Goal: Information Seeking & Learning: Learn about a topic

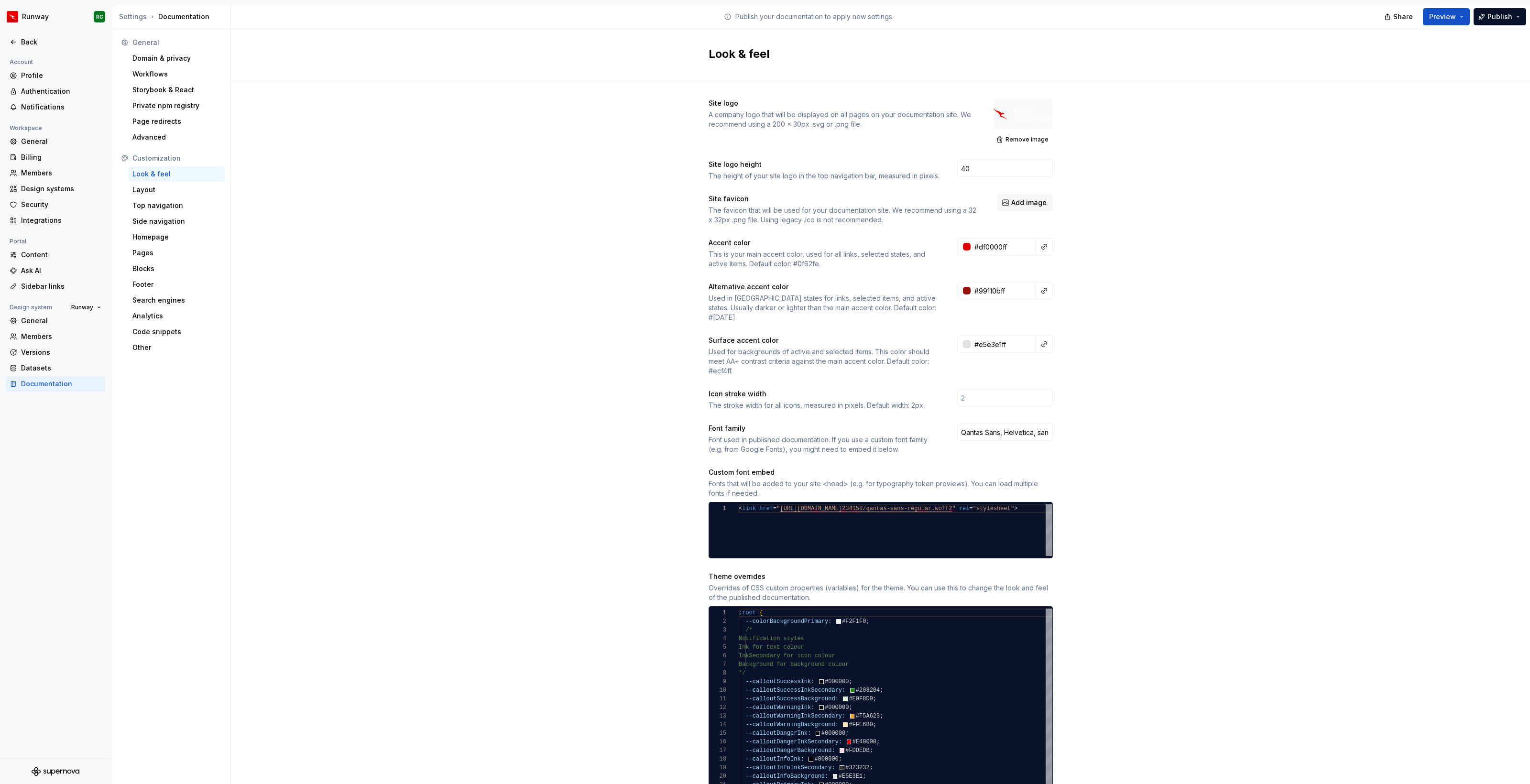
scroll to position [0, 25]
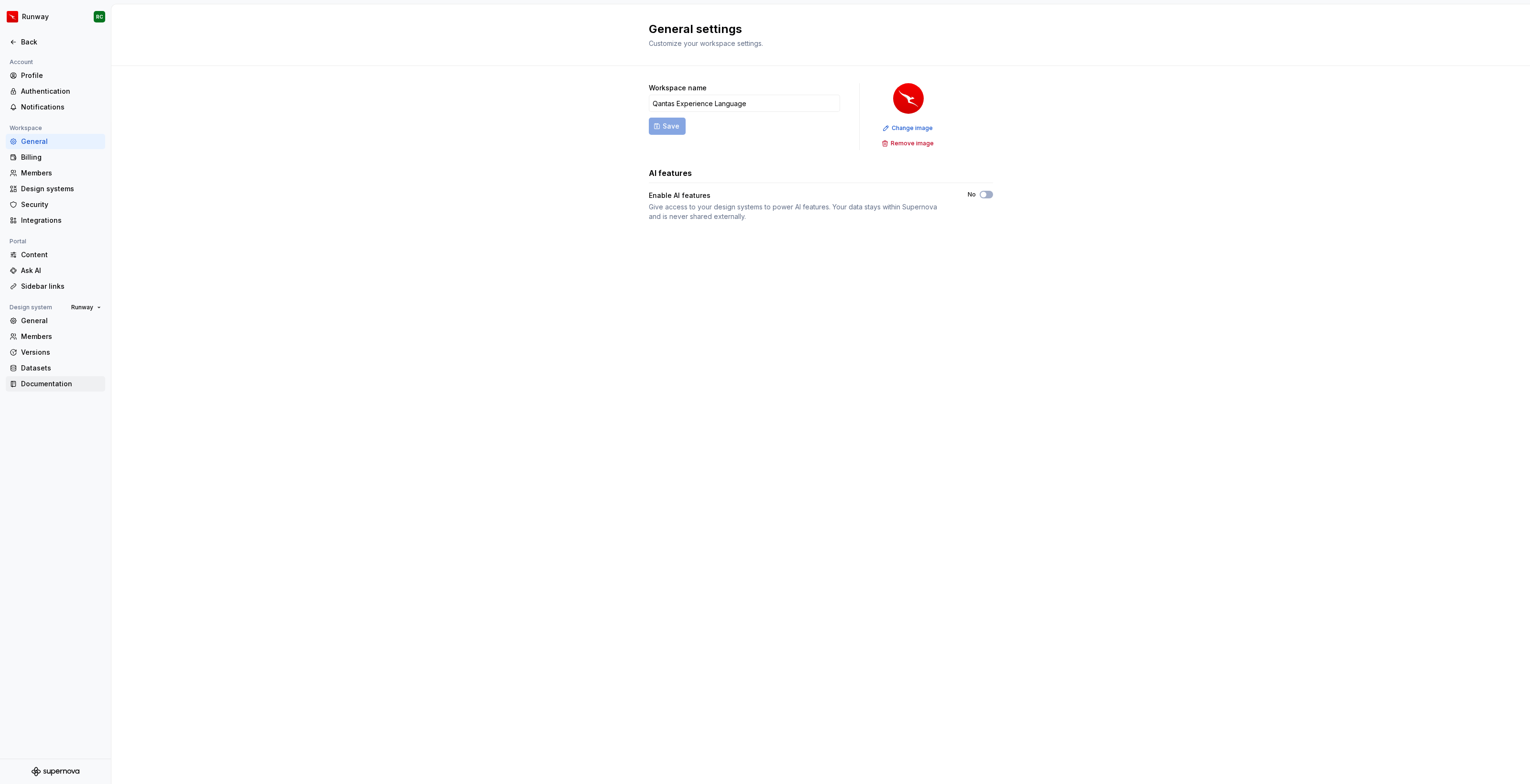
click at [42, 391] on div "Documentation" at bounding box center [55, 384] width 100 height 15
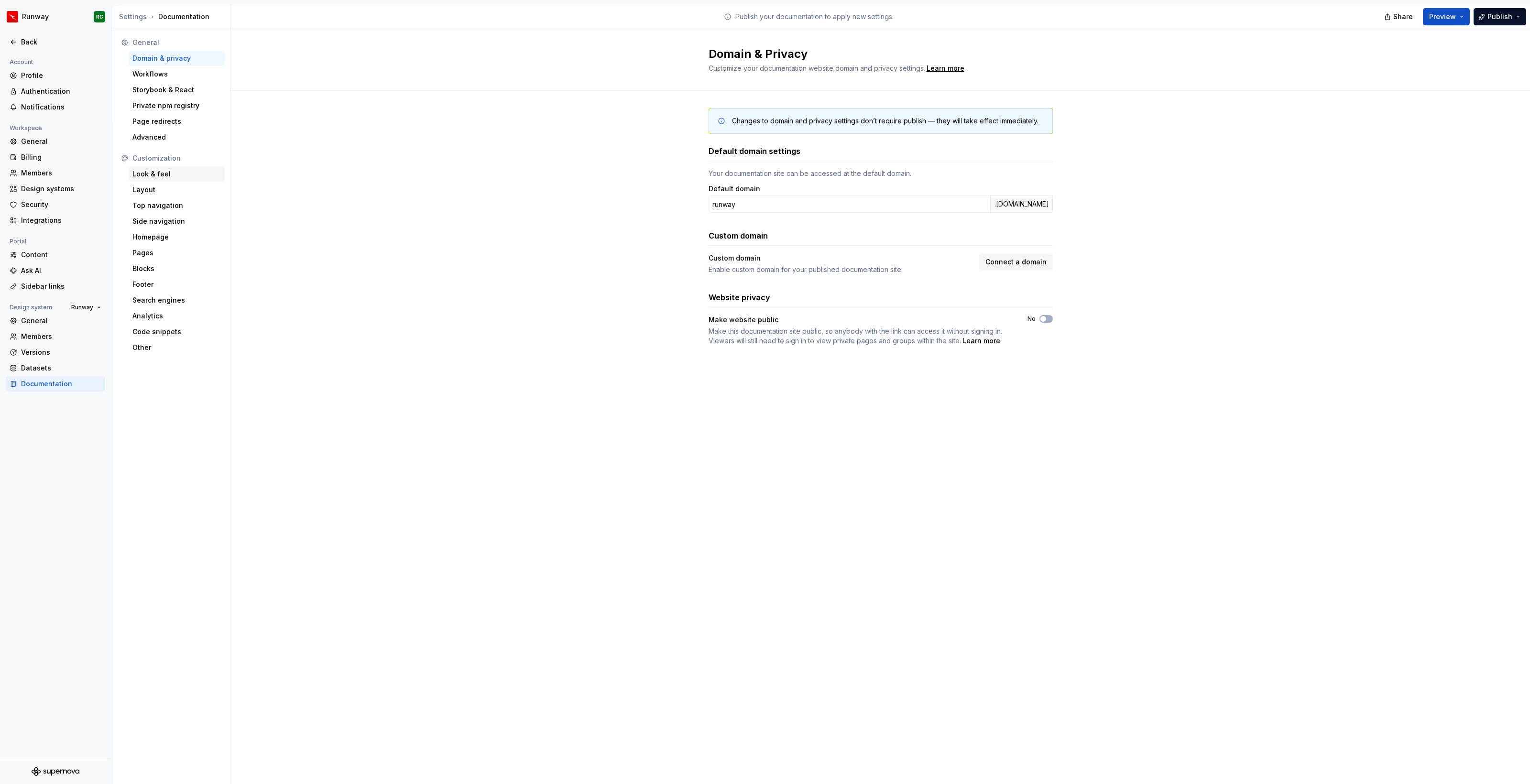
click at [200, 171] on div "Look & feel" at bounding box center [176, 174] width 88 height 10
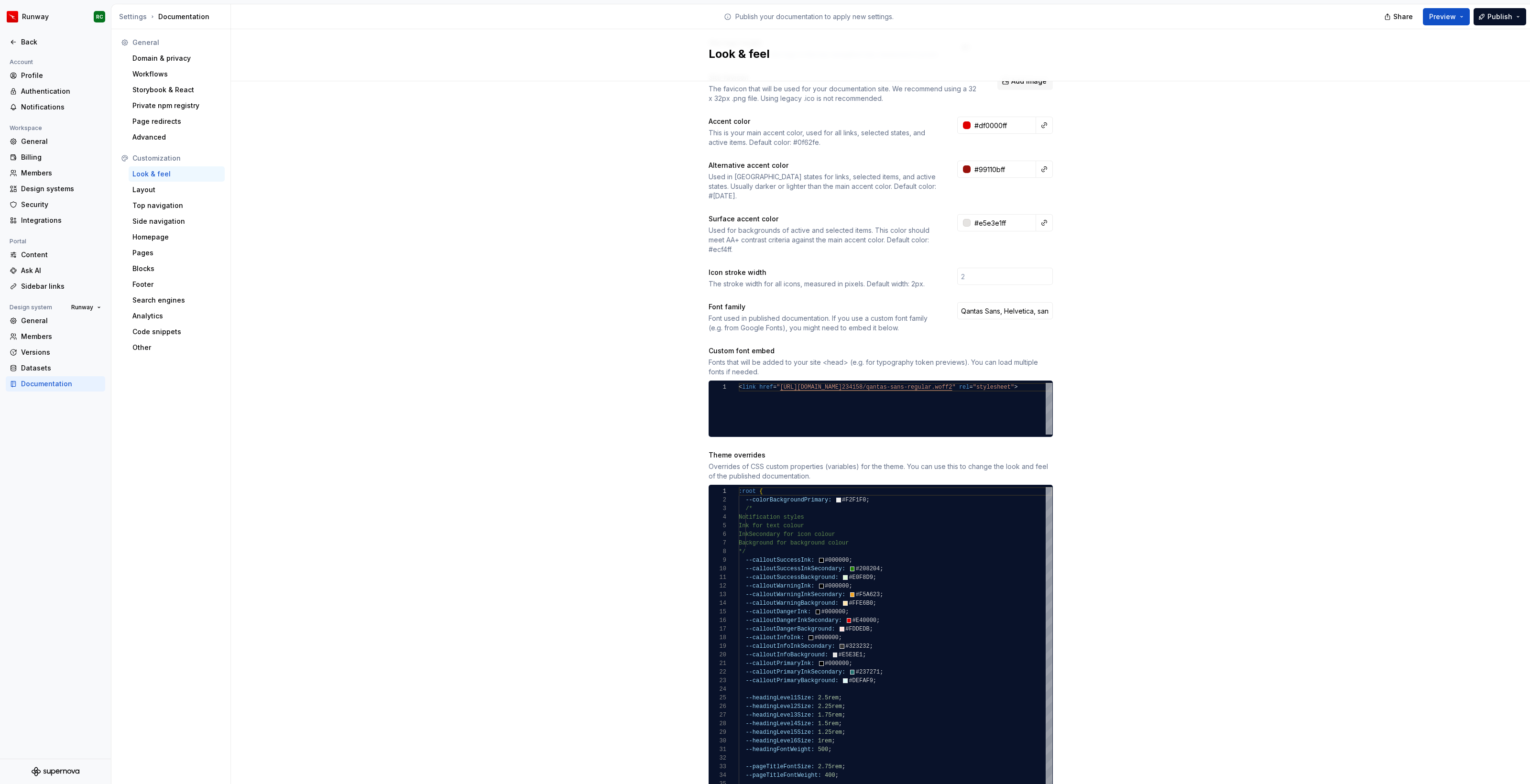
scroll to position [126, 0]
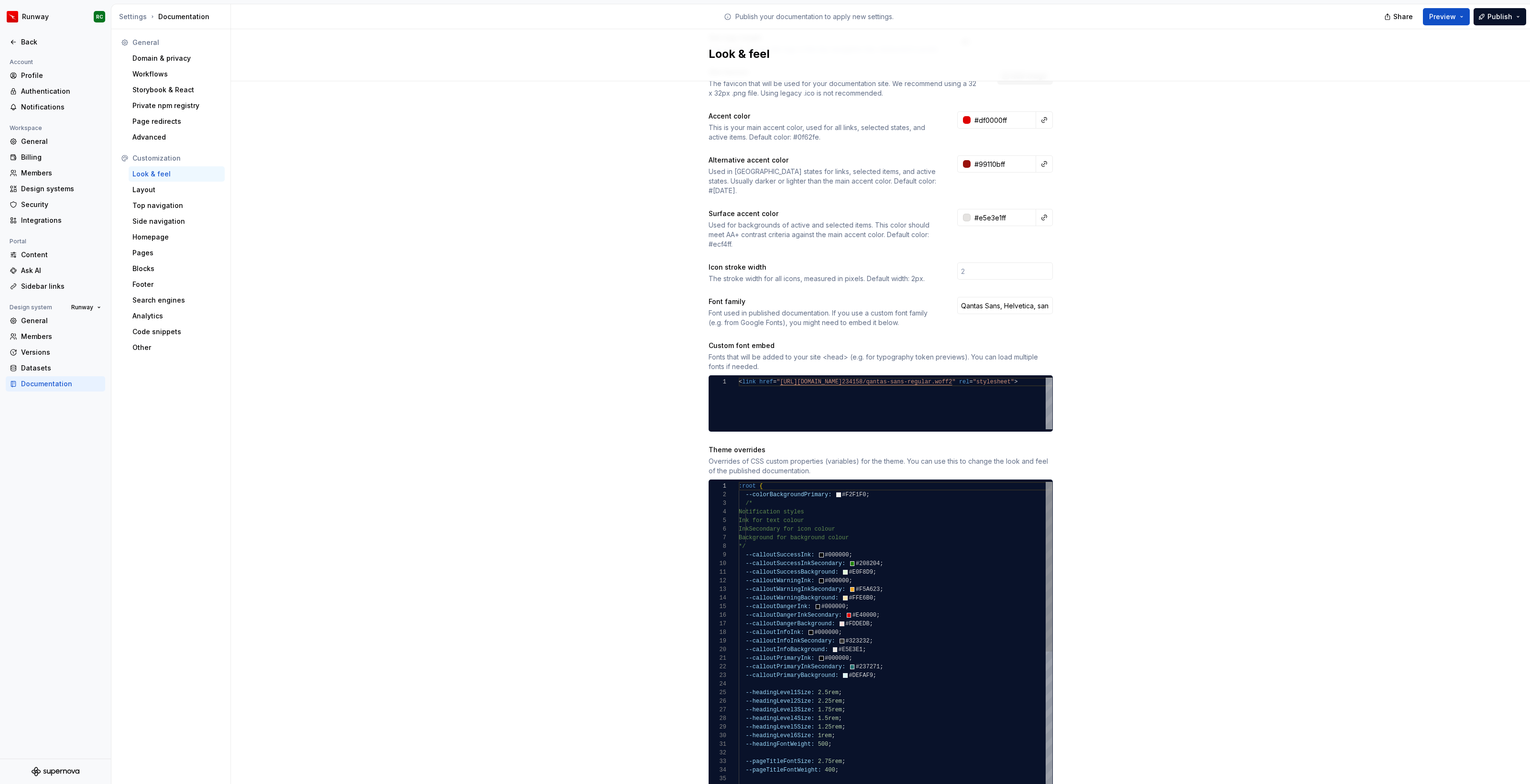
type textarea "**********"
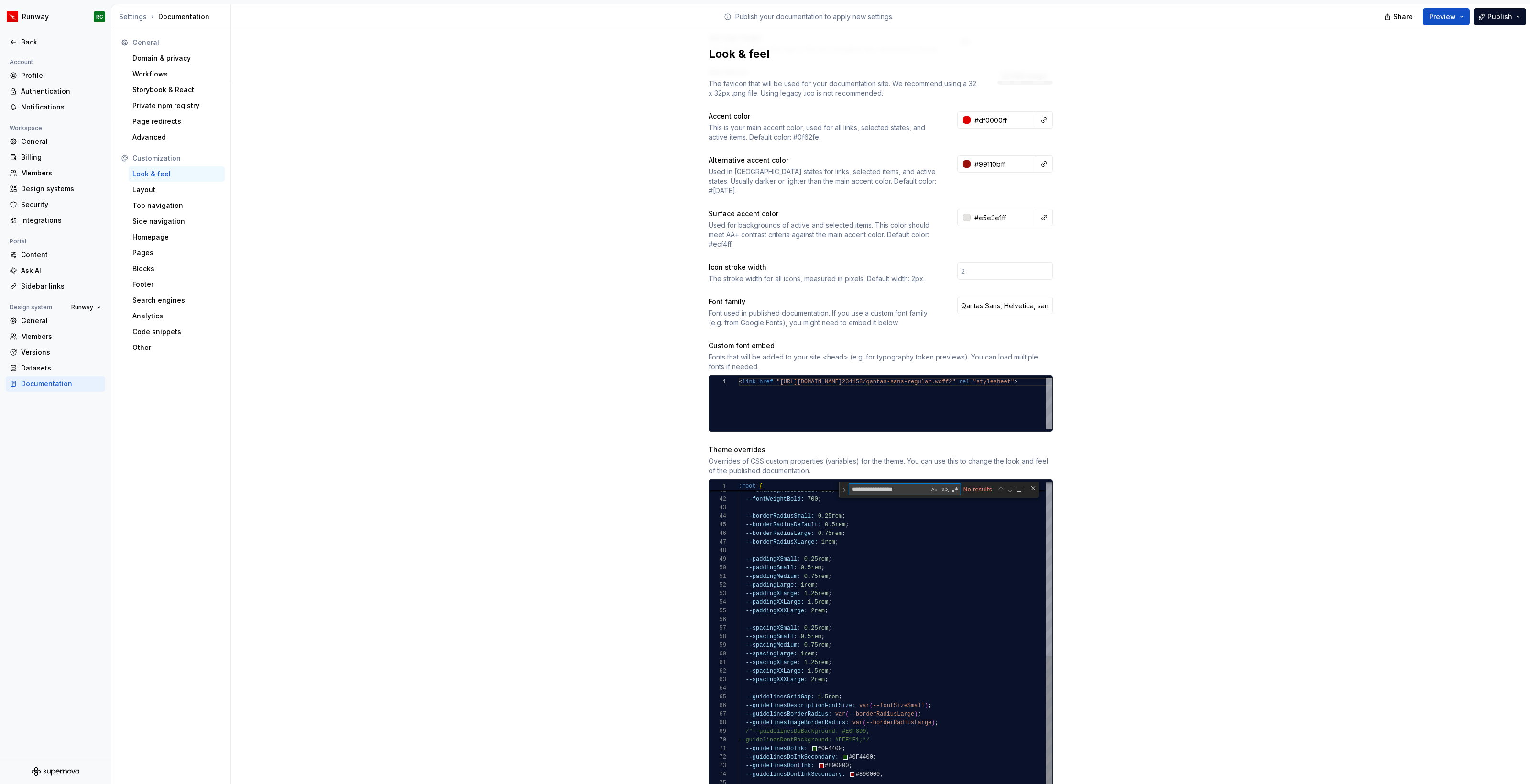
type textarea "**********"
click at [874, 629] on div "--fontWeightRegular: 400 ; --fontWeightSemibold: 500 ; --fontWeightBold: 700 ; …" at bounding box center [895, 474] width 314 height 695
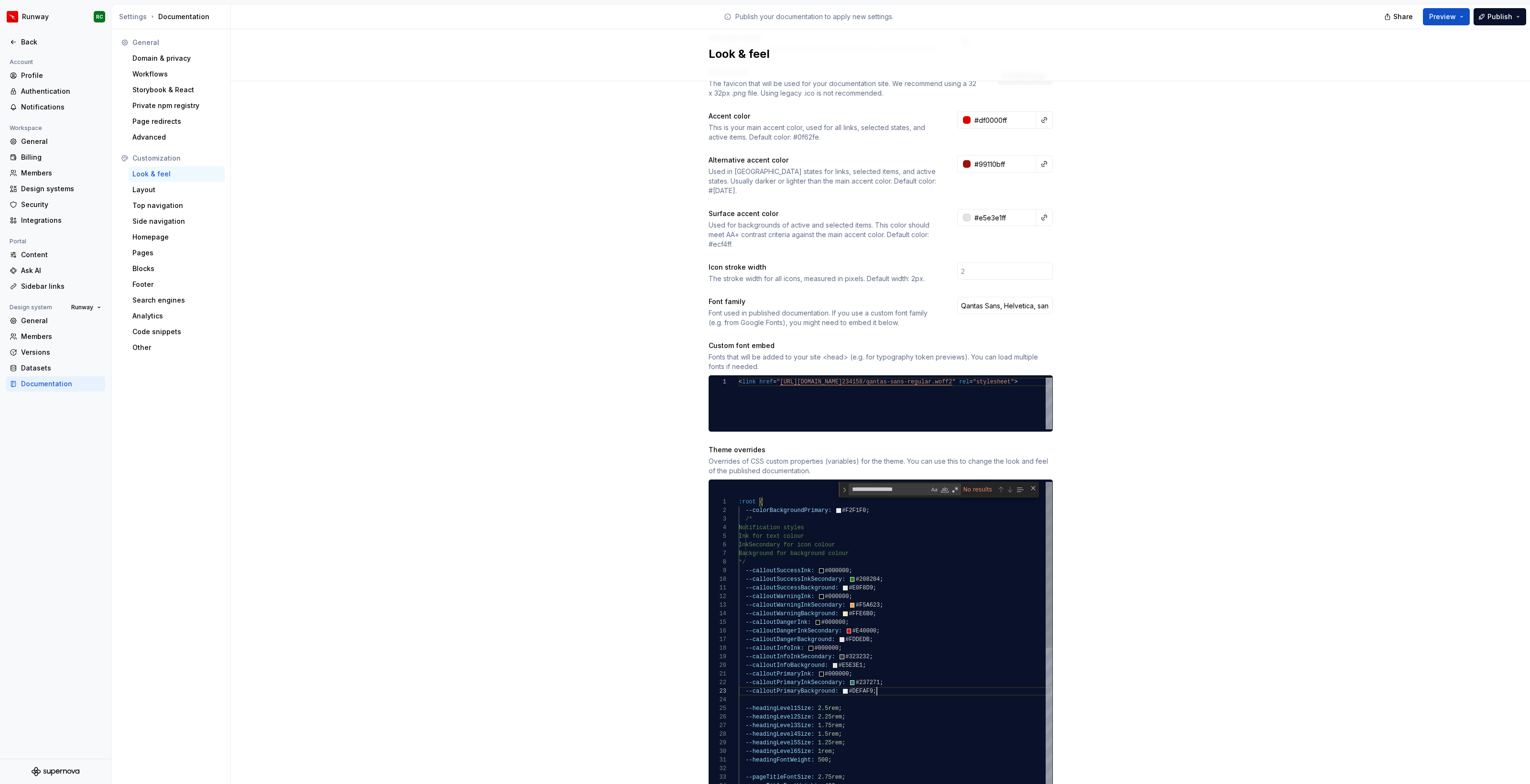
type textarea "**********"
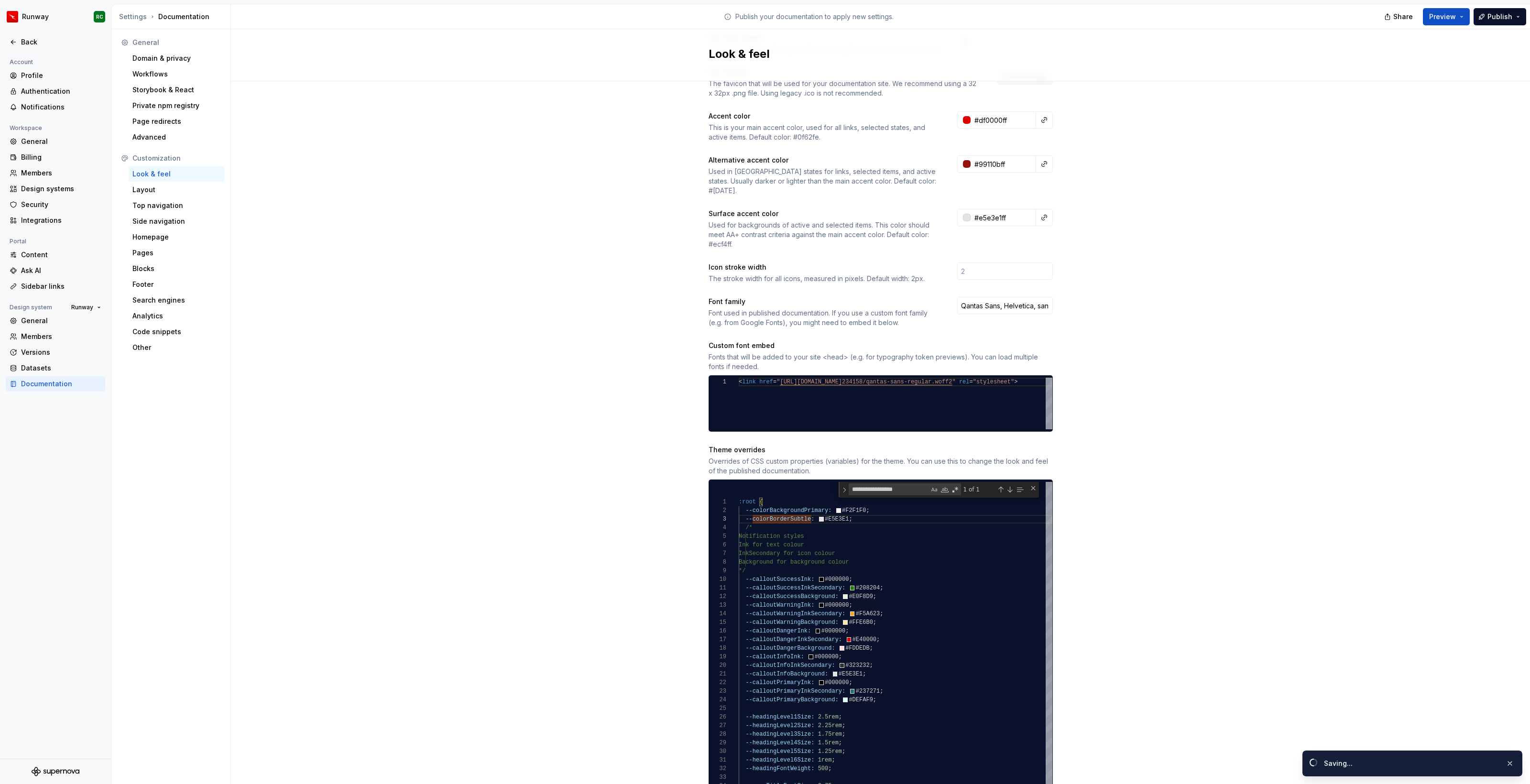
click at [641, 478] on div "Site logo A company logo that will be displayed on all pages on your documentat…" at bounding box center [880, 604] width 1299 height 1298
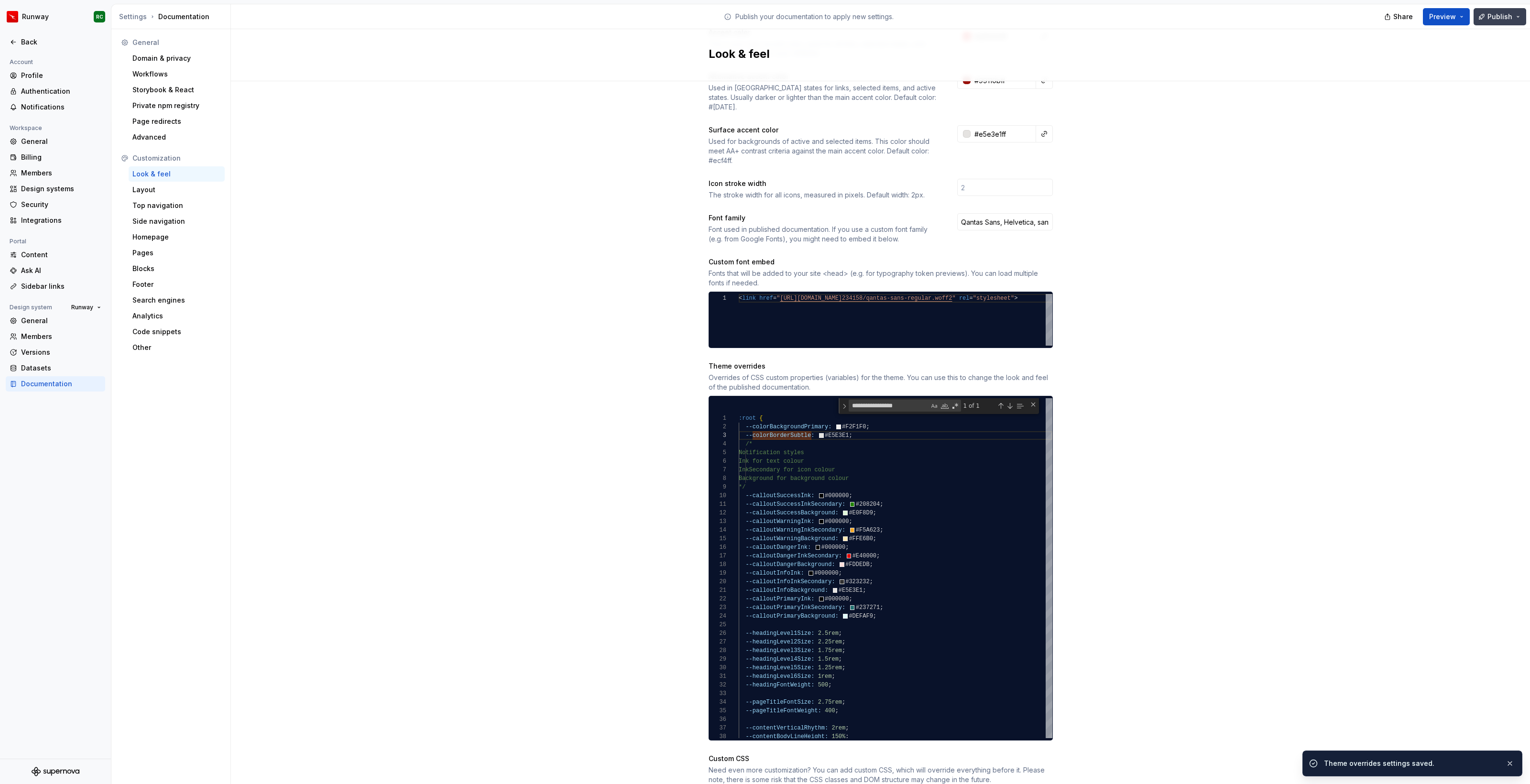
click at [1487, 17] on button "Publish" at bounding box center [1499, 16] width 53 height 17
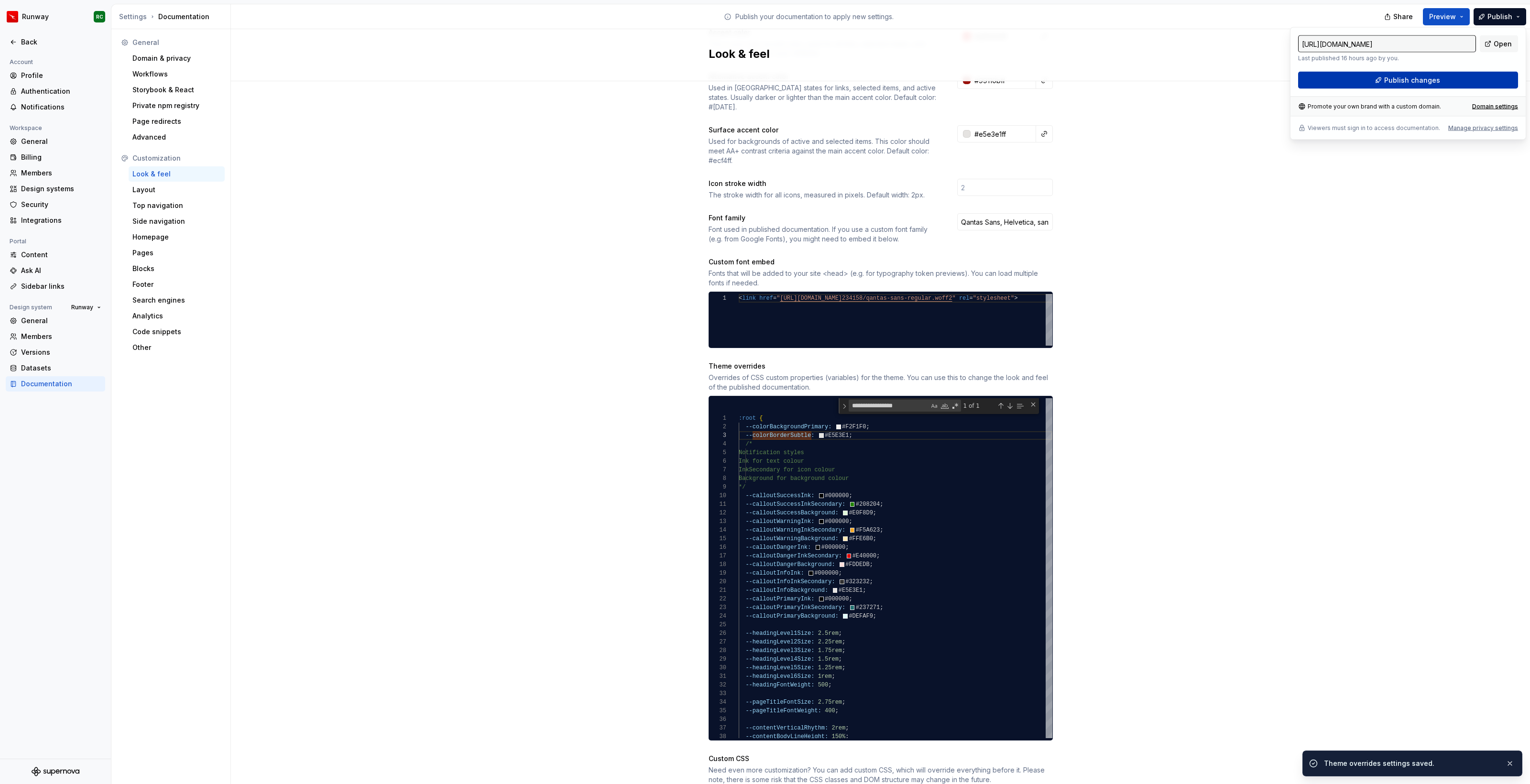
click at [1423, 76] on span "Publish changes" at bounding box center [1412, 81] width 56 height 10
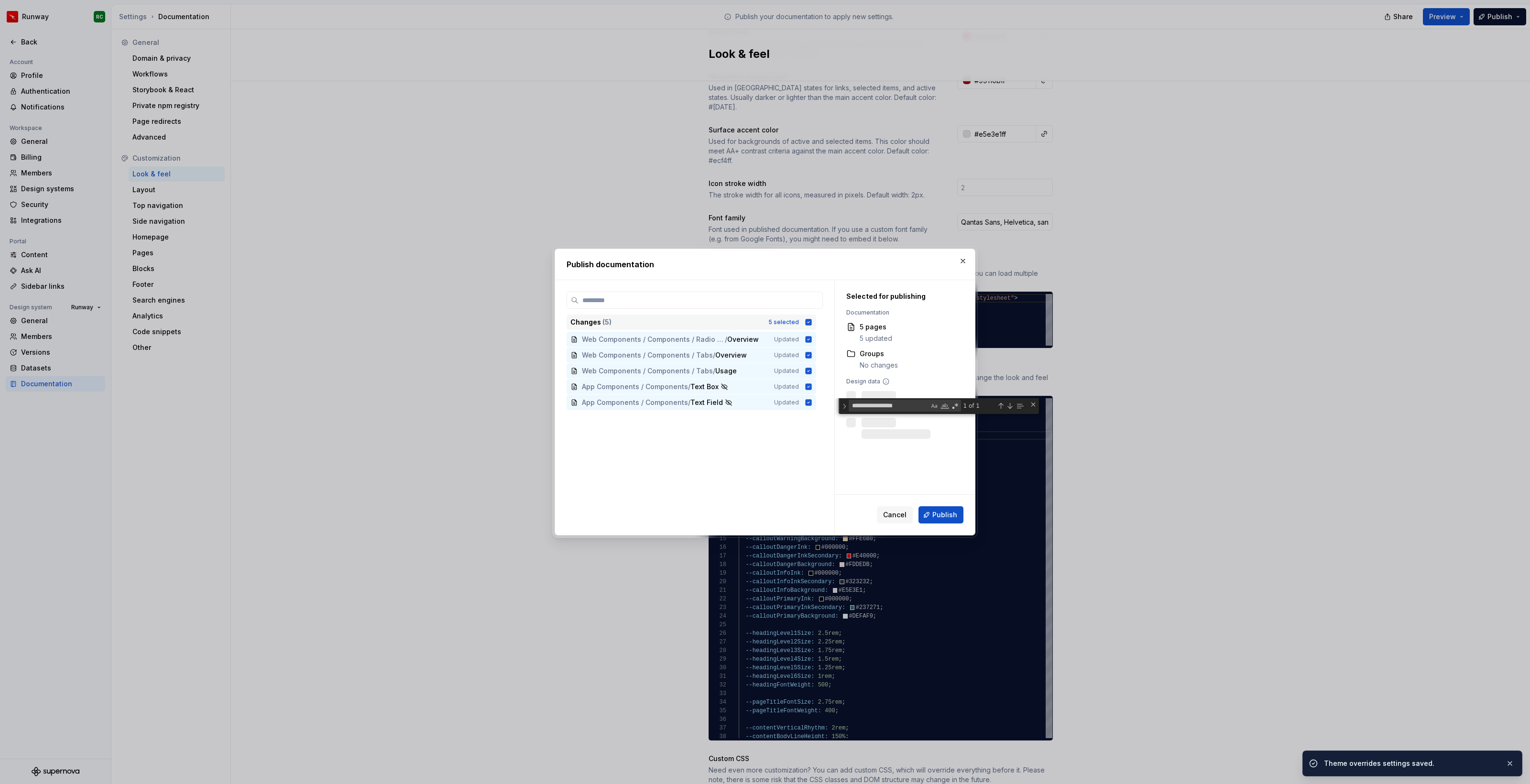
click at [775, 322] on div "5 selected" at bounding box center [783, 322] width 31 height 8
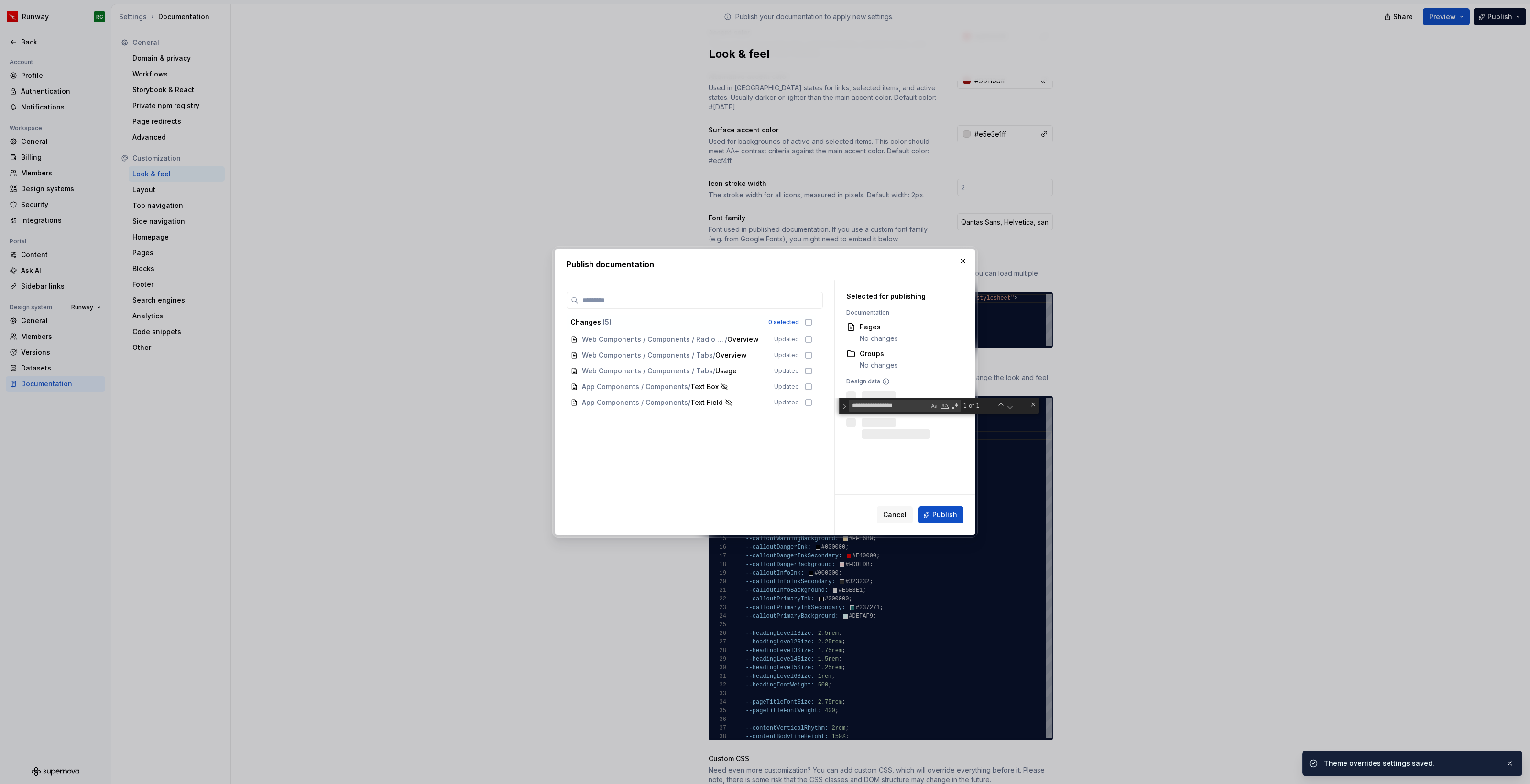
click at [947, 514] on span "Publish" at bounding box center [945, 515] width 25 height 10
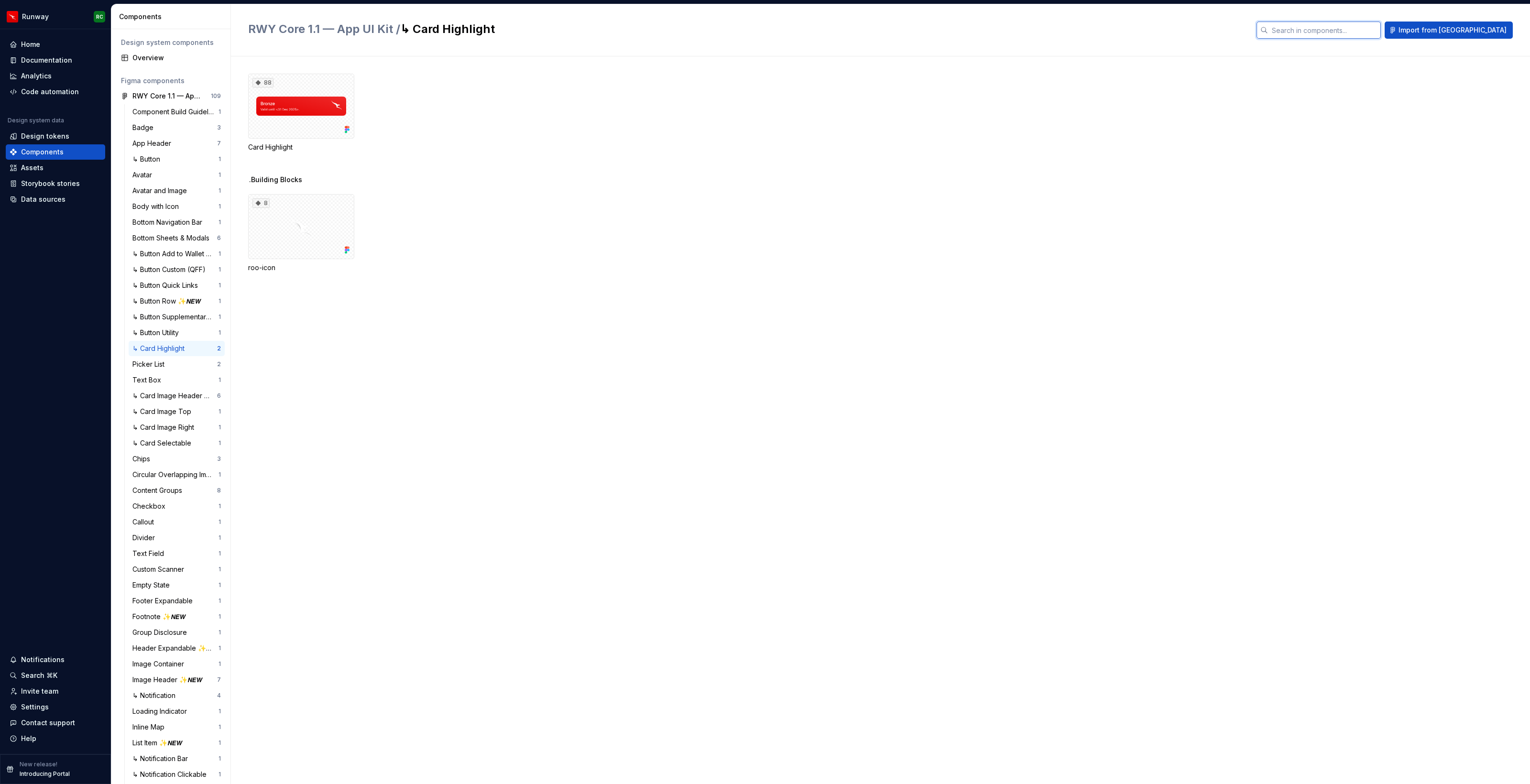
click at [1334, 31] on input "text" at bounding box center [1324, 29] width 113 height 17
click at [1491, 23] on button "Import from Figma" at bounding box center [1449, 29] width 128 height 17
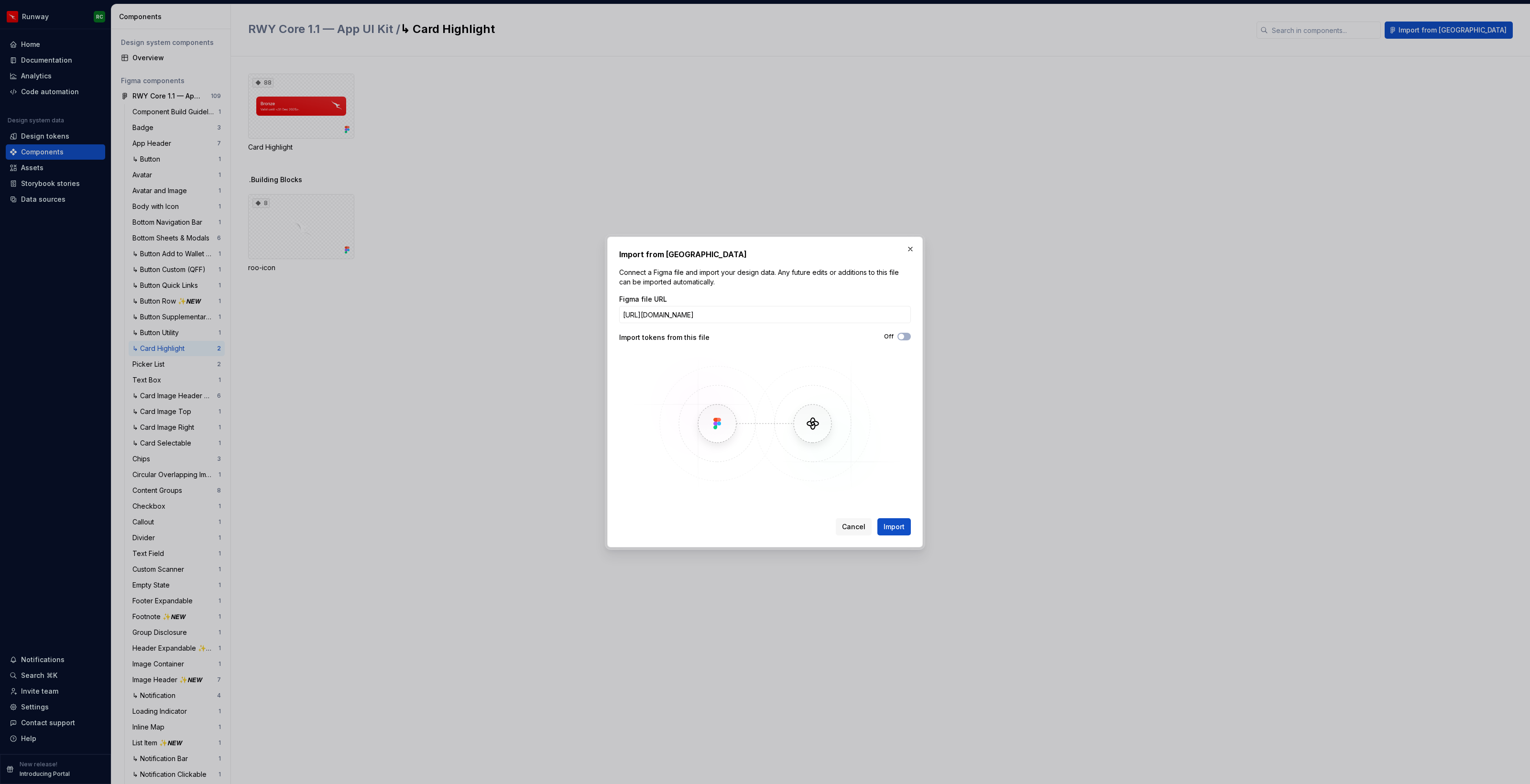
scroll to position [0, 184]
type input "https://www.figma.com/design/c8ndj7WflUxdCSSZe4ATrz/RWY-Core-1.1-%E2%80%94-App-…"
click at [900, 530] on span "Import" at bounding box center [893, 527] width 21 height 10
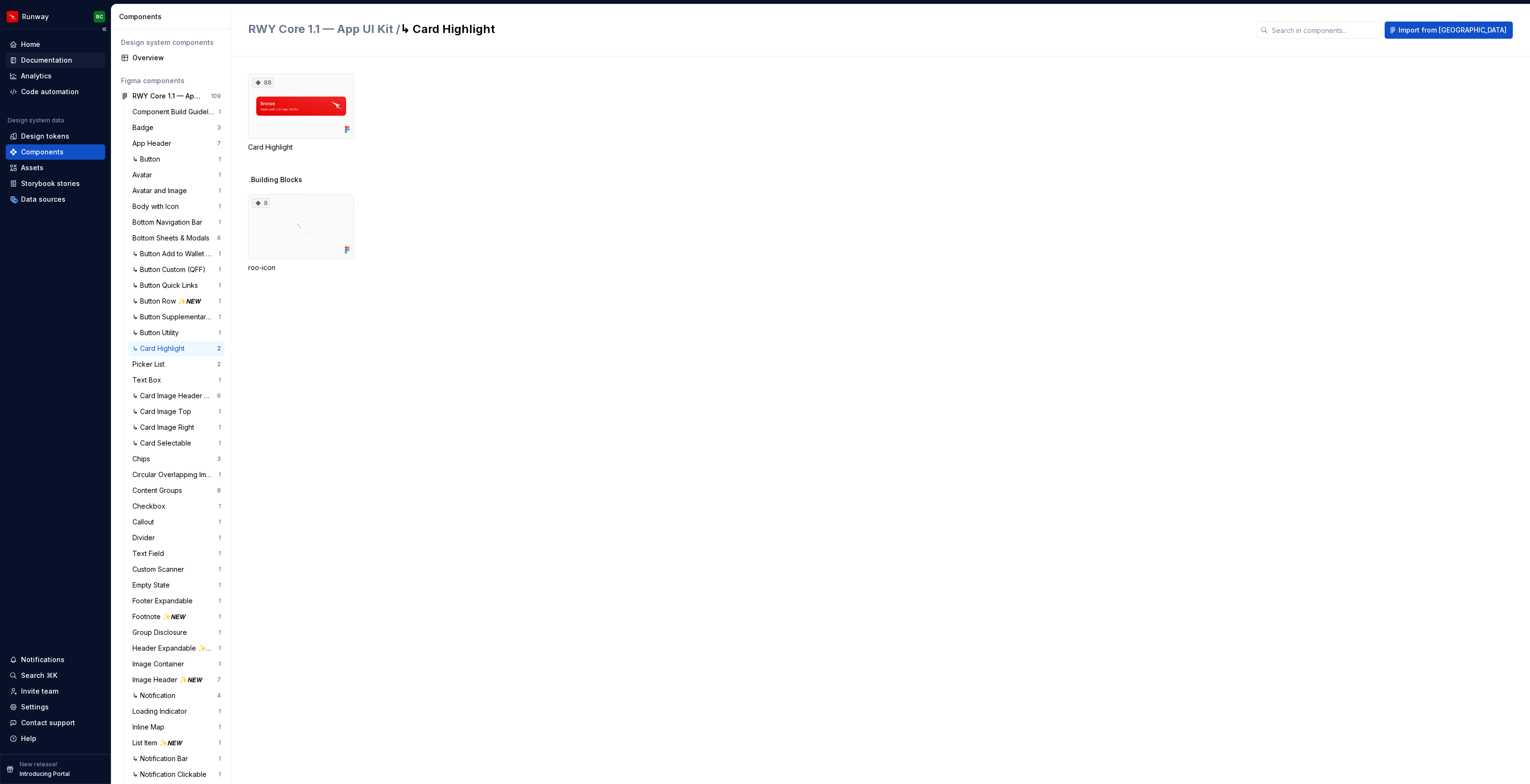
click at [70, 64] on div "Documentation" at bounding box center [55, 60] width 92 height 10
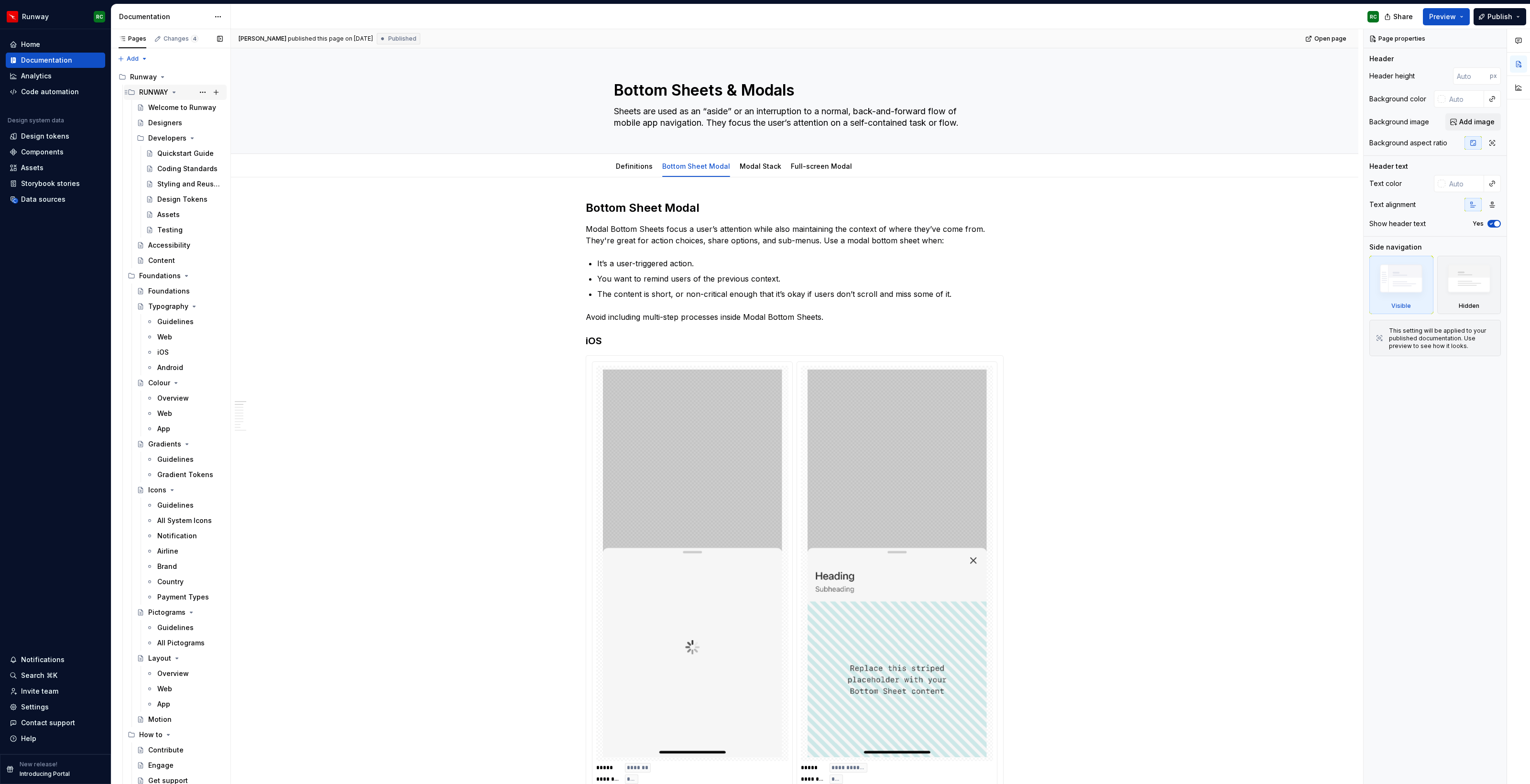
click at [176, 93] on icon "Page tree" at bounding box center [173, 92] width 8 height 8
click at [186, 107] on icon "Page tree" at bounding box center [186, 107] width 2 height 1
click at [167, 123] on icon "Page tree" at bounding box center [168, 122] width 2 height 1
click at [195, 182] on div "Web Components" at bounding box center [176, 184] width 93 height 14
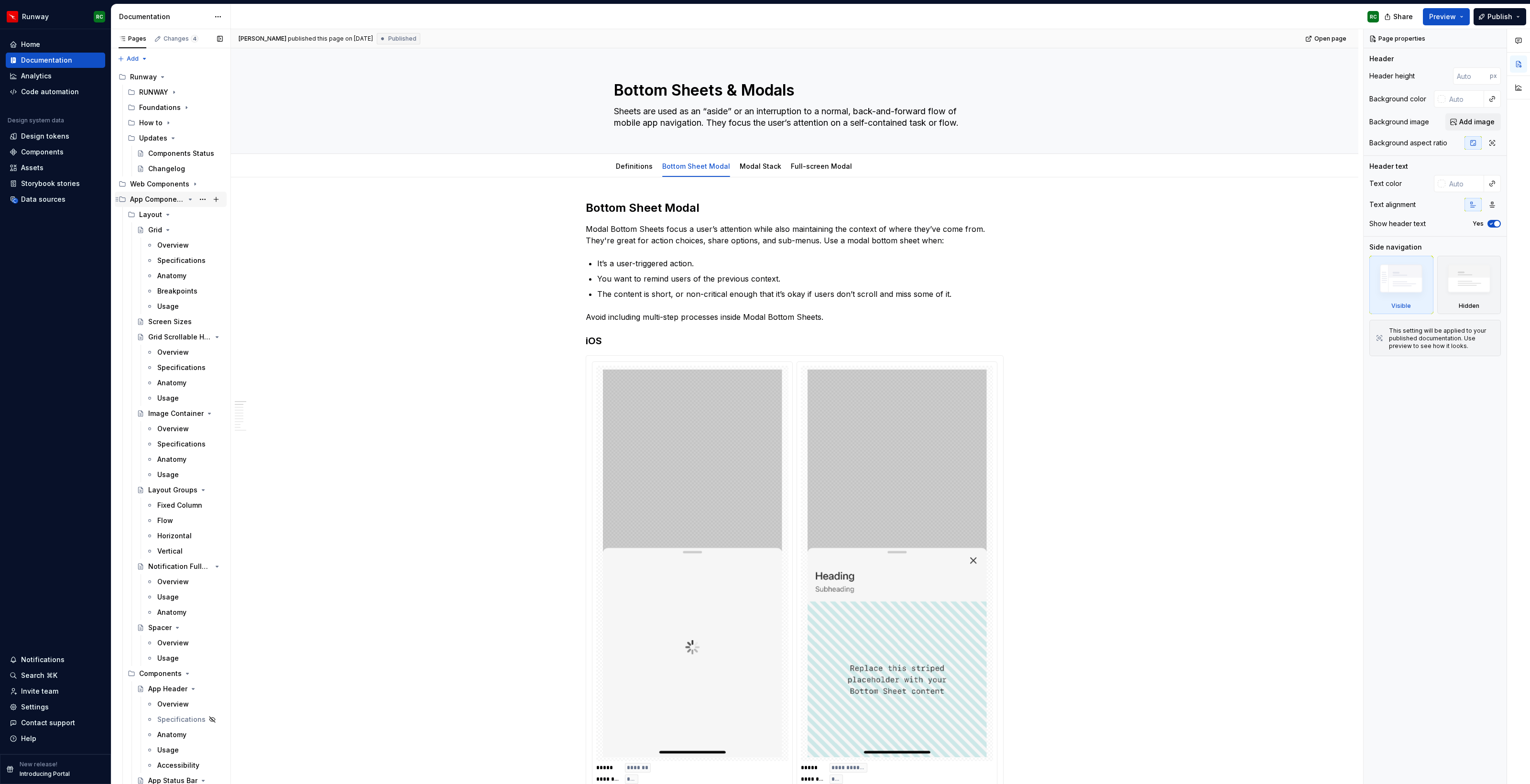
click at [191, 197] on icon "Page tree" at bounding box center [190, 199] width 8 height 8
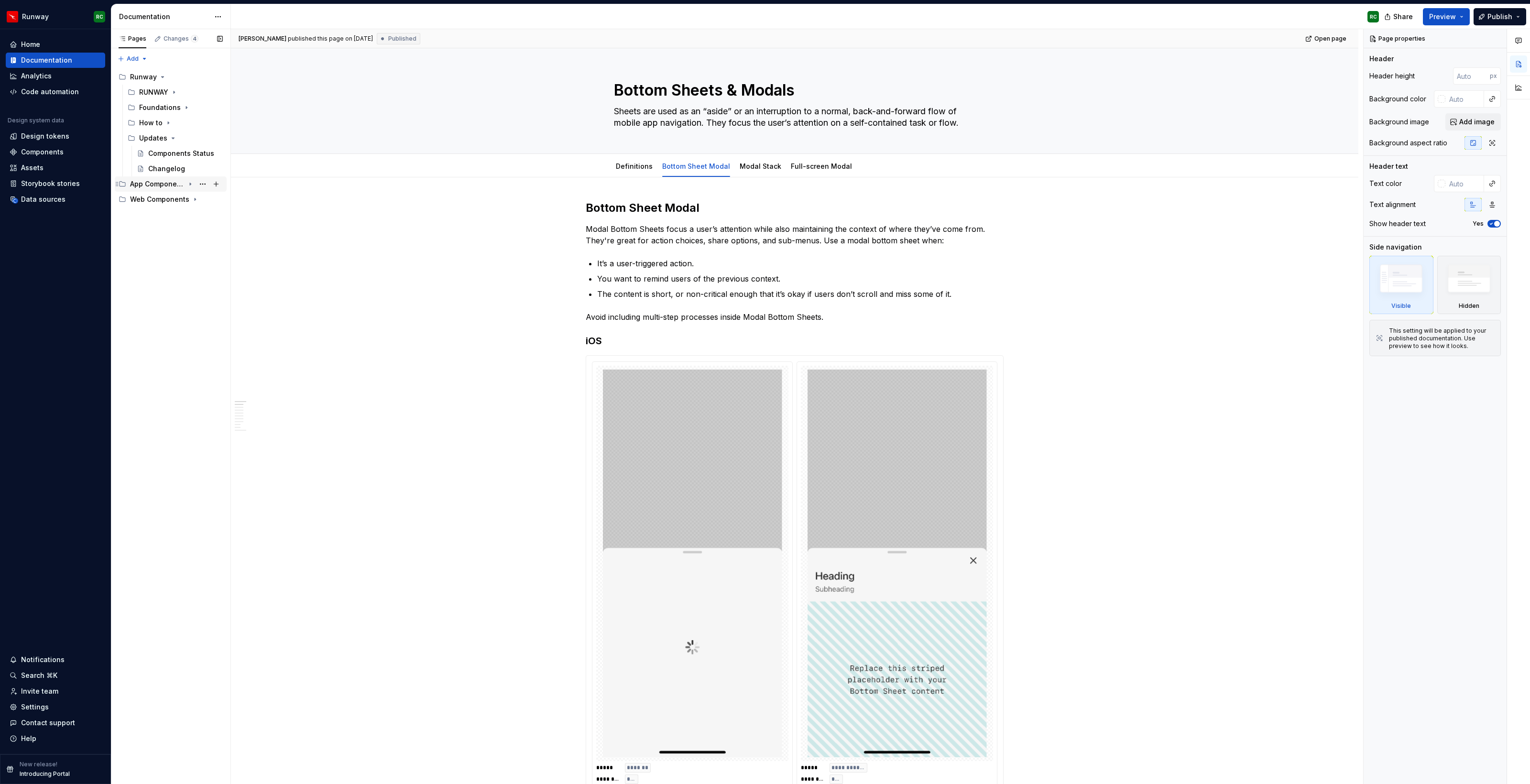
click at [191, 184] on icon "Page tree" at bounding box center [190, 184] width 1 height 2
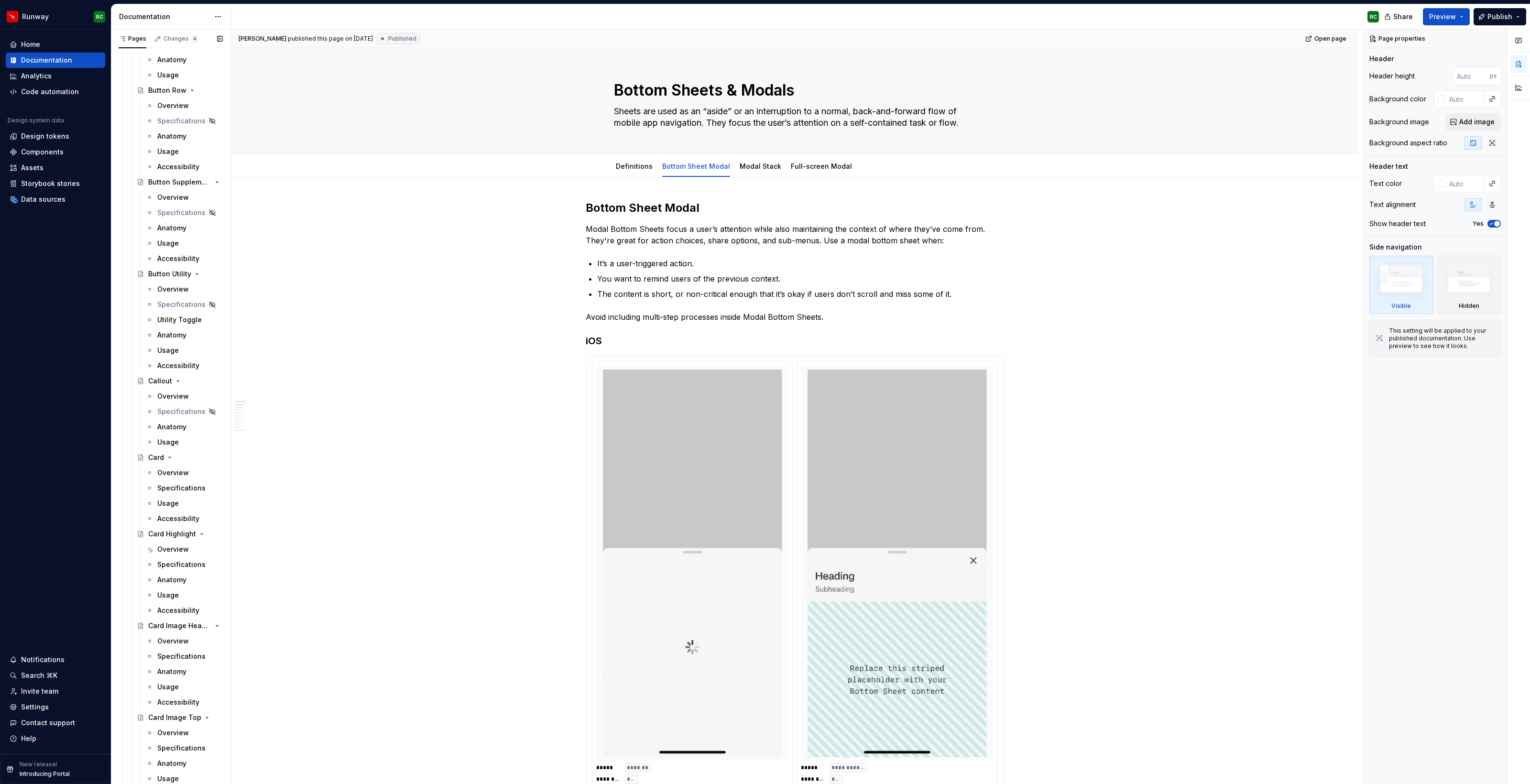
scroll to position [1505, 0]
click at [179, 455] on div "Overview" at bounding box center [173, 453] width 31 height 10
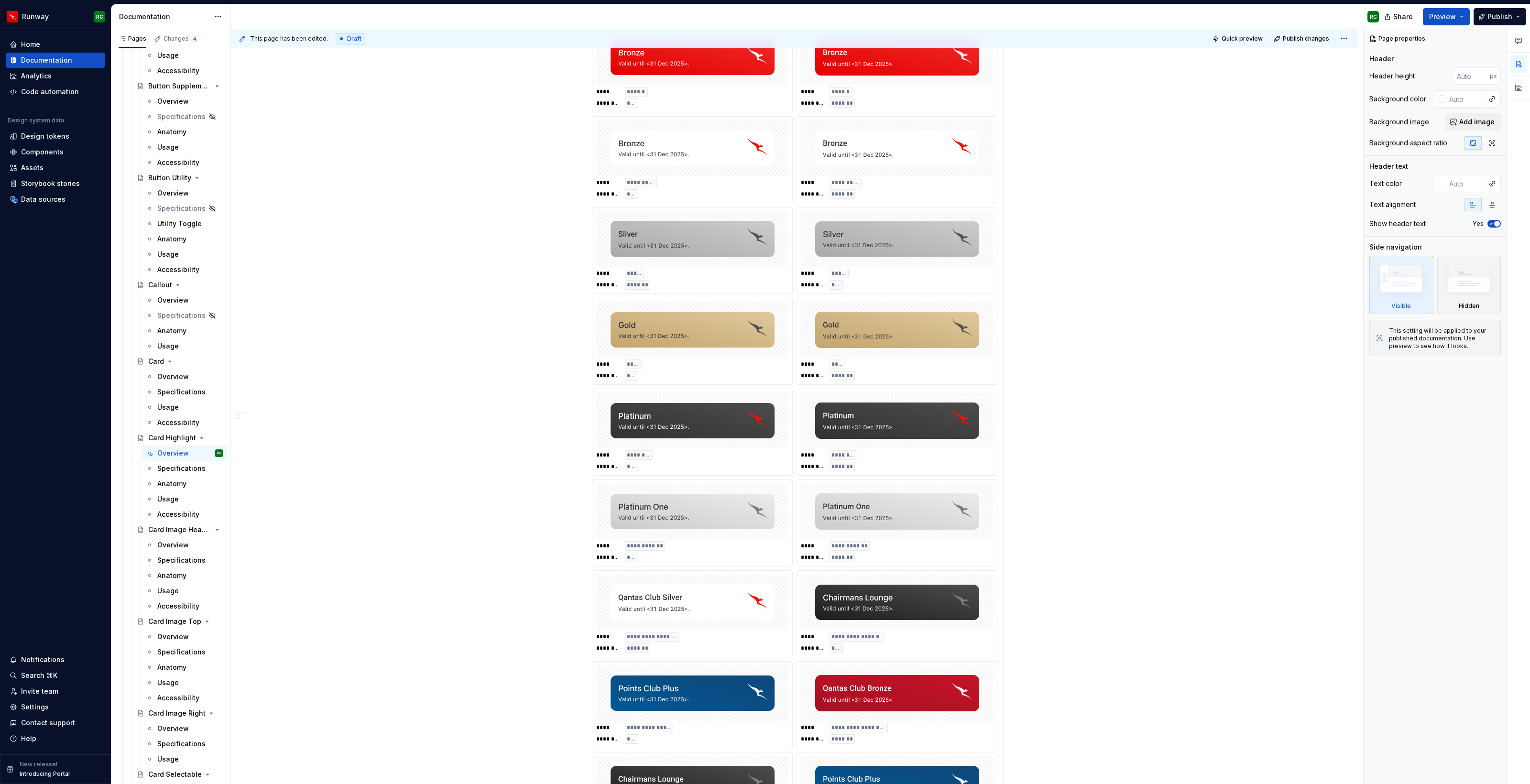
scroll to position [344, 0]
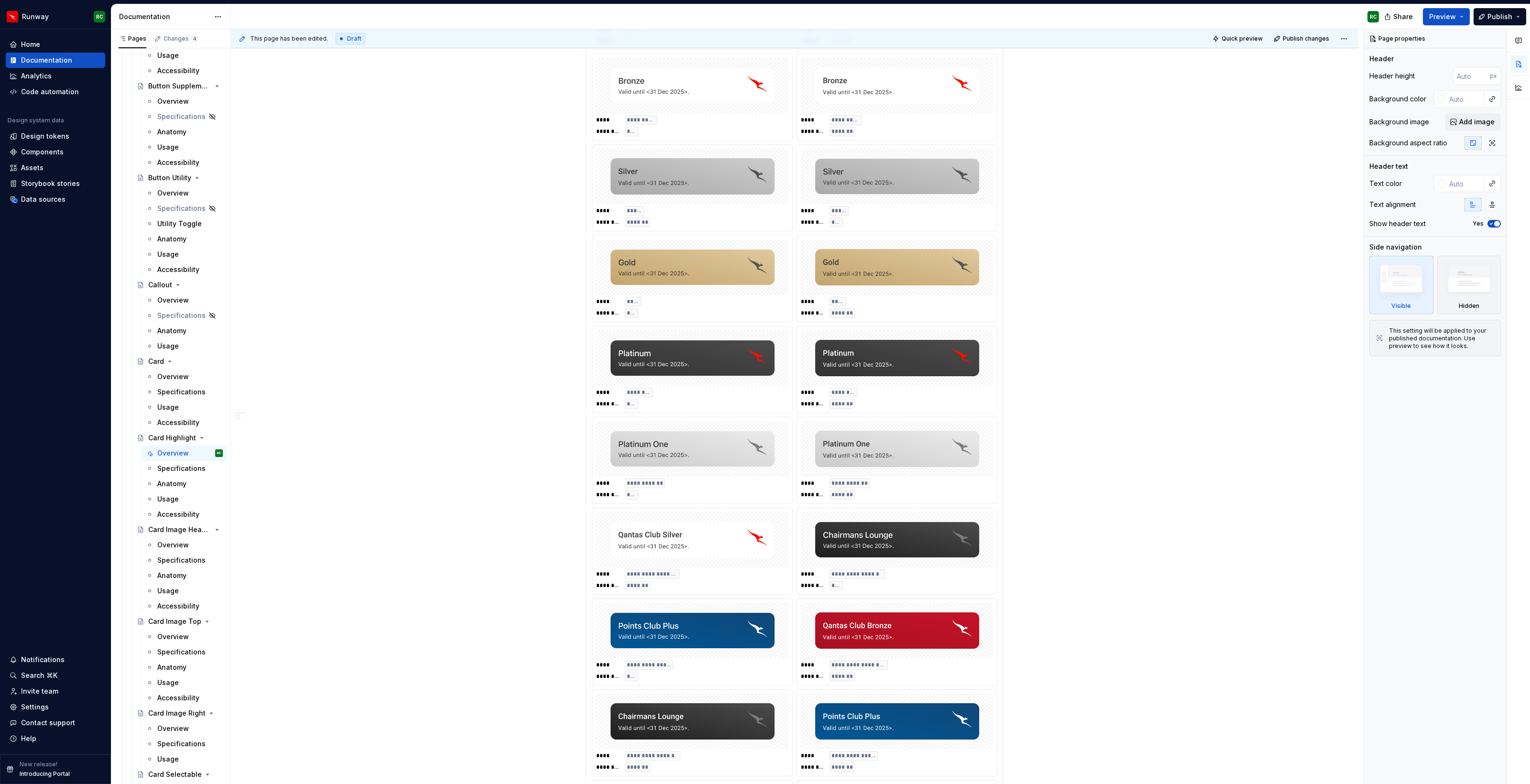
click at [786, 417] on div "**********" at bounding box center [794, 460] width 406 height 995
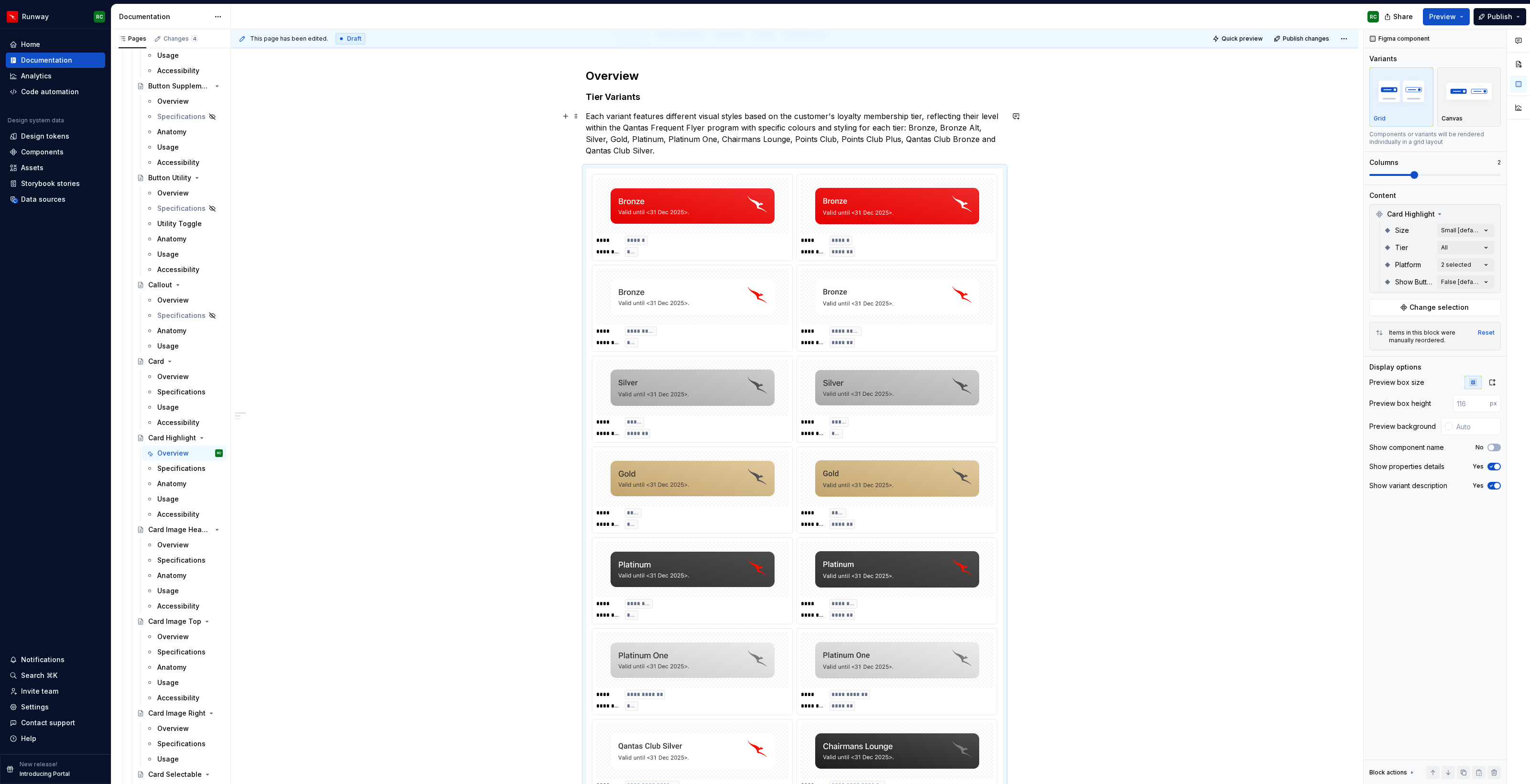
scroll to position [0, 0]
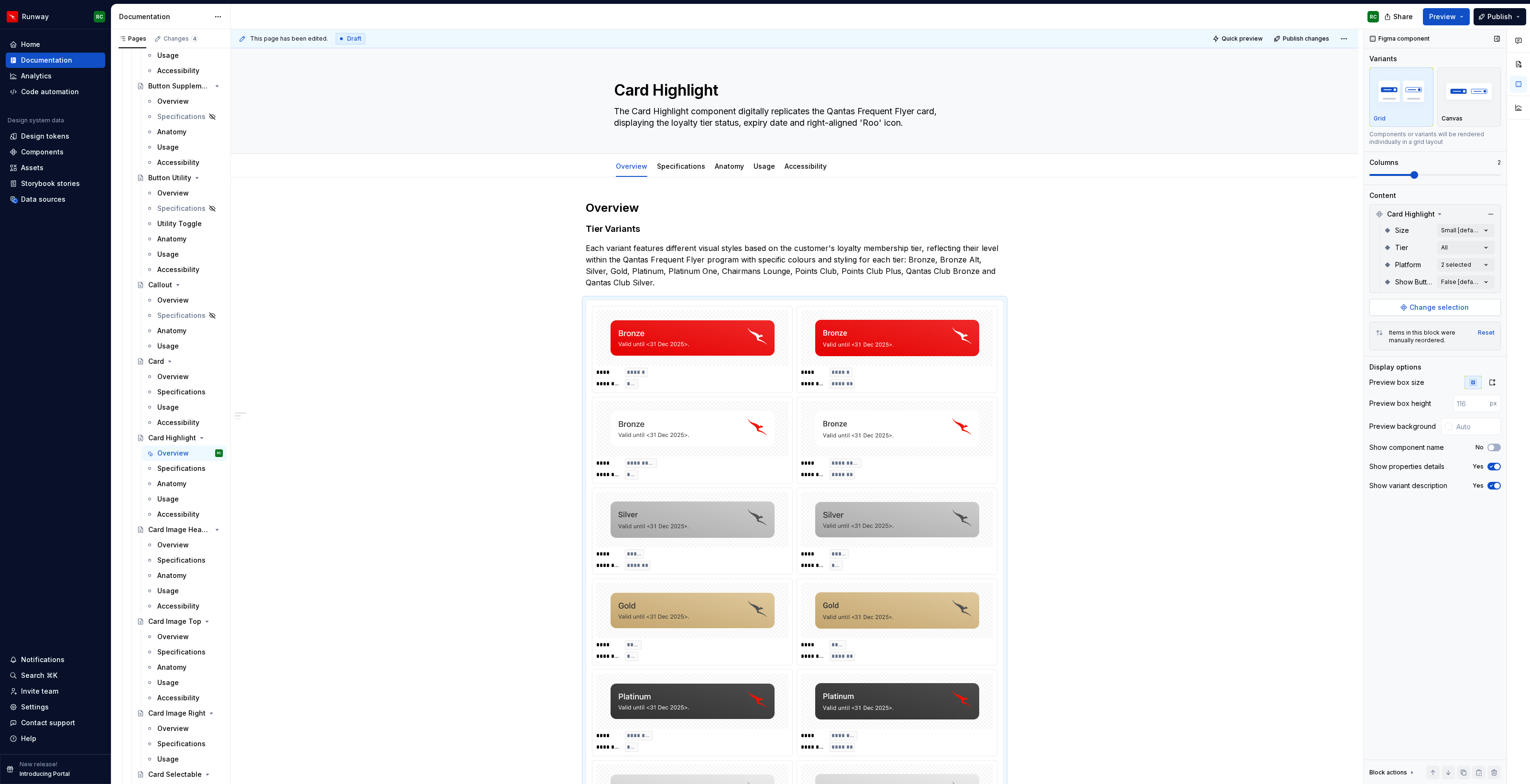
click at [1449, 312] on button "Change selection" at bounding box center [1435, 307] width 131 height 17
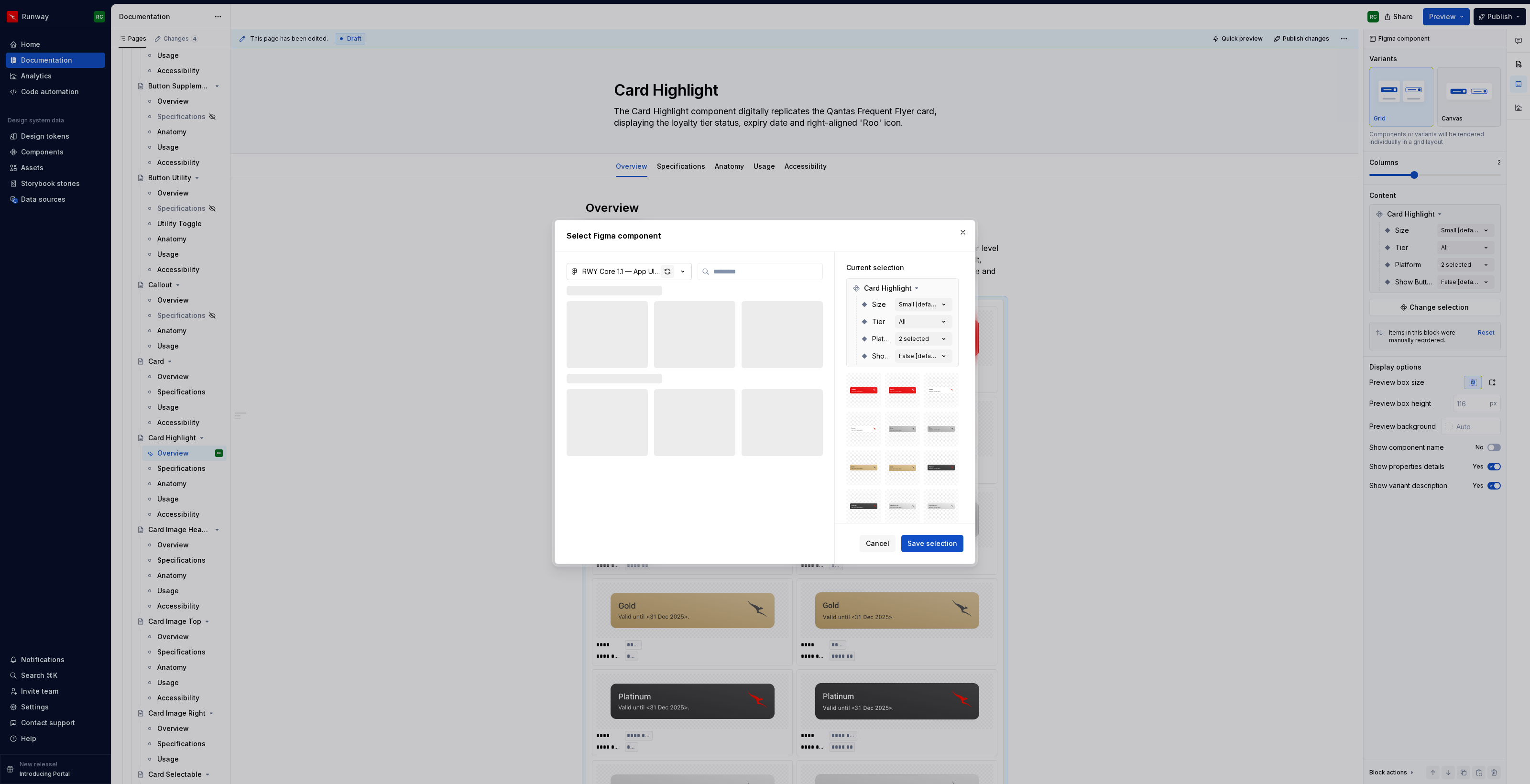
click at [673, 268] on div "button" at bounding box center [667, 272] width 14 height 14
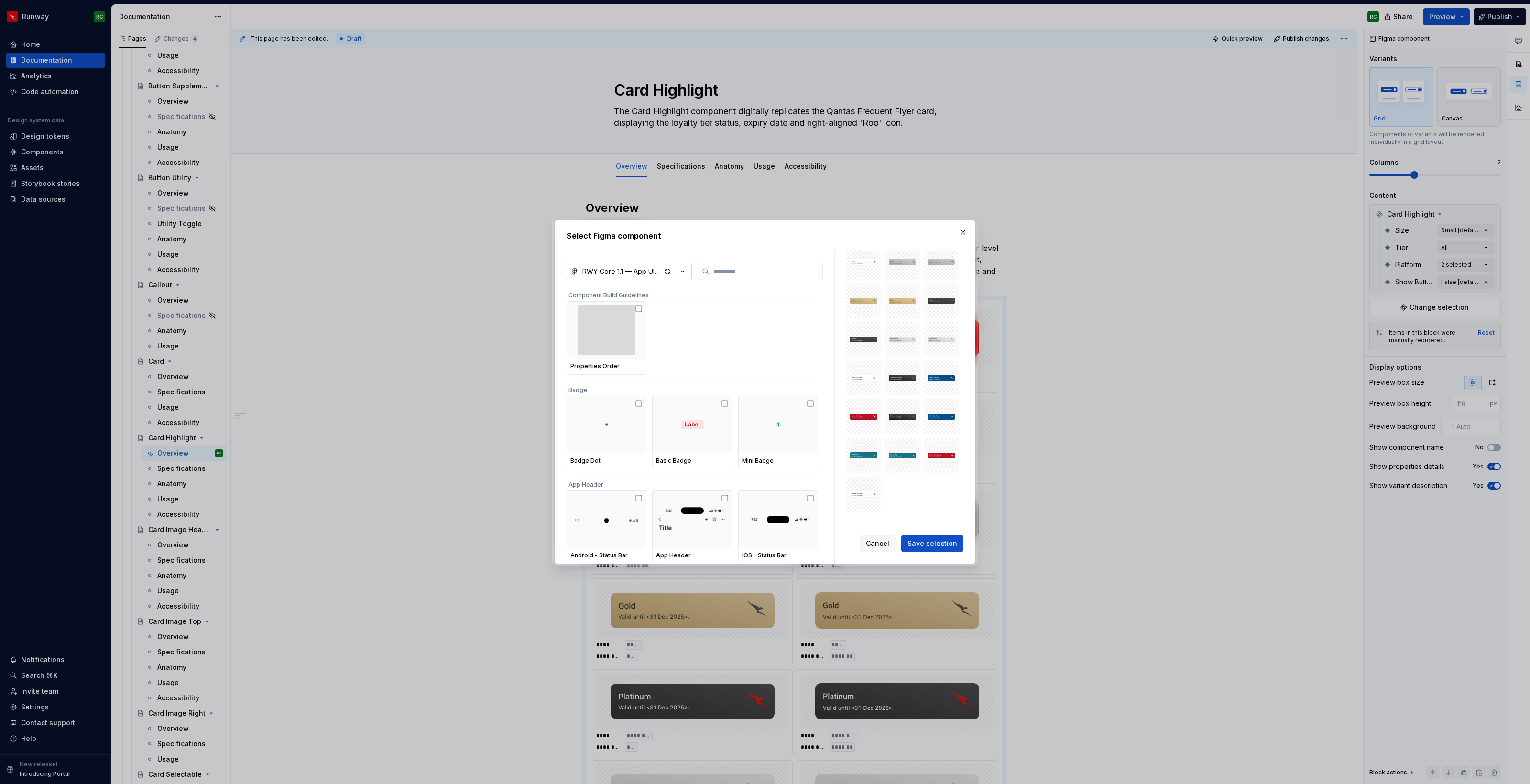
type textarea "*"
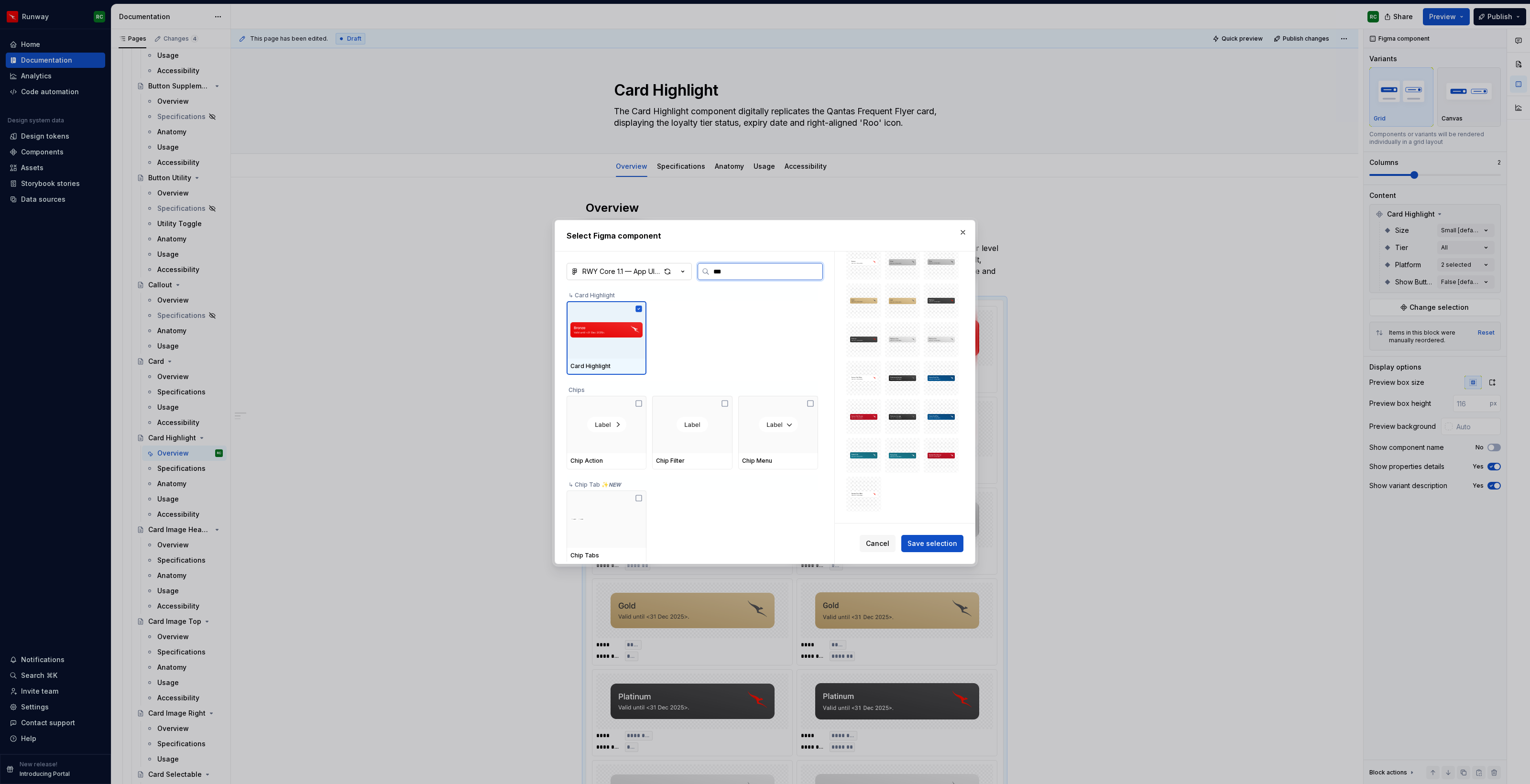
type input "****"
click at [943, 547] on span "Save selection" at bounding box center [932, 544] width 50 height 10
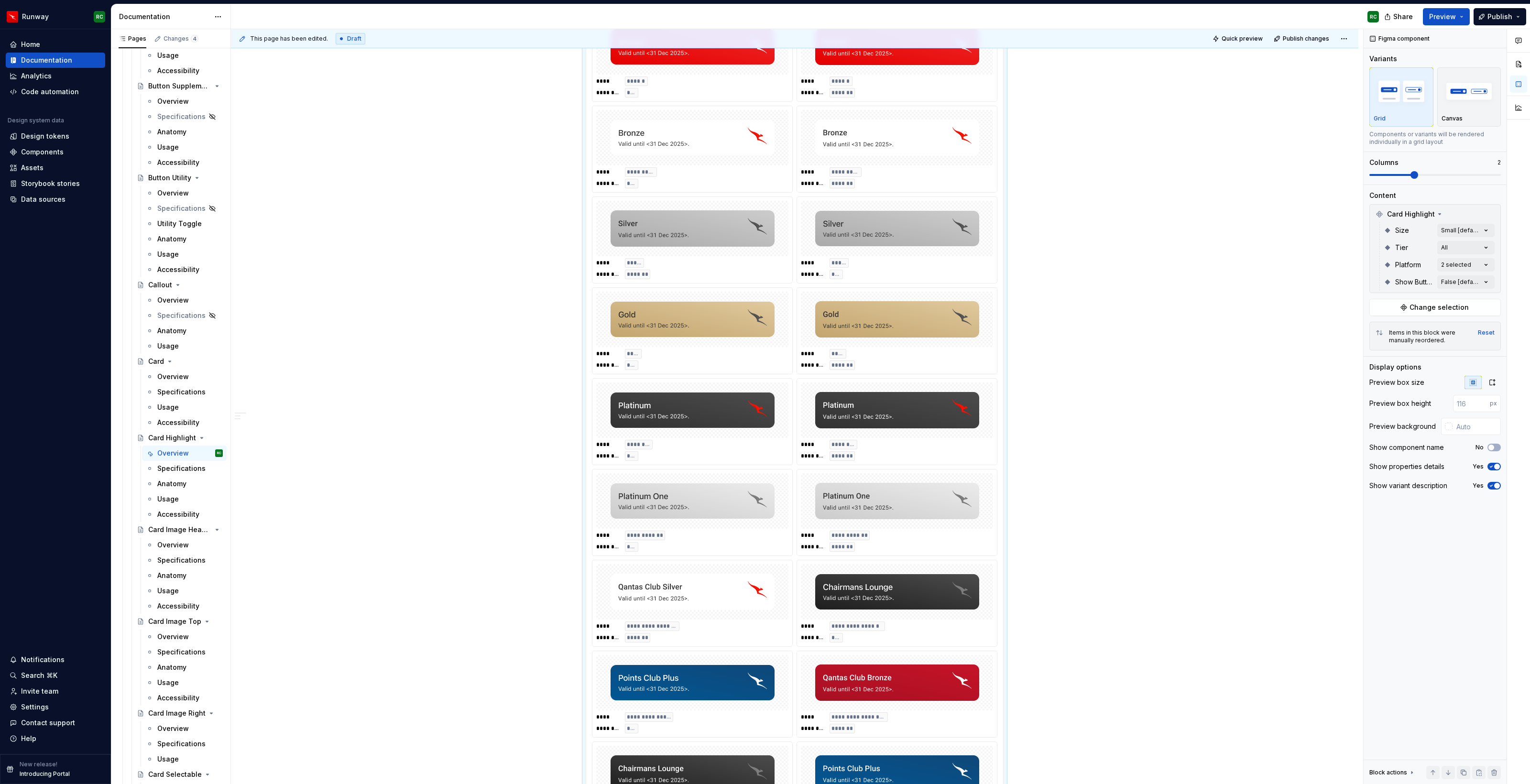
scroll to position [9, 0]
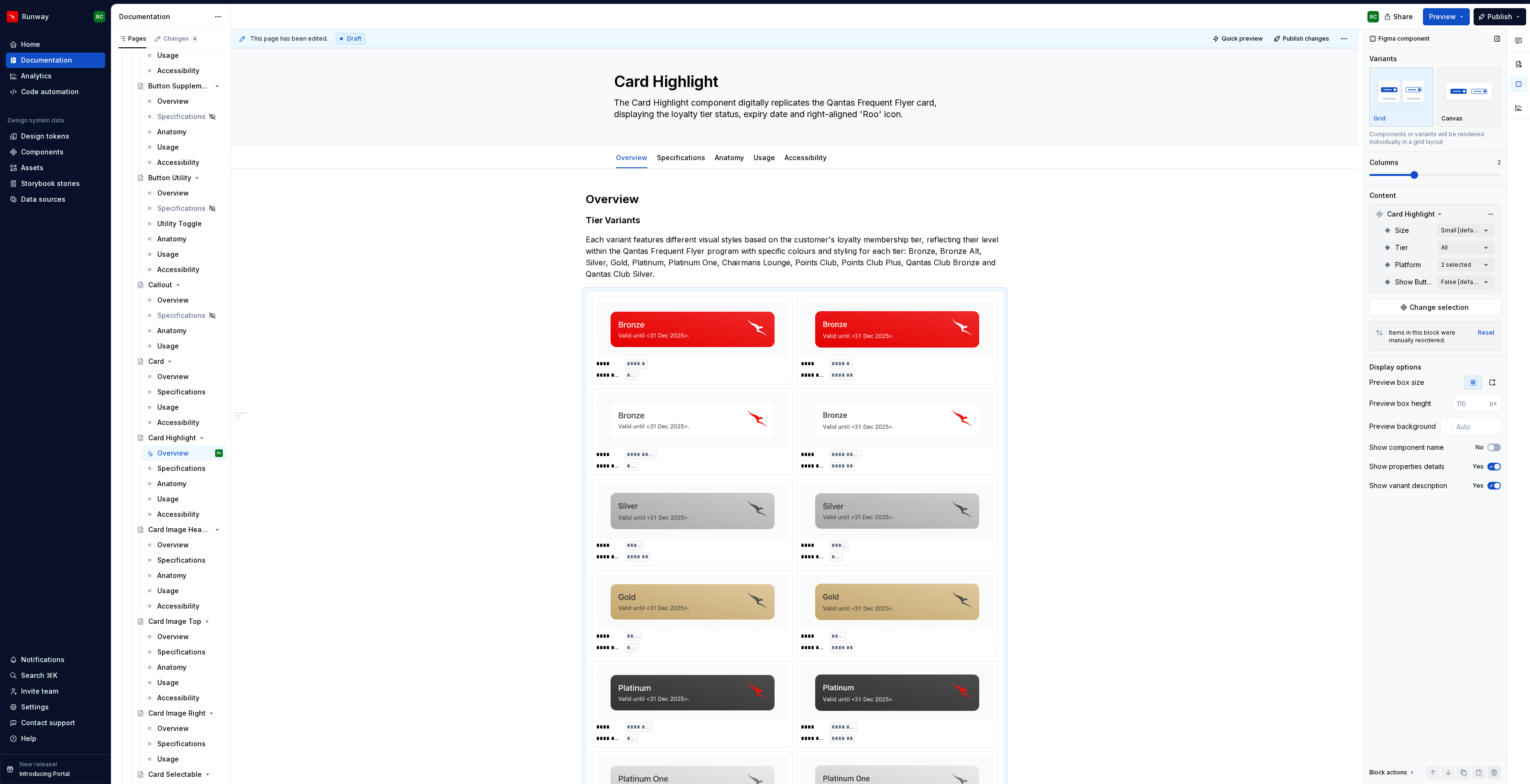
click at [1497, 771] on button "button" at bounding box center [1494, 772] width 14 height 14
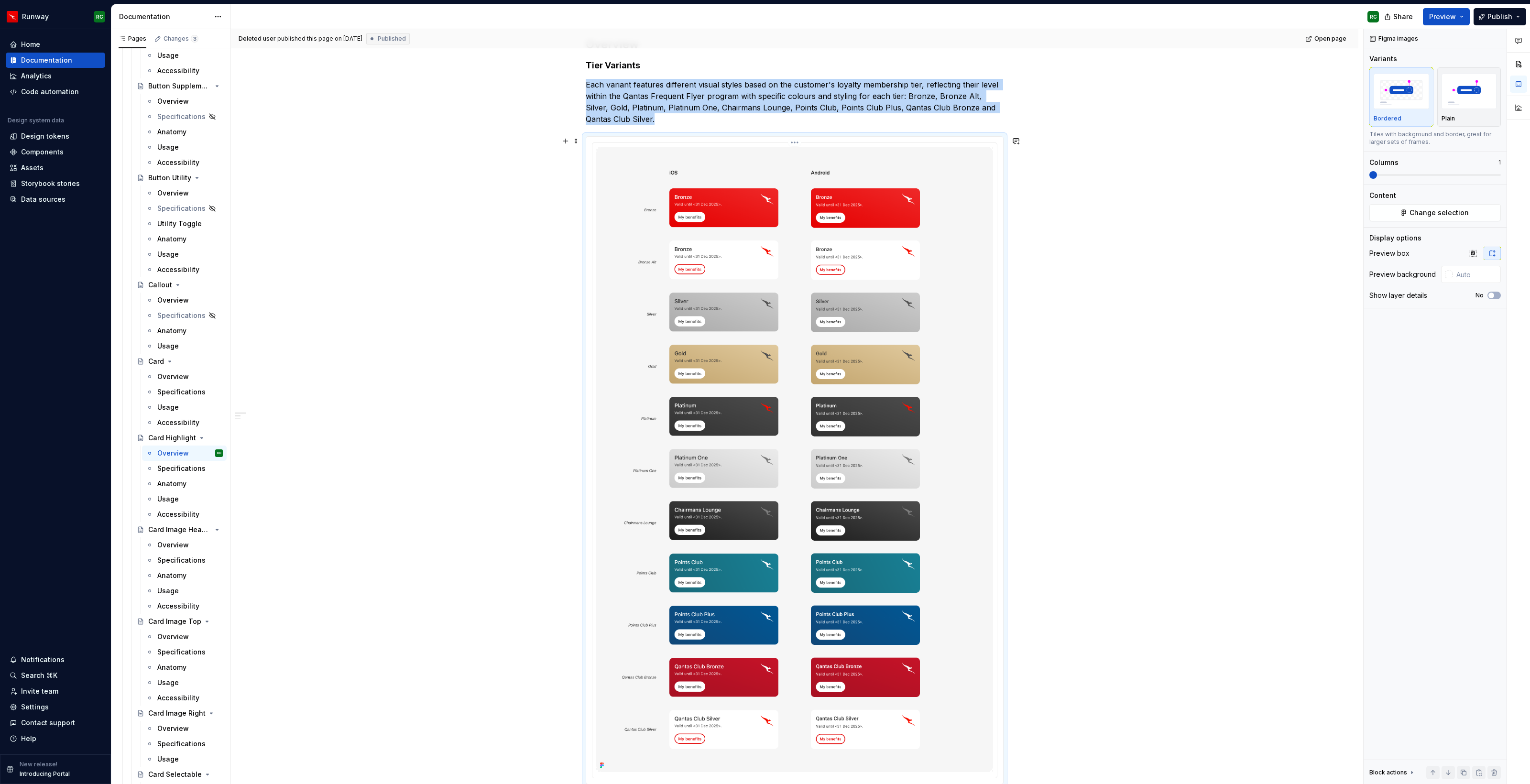
scroll to position [73, 0]
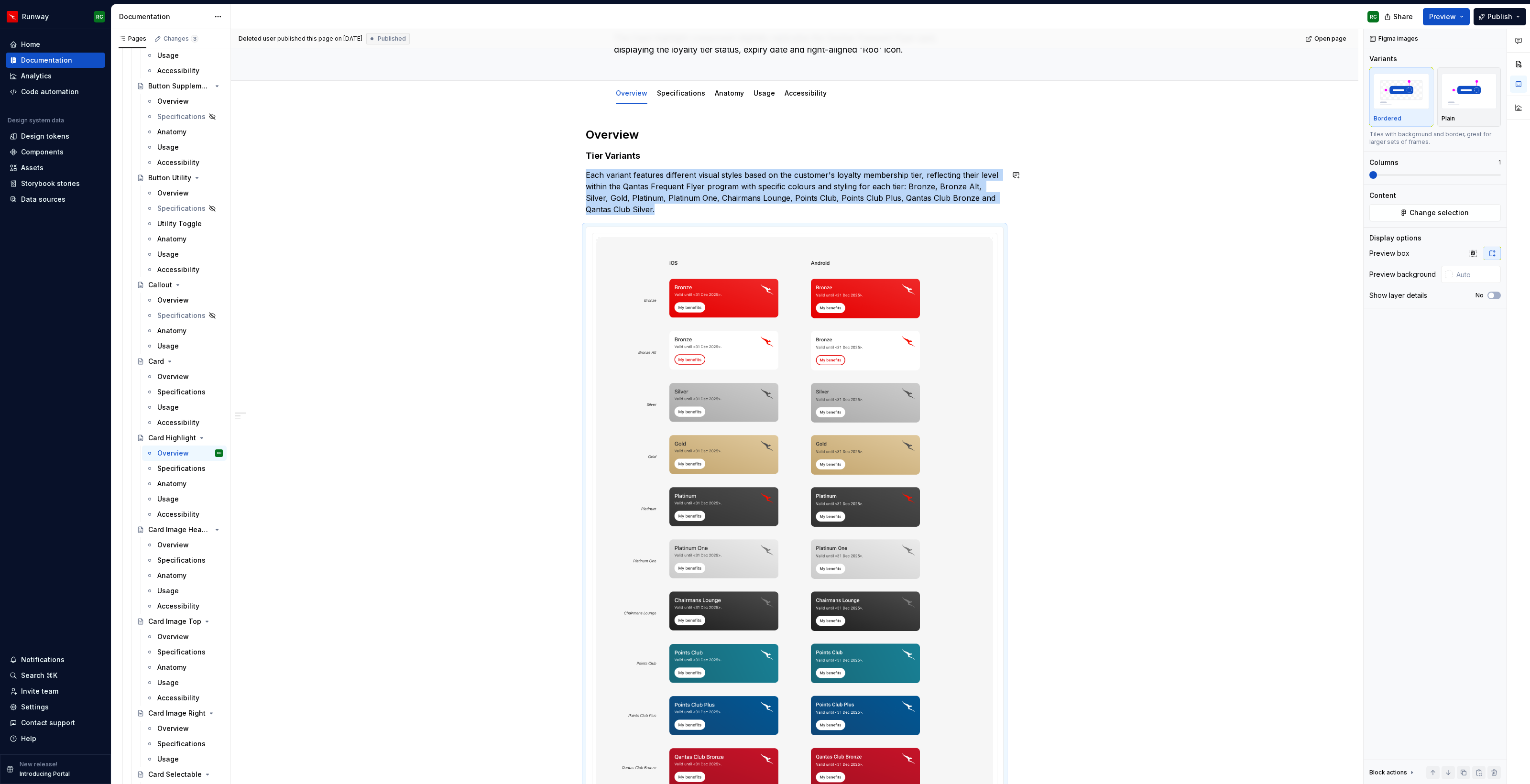
click at [662, 216] on div "Overview Tier Variants Each variant features different visual styles based on t…" at bounding box center [794, 619] width 418 height 985
click at [663, 213] on p "Each variant features different visual styles based on the customer's loyalty m…" at bounding box center [794, 192] width 418 height 46
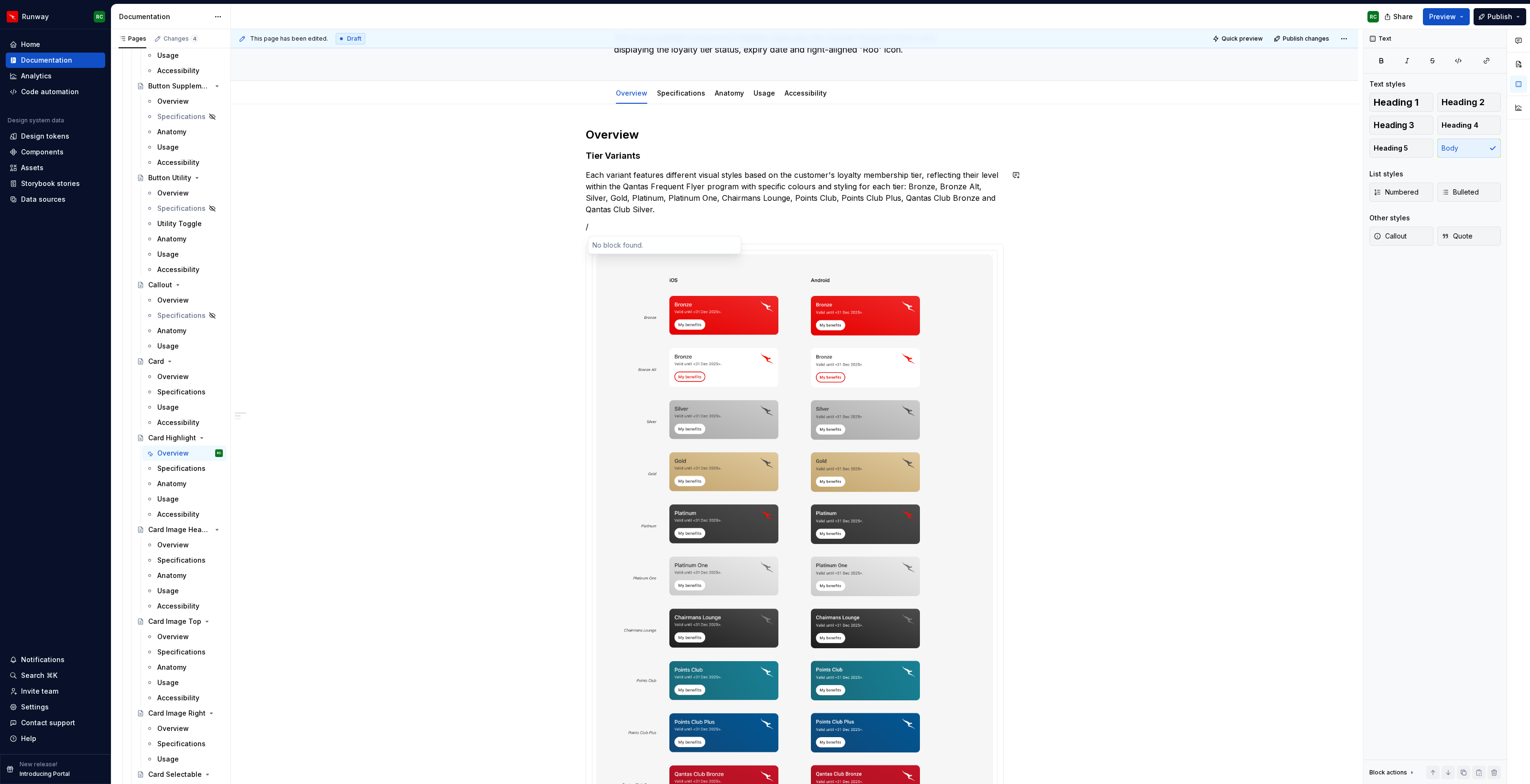
type textarea "*"
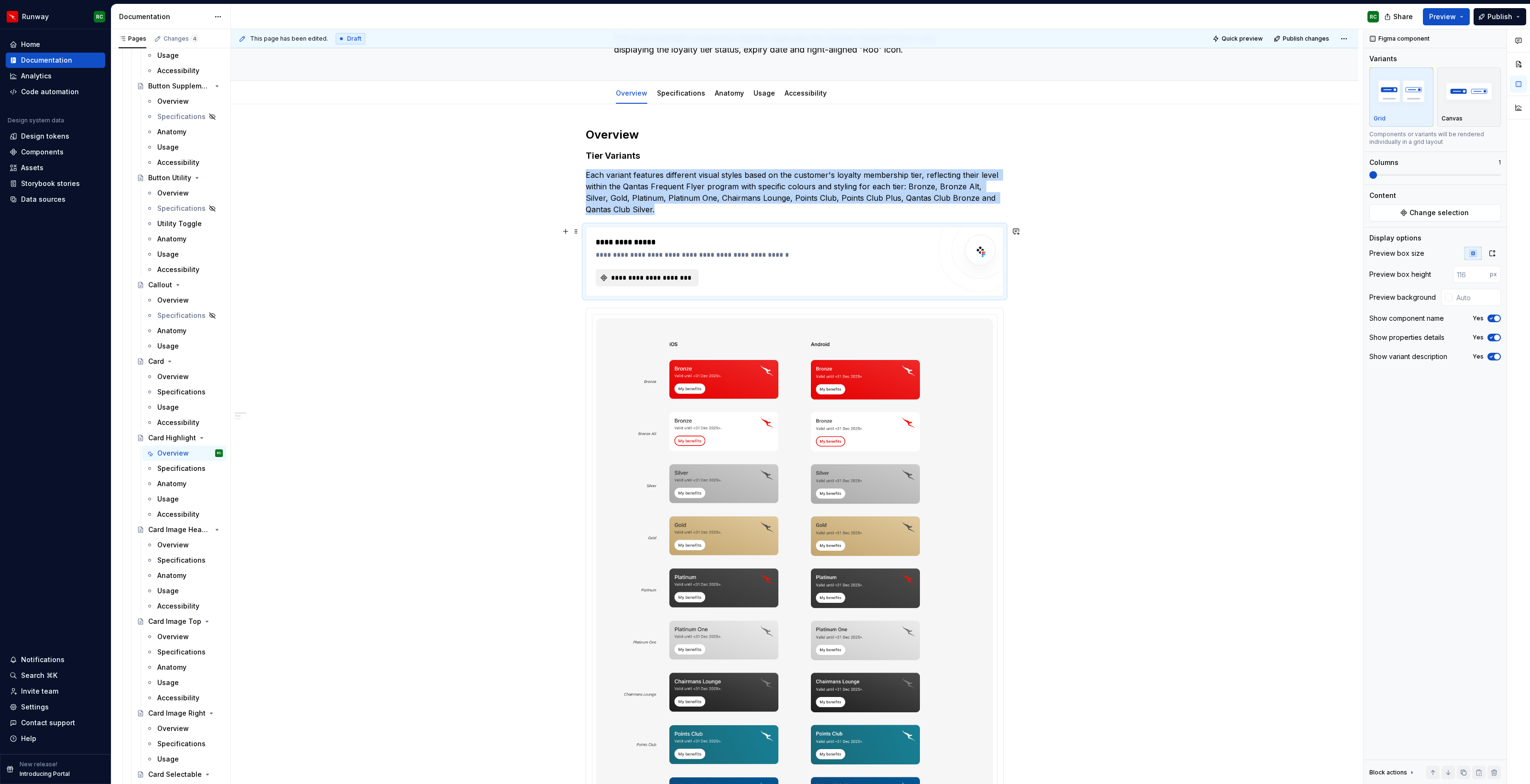
click at [650, 281] on span "**********" at bounding box center [650, 278] width 83 height 10
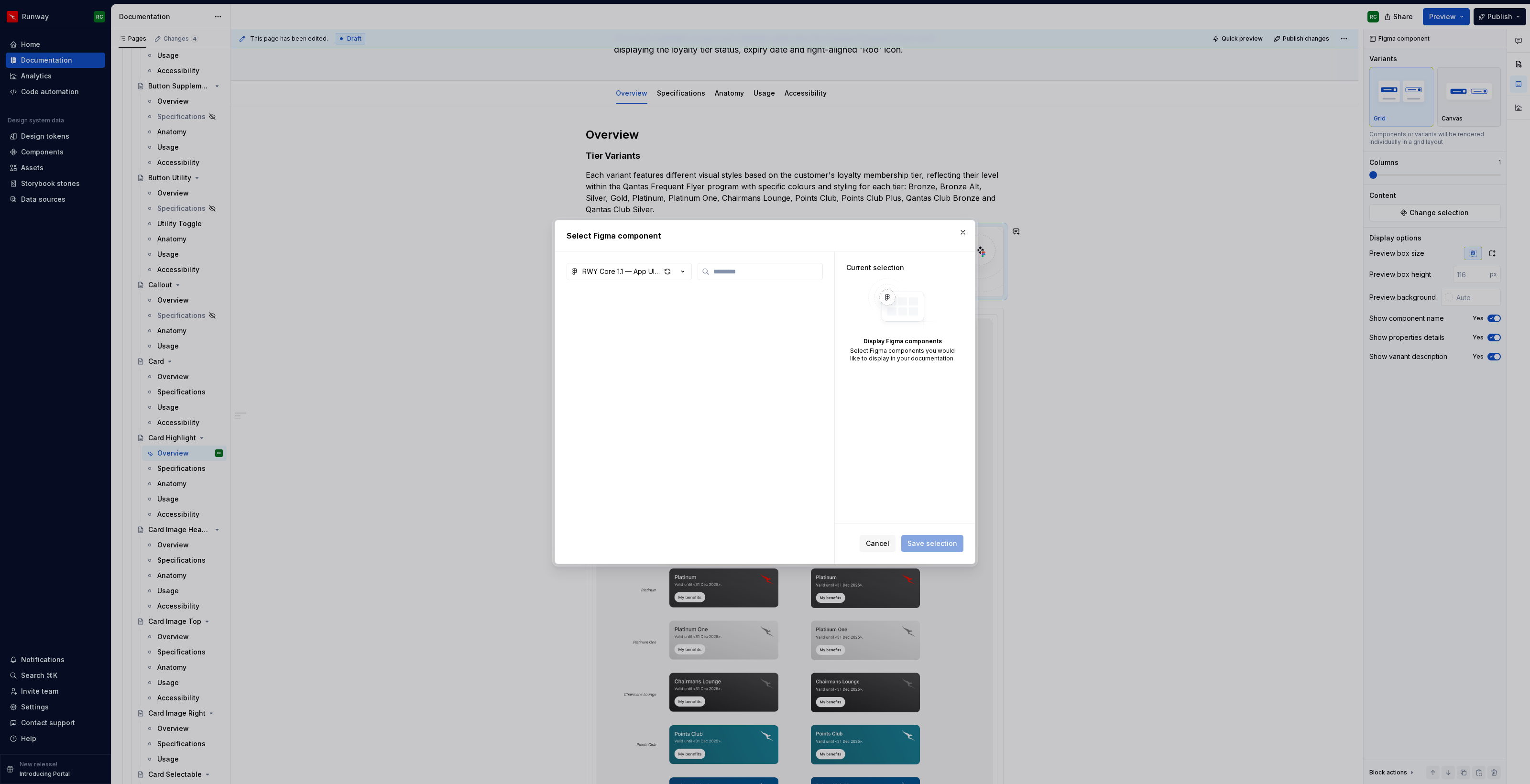
type textarea "*"
type input "****"
click at [568, 325] on div at bounding box center [606, 330] width 80 height 57
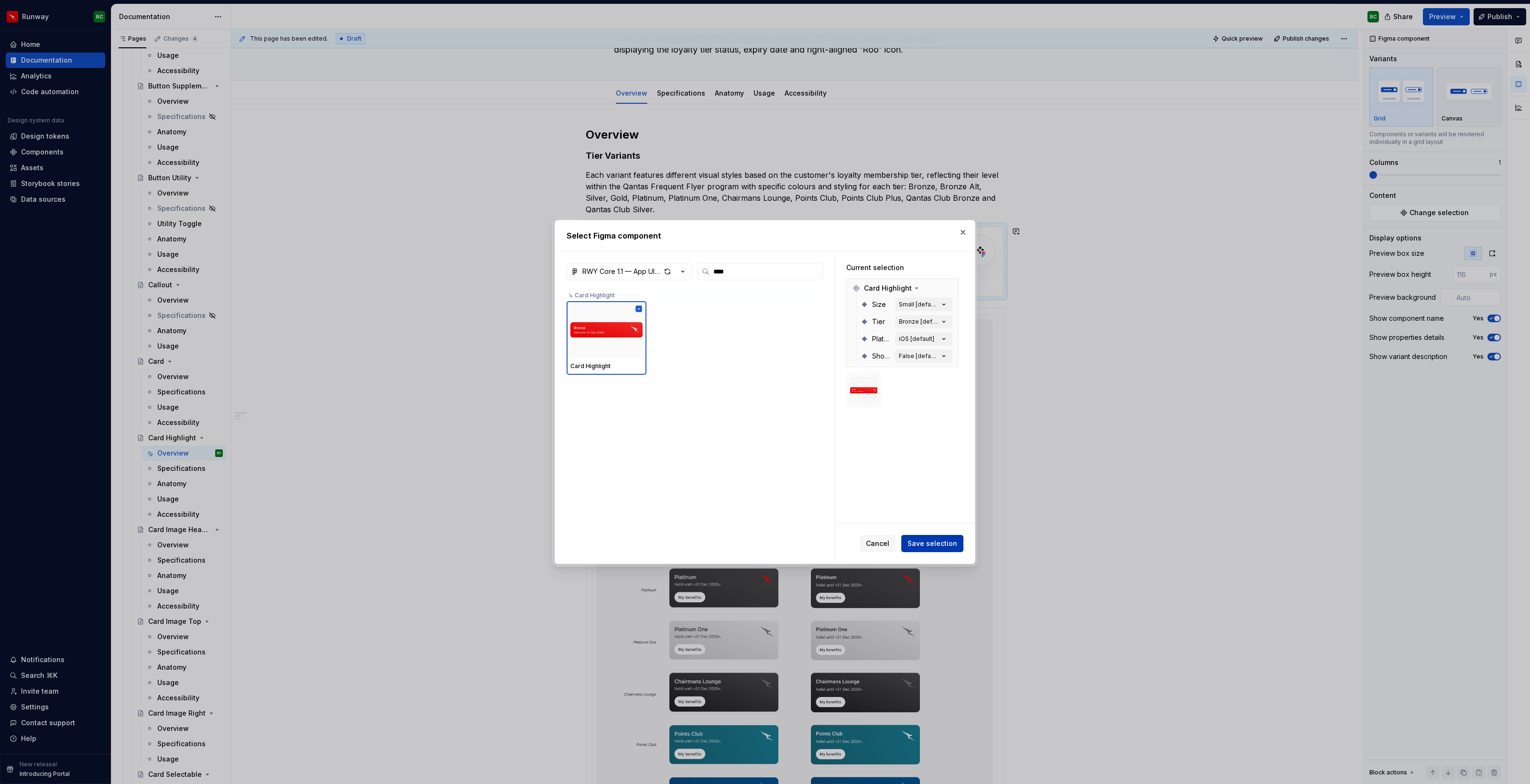
click at [930, 546] on span "Save selection" at bounding box center [932, 544] width 50 height 10
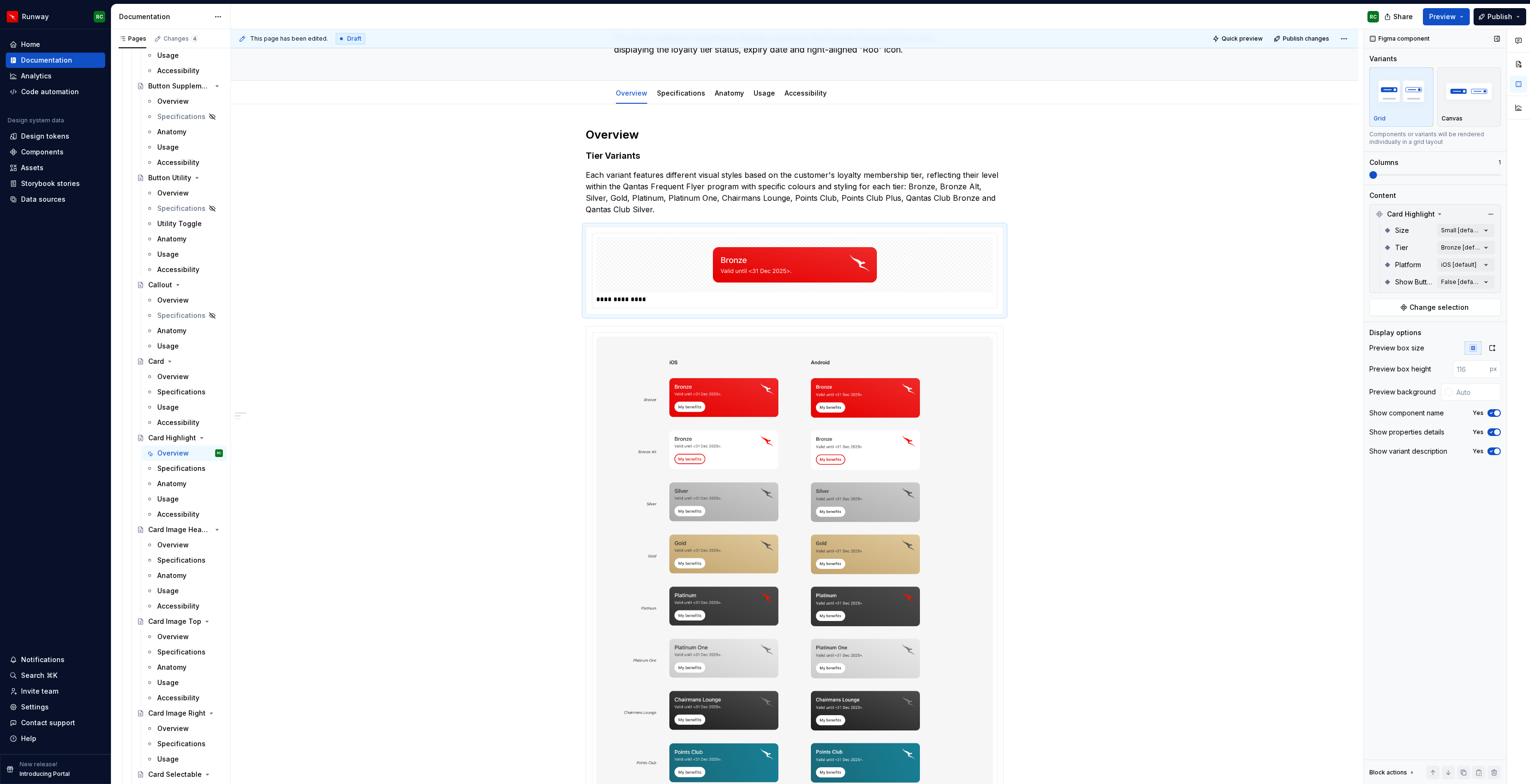
click at [1491, 412] on icon "button" at bounding box center [1490, 413] width 8 height 5
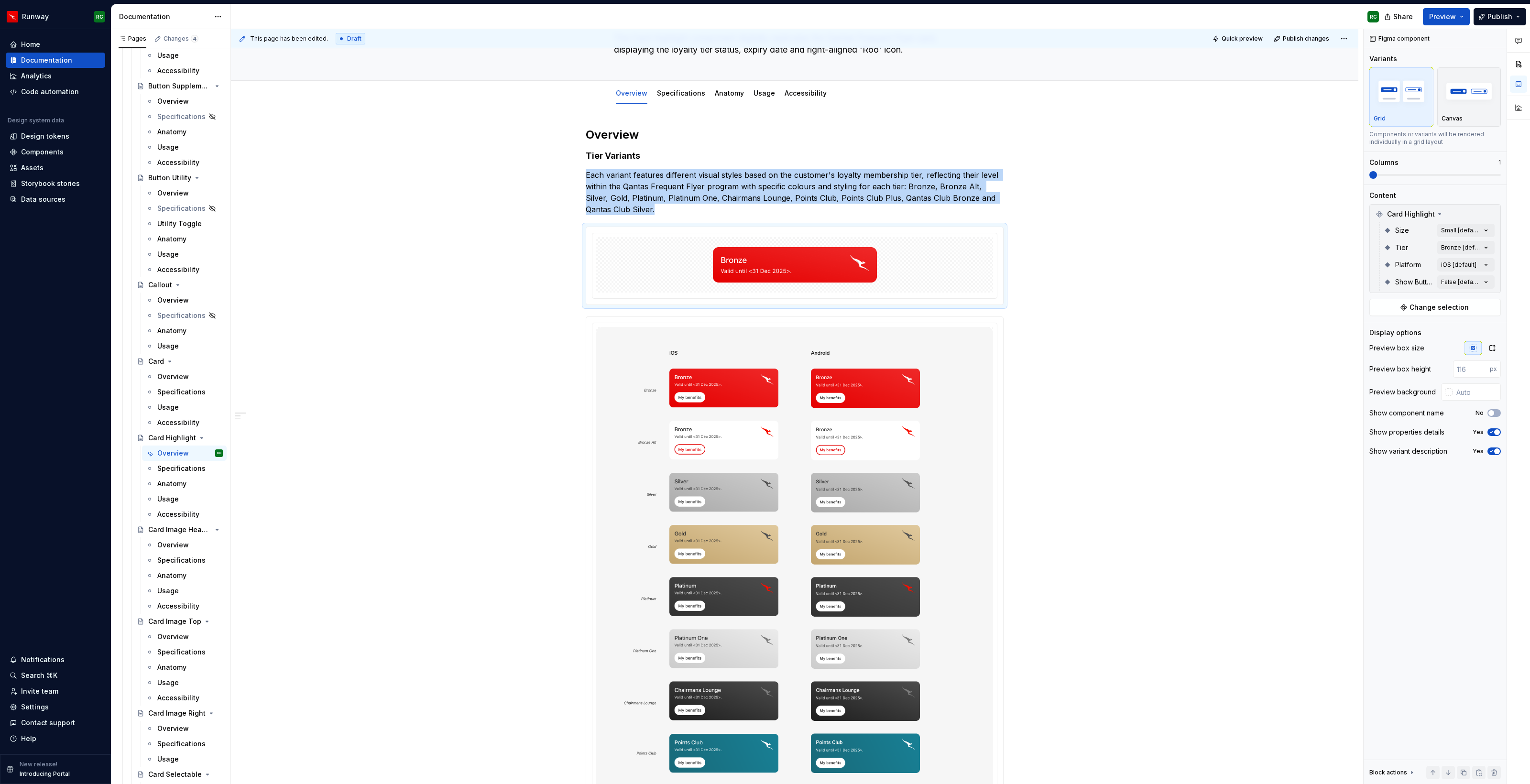
click at [1449, 244] on div "Comments Open comments No comments yet Select ‘Comment’ from the block context …" at bounding box center [1447, 407] width 167 height 755
click at [1479, 262] on span "button" at bounding box center [1479, 264] width 5 height 5
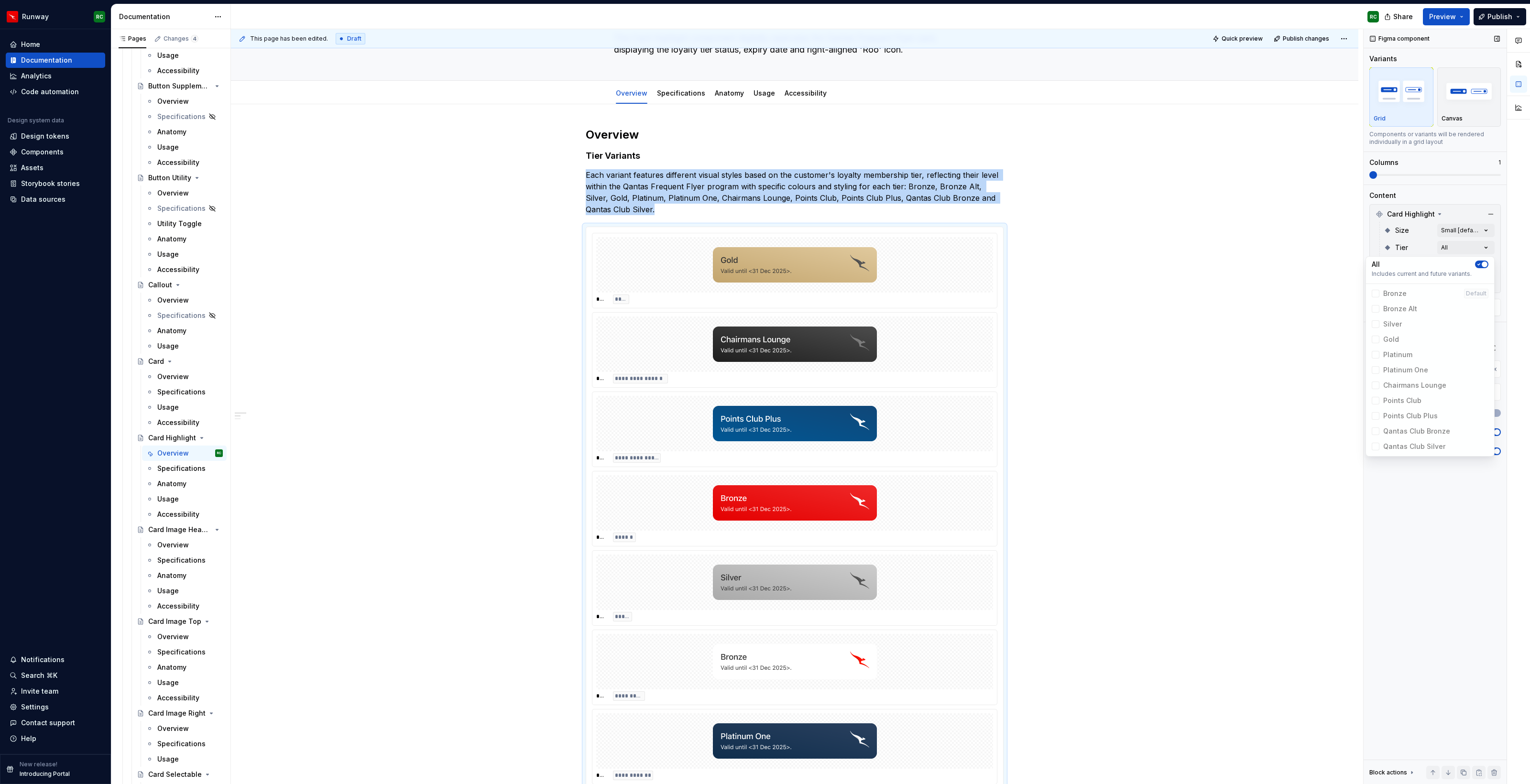
click at [1399, 169] on div "Comments Open comments No comments yet Select ‘Comment’ from the block context …" at bounding box center [1447, 407] width 167 height 755
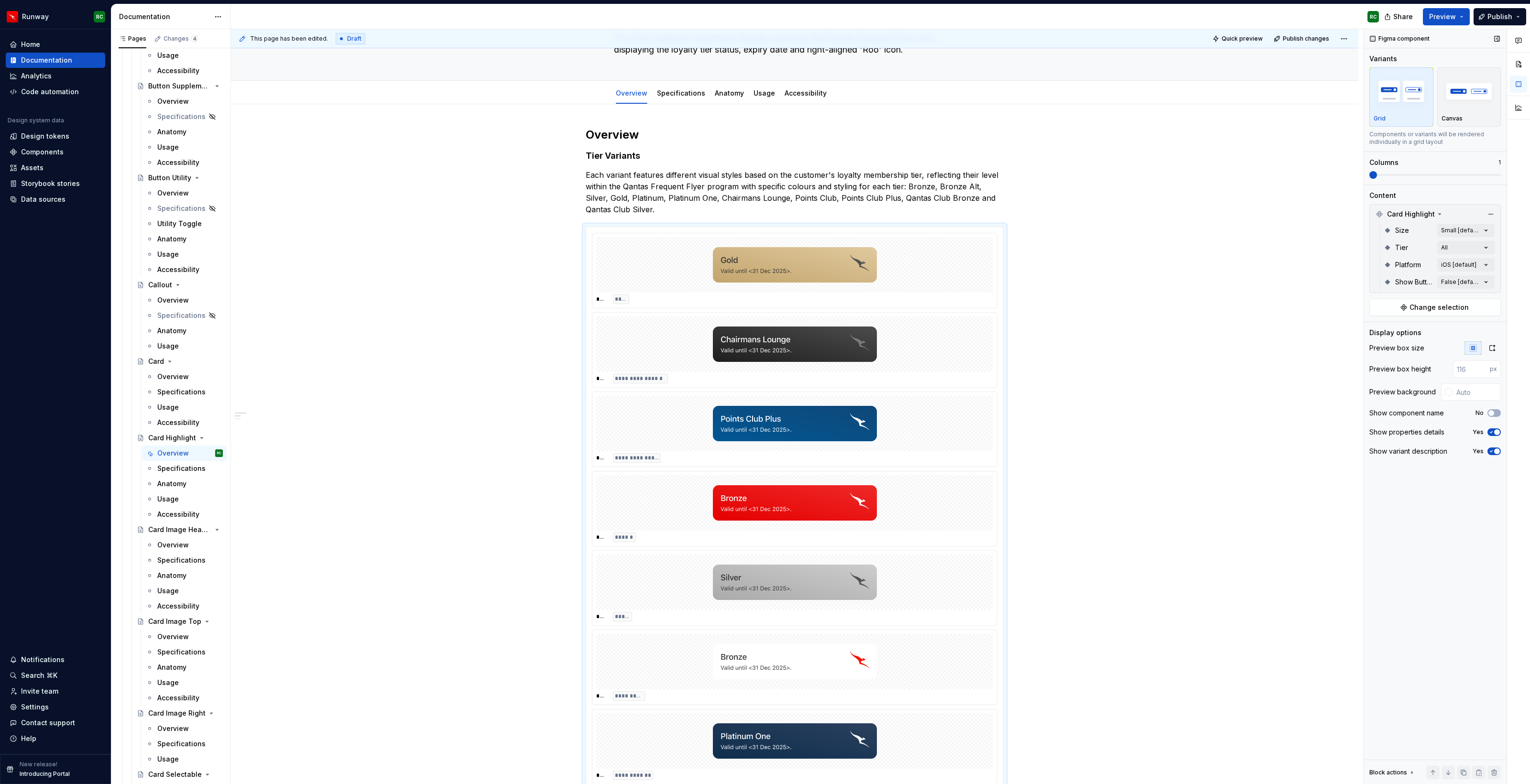
click at [1397, 173] on span at bounding box center [1435, 175] width 131 height 8
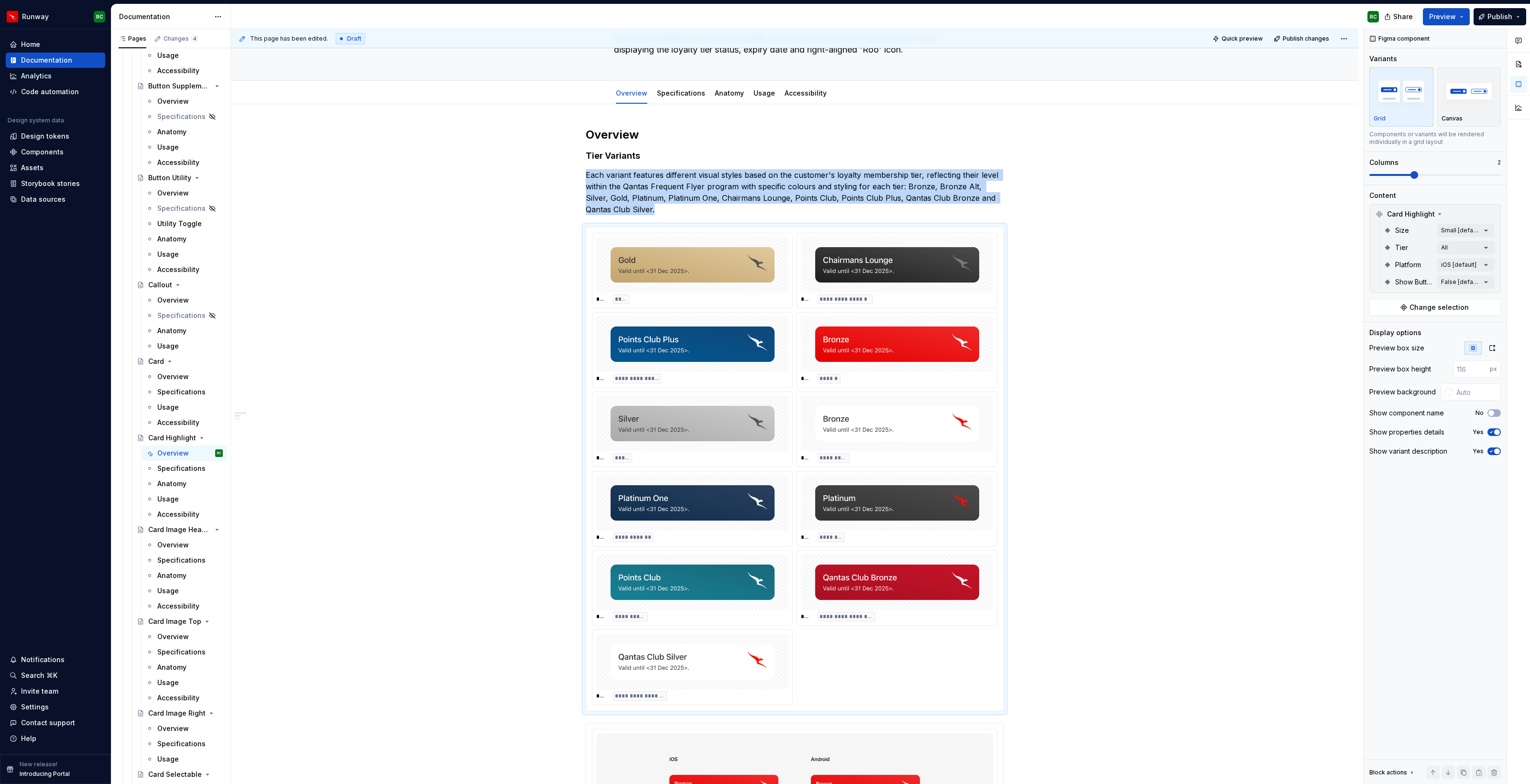
click at [1476, 262] on div "Comments Open comments No comments yet Select ‘Comment’ from the block context …" at bounding box center [1447, 407] width 167 height 755
click at [1487, 280] on button "button" at bounding box center [1482, 281] width 14 height 8
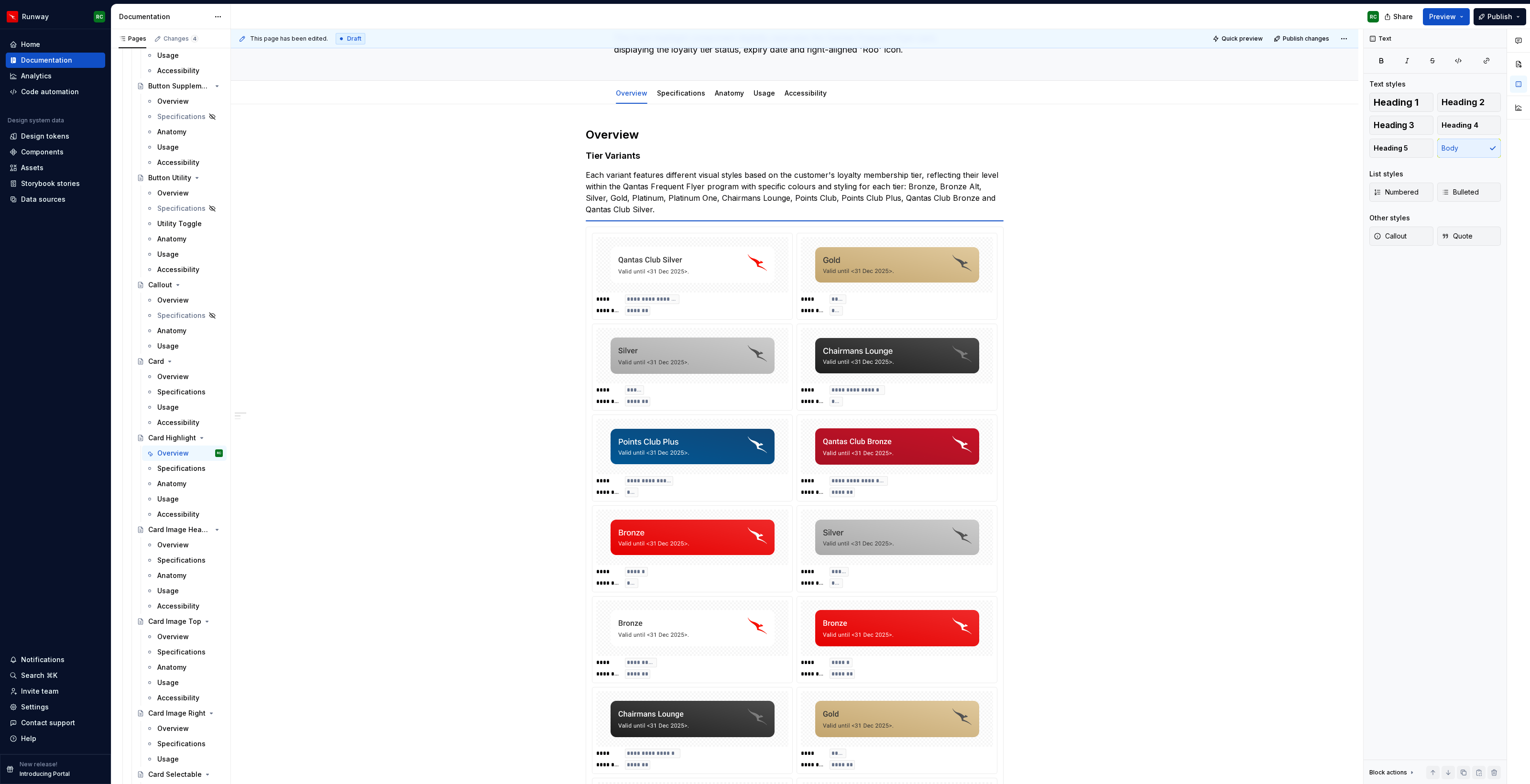
click at [712, 356] on img at bounding box center [693, 356] width 164 height 48
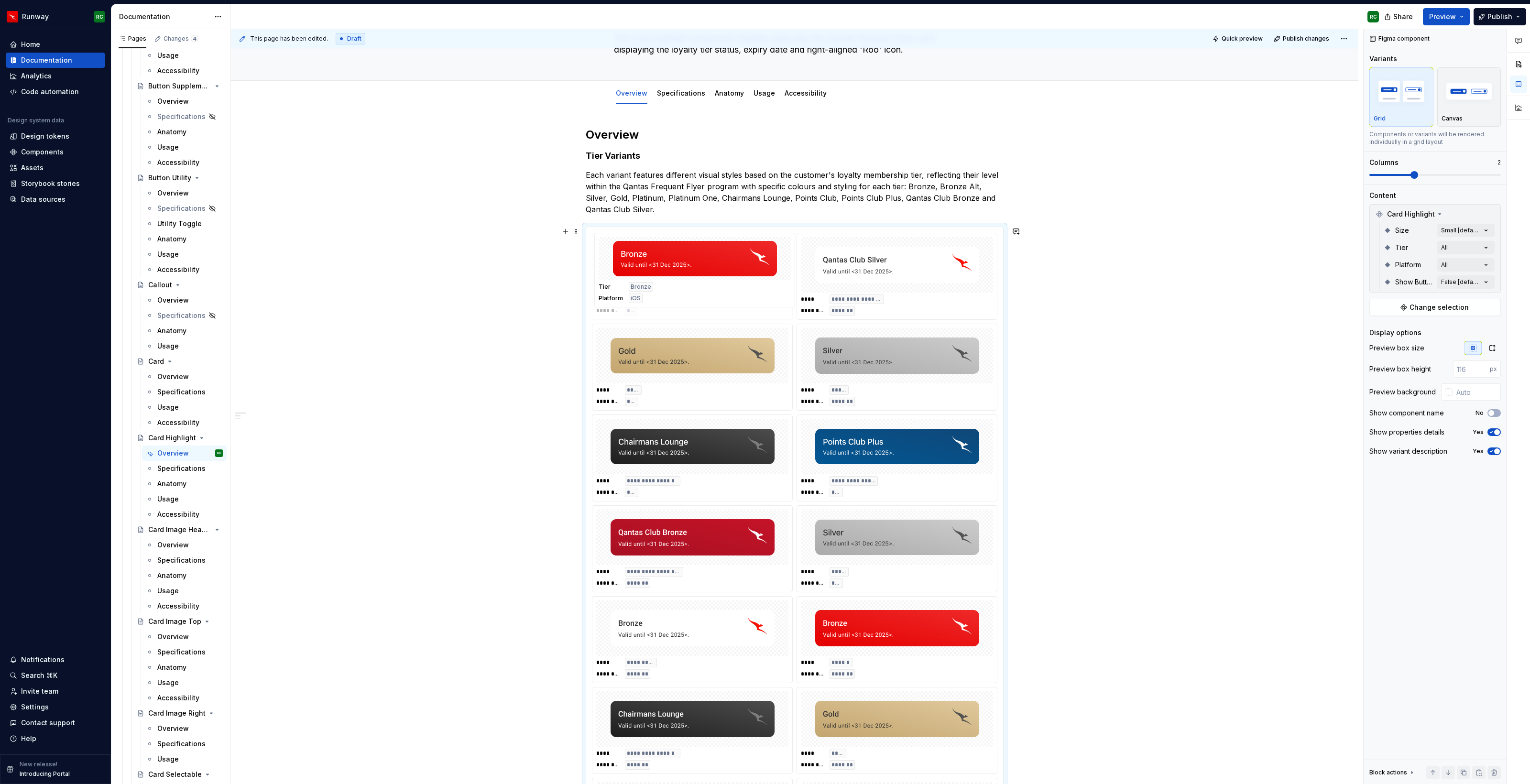
drag, startPoint x: 693, startPoint y: 574, endPoint x: 689, endPoint y: 286, distance: 288.0
click at [689, 286] on body "Runway RC Home Documentation Analytics Code automation Design system data Desig…" at bounding box center [765, 392] width 1530 height 784
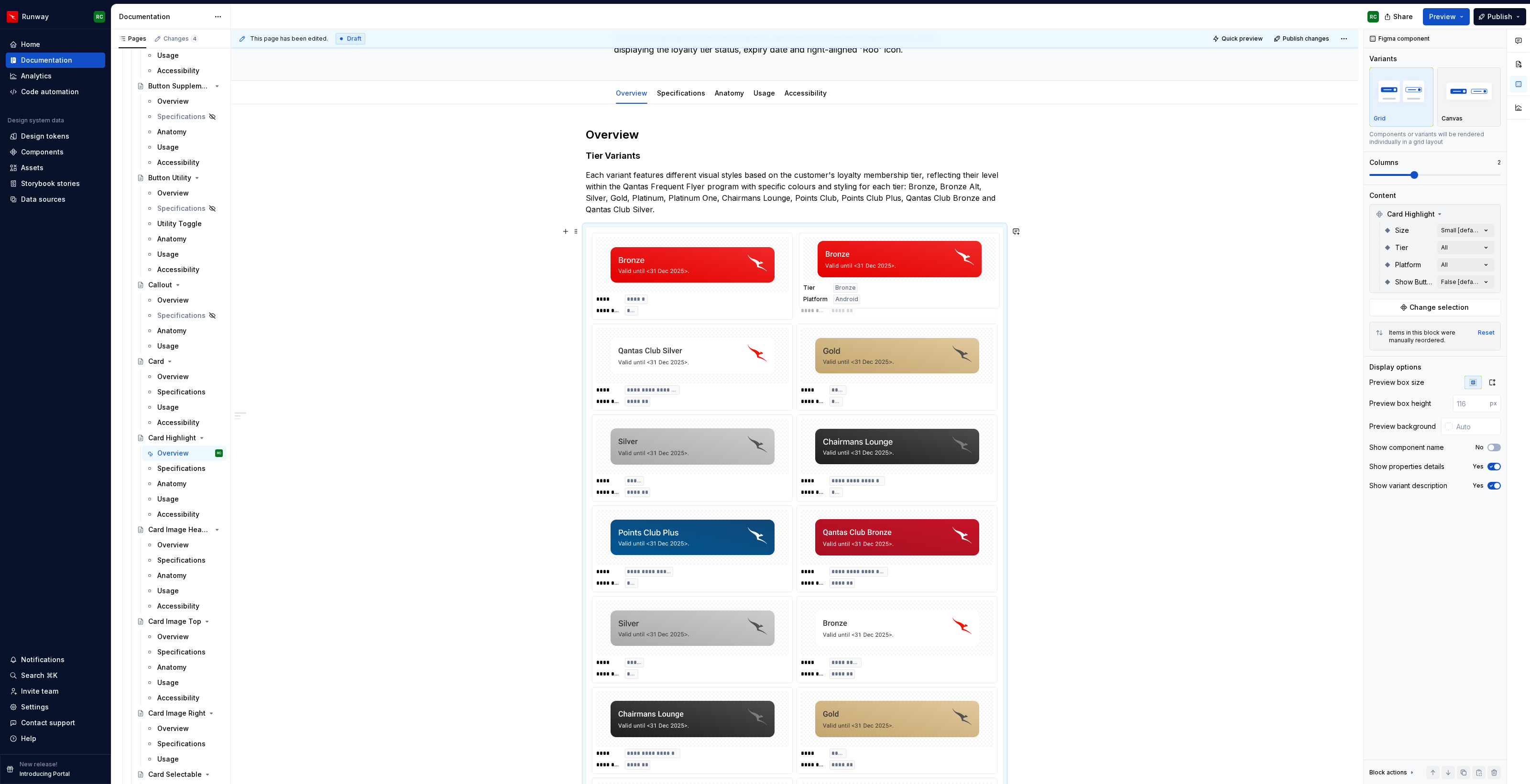
drag, startPoint x: 885, startPoint y: 660, endPoint x: 901, endPoint y: 286, distance: 374.3
click at [901, 286] on body "Runway RC Home Documentation Analytics Code automation Design system data Desig…" at bounding box center [765, 392] width 1530 height 784
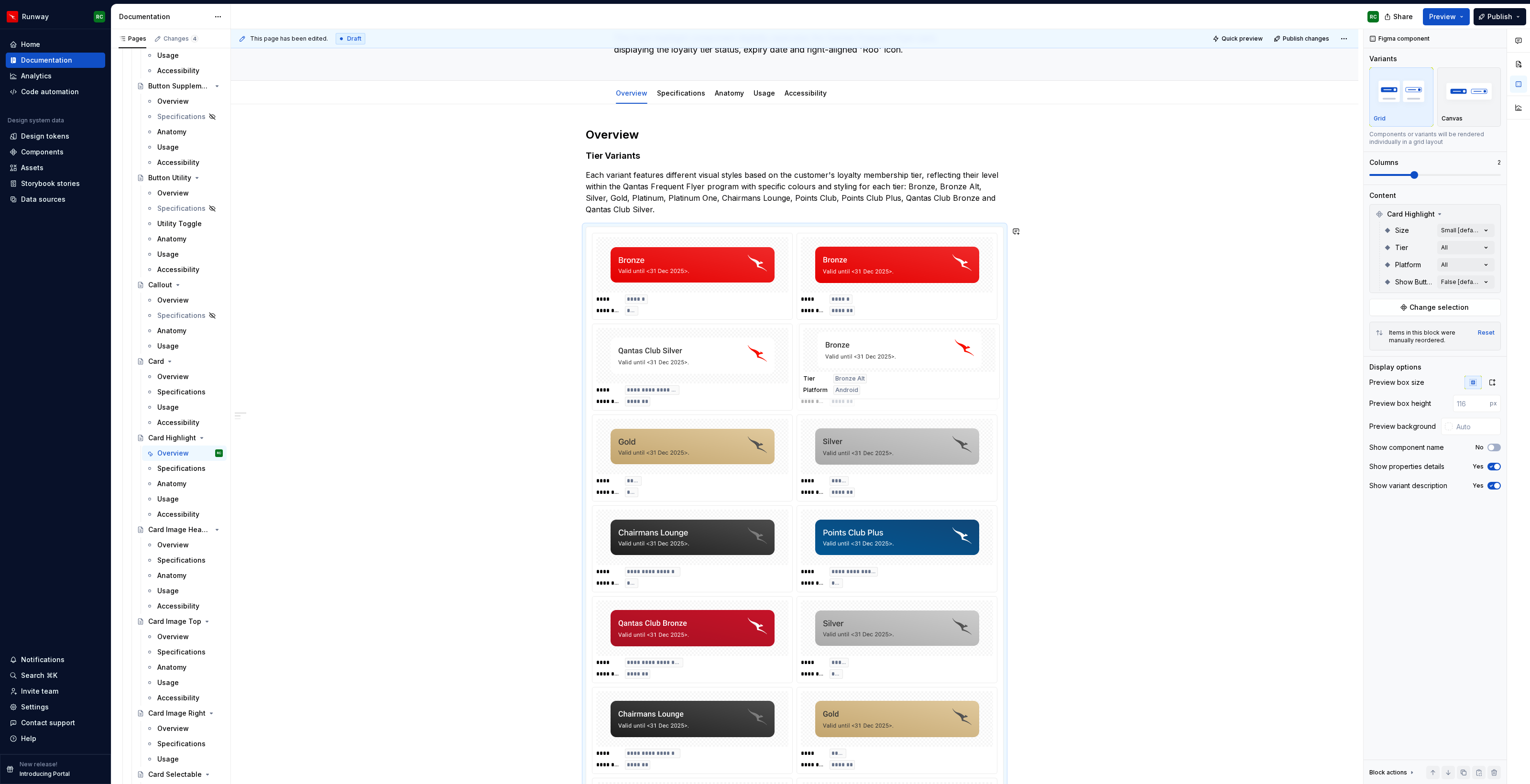
drag, startPoint x: 900, startPoint y: 655, endPoint x: 892, endPoint y: 423, distance: 232.1
click at [892, 423] on body "Runway RC Home Documentation Analytics Code automation Design system data Desig…" at bounding box center [765, 392] width 1530 height 784
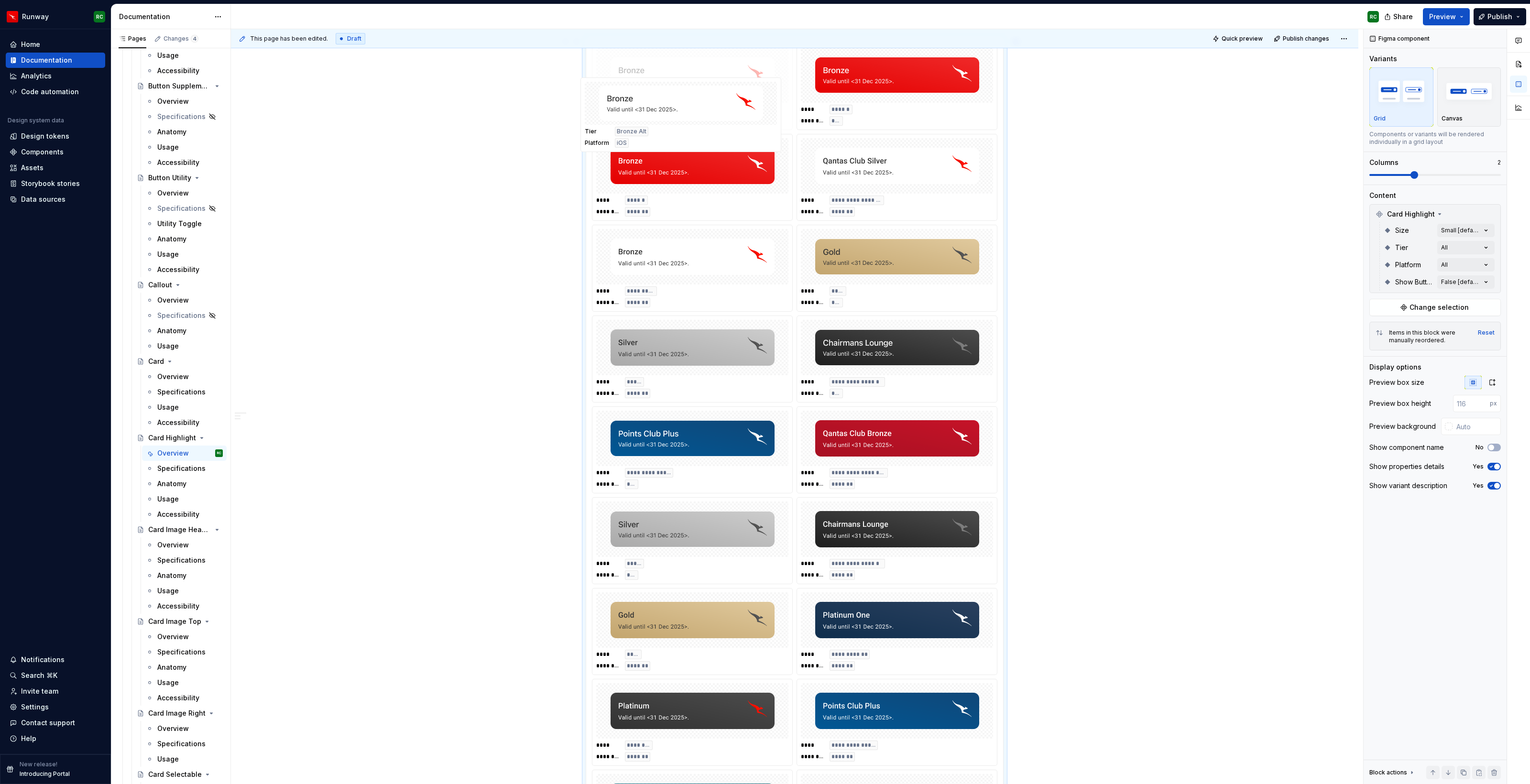
scroll to position [262, 0]
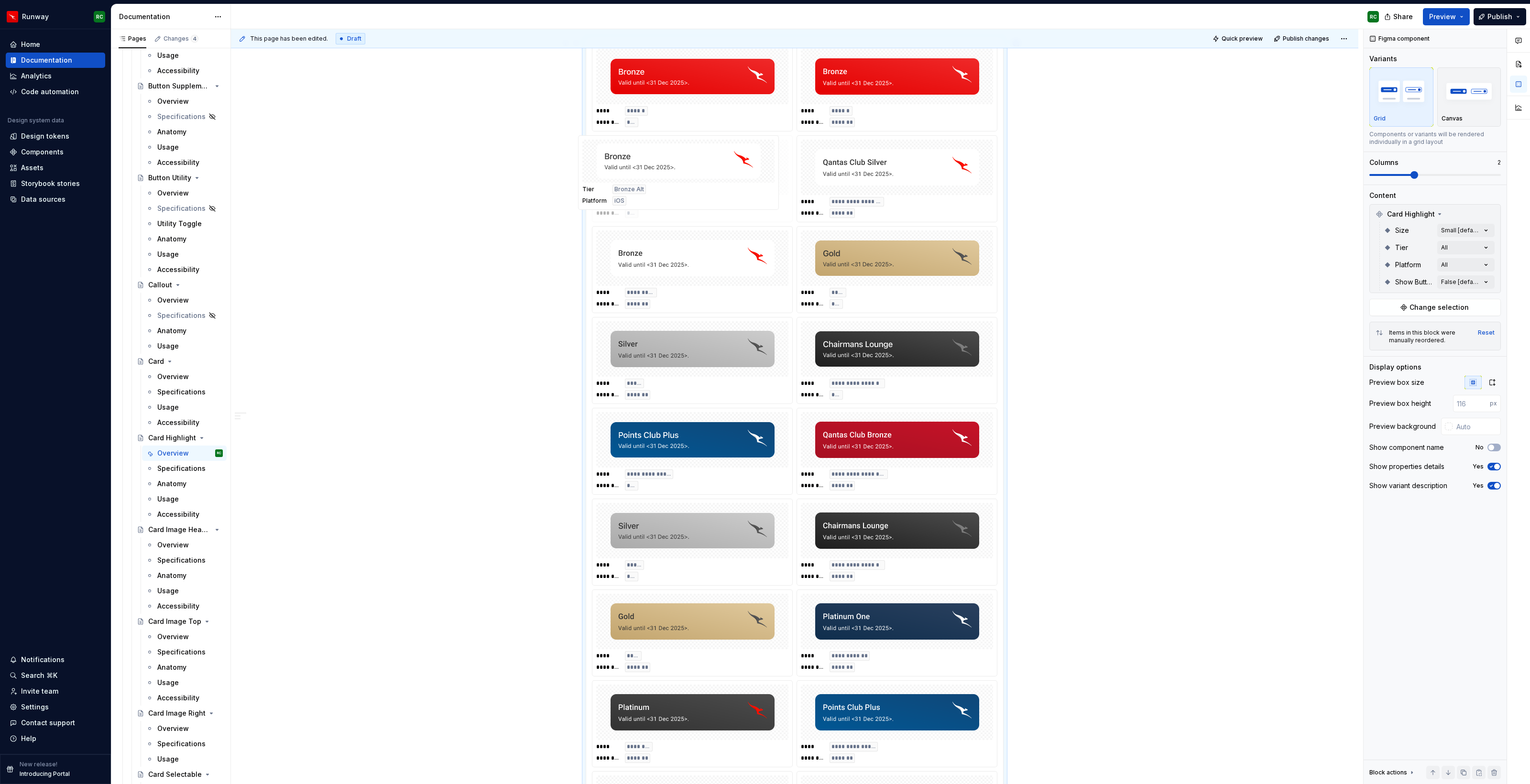
drag, startPoint x: 704, startPoint y: 542, endPoint x: 687, endPoint y: 200, distance: 342.4
click at [687, 200] on body "Runway RC Home Documentation Analytics Code automation Design system data Desig…" at bounding box center [765, 392] width 1530 height 784
drag, startPoint x: 687, startPoint y: 297, endPoint x: 869, endPoint y: 208, distance: 202.6
click at [869, 208] on body "Runway RC Home Documentation Analytics Code automation Design system data Desig…" at bounding box center [765, 392] width 1530 height 784
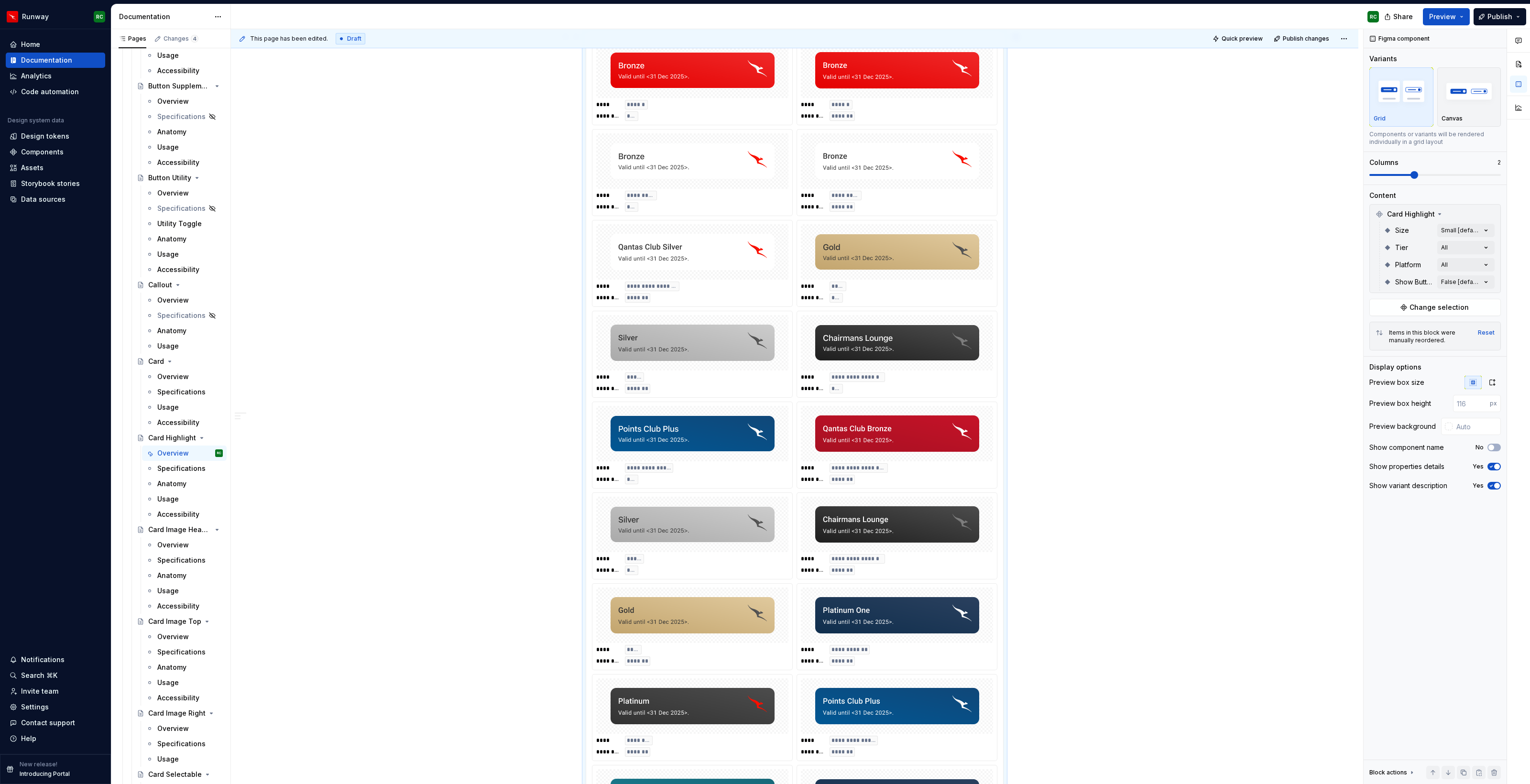
scroll to position [380, 0]
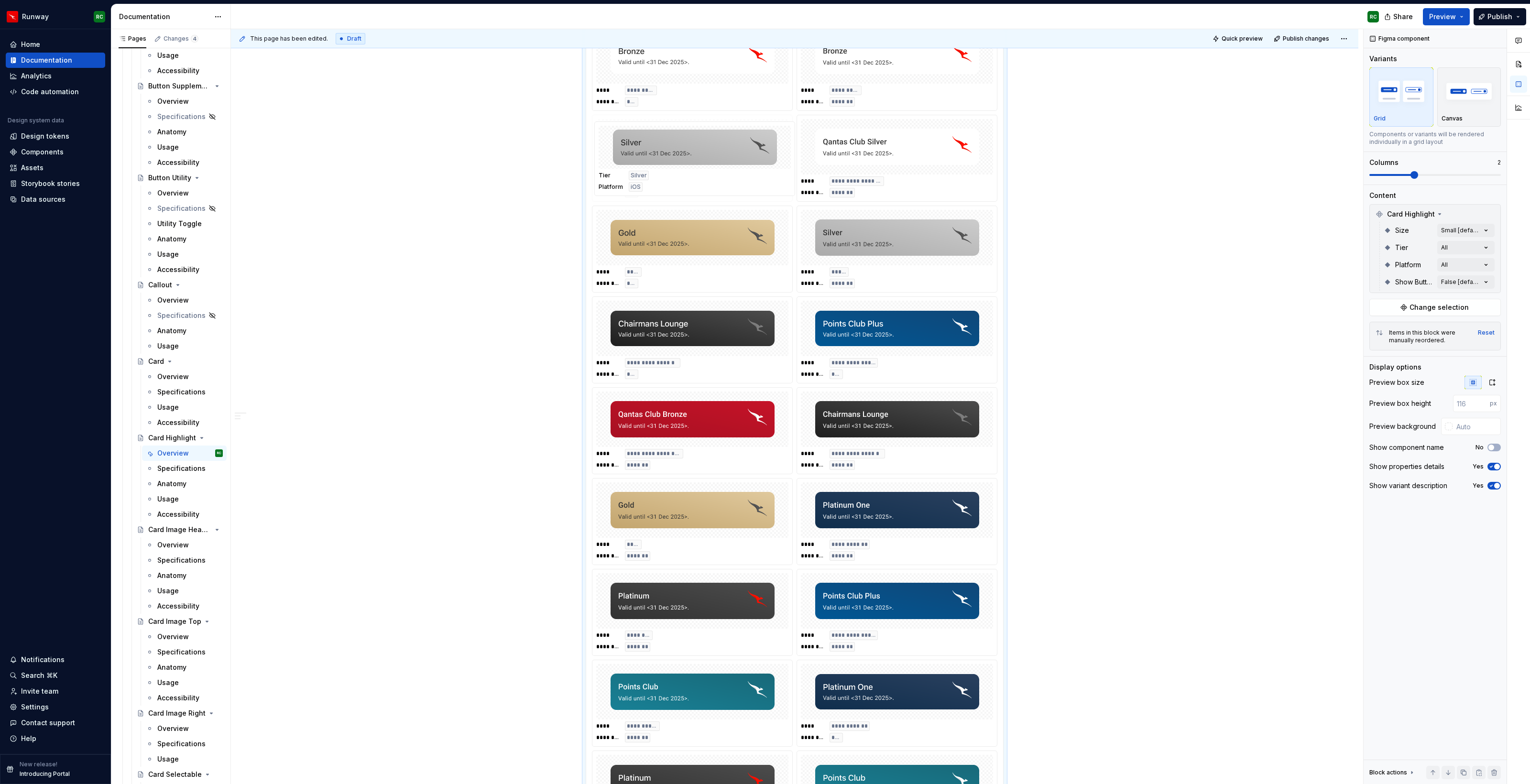
drag, startPoint x: 691, startPoint y: 421, endPoint x: 698, endPoint y: 163, distance: 258.1
click at [698, 163] on body "Runway RC Home Documentation Analytics Code automation Design system data Desig…" at bounding box center [765, 392] width 1530 height 784
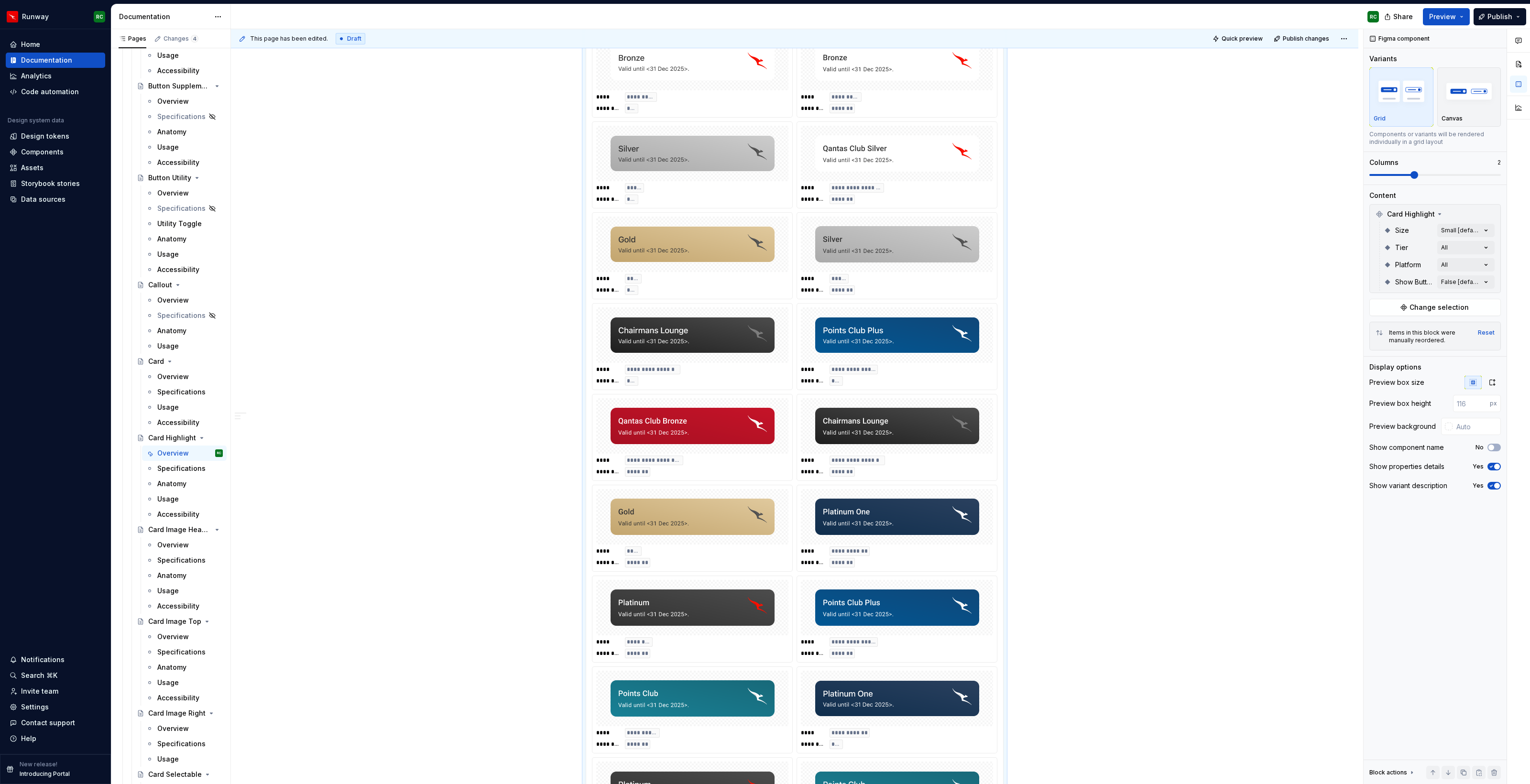
scroll to position [253, 0]
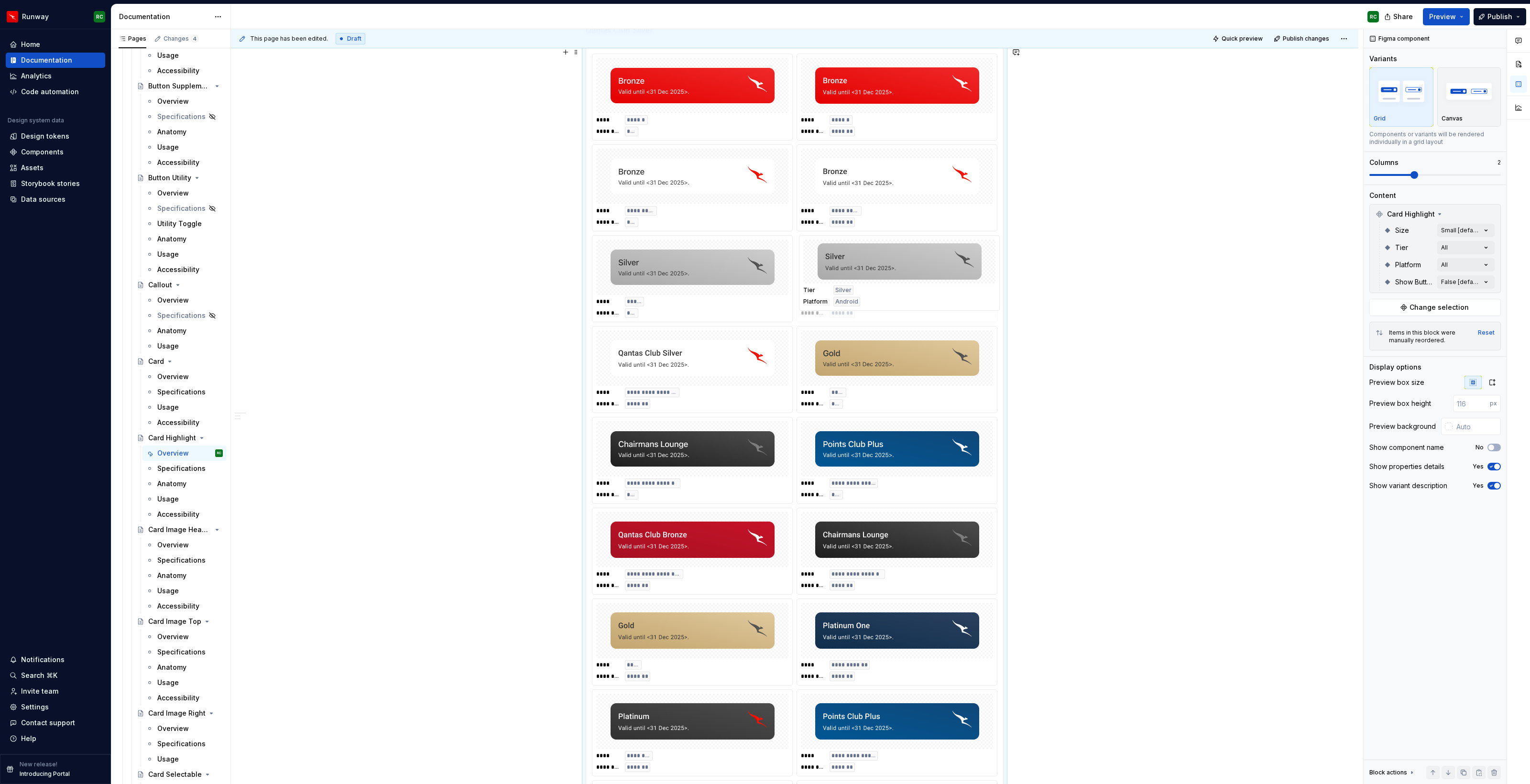
drag, startPoint x: 878, startPoint y: 358, endPoint x: 881, endPoint y: 294, distance: 64.1
click at [881, 294] on body "Runway RC Home Documentation Analytics Code automation Design system data Desig…" at bounding box center [765, 392] width 1530 height 784
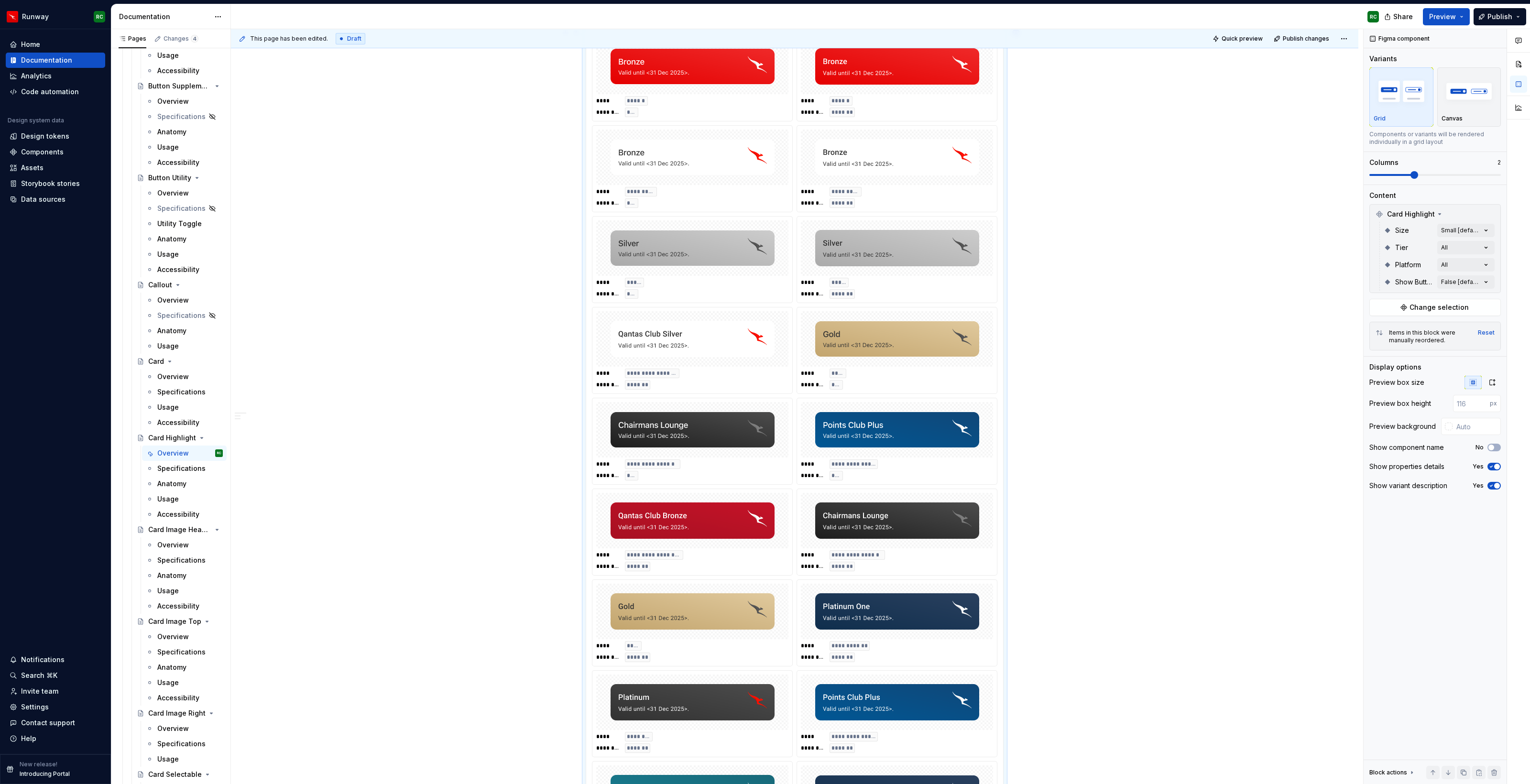
scroll to position [270, 0]
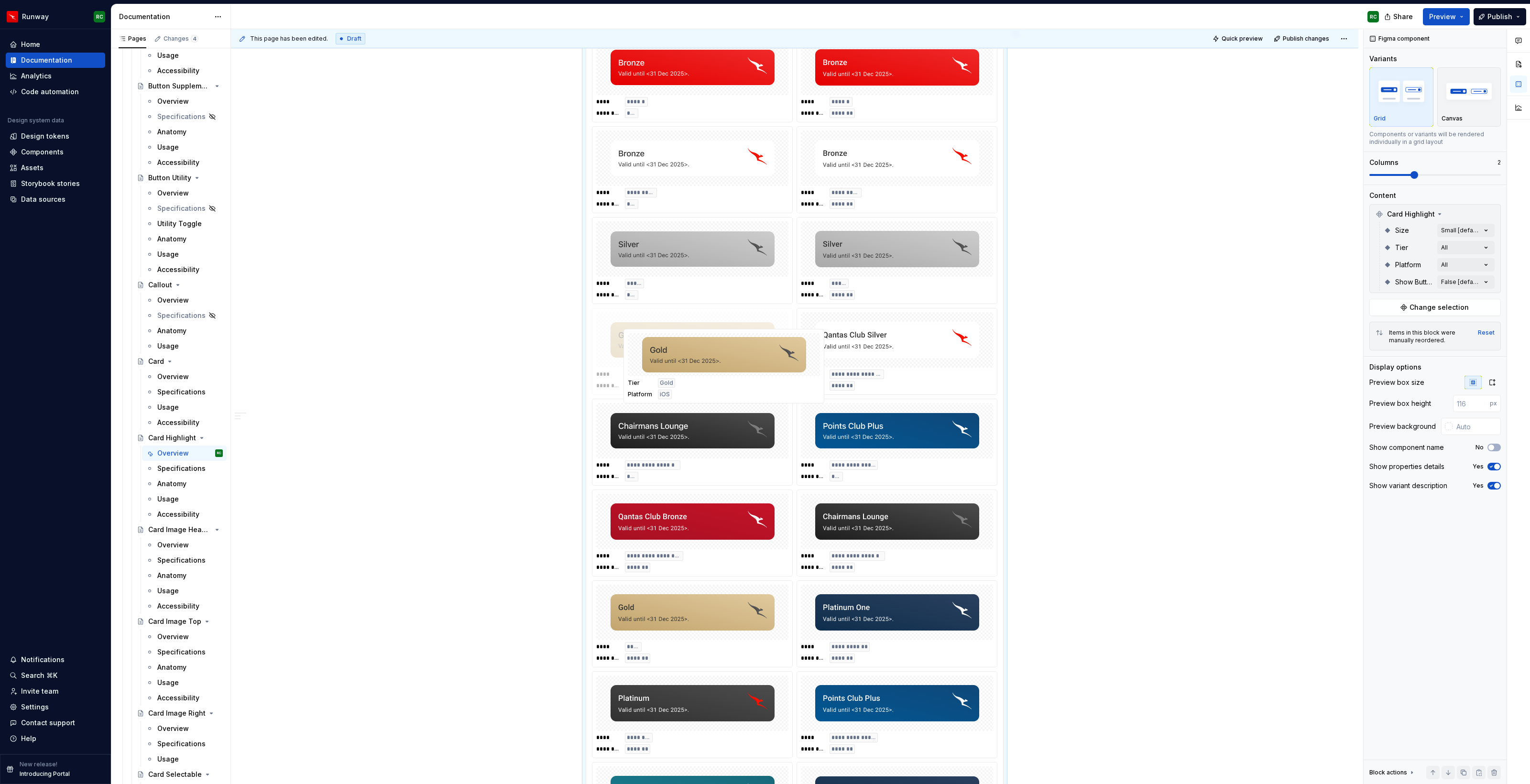
drag, startPoint x: 909, startPoint y: 360, endPoint x: 725, endPoint y: 378, distance: 184.9
click at [725, 378] on body "Runway RC Home Documentation Analytics Code automation Design system data Desig…" at bounding box center [765, 392] width 1530 height 784
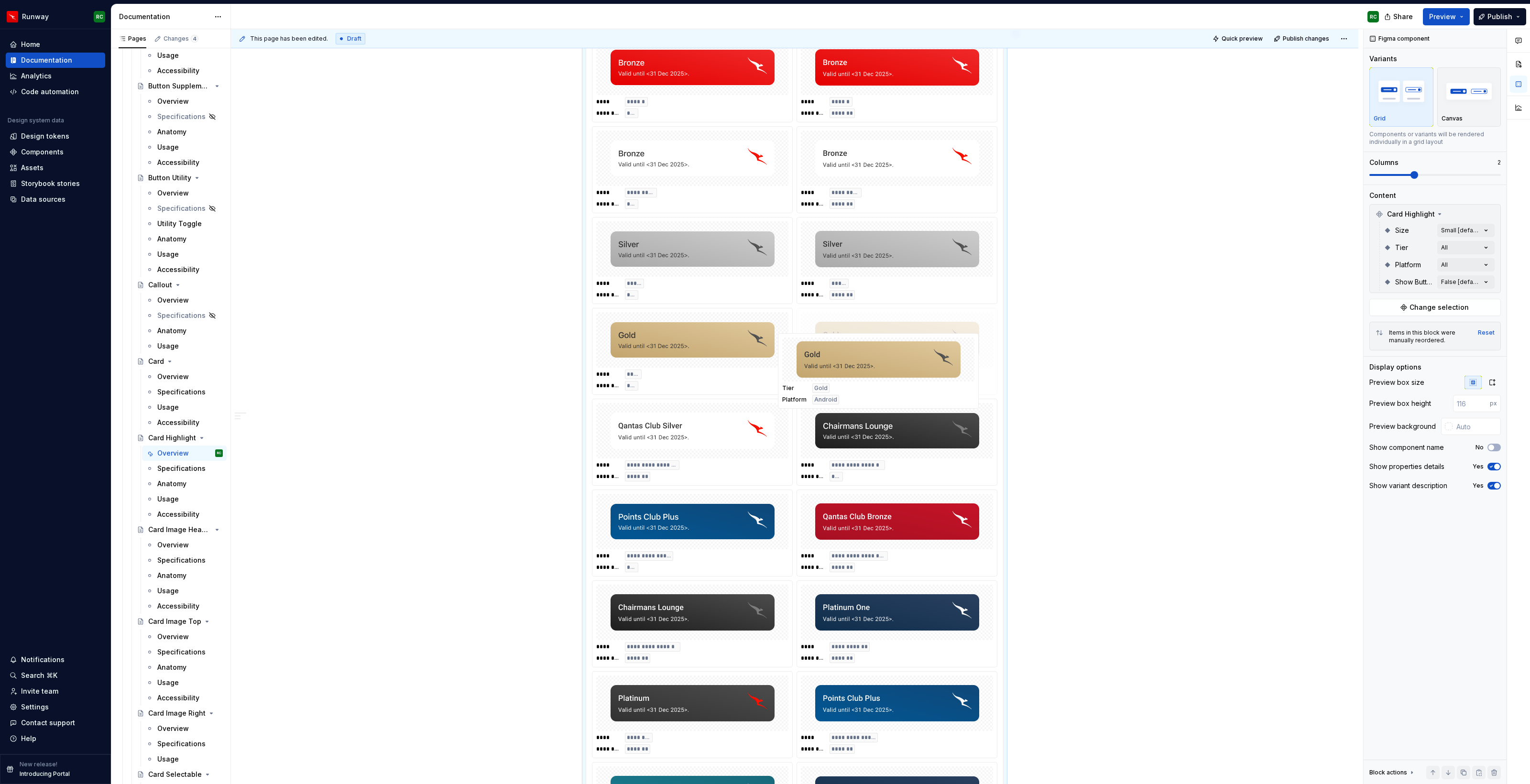
drag, startPoint x: 724, startPoint y: 610, endPoint x: 907, endPoint y: 363, distance: 307.4
click at [907, 363] on body "Runway RC Home Documentation Analytics Code automation Design system data Desig…" at bounding box center [765, 392] width 1530 height 784
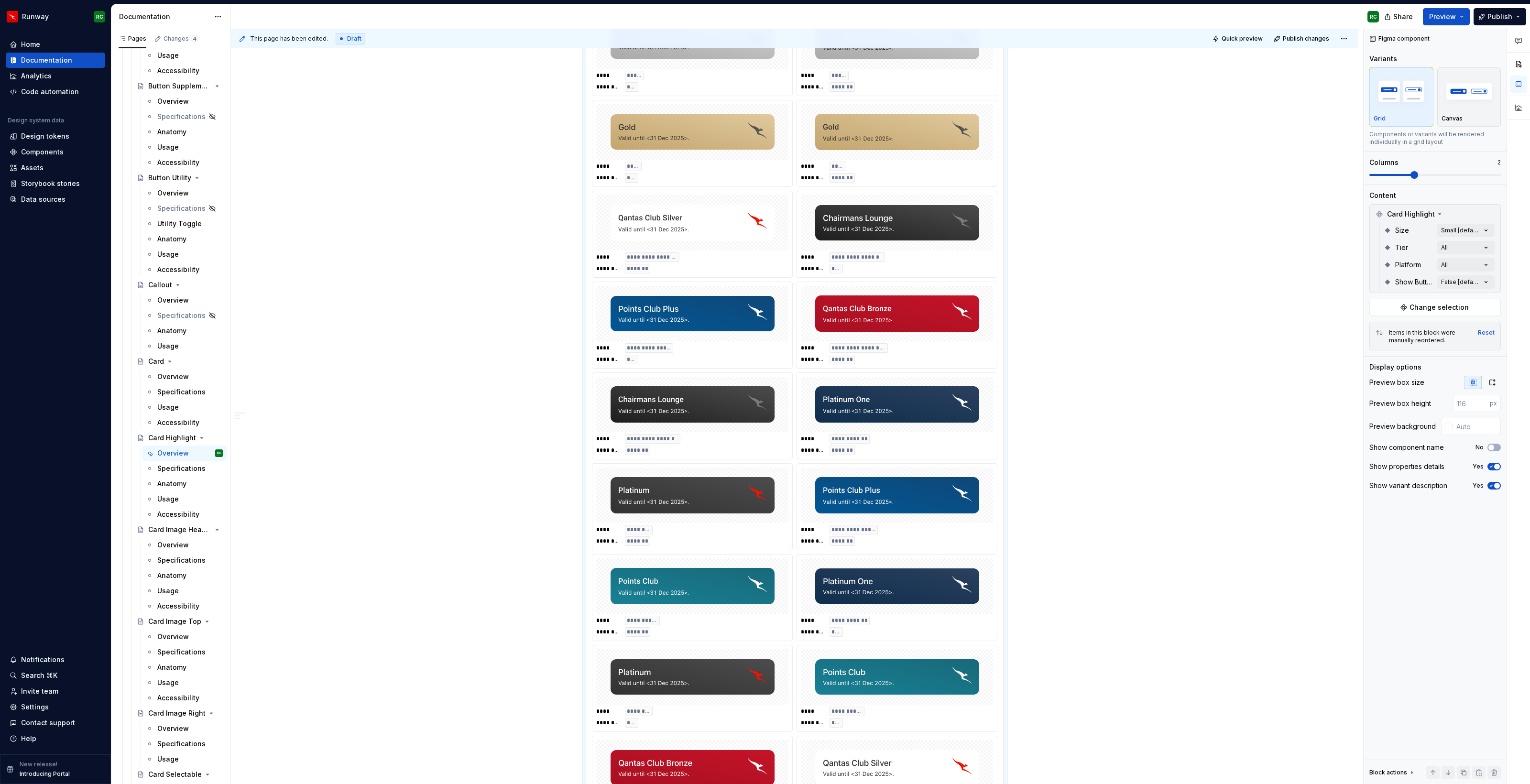
scroll to position [477, 0]
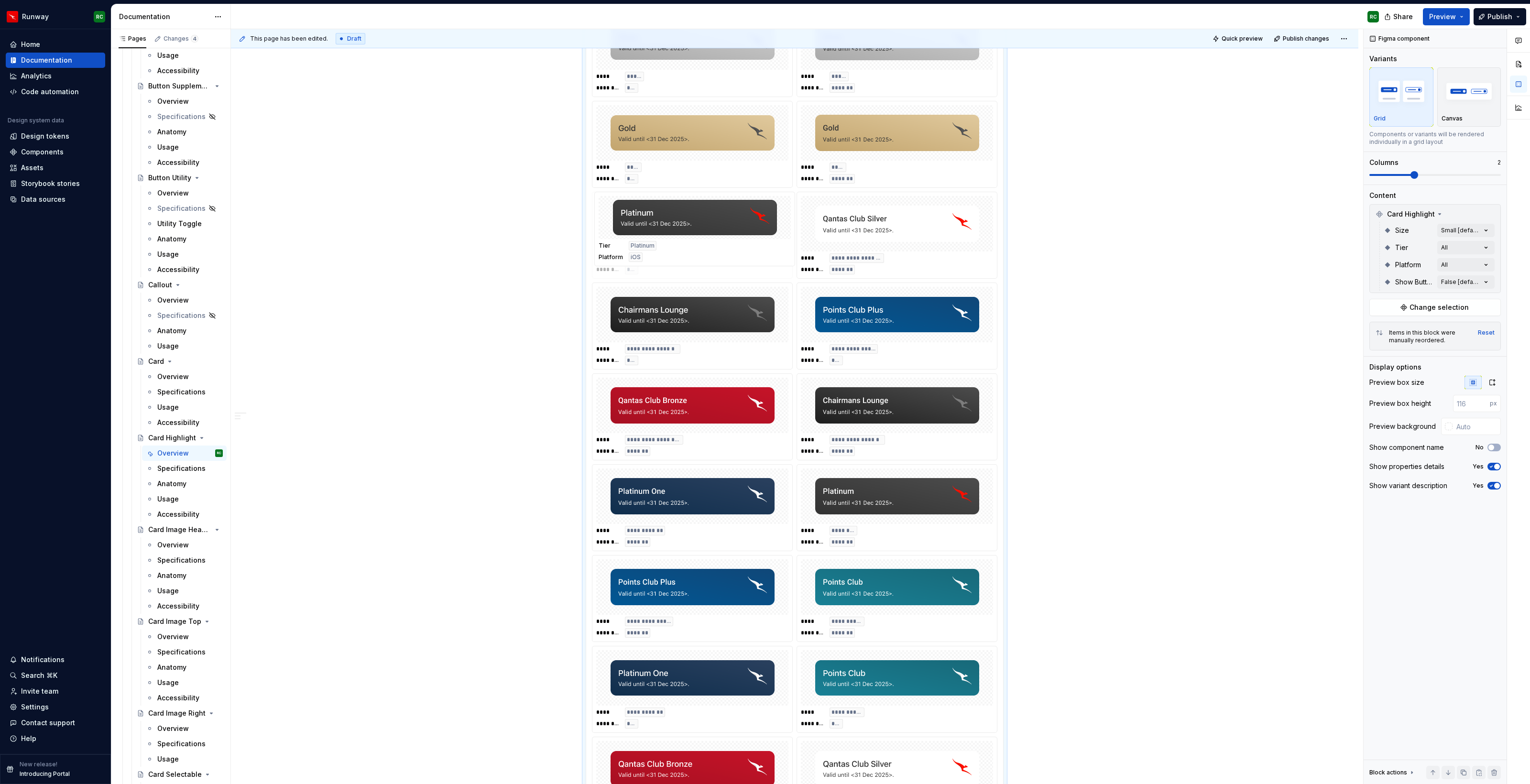
drag, startPoint x: 725, startPoint y: 695, endPoint x: 717, endPoint y: 266, distance: 429.1
click at [717, 266] on body "Runway RC Home Documentation Analytics Code automation Design system data Desig…" at bounding box center [765, 392] width 1530 height 784
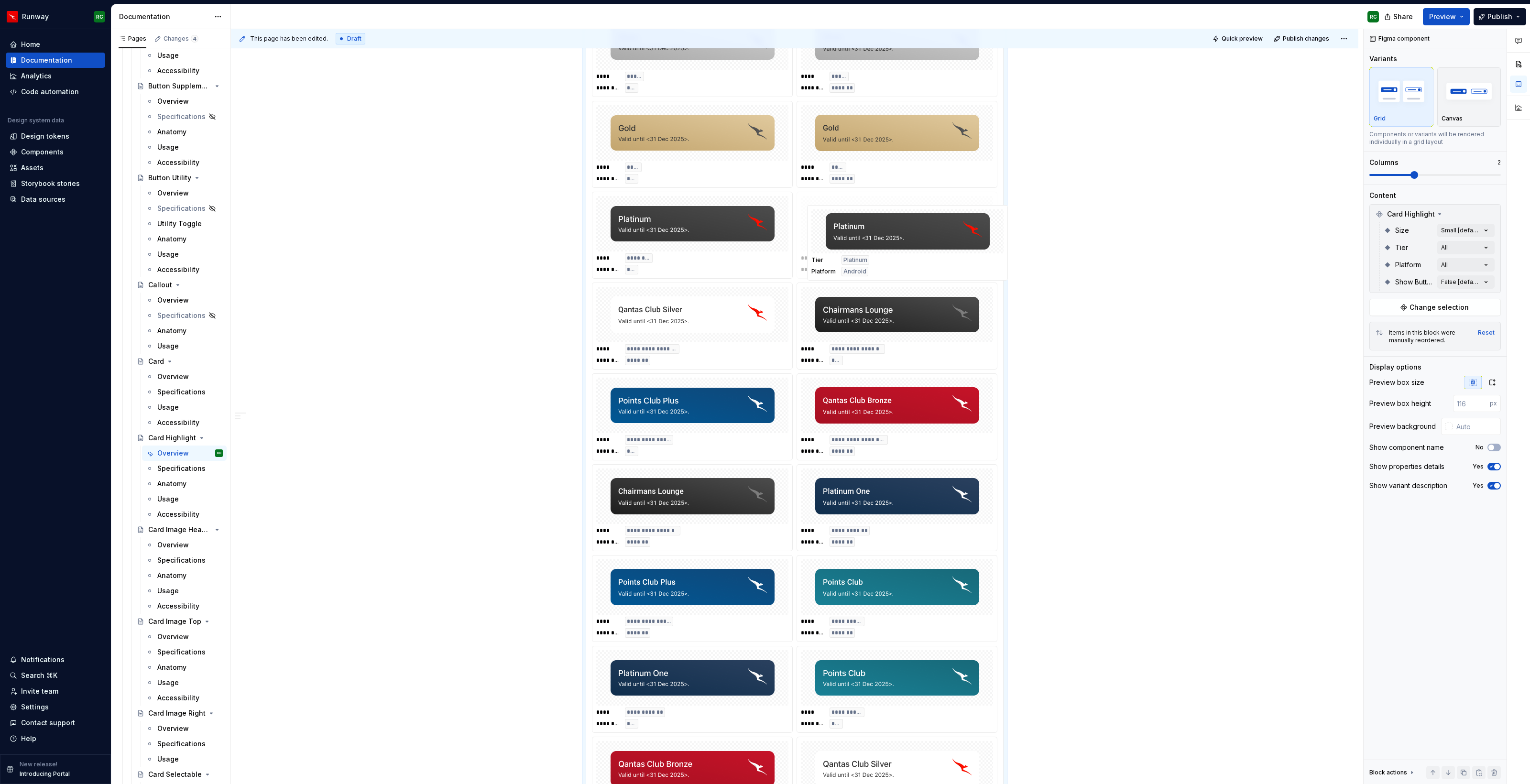
drag, startPoint x: 876, startPoint y: 521, endPoint x: 885, endPoint y: 262, distance: 259.2
click at [885, 262] on body "Runway RC Home Documentation Analytics Code automation Design system data Desig…" at bounding box center [765, 392] width 1530 height 784
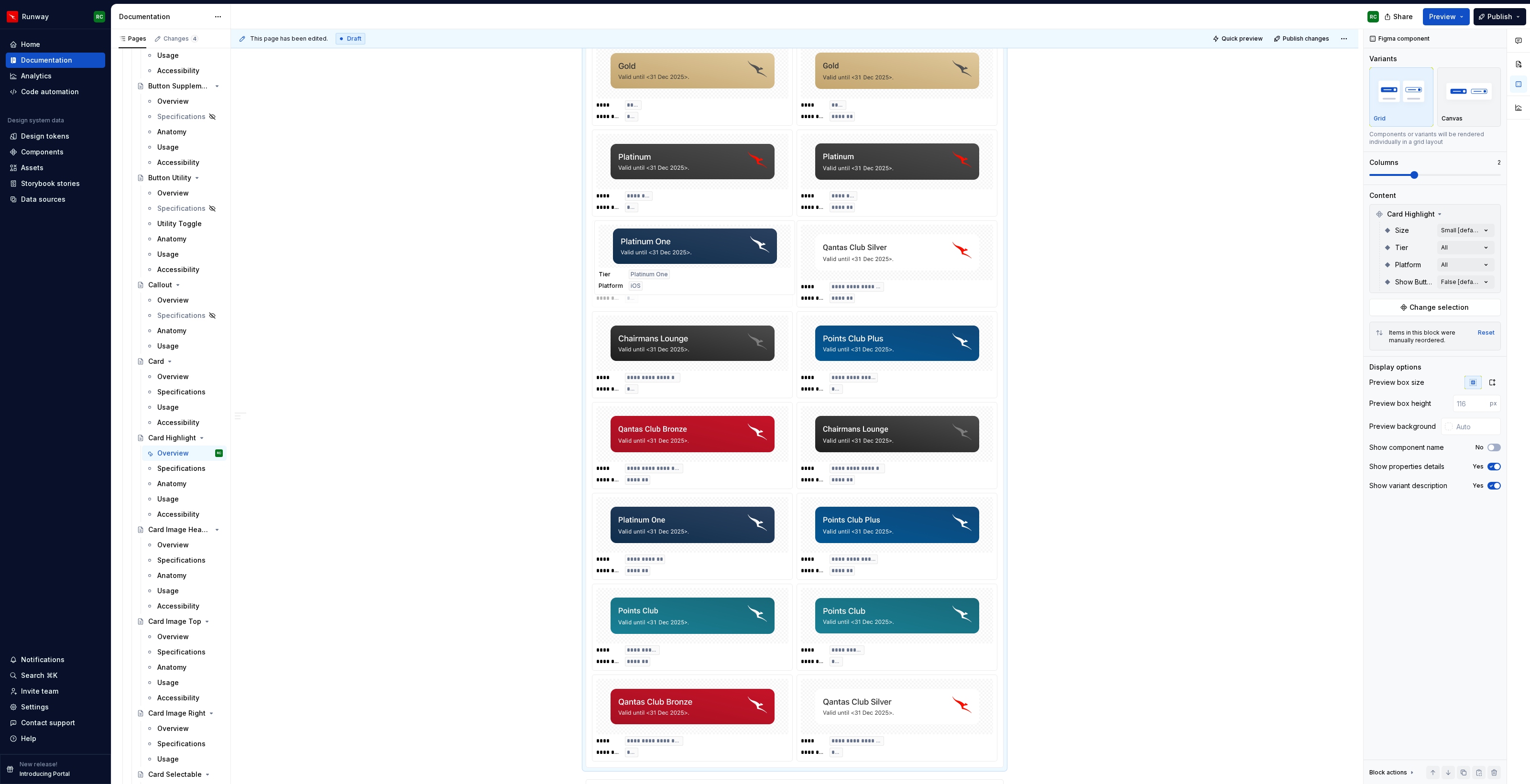
drag, startPoint x: 694, startPoint y: 638, endPoint x: 708, endPoint y: 279, distance: 359.3
click at [708, 280] on body "Runway RC Home Documentation Analytics Code automation Design system data Desig…" at bounding box center [765, 392] width 1530 height 784
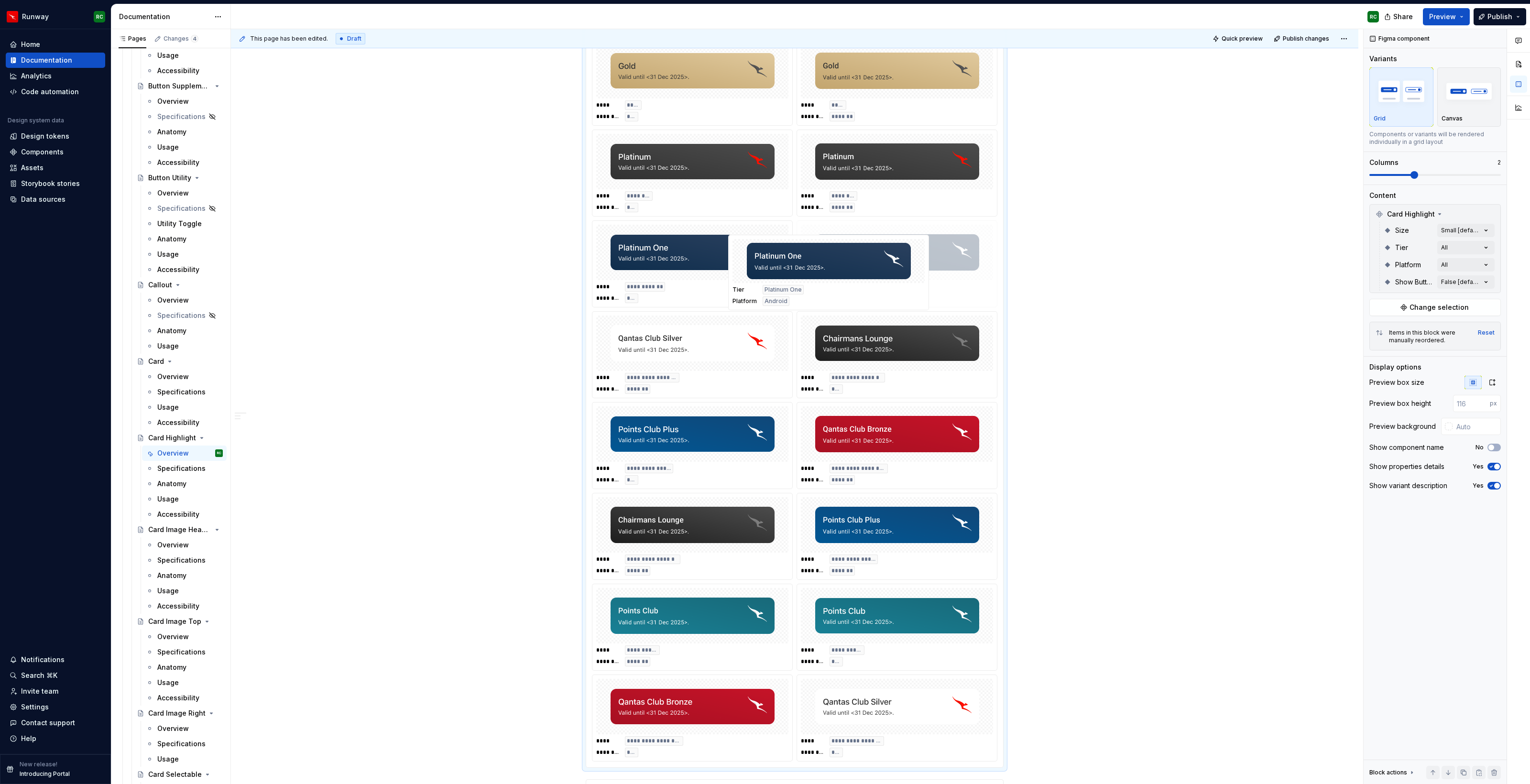
drag, startPoint x: 736, startPoint y: 555, endPoint x: 870, endPoint y: 297, distance: 290.7
click at [870, 297] on body "Runway RC Home Documentation Analytics Code automation Design system data Desig…" at bounding box center [765, 392] width 1530 height 784
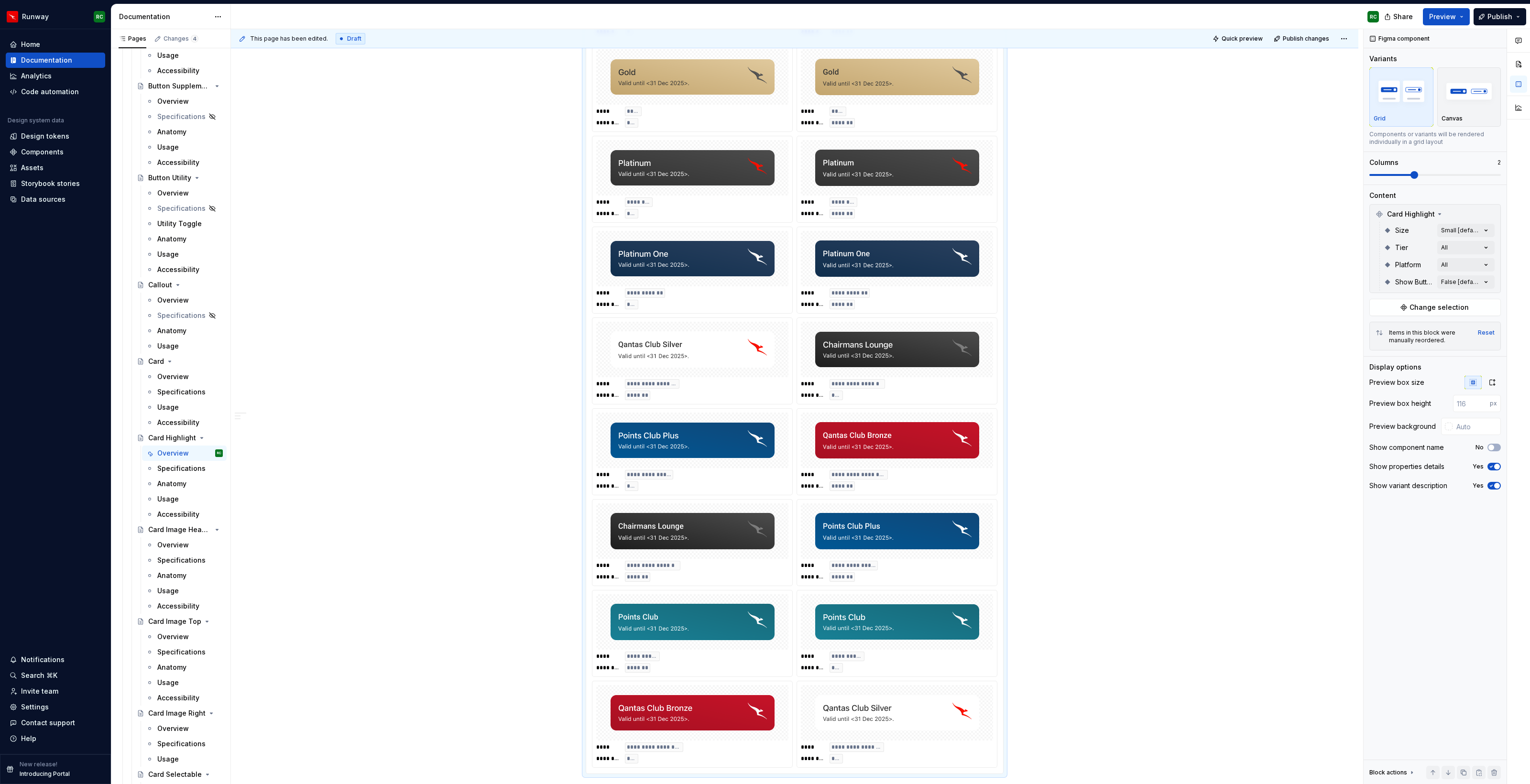
scroll to position [522, 0]
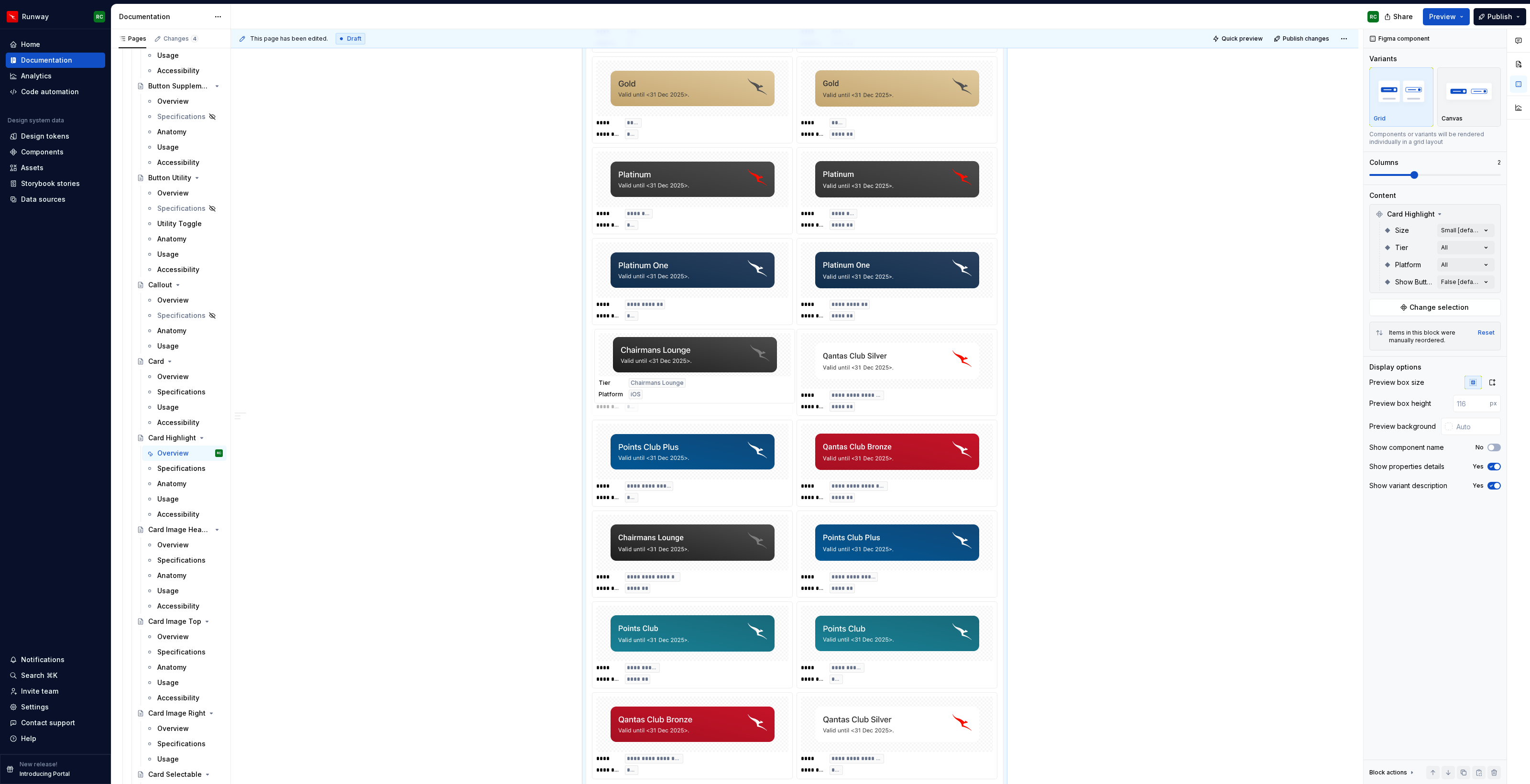
drag, startPoint x: 928, startPoint y: 388, endPoint x: 714, endPoint y: 388, distance: 214.0
click at [714, 388] on body "Runway RC Home Documentation Analytics Code automation Design system data Desig…" at bounding box center [765, 392] width 1530 height 784
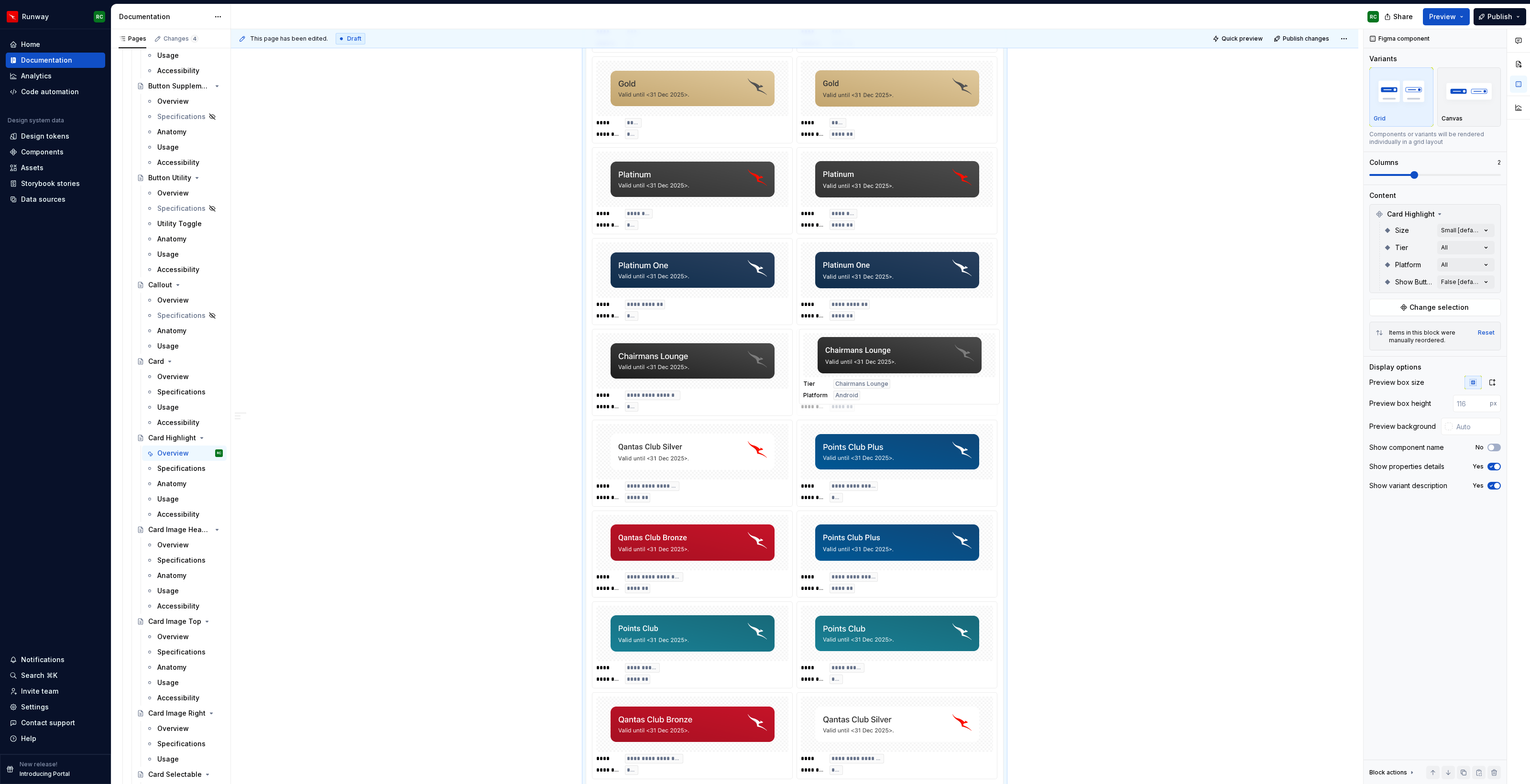
drag, startPoint x: 713, startPoint y: 573, endPoint x: 852, endPoint y: 405, distance: 218.0
click at [852, 405] on body "Runway RC Home Documentation Analytics Code automation Design system data Desig…" at bounding box center [765, 392] width 1530 height 784
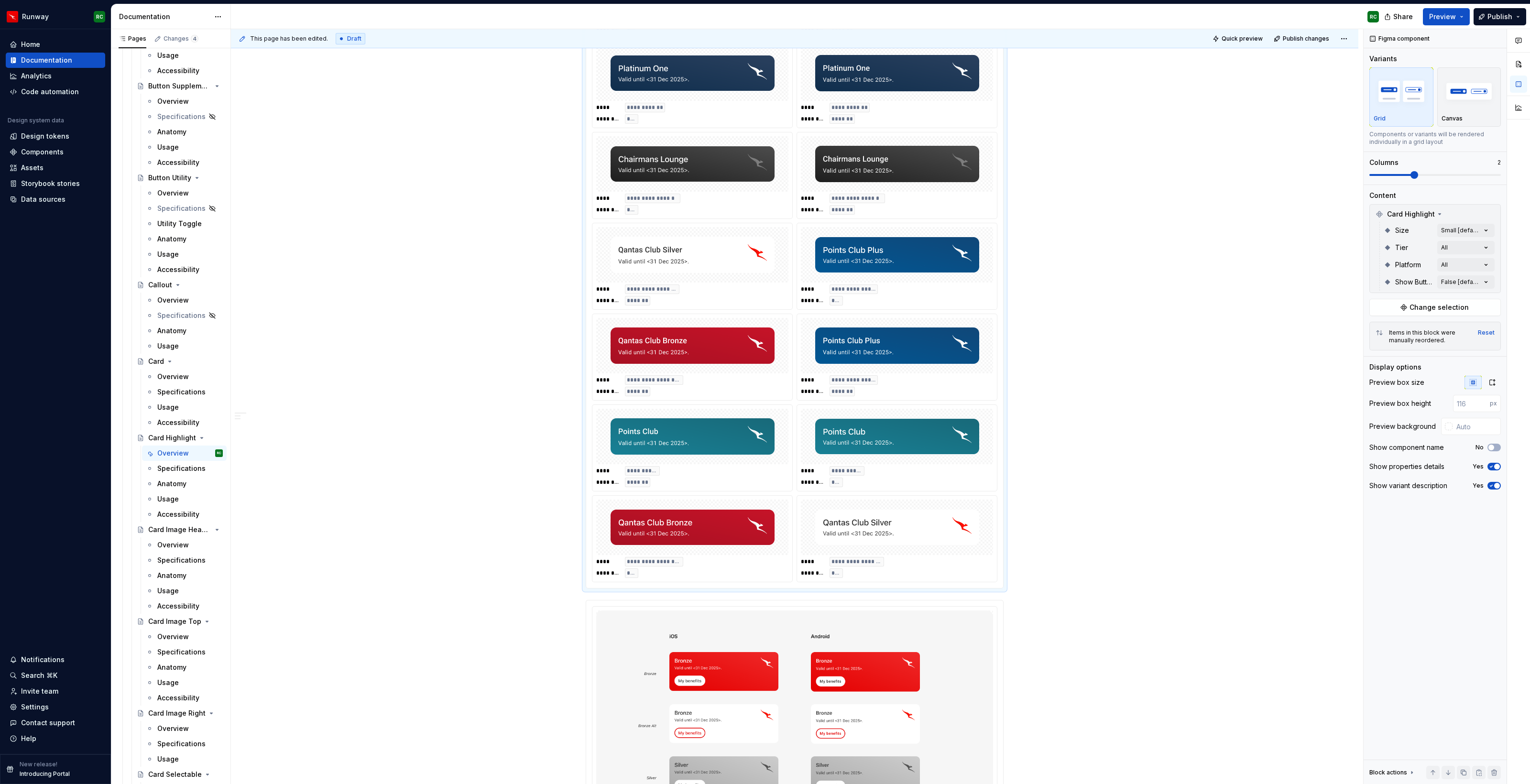
scroll to position [719, 0]
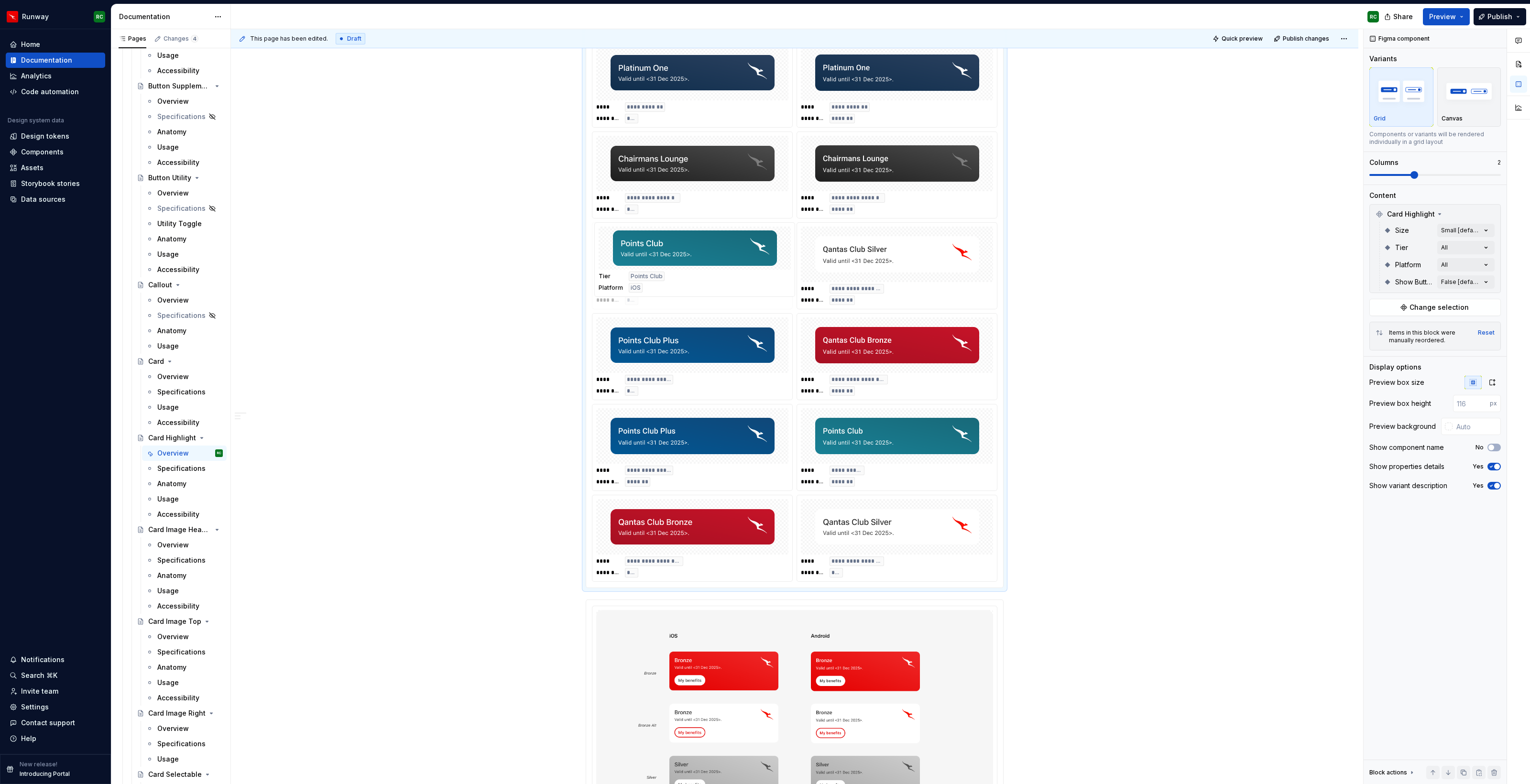
drag, startPoint x: 912, startPoint y: 464, endPoint x: 727, endPoint y: 308, distance: 242.0
click at [727, 308] on body "Runway RC Home Documentation Analytics Code automation Design system data Desig…" at bounding box center [765, 392] width 1530 height 784
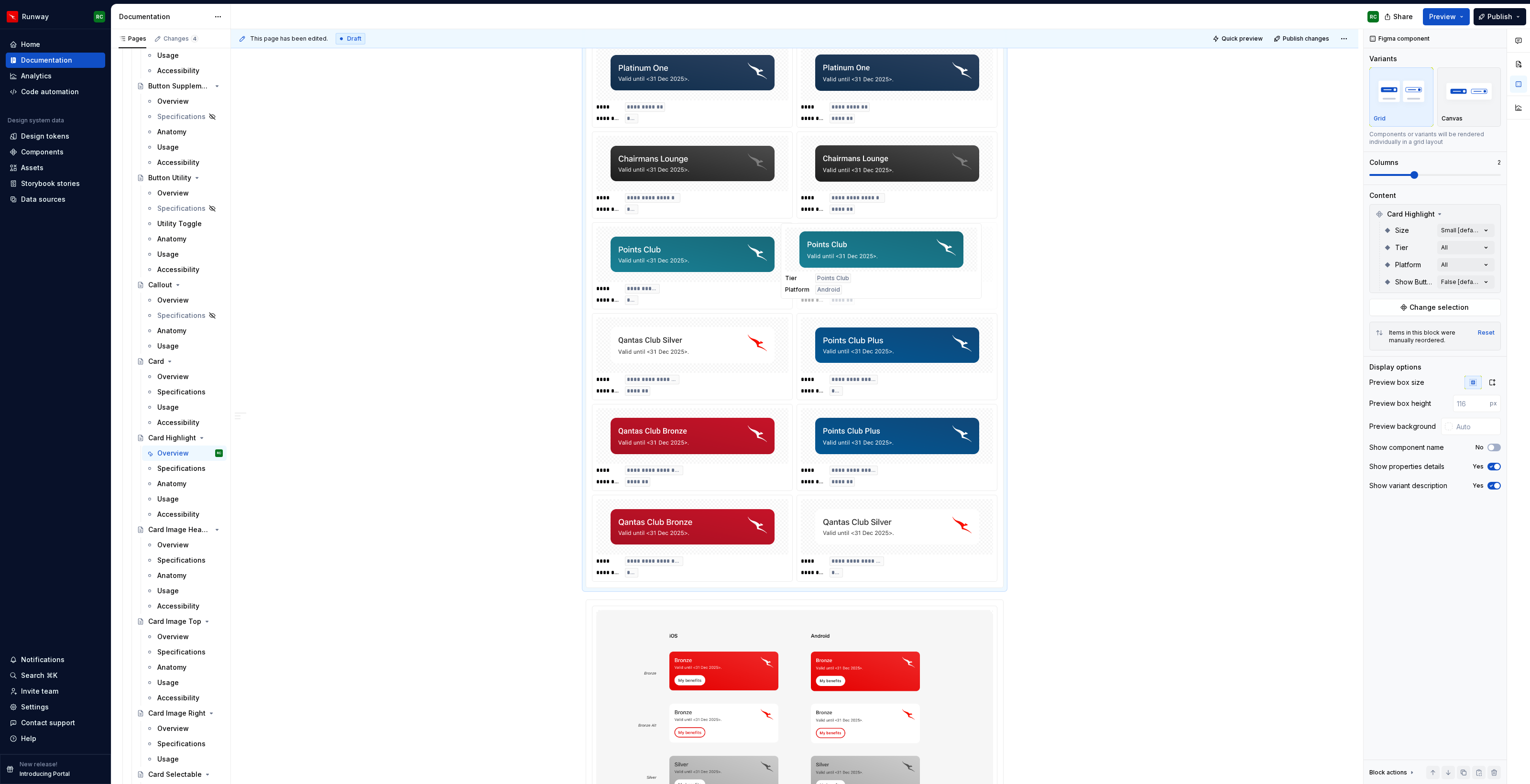
drag, startPoint x: 901, startPoint y: 468, endPoint x: 885, endPoint y: 291, distance: 177.7
click at [885, 291] on body "Runway RC Home Documentation Analytics Code automation Design system data Desig…" at bounding box center [765, 392] width 1530 height 784
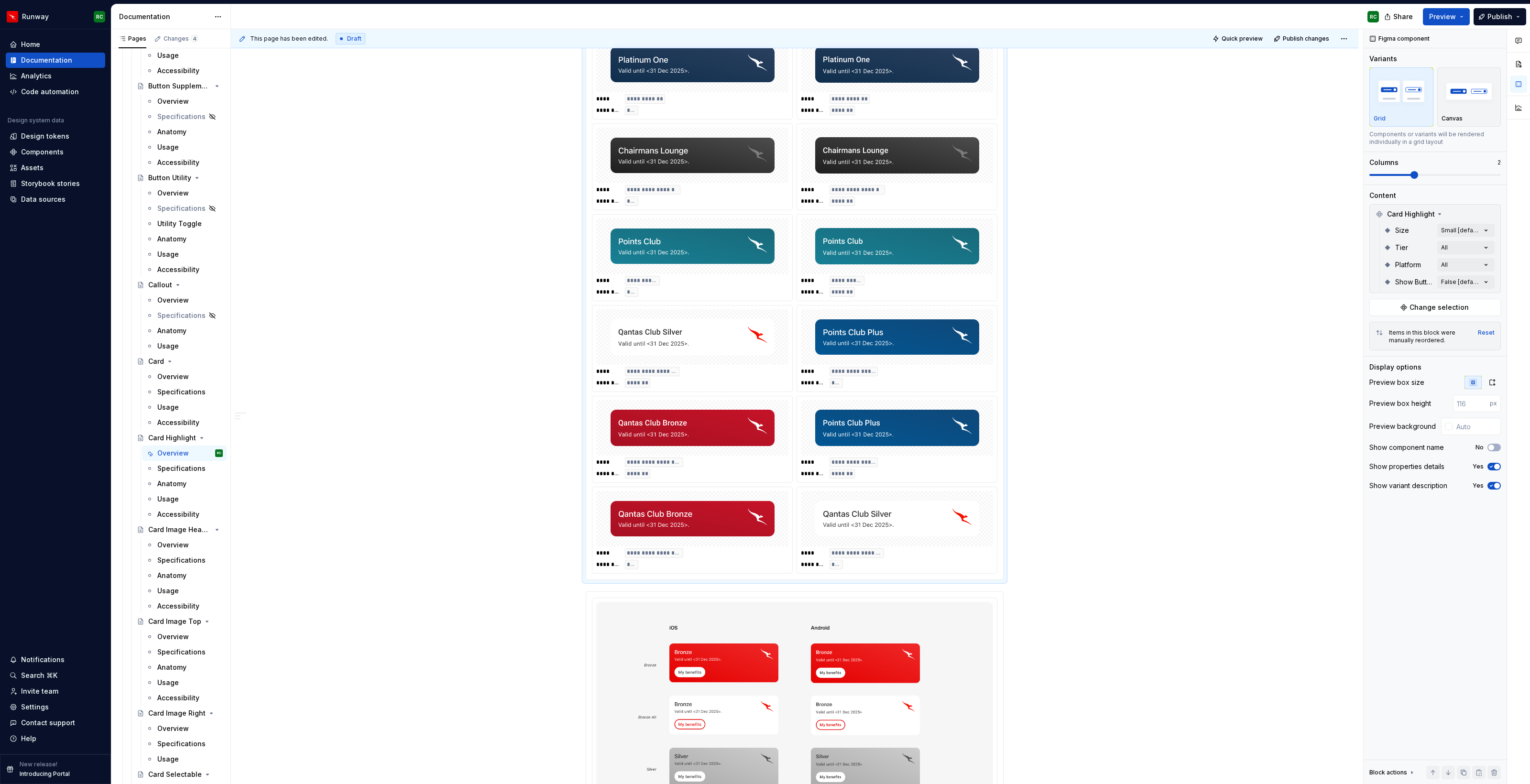
scroll to position [627, 0]
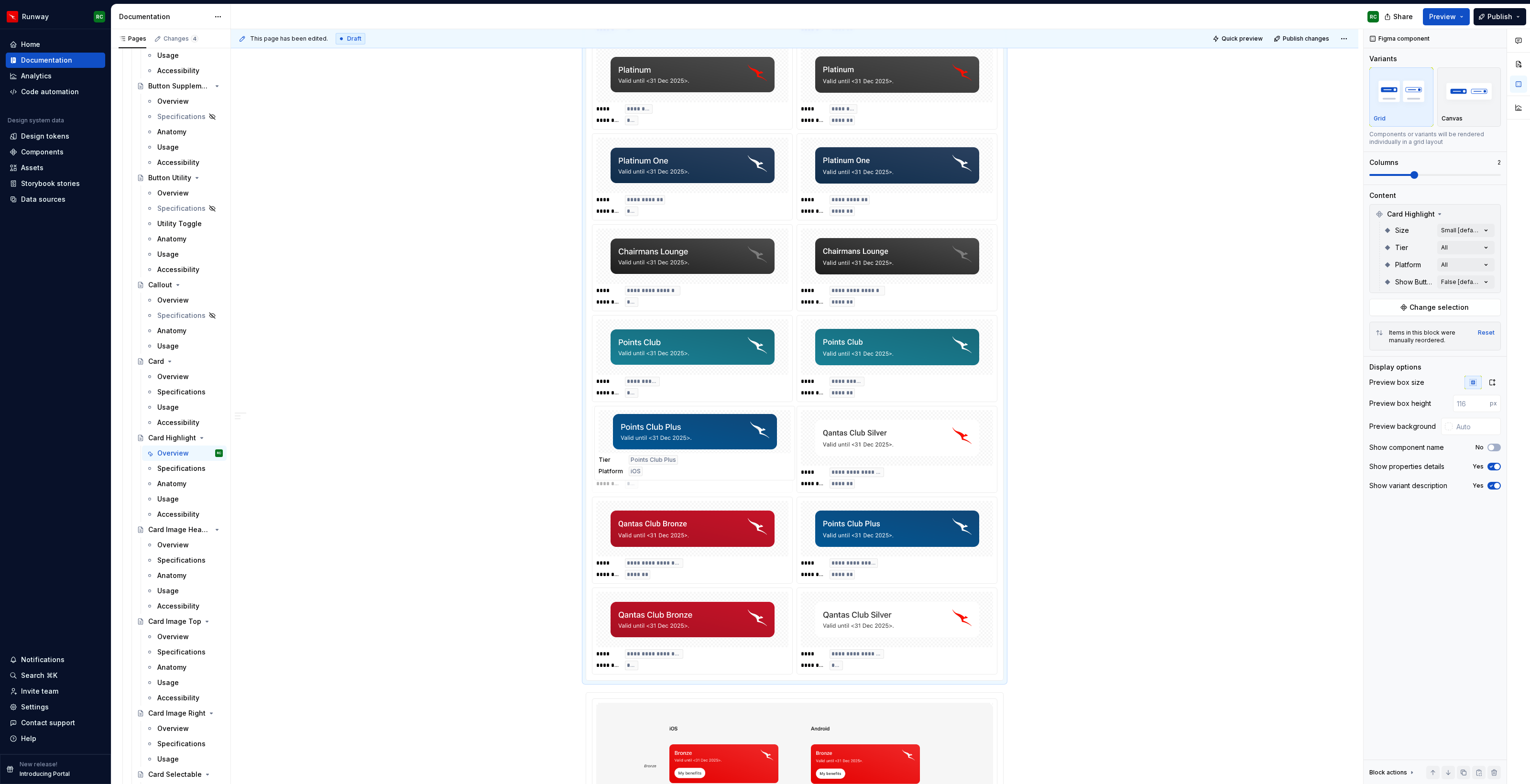
drag, startPoint x: 872, startPoint y: 463, endPoint x: 712, endPoint y: 460, distance: 160.0
click at [712, 460] on body "Runway RC Home Documentation Analytics Code automation Design system data Desig…" at bounding box center [765, 392] width 1530 height 784
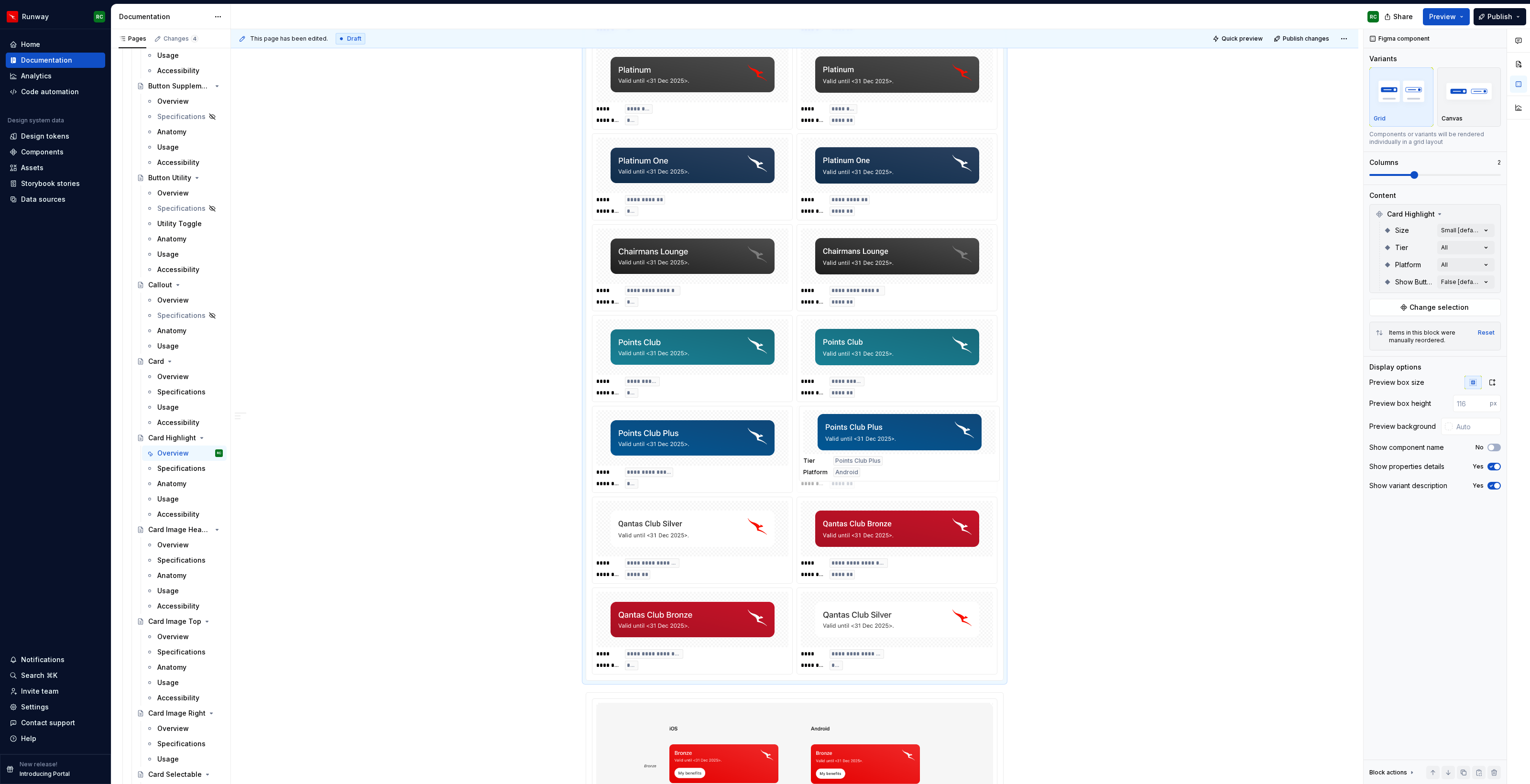
drag, startPoint x: 870, startPoint y: 566, endPoint x: 871, endPoint y: 560, distance: 6.1
click at [863, 478] on body "Runway RC Home Documentation Analytics Code automation Design system data Desig…" at bounding box center [765, 392] width 1530 height 784
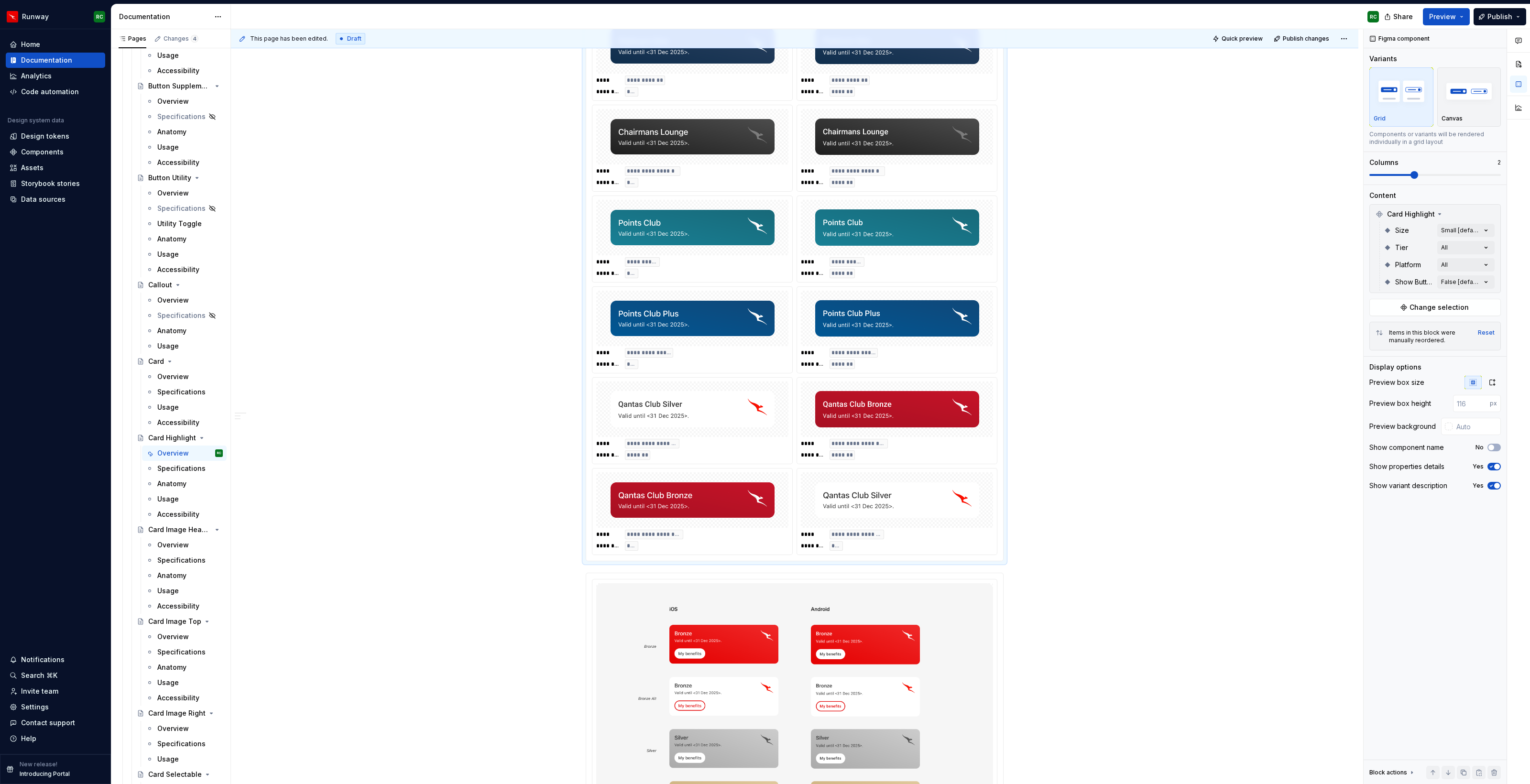
scroll to position [745, 0]
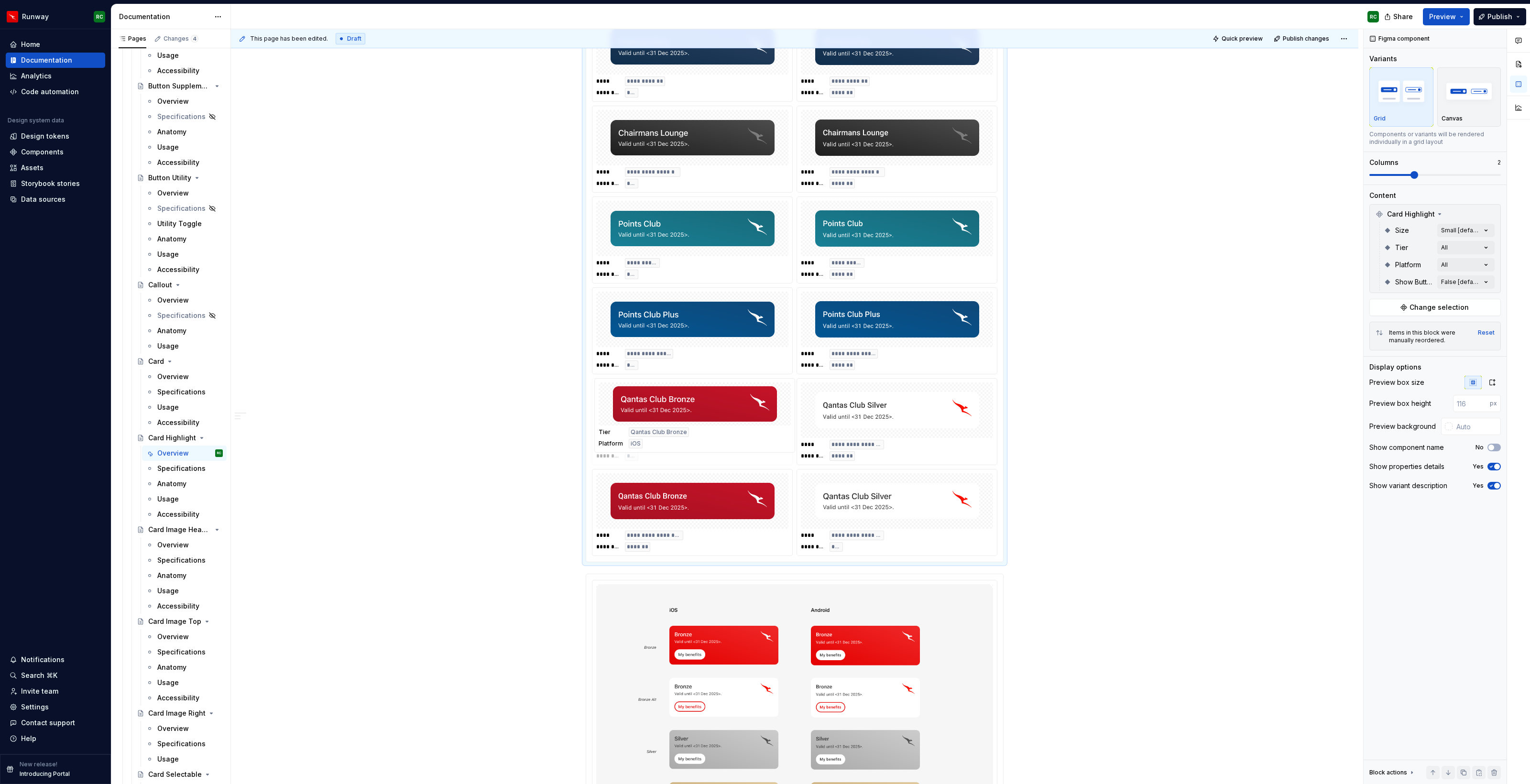
drag, startPoint x: 650, startPoint y: 540, endPoint x: 652, endPoint y: 450, distance: 90.0
click at [652, 450] on body "Runway RC Home Documentation Analytics Code automation Design system data Desig…" at bounding box center [765, 392] width 1530 height 784
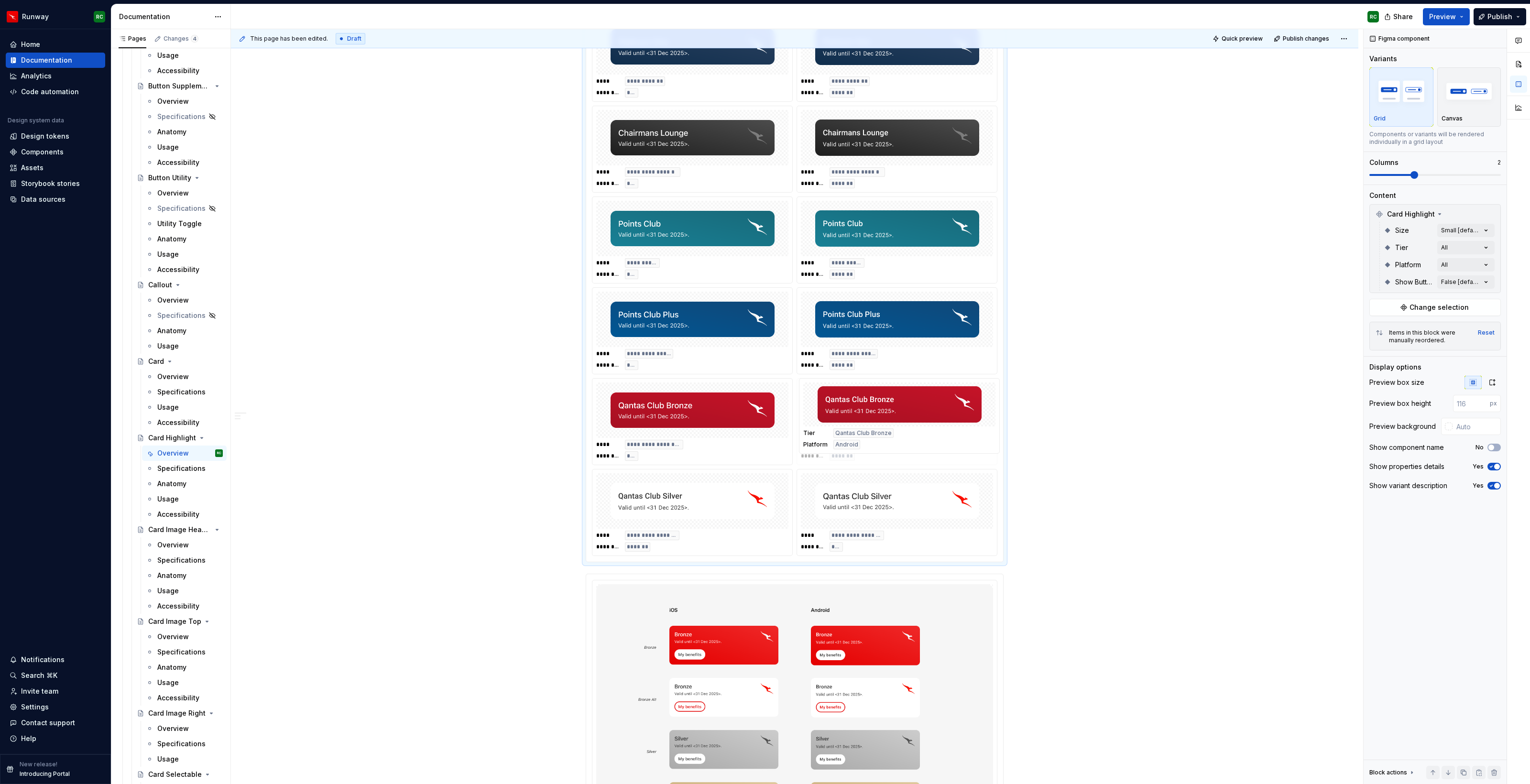
drag, startPoint x: 692, startPoint y: 514, endPoint x: 852, endPoint y: 432, distance: 179.8
click at [852, 432] on body "Runway RC Home Documentation Analytics Code automation Design system data Desig…" at bounding box center [765, 392] width 1530 height 784
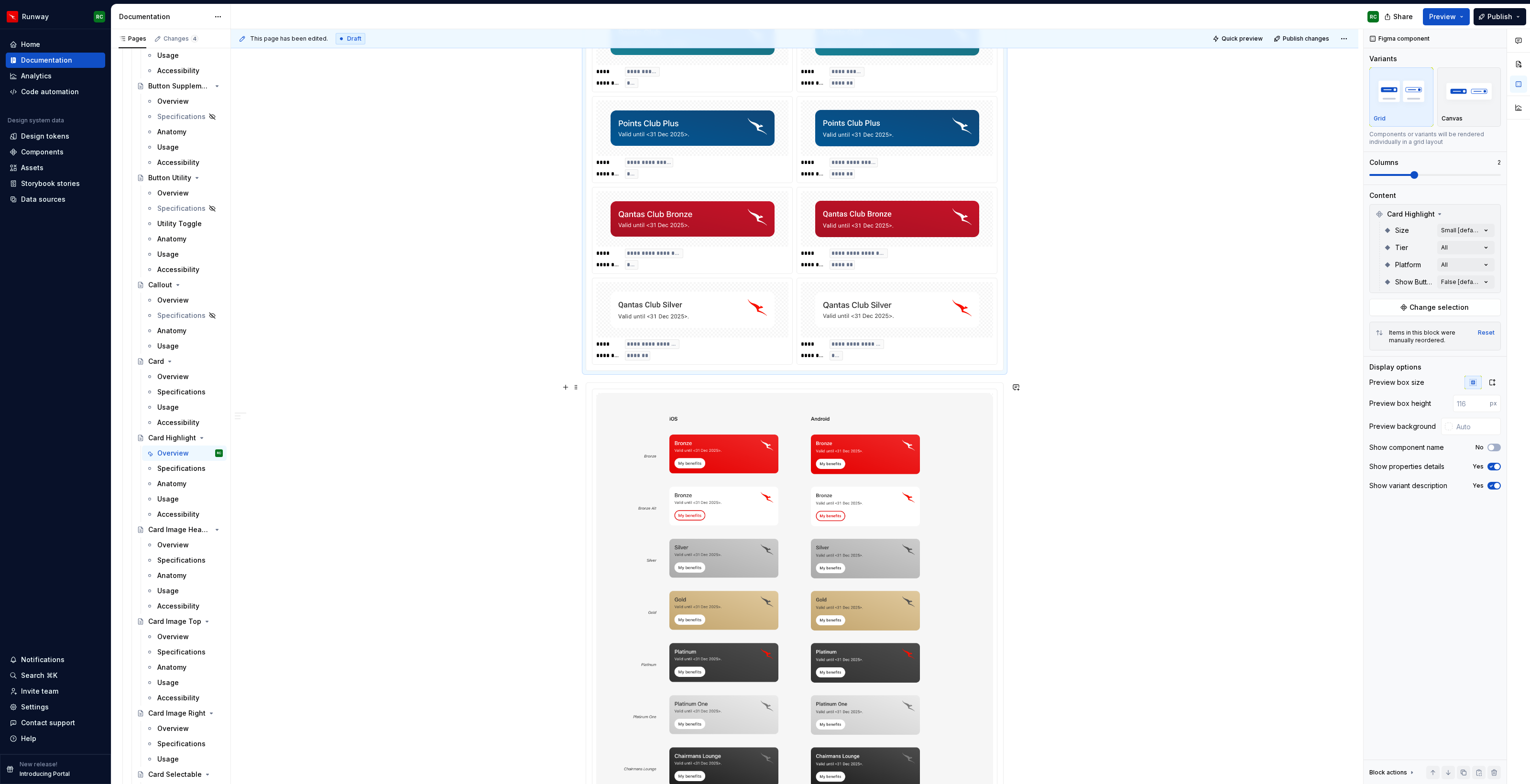
scroll to position [938, 0]
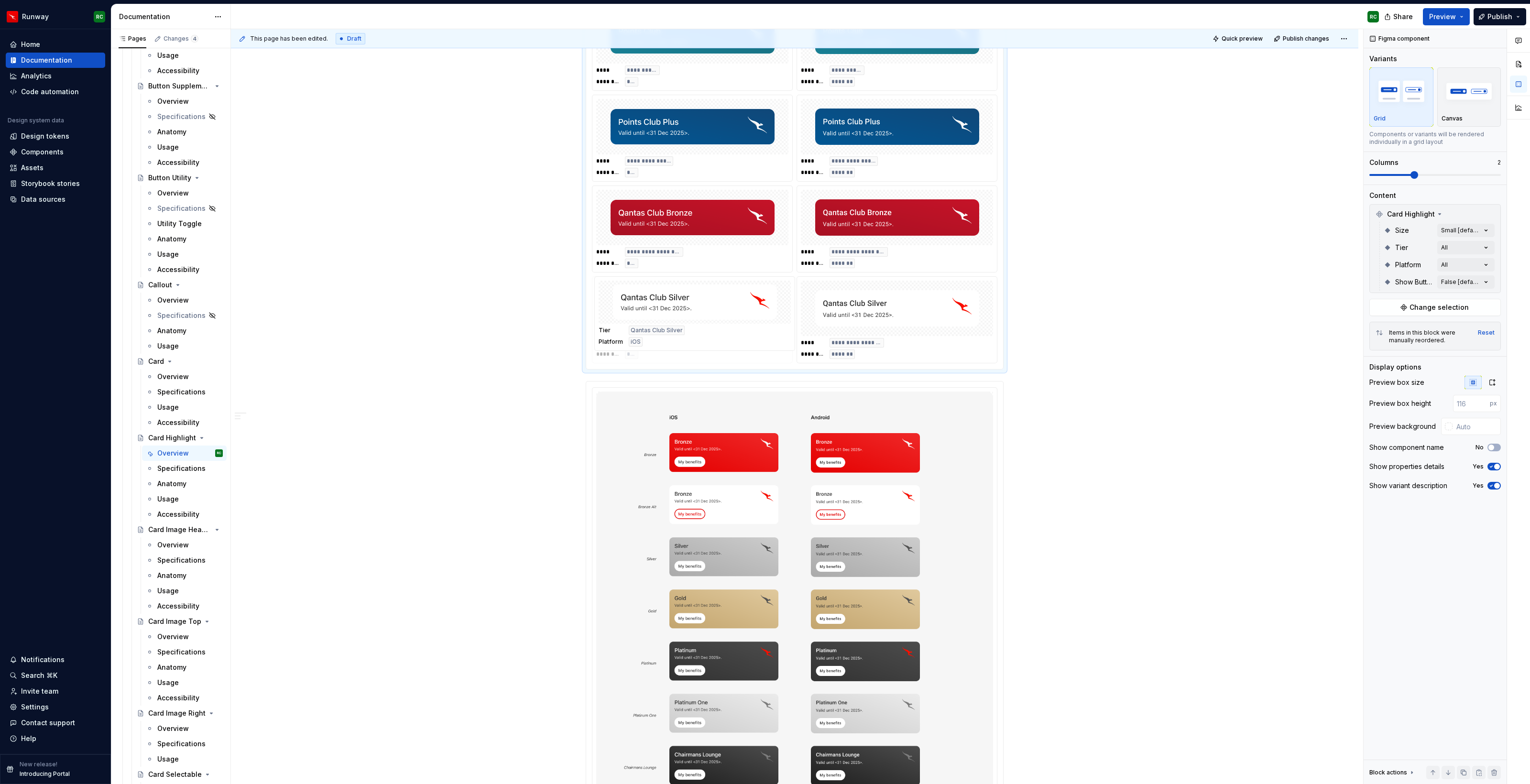
drag, startPoint x: 934, startPoint y: 344, endPoint x: 790, endPoint y: 344, distance: 144.0
click at [790, 344] on body "Runway RC Home Documentation Analytics Code automation Design system data Desig…" at bounding box center [765, 392] width 1530 height 784
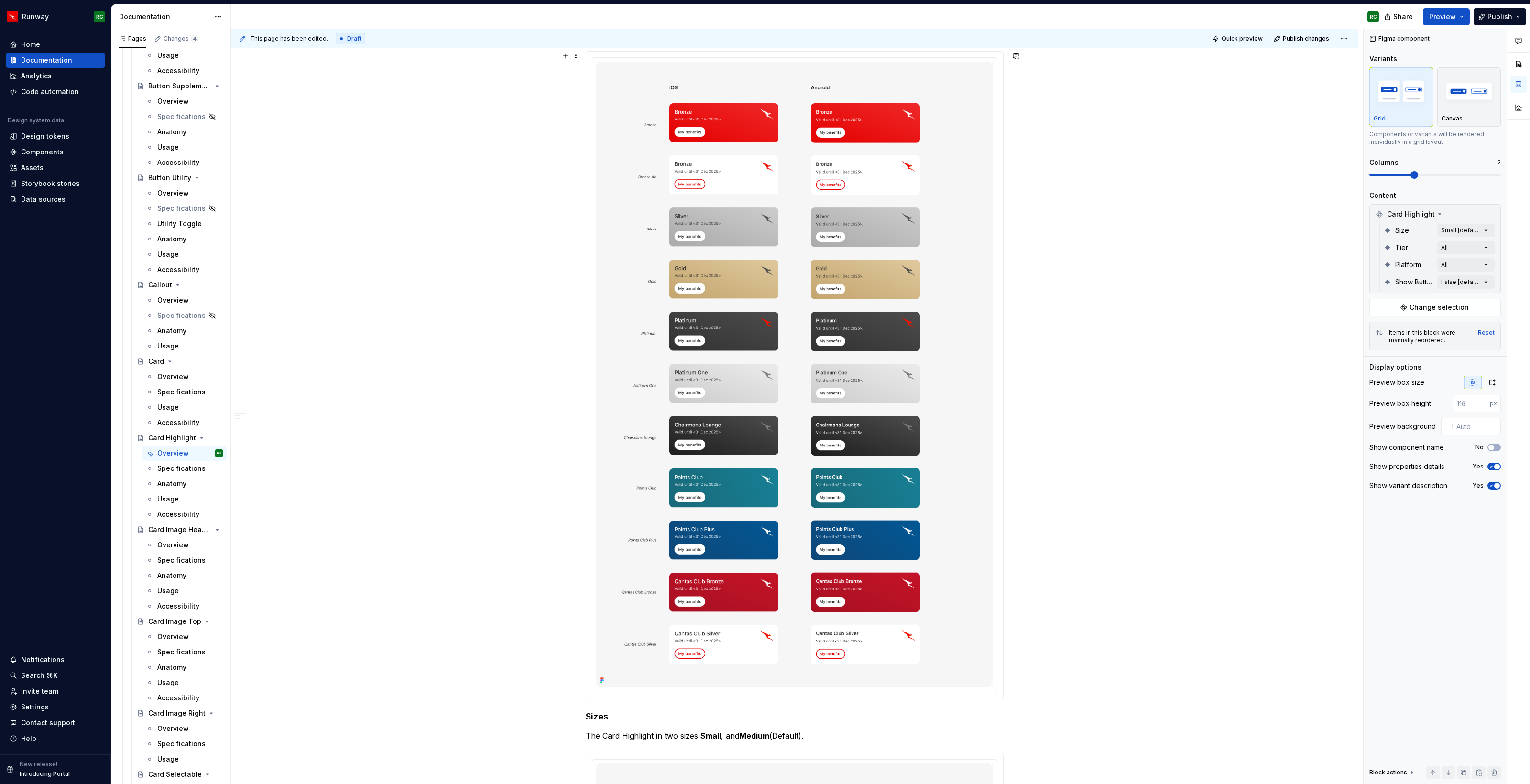
scroll to position [1272, 0]
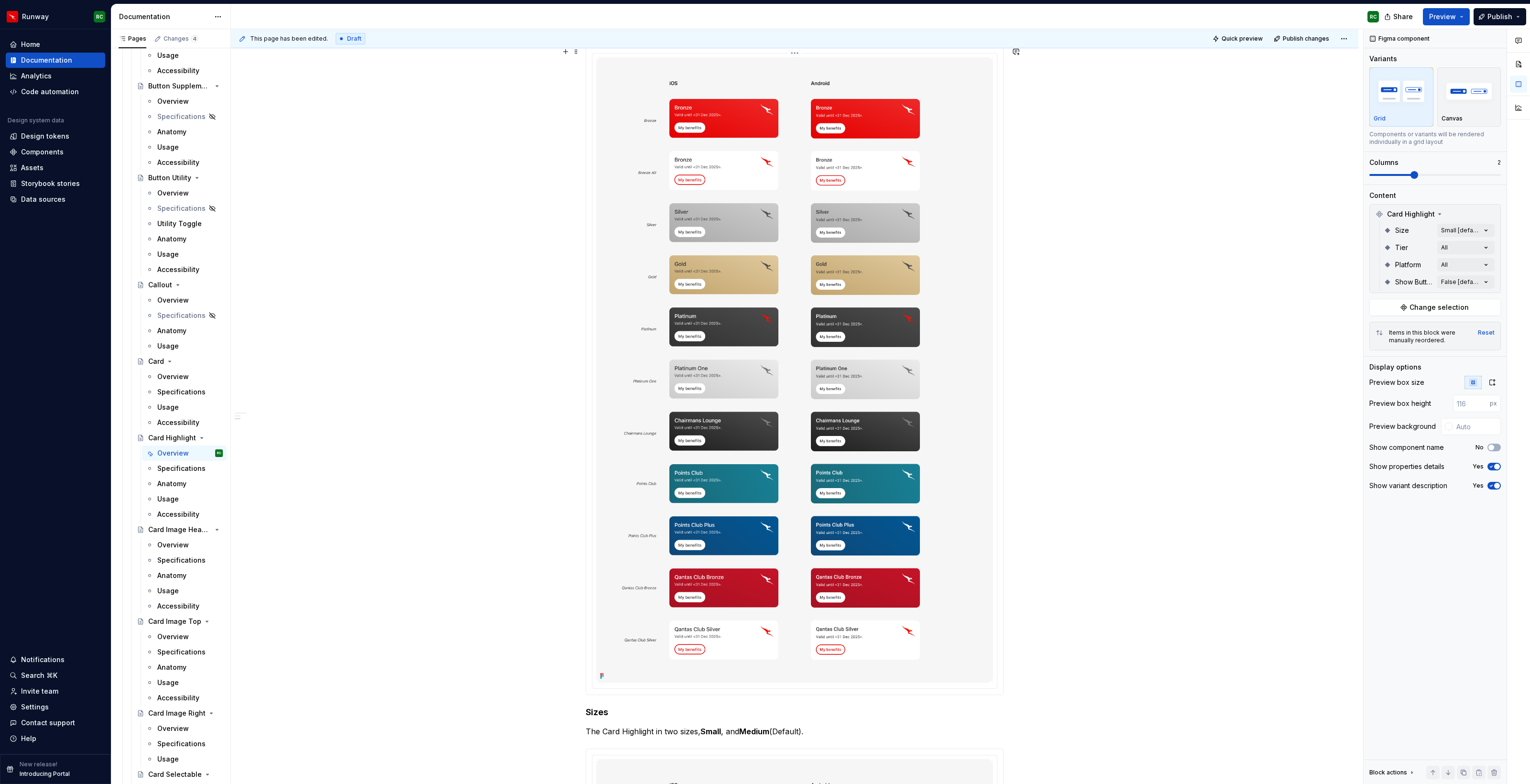
click at [815, 462] on img at bounding box center [794, 369] width 397 height 625
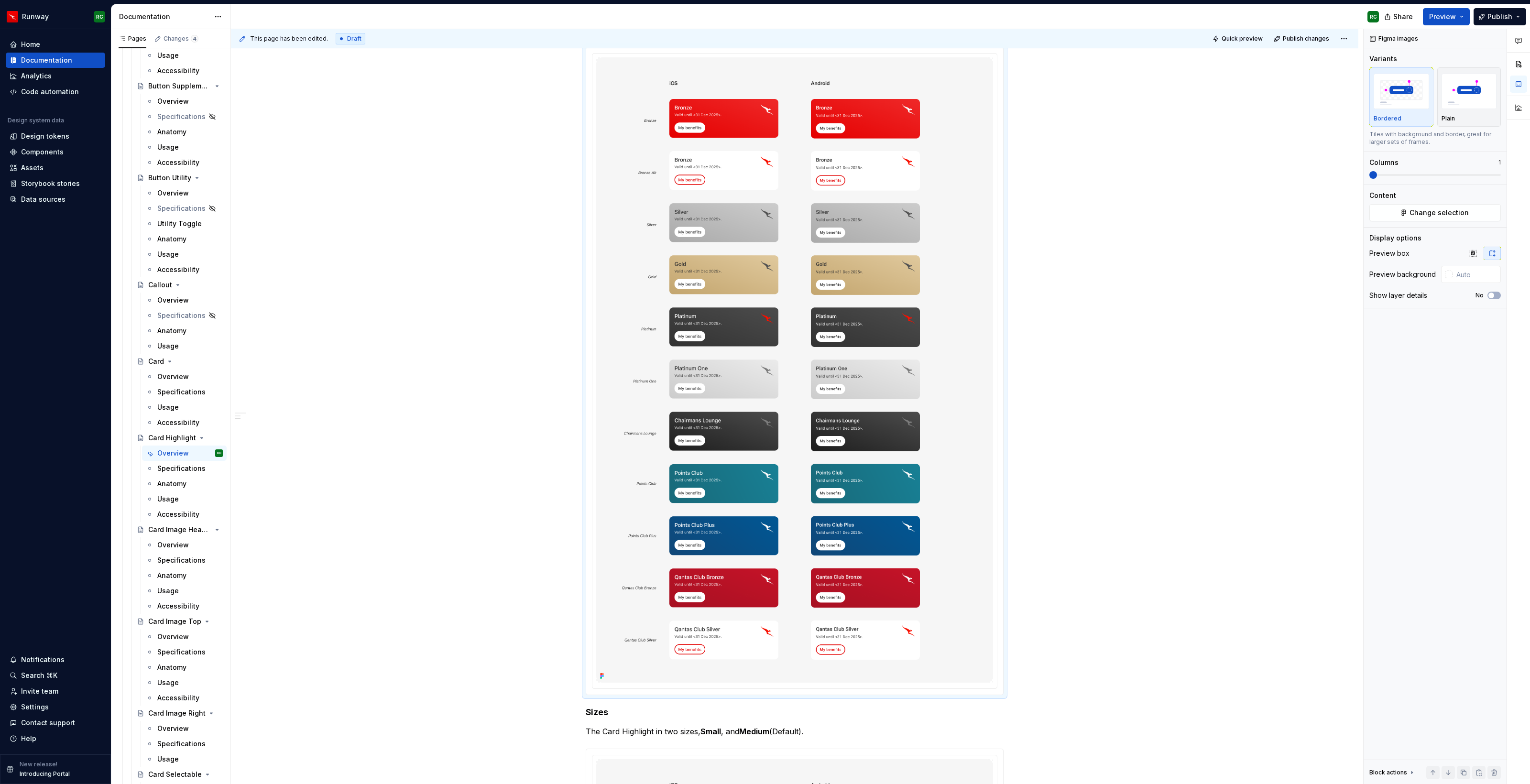
click at [1494, 774] on button "button" at bounding box center [1494, 772] width 14 height 14
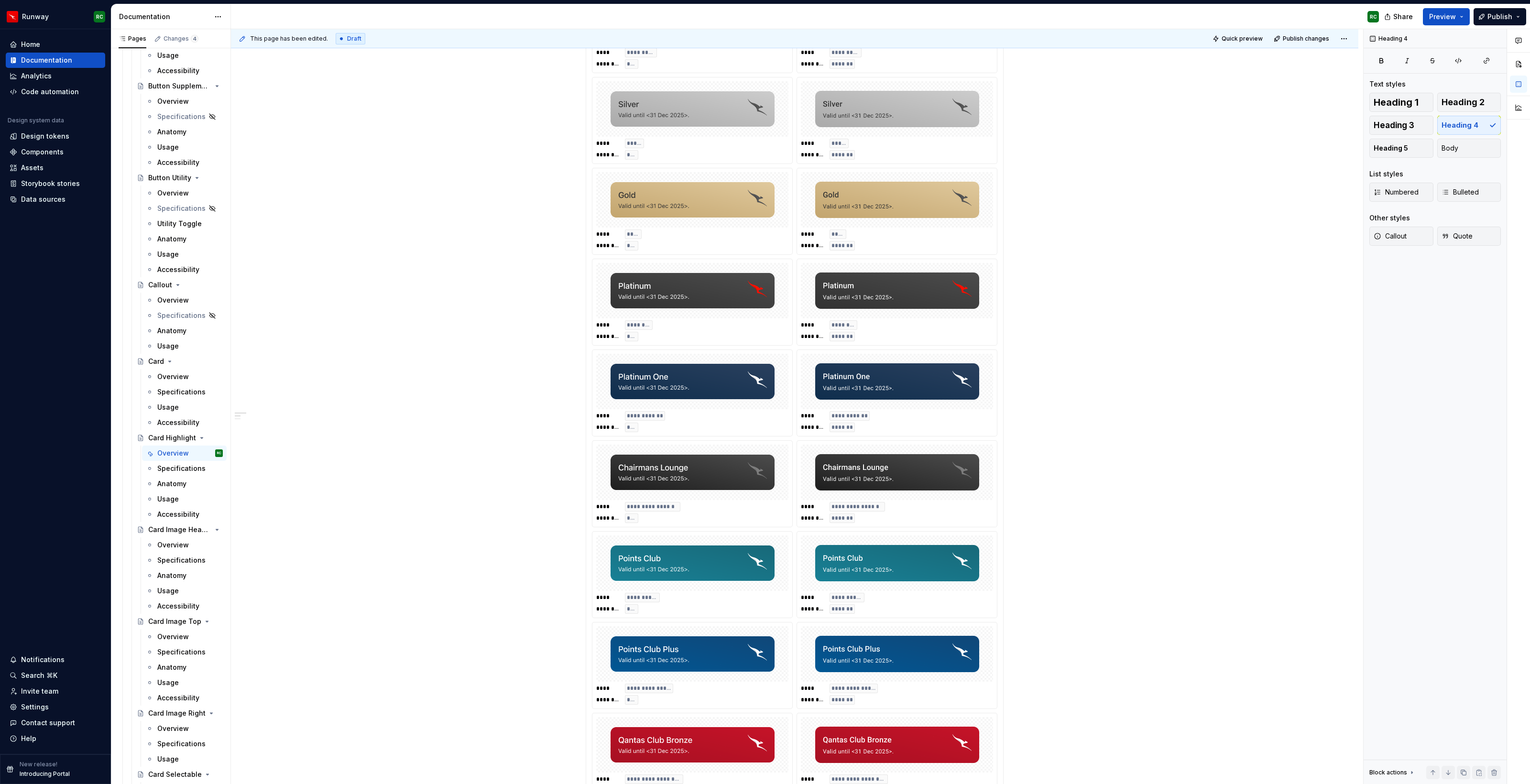
scroll to position [57, 0]
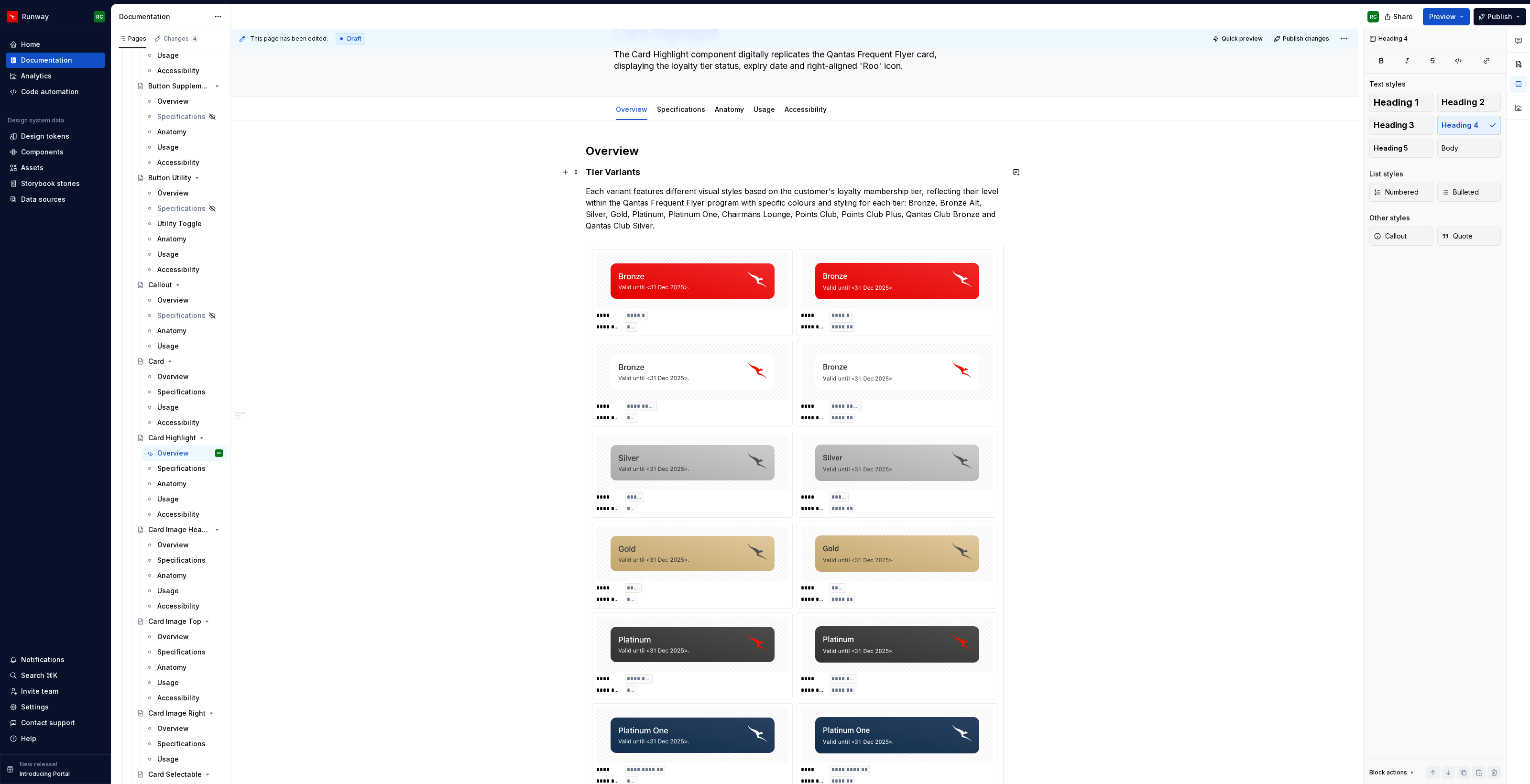
click at [611, 172] on h4 "Tier Variants" at bounding box center [794, 172] width 418 height 12
click at [622, 174] on h4 "Tier variants" at bounding box center [794, 172] width 418 height 12
click at [603, 173] on h4 "Tier variants" at bounding box center [794, 172] width 418 height 12
click at [675, 154] on button "button" at bounding box center [680, 154] width 14 height 14
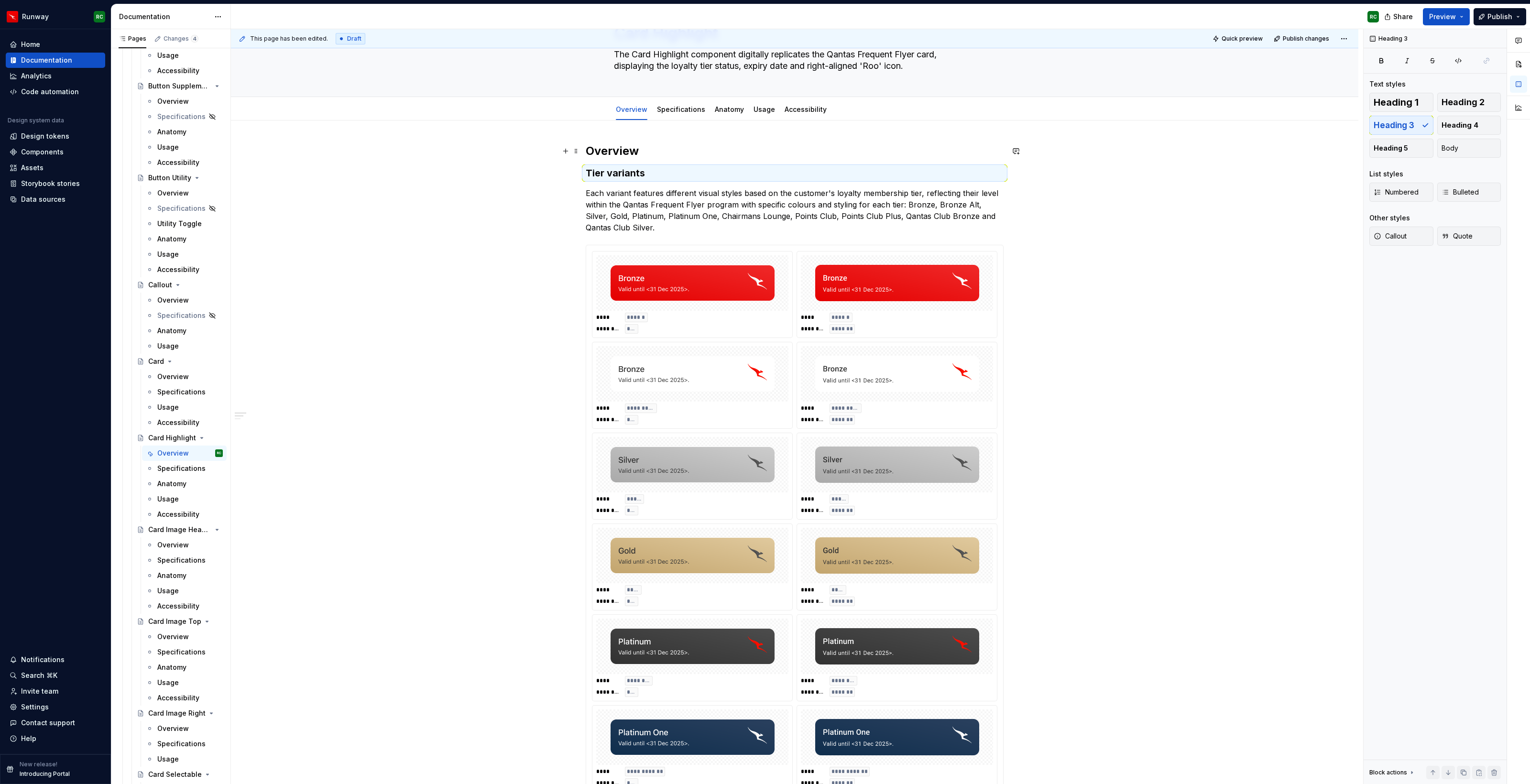
click at [613, 144] on h2 "Overview" at bounding box center [794, 151] width 418 height 15
click at [619, 157] on h2 "Overview" at bounding box center [794, 151] width 418 height 15
click at [619, 156] on h2 "Overview" at bounding box center [794, 151] width 418 height 15
click at [619, 154] on h2 "Overview" at bounding box center [794, 151] width 418 height 15
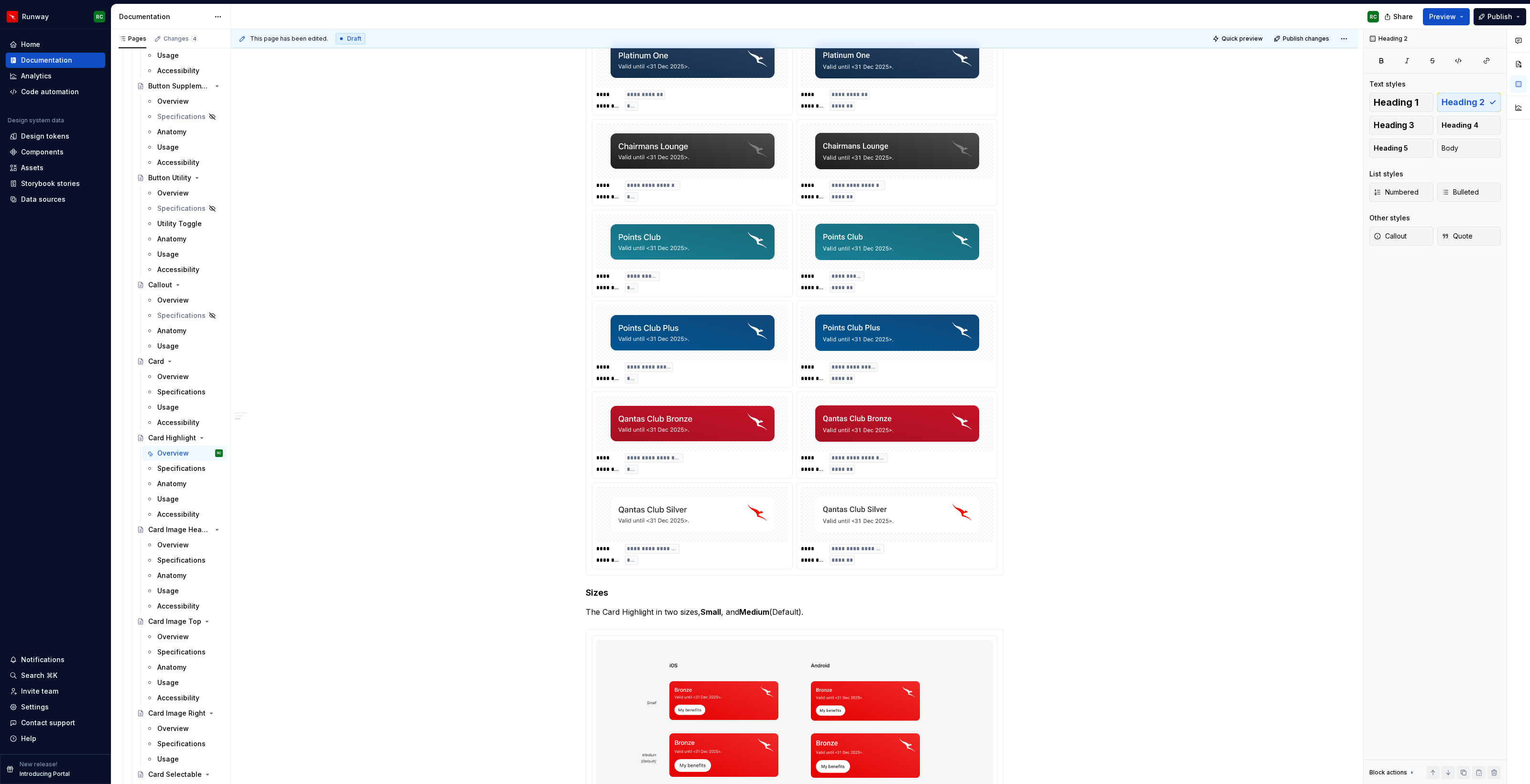
scroll to position [861, 0]
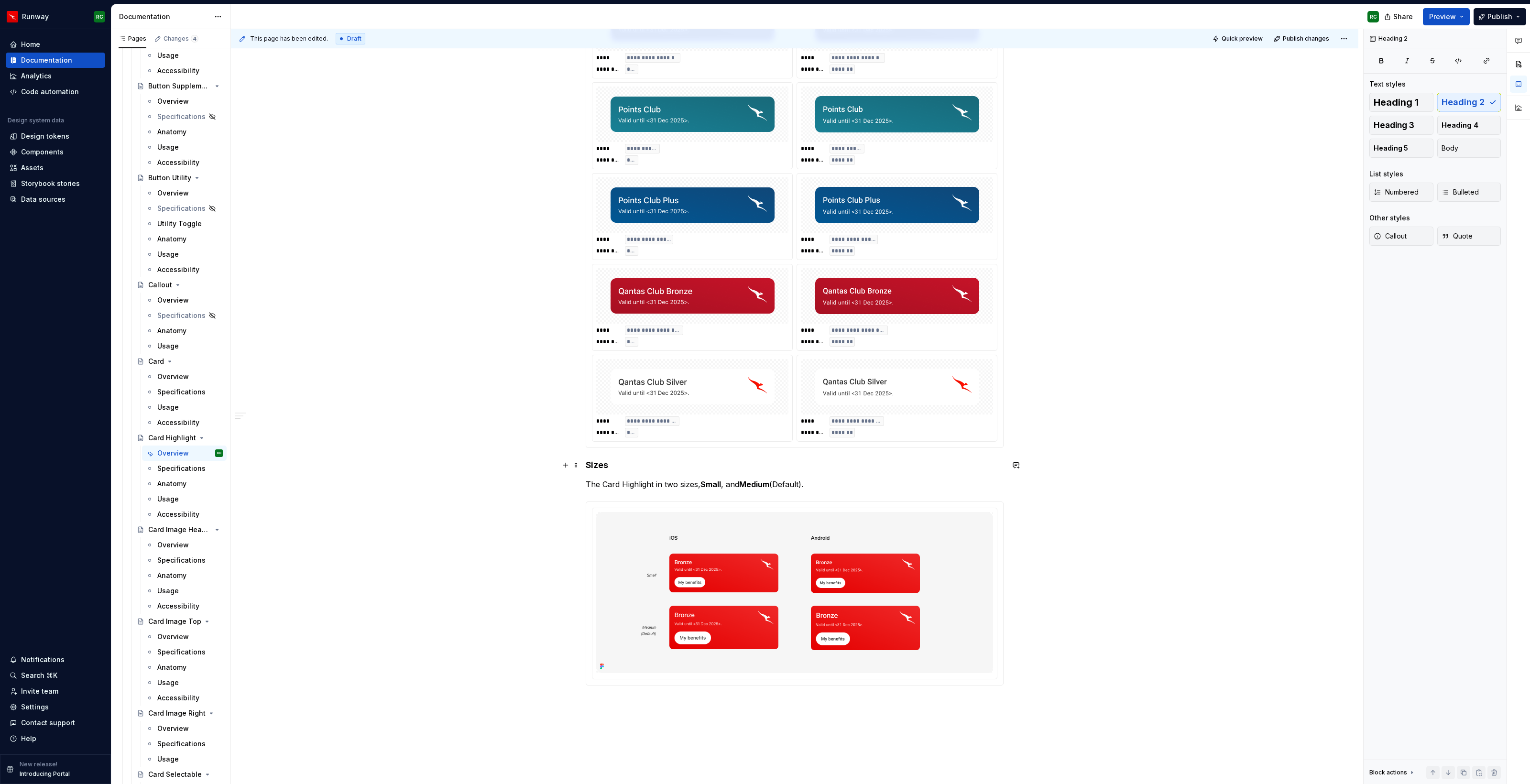
click at [596, 465] on h4 "Sizes" at bounding box center [794, 465] width 418 height 12
click at [596, 464] on h4 "Sizes" at bounding box center [794, 465] width 418 height 12
click at [680, 445] on button "button" at bounding box center [680, 447] width 14 height 14
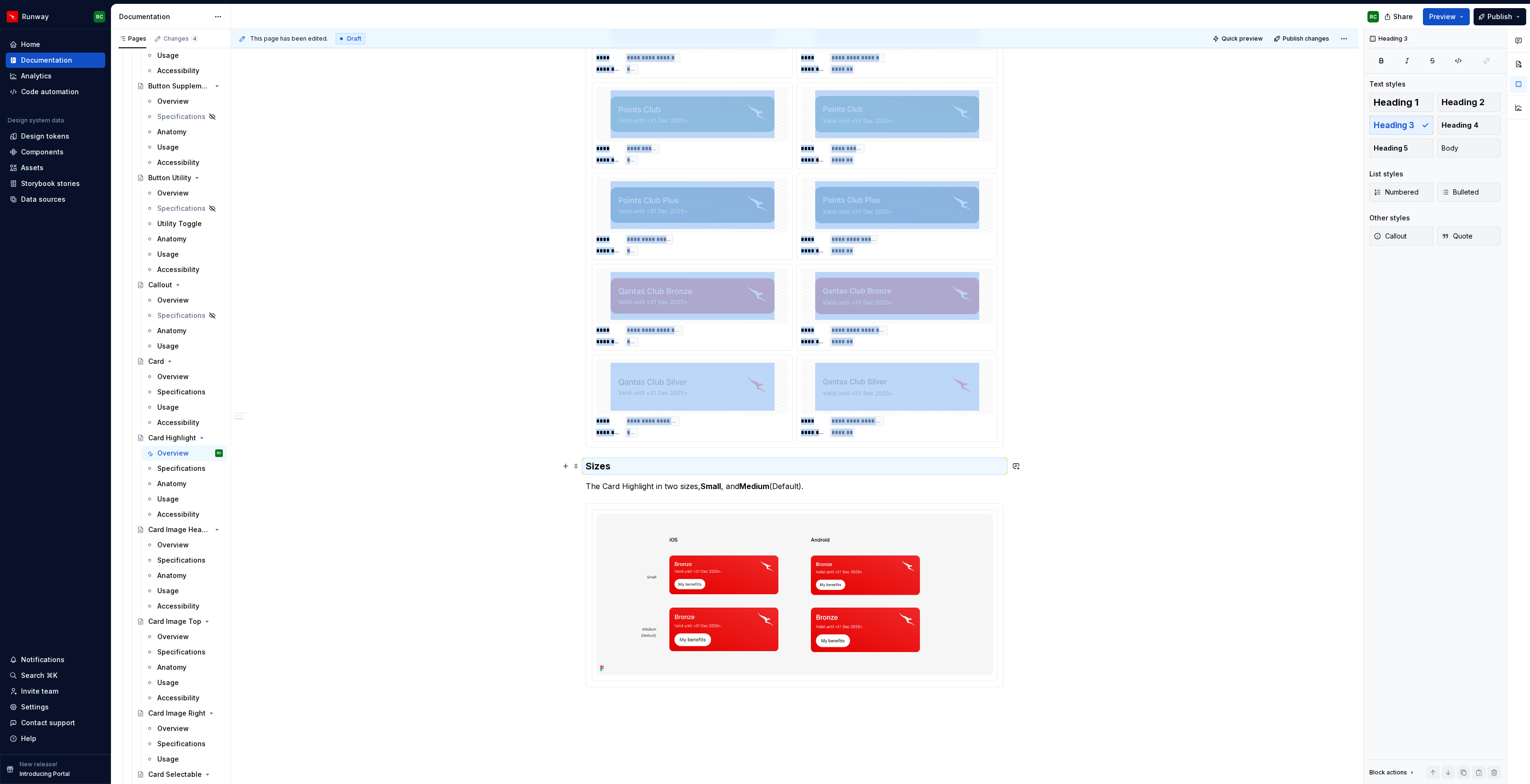
click at [625, 471] on h3 "Sizes" at bounding box center [794, 466] width 418 height 14
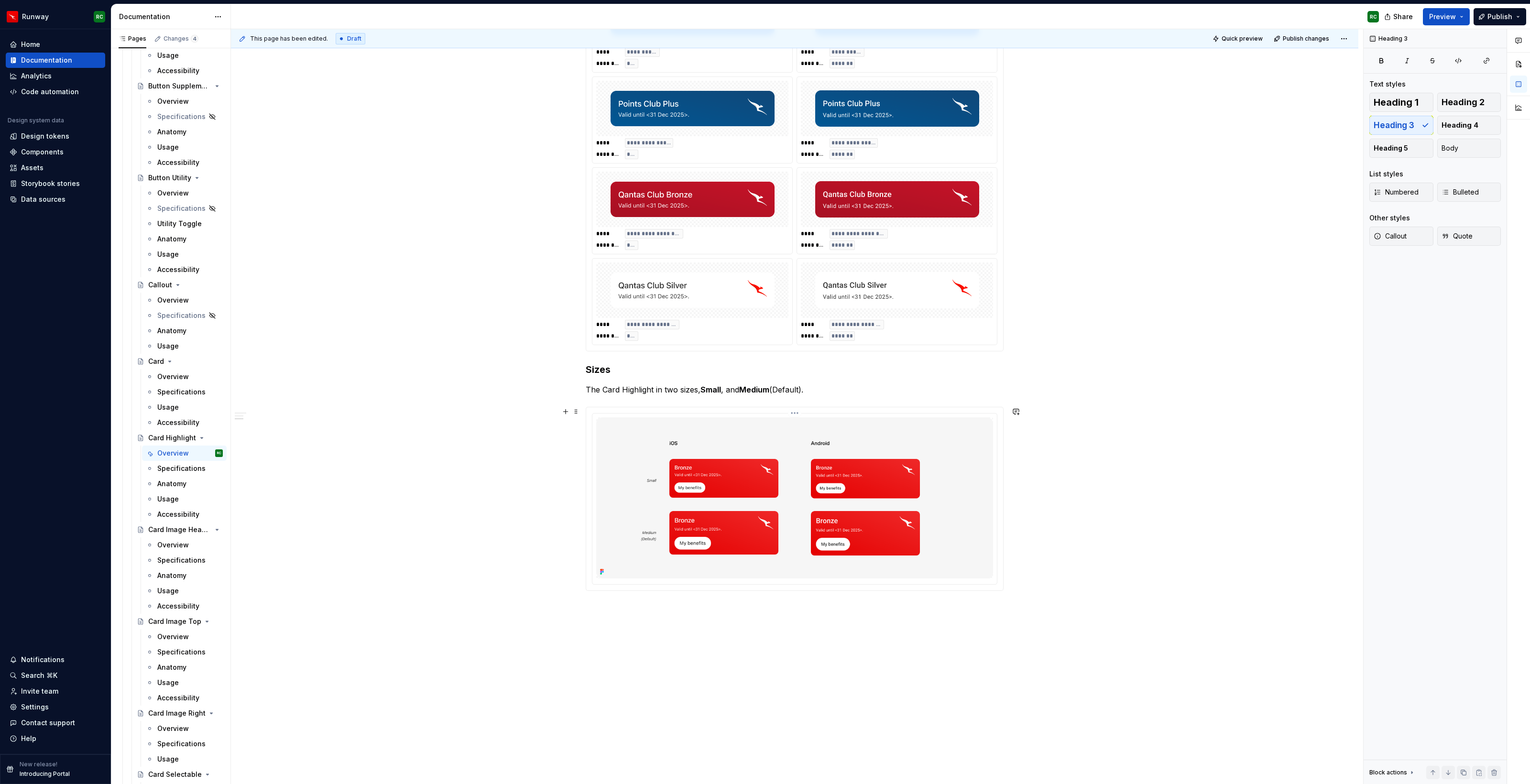
scroll to position [956, 0]
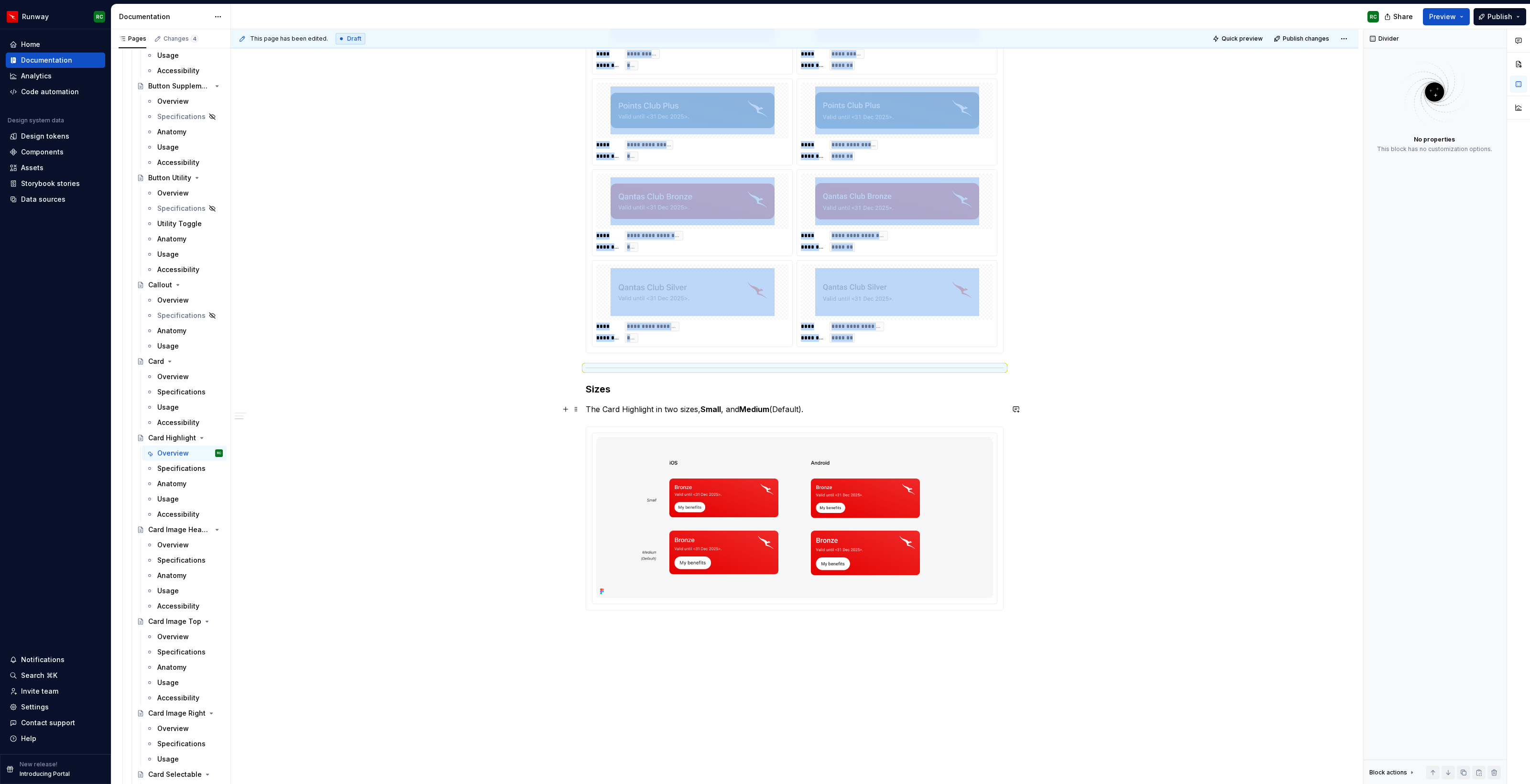
click at [866, 408] on p "The Card Highlight in two sizes, Small , and Medium (Default)." at bounding box center [794, 409] width 418 height 12
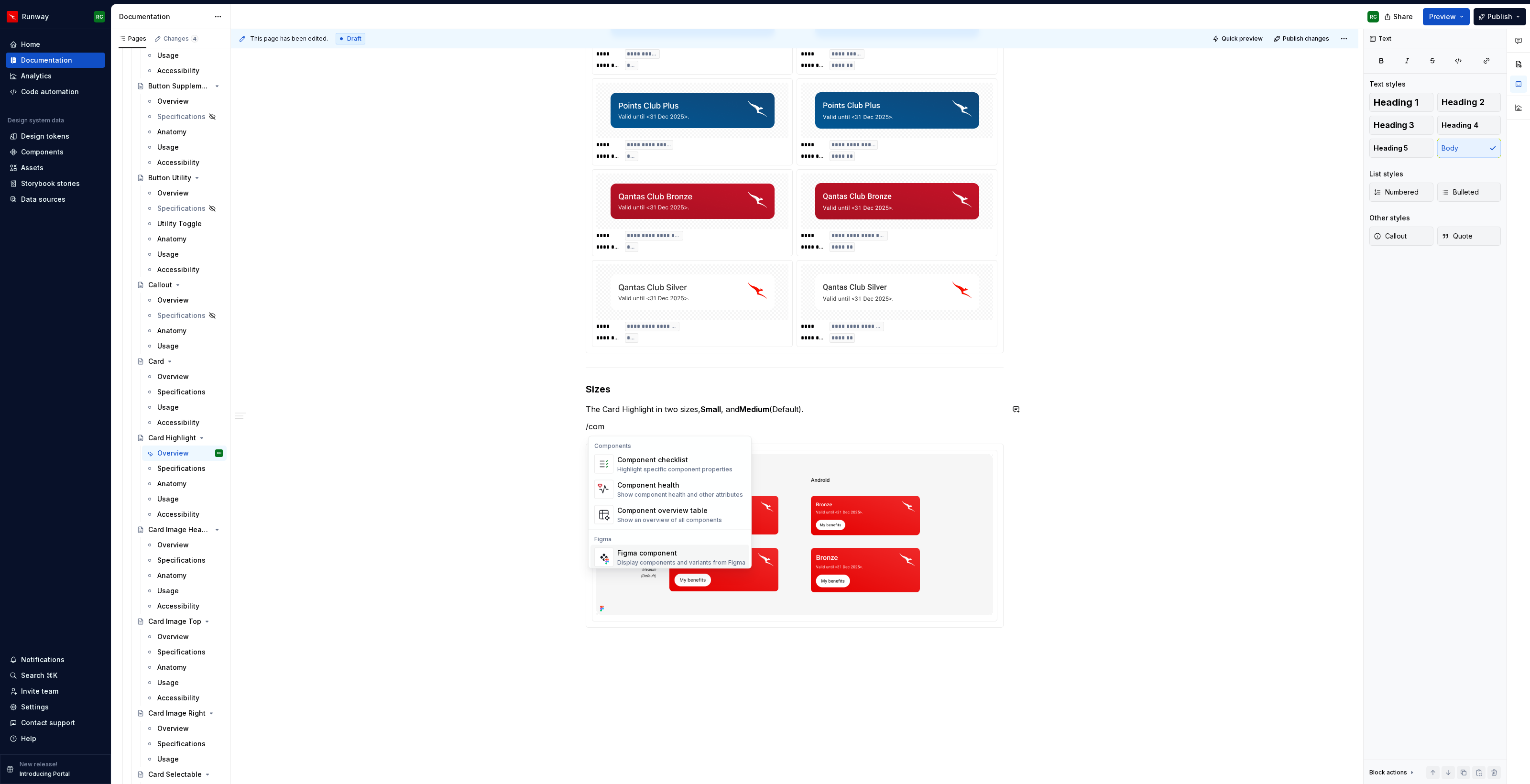
scroll to position [9, 0]
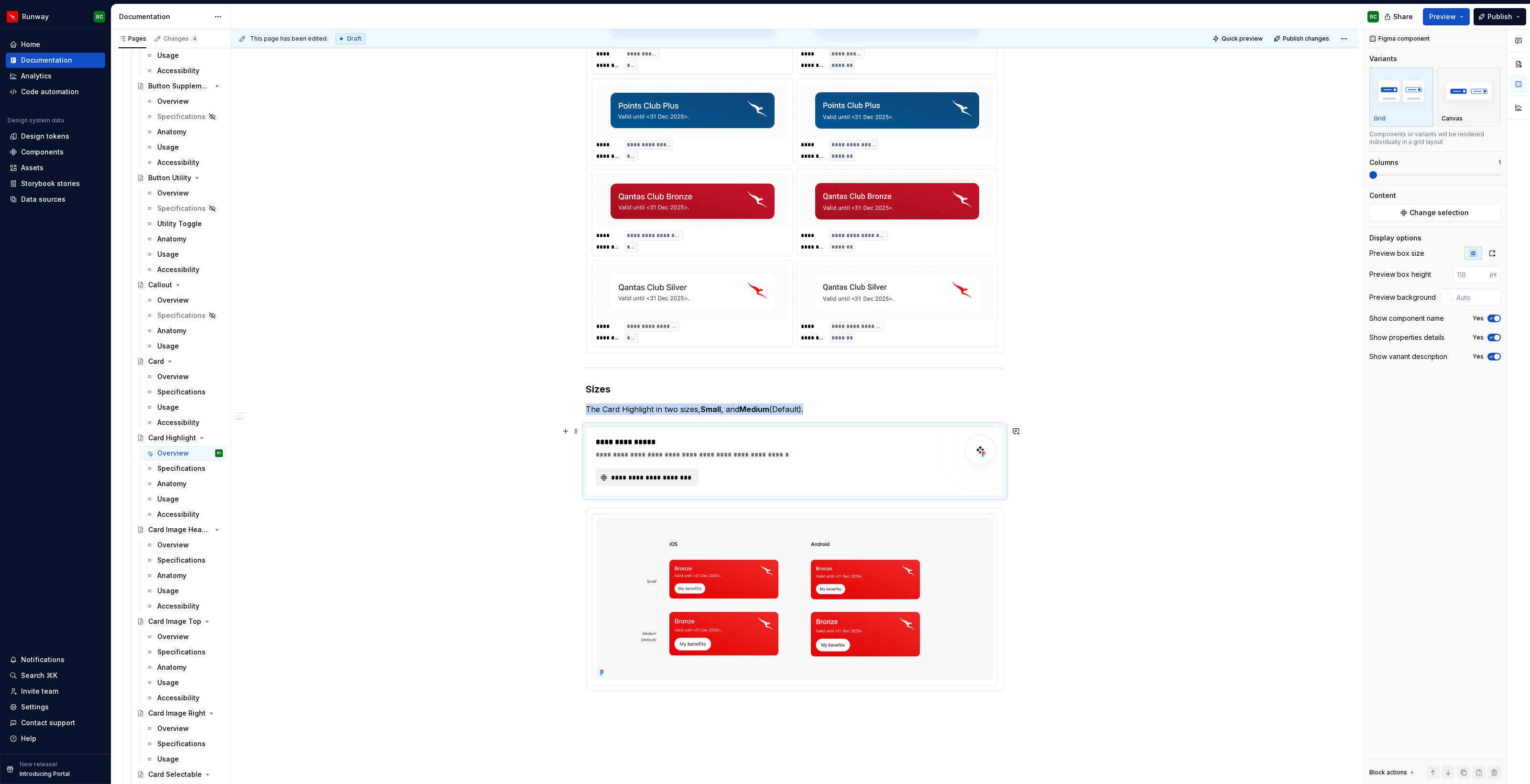
click at [644, 479] on span "**********" at bounding box center [650, 477] width 83 height 10
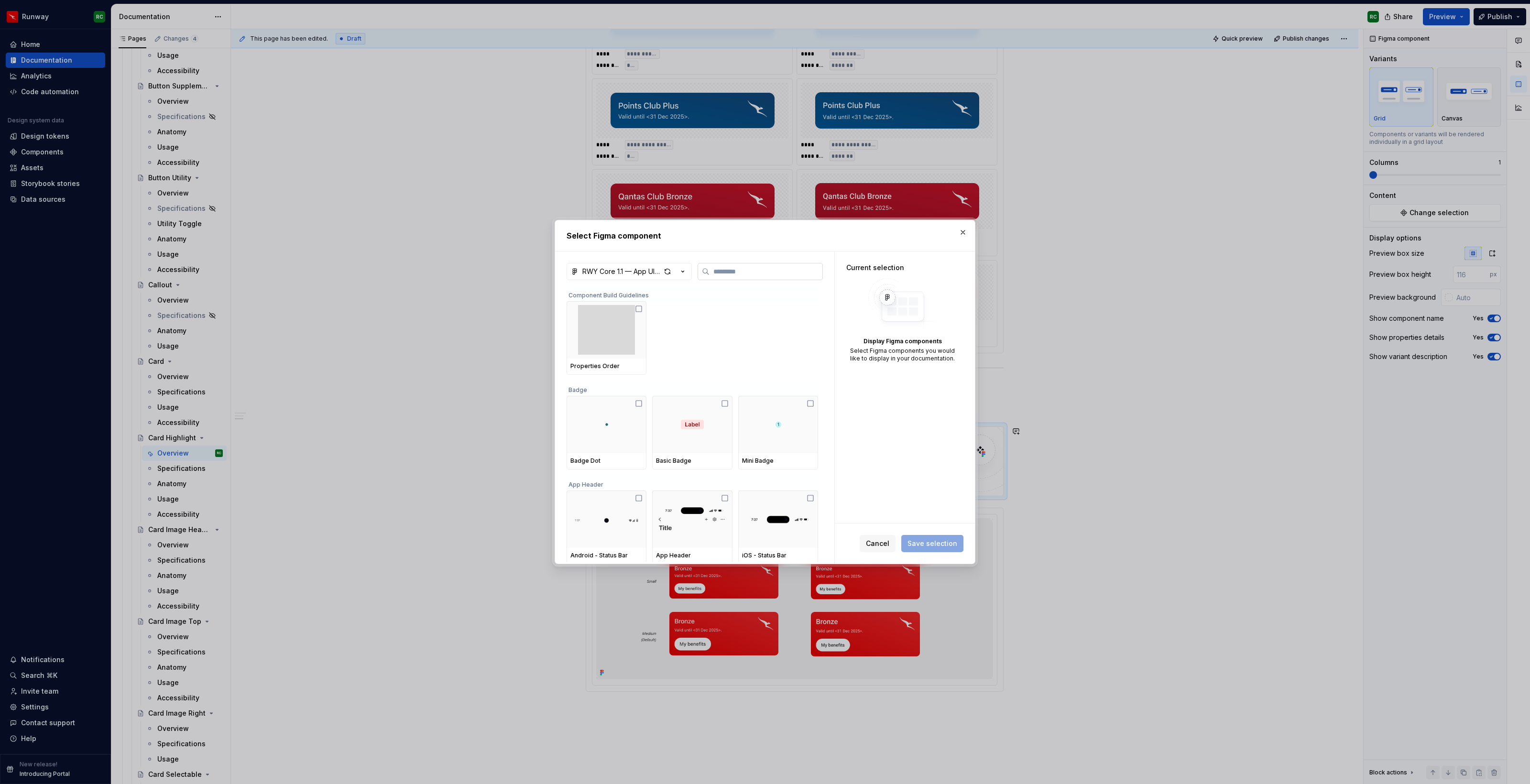
type textarea "*"
type input "**"
type textarea "*"
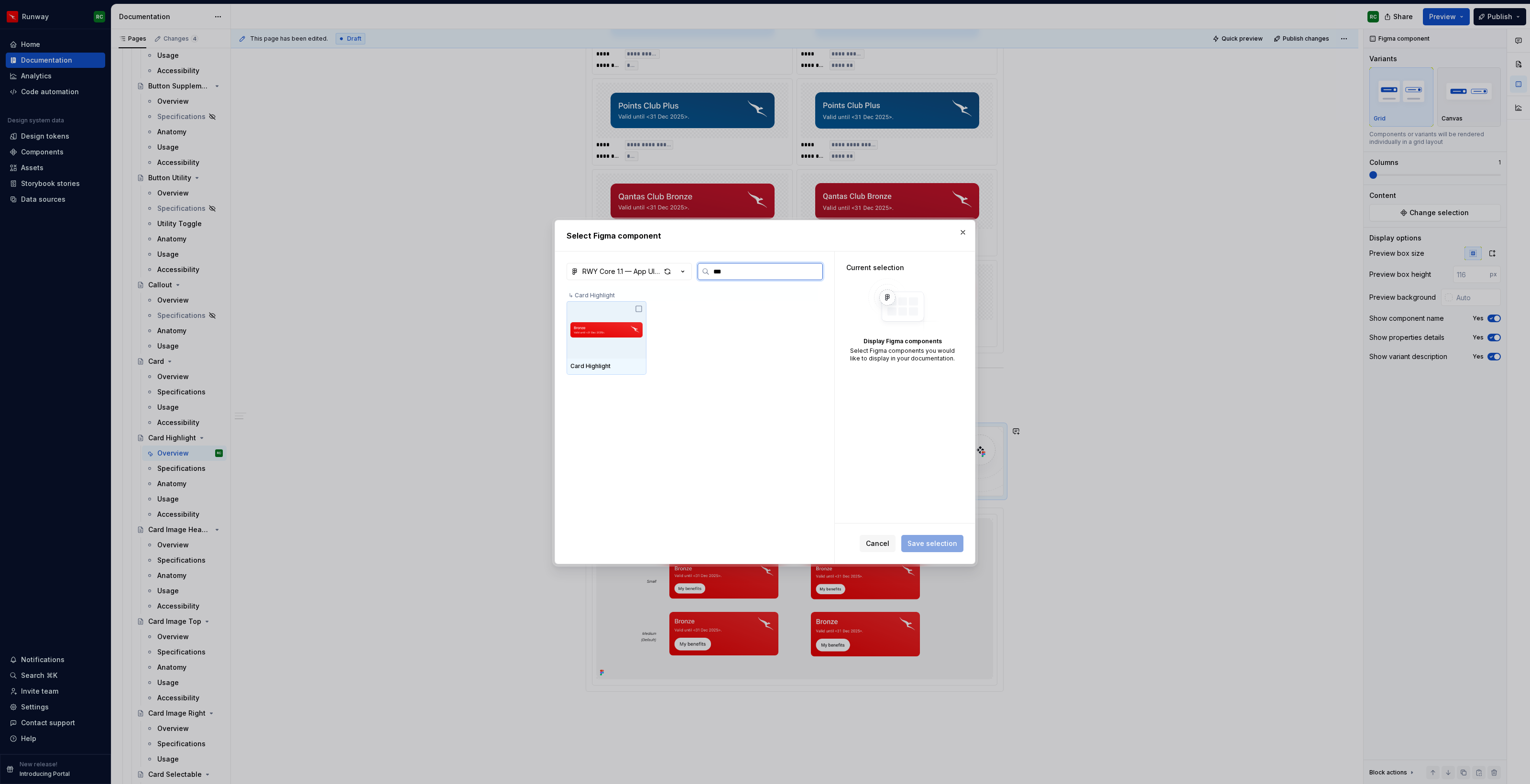
type input "****"
click at [619, 313] on img at bounding box center [607, 330] width 72 height 36
click at [938, 544] on span "Save selection" at bounding box center [932, 544] width 50 height 10
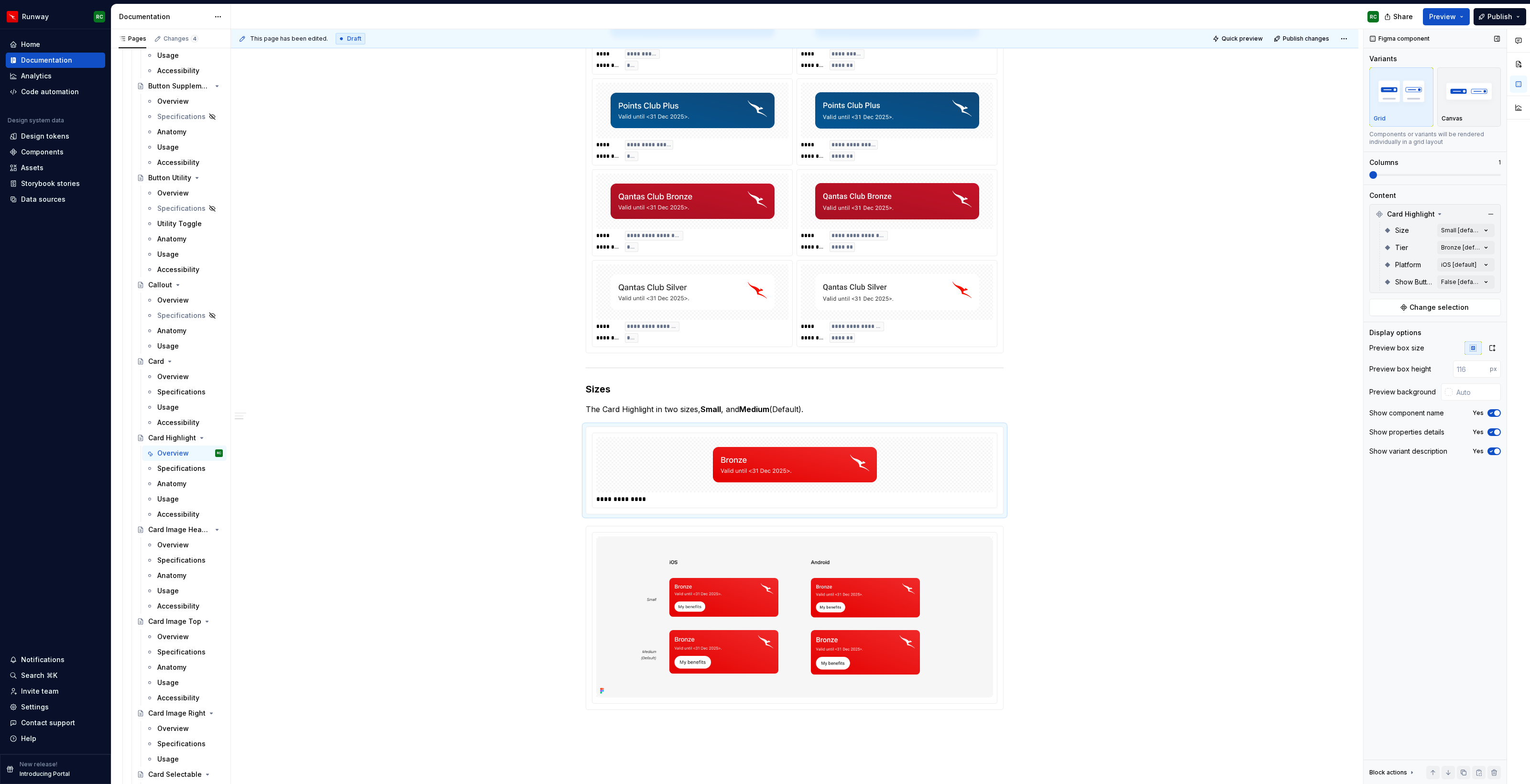
click at [1492, 415] on icon "button" at bounding box center [1490, 413] width 8 height 5
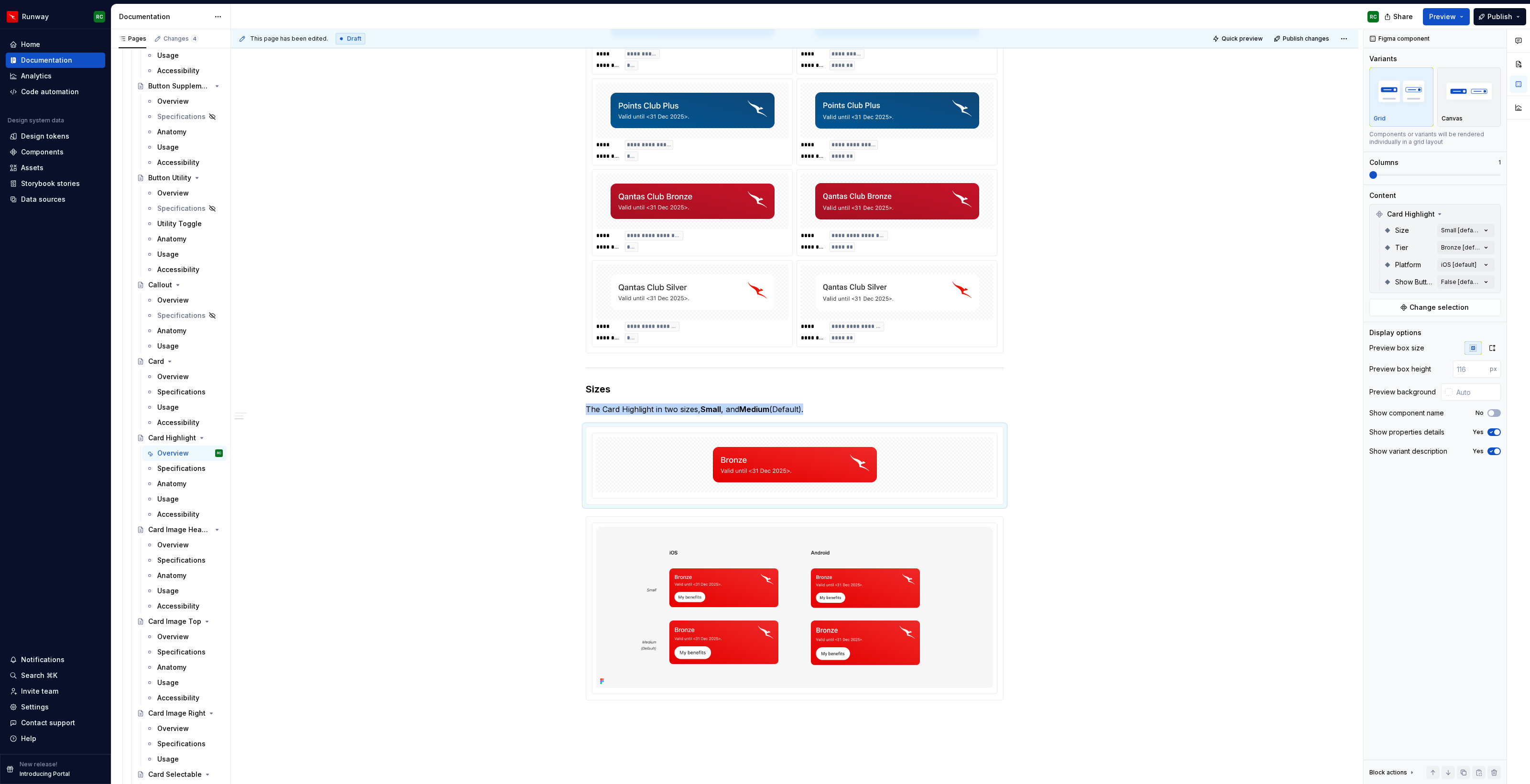
click at [732, 183] on img at bounding box center [693, 201] width 164 height 48
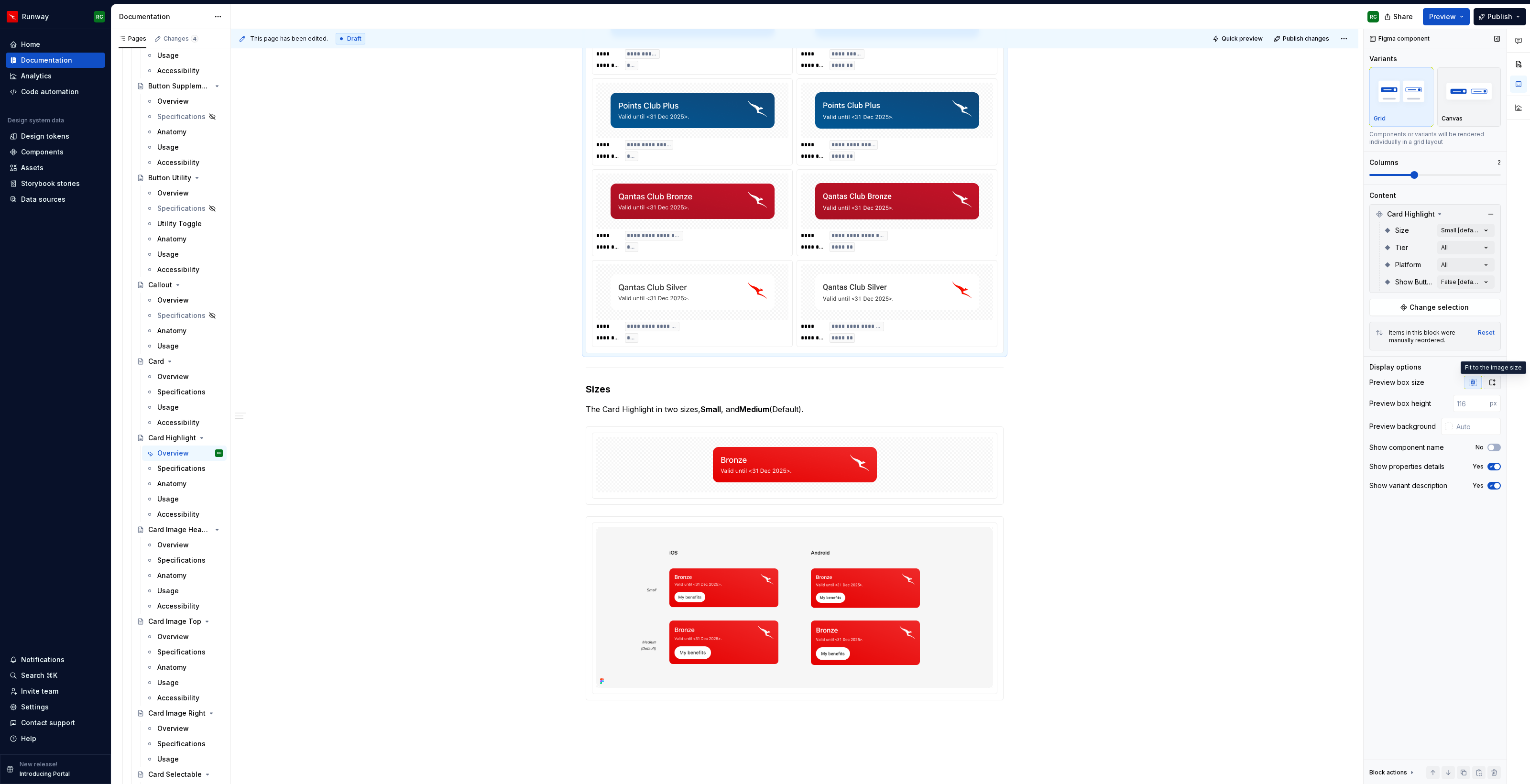
click at [1490, 383] on icon "button" at bounding box center [1492, 382] width 5 height 5
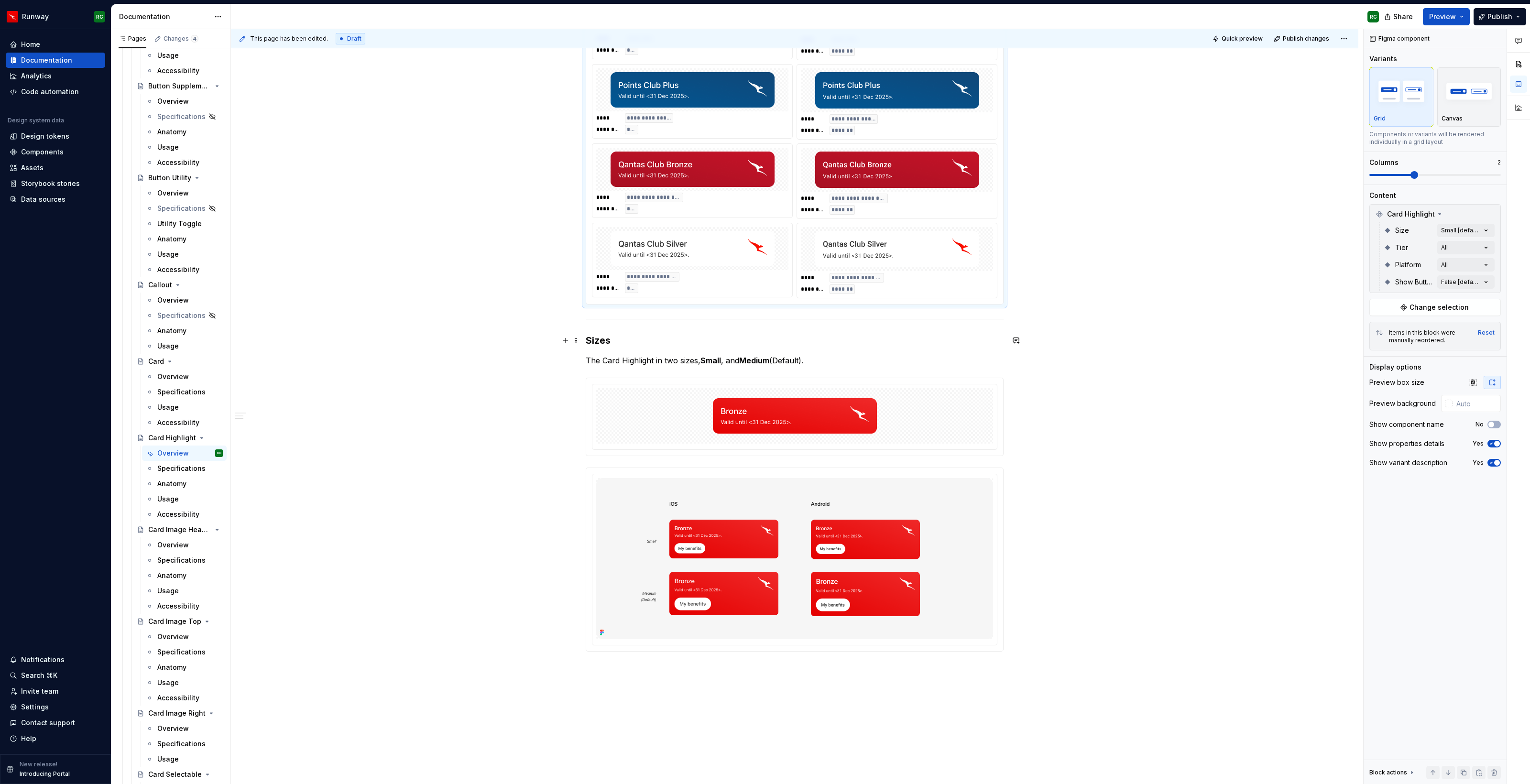
scroll to position [908, 0]
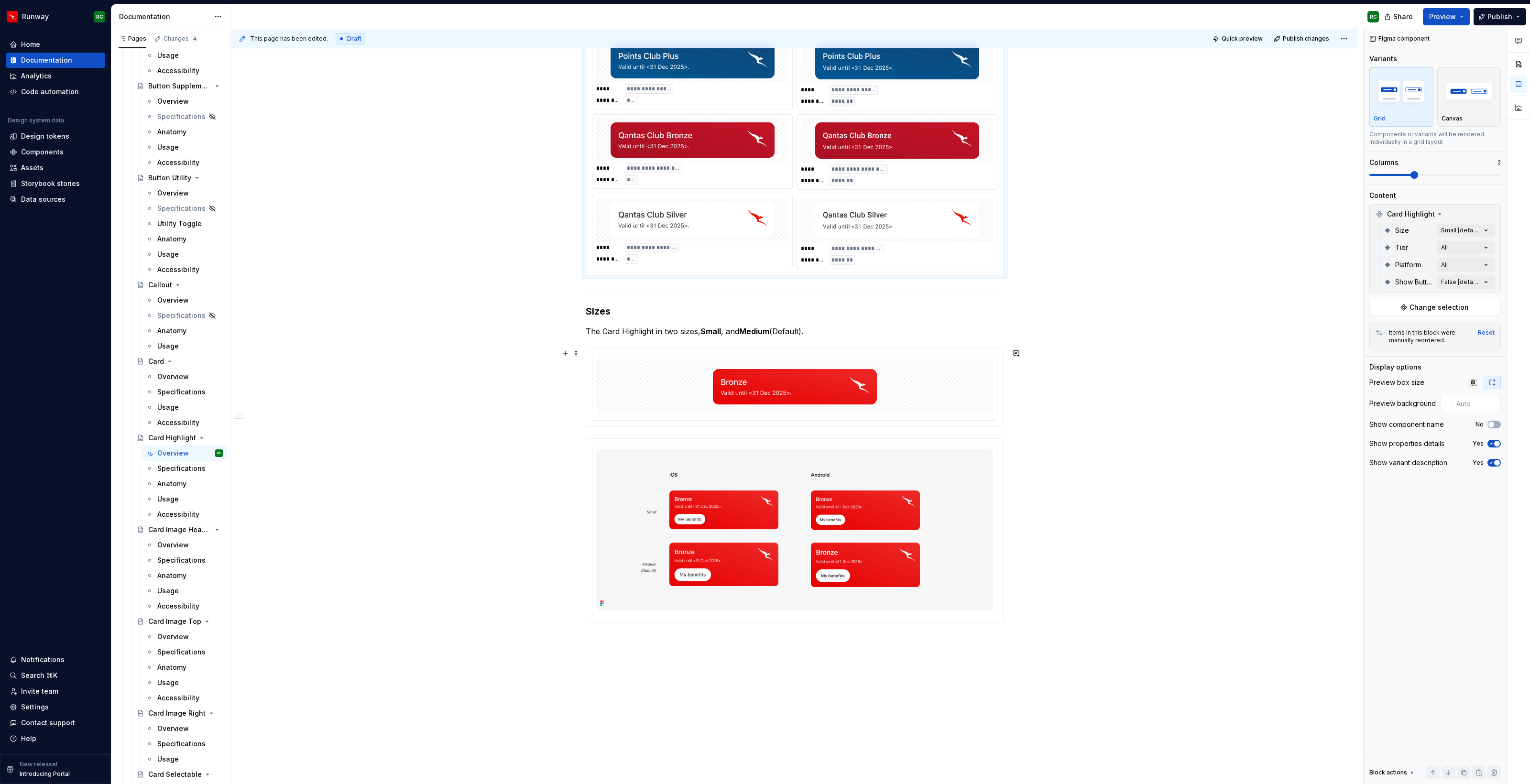
click at [854, 405] on img at bounding box center [795, 387] width 164 height 48
click at [1493, 347] on icon "button" at bounding box center [1492, 348] width 8 height 8
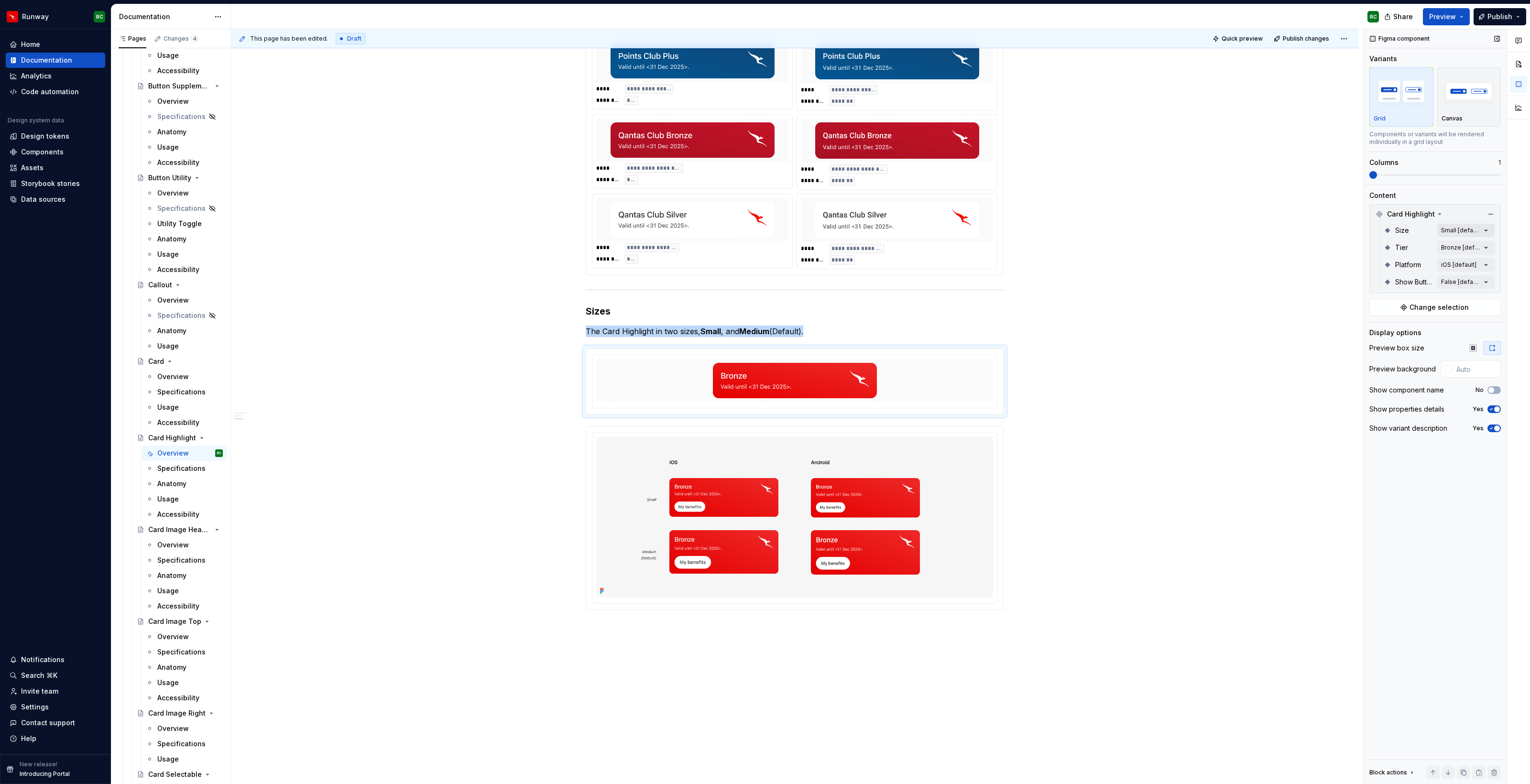
click at [1469, 234] on div "Comments Open comments No comments yet Select ‘Comment’ from the block context …" at bounding box center [1447, 407] width 167 height 755
click at [1404, 273] on div "Small Default" at bounding box center [1430, 277] width 117 height 10
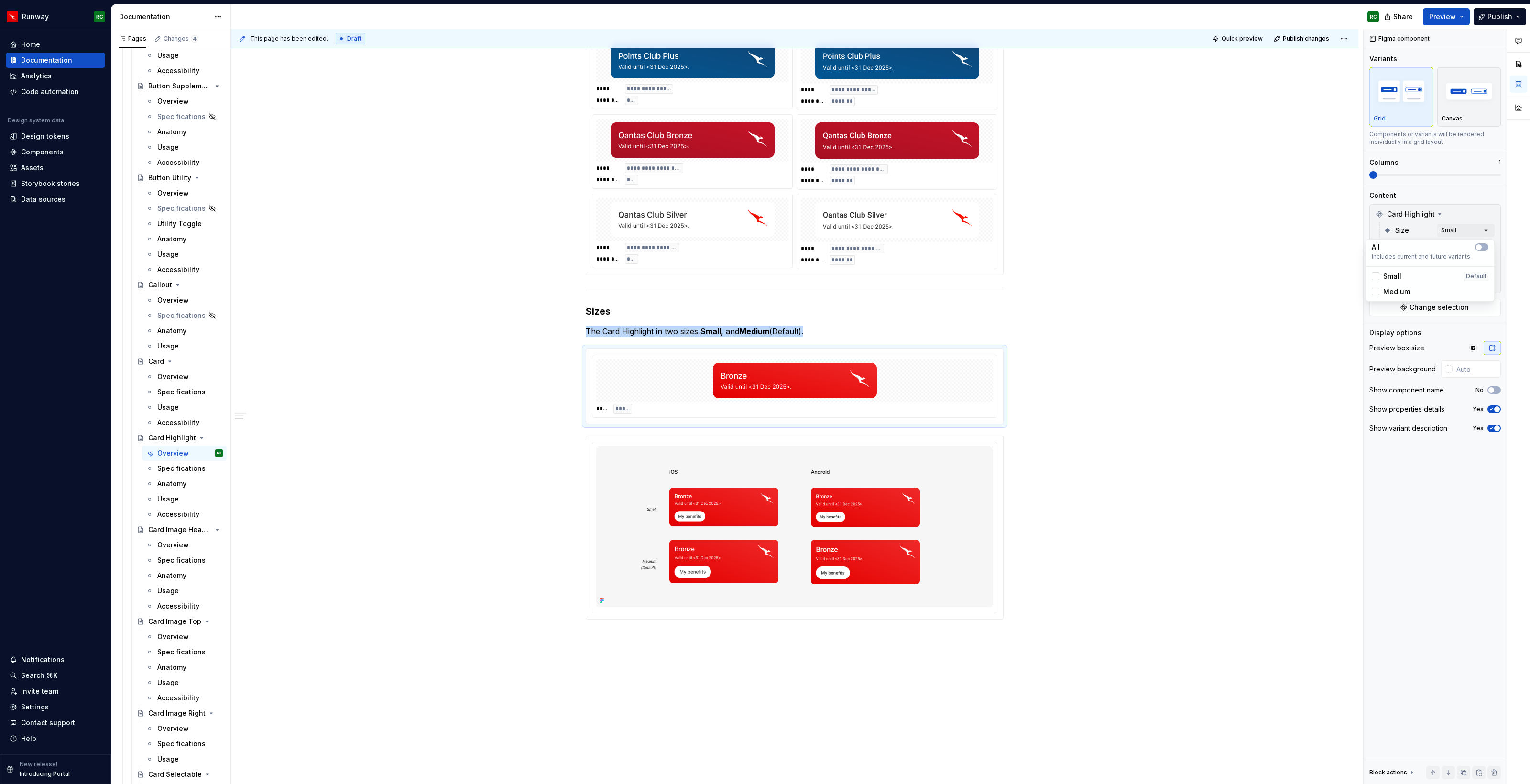
click at [1398, 289] on span "Medium" at bounding box center [1396, 292] width 27 height 10
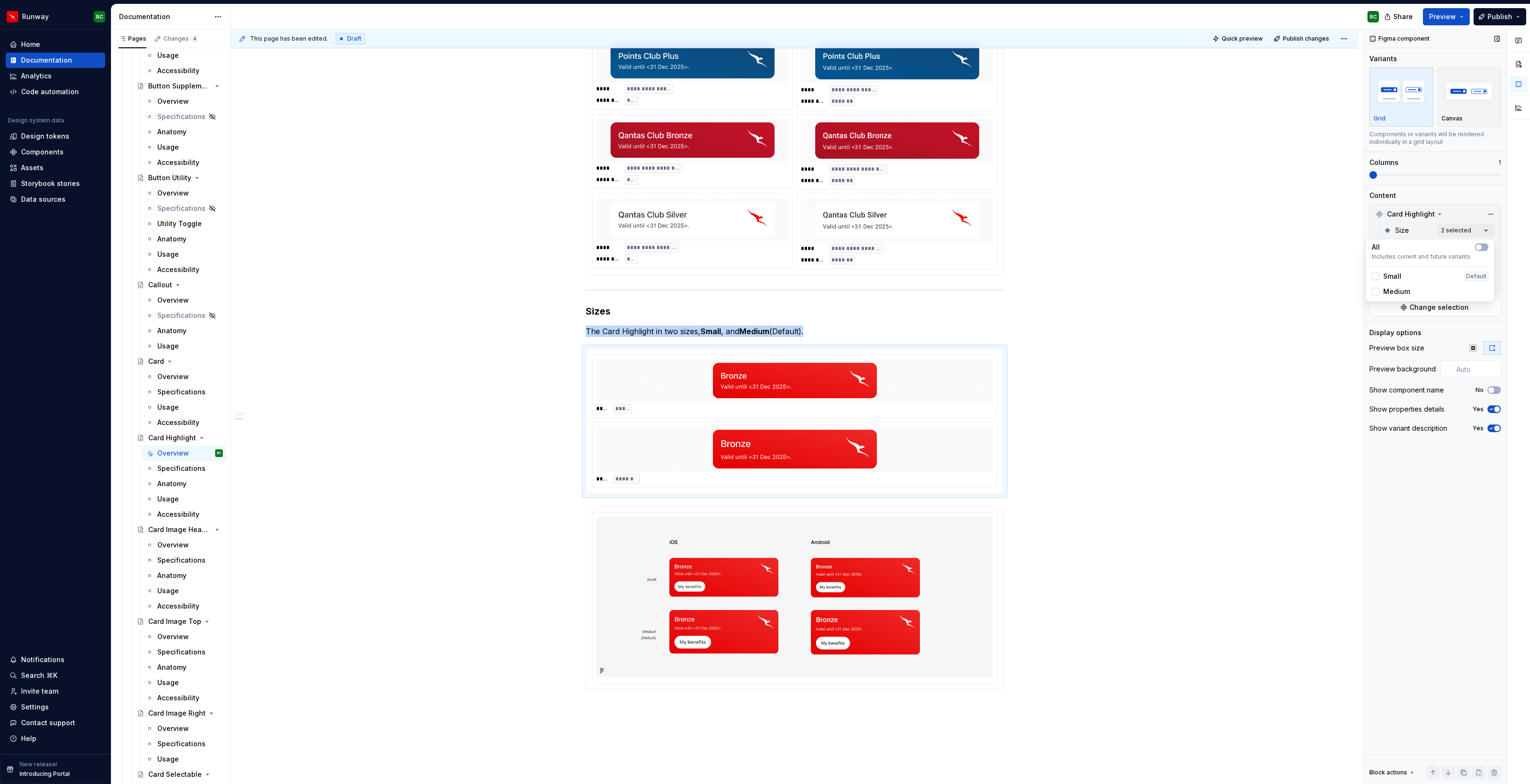
click at [1416, 228] on div "Comments Open comments No comments yet Select ‘Comment’ from the block context …" at bounding box center [1447, 407] width 167 height 755
click at [1460, 260] on div "Comments Open comments No comments yet Select ‘Comment’ from the block context …" at bounding box center [1447, 407] width 167 height 755
click at [1401, 310] on div "iOS Default" at bounding box center [1430, 311] width 117 height 10
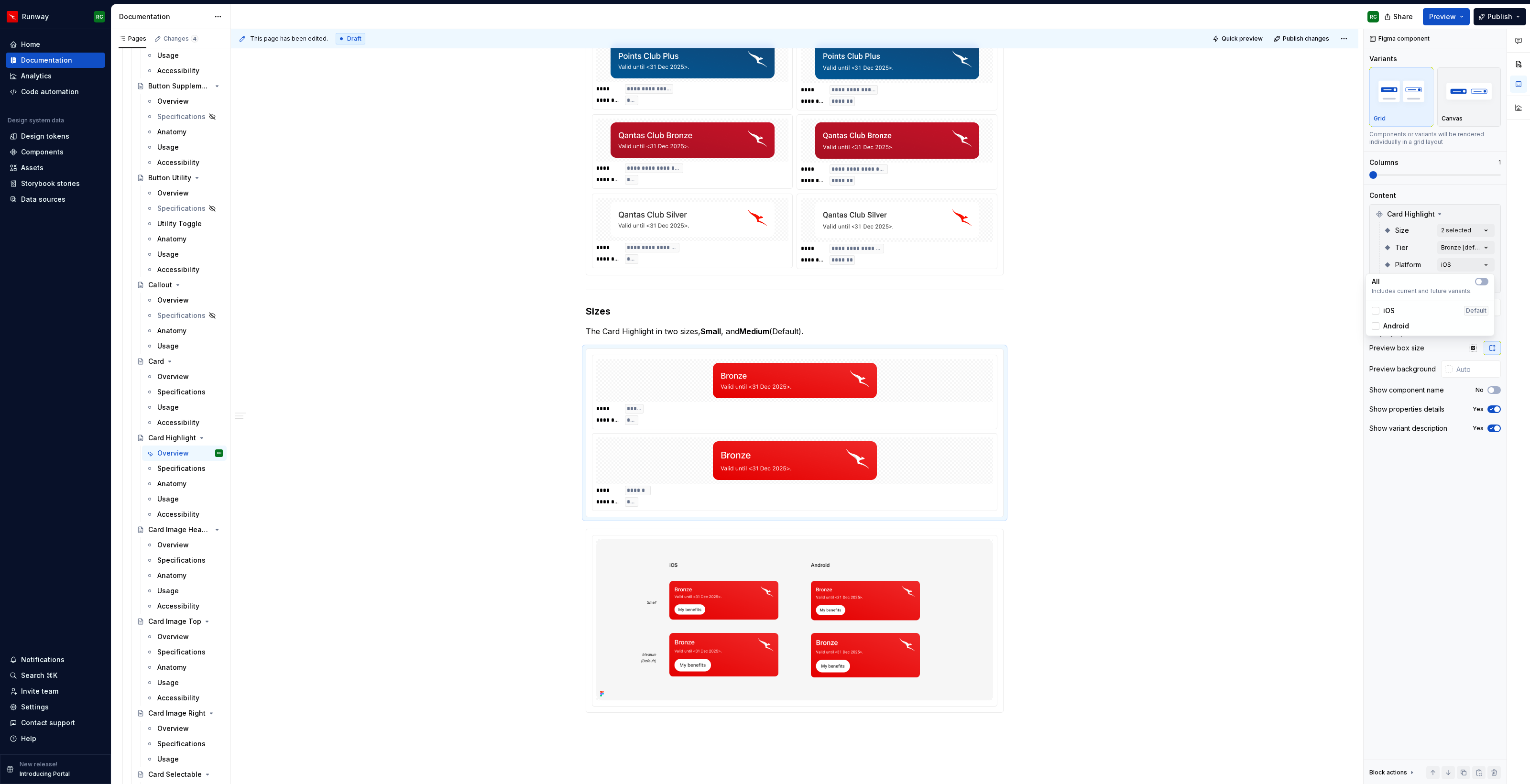
click at [1397, 326] on span "Android" at bounding box center [1396, 326] width 26 height 10
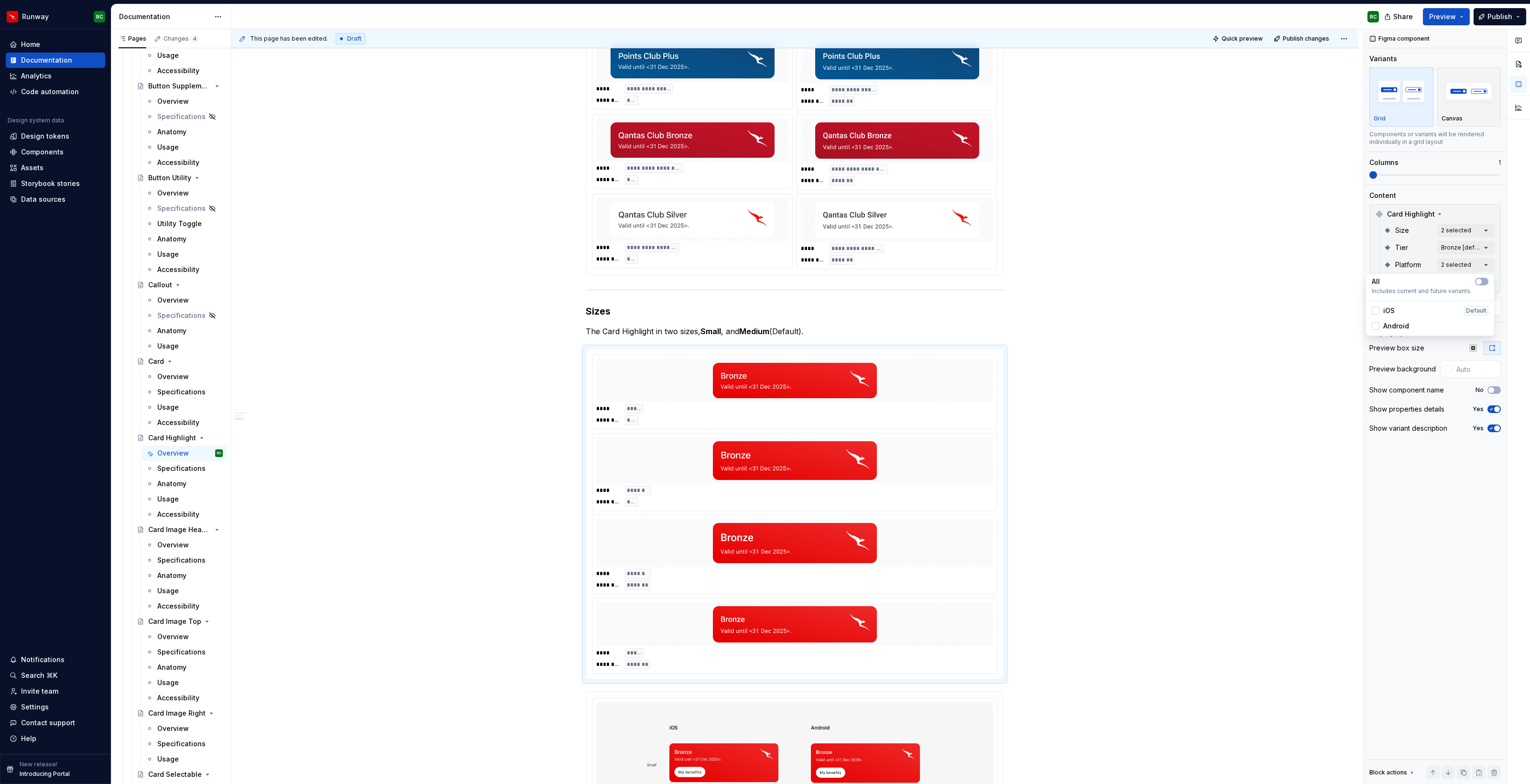
click at [1400, 172] on div "Comments Open comments No comments yet Select ‘Comment’ from the block context …" at bounding box center [1447, 407] width 167 height 755
click at [1397, 173] on span at bounding box center [1435, 175] width 131 height 8
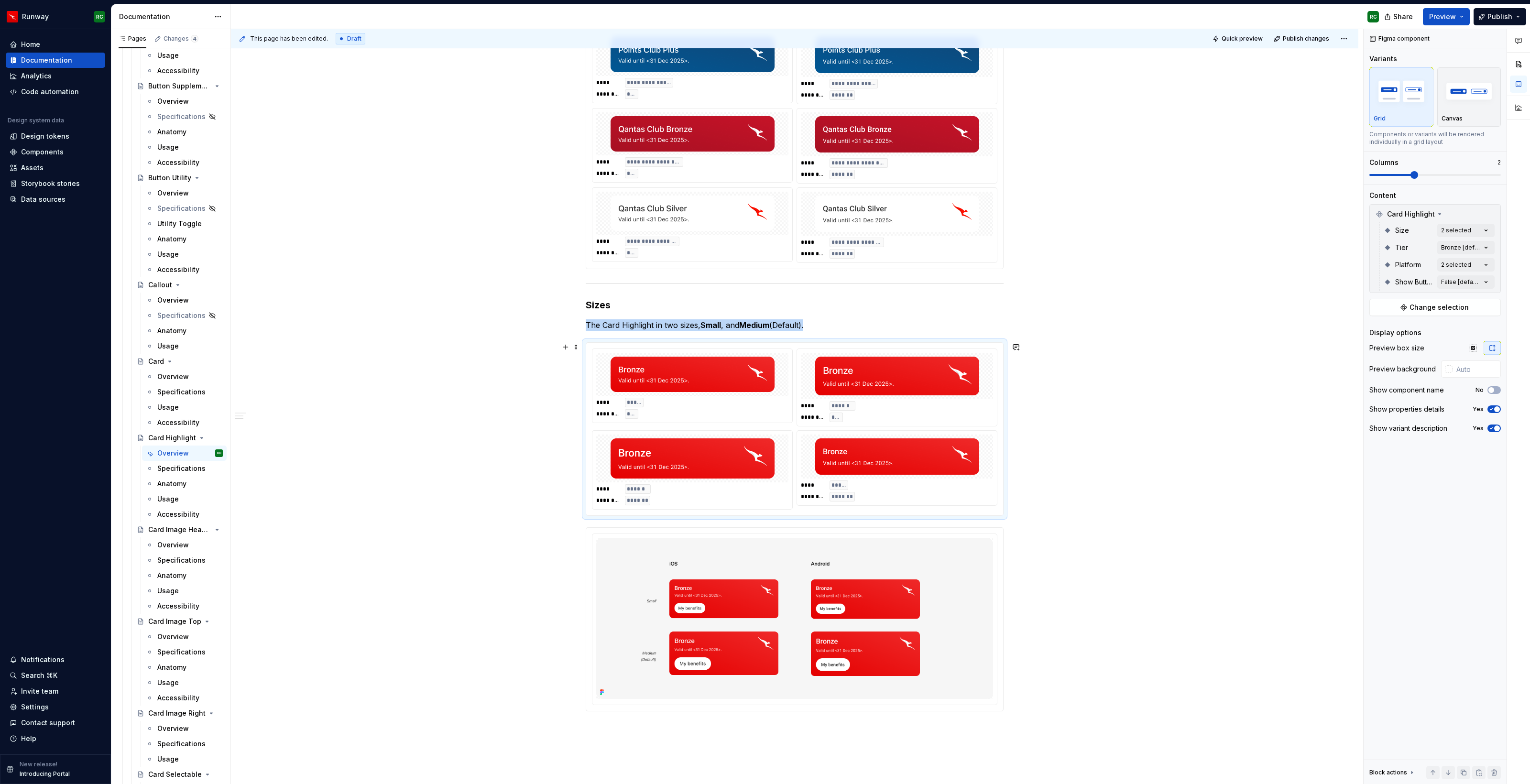
scroll to position [916, 0]
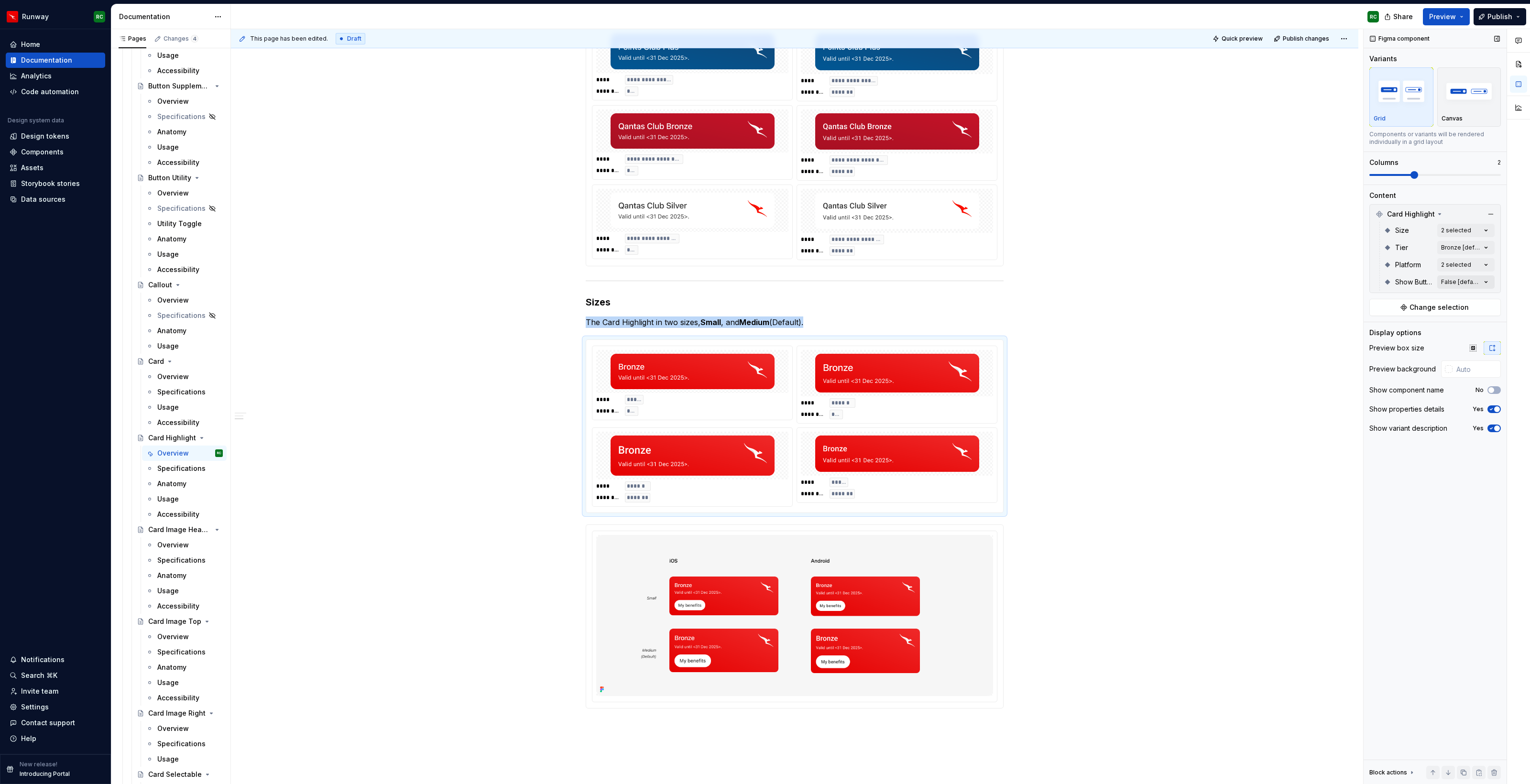
click at [1461, 279] on div "Comments Open comments No comments yet Select ‘Comment’ from the block context …" at bounding box center [1447, 407] width 167 height 755
click at [1391, 326] on span "True" at bounding box center [1391, 328] width 15 height 10
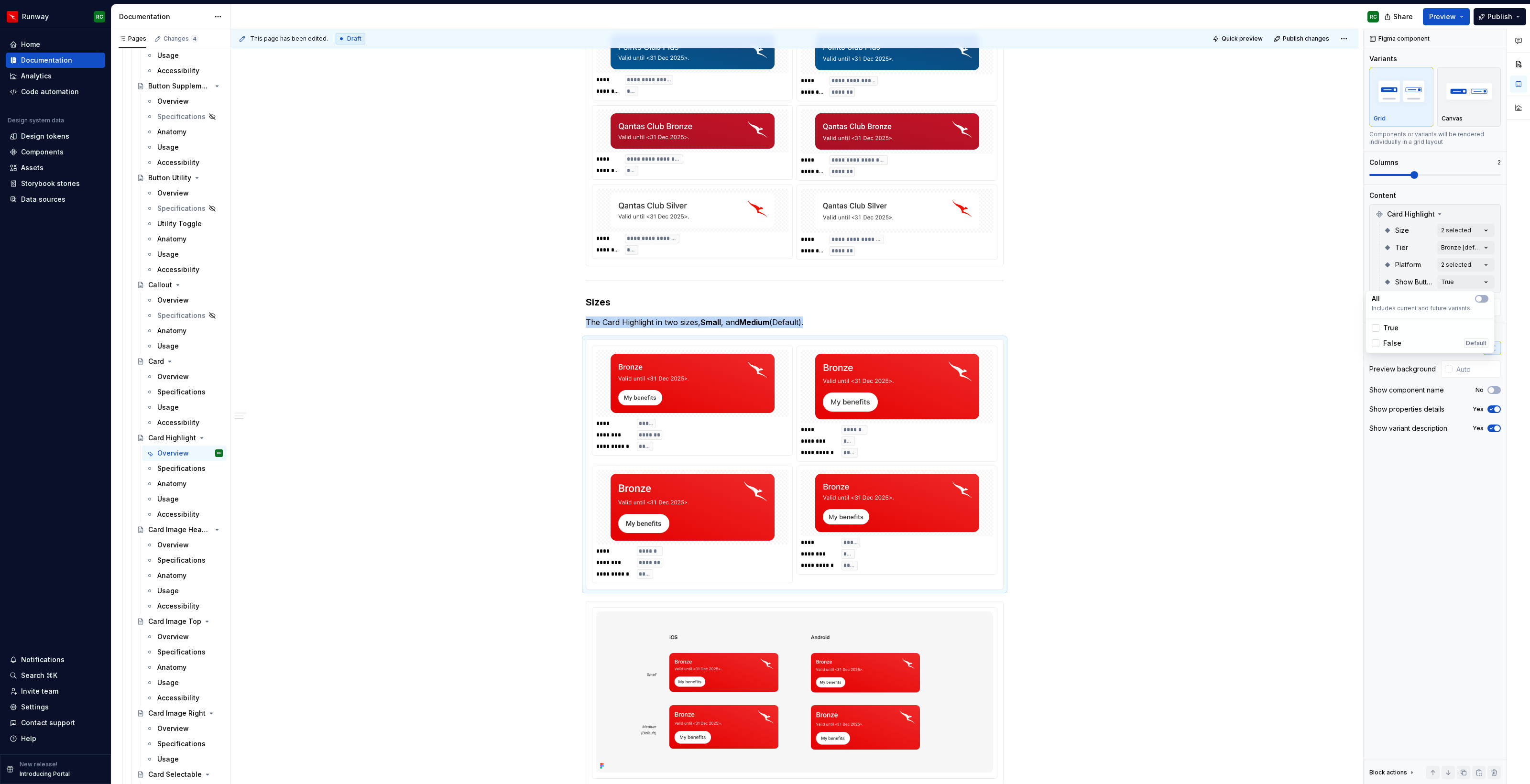
click at [904, 528] on html "Runway RC Home Documentation Analytics Code automation Design system data Desig…" at bounding box center [765, 392] width 1530 height 784
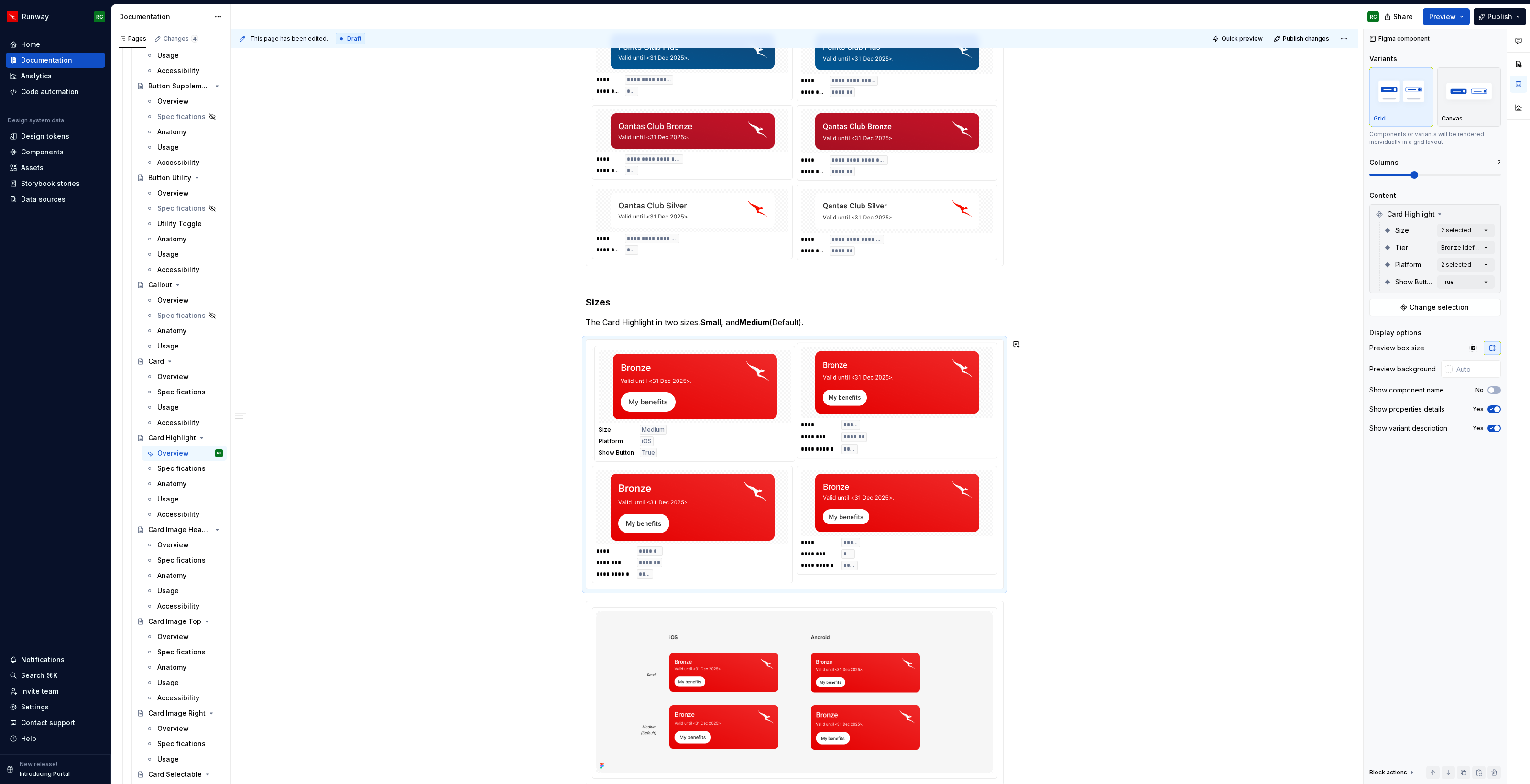
drag, startPoint x: 866, startPoint y: 425, endPoint x: 679, endPoint y: 428, distance: 187.0
click at [679, 428] on body "Runway RC Home Documentation Analytics Code automation Design system data Desig…" at bounding box center [765, 392] width 1530 height 784
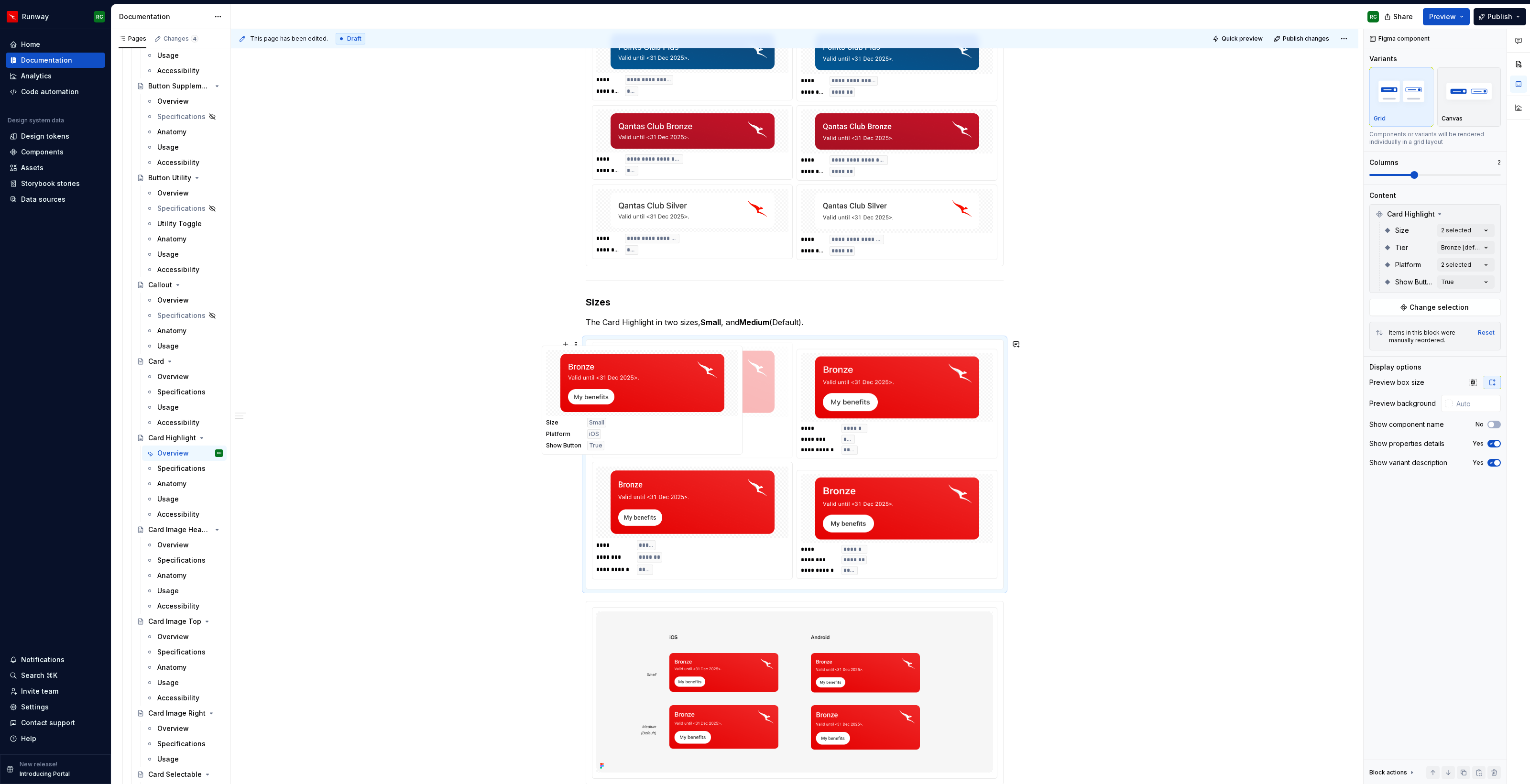
drag, startPoint x: 883, startPoint y: 544, endPoint x: 637, endPoint y: 426, distance: 272.8
click at [637, 426] on body "Runway RC Home Documentation Analytics Code automation Design system data Desig…" at bounding box center [765, 392] width 1530 height 784
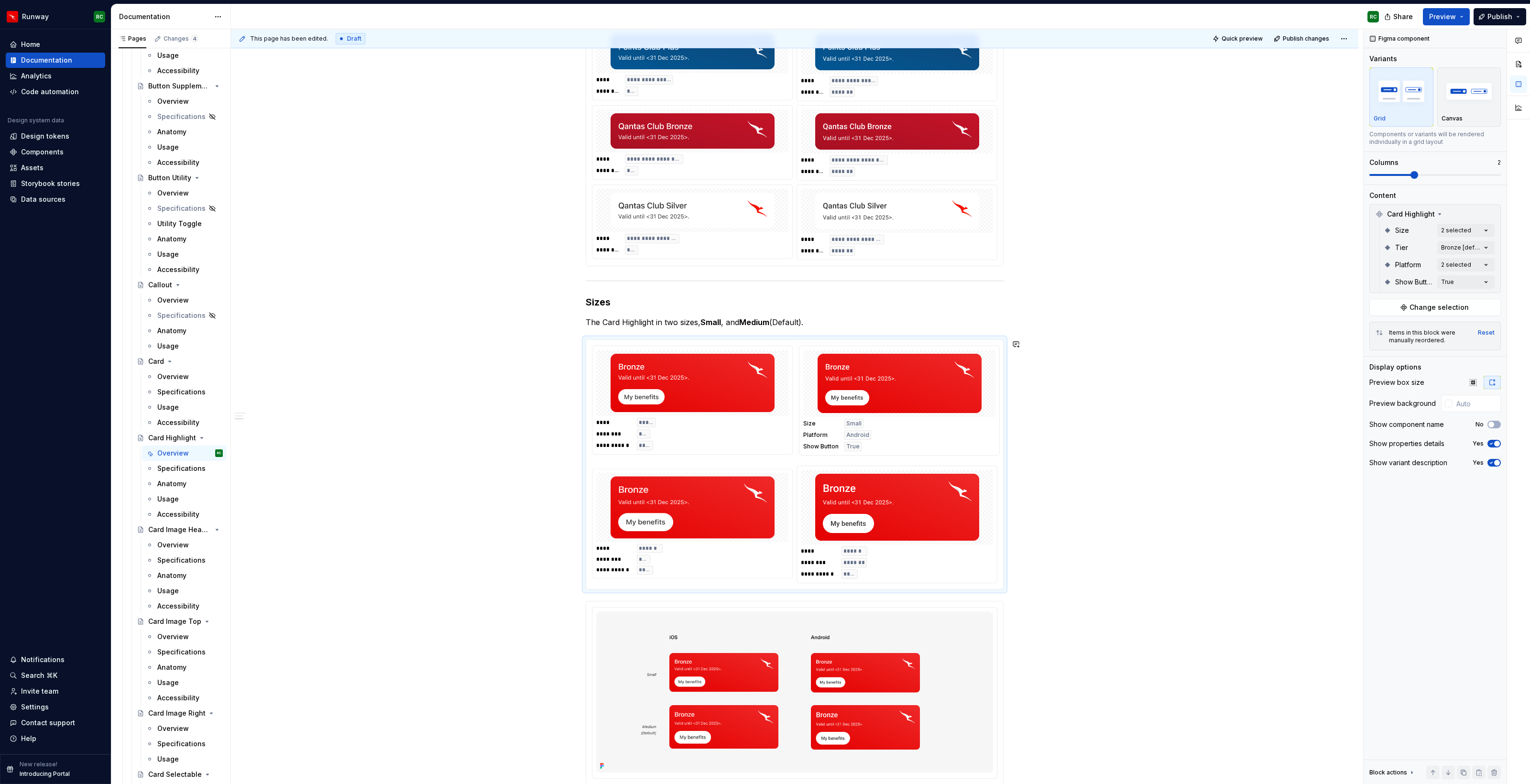
drag, startPoint x: 700, startPoint y: 552, endPoint x: 878, endPoint y: 442, distance: 209.2
click at [880, 442] on body "Runway RC Home Documentation Analytics Code automation Design system data Desig…" at bounding box center [765, 392] width 1530 height 784
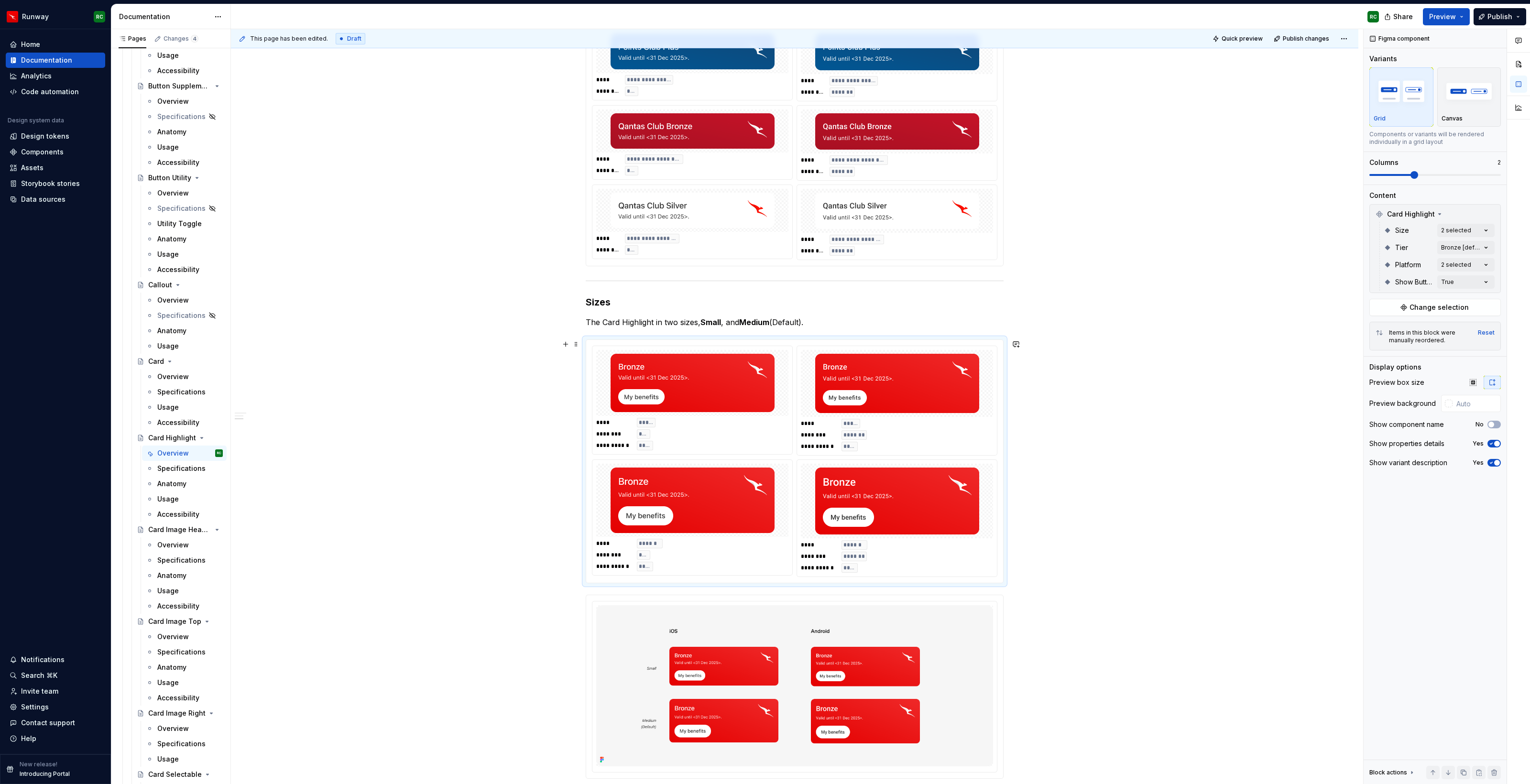
scroll to position [1003, 0]
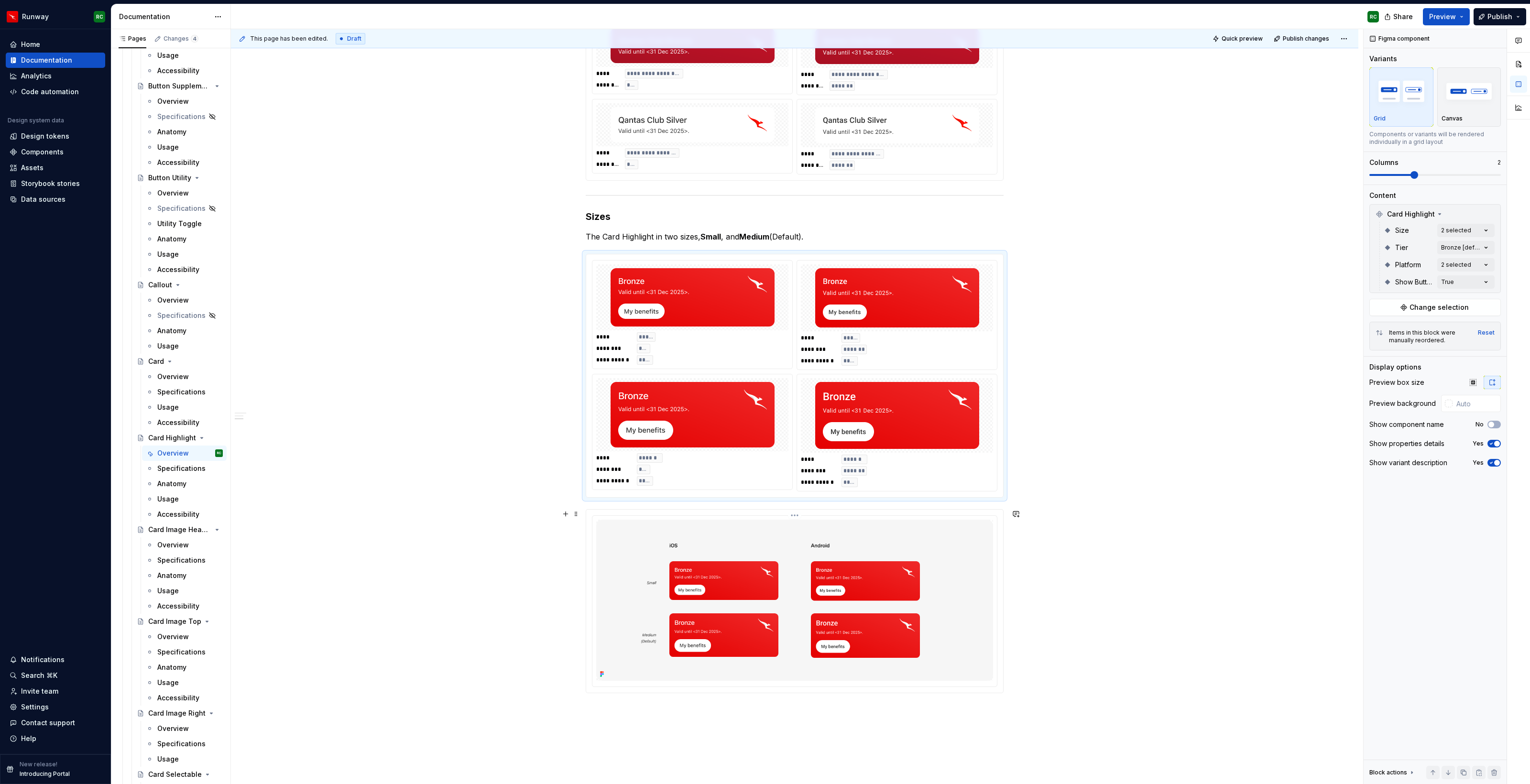
click at [817, 552] on img at bounding box center [794, 600] width 397 height 161
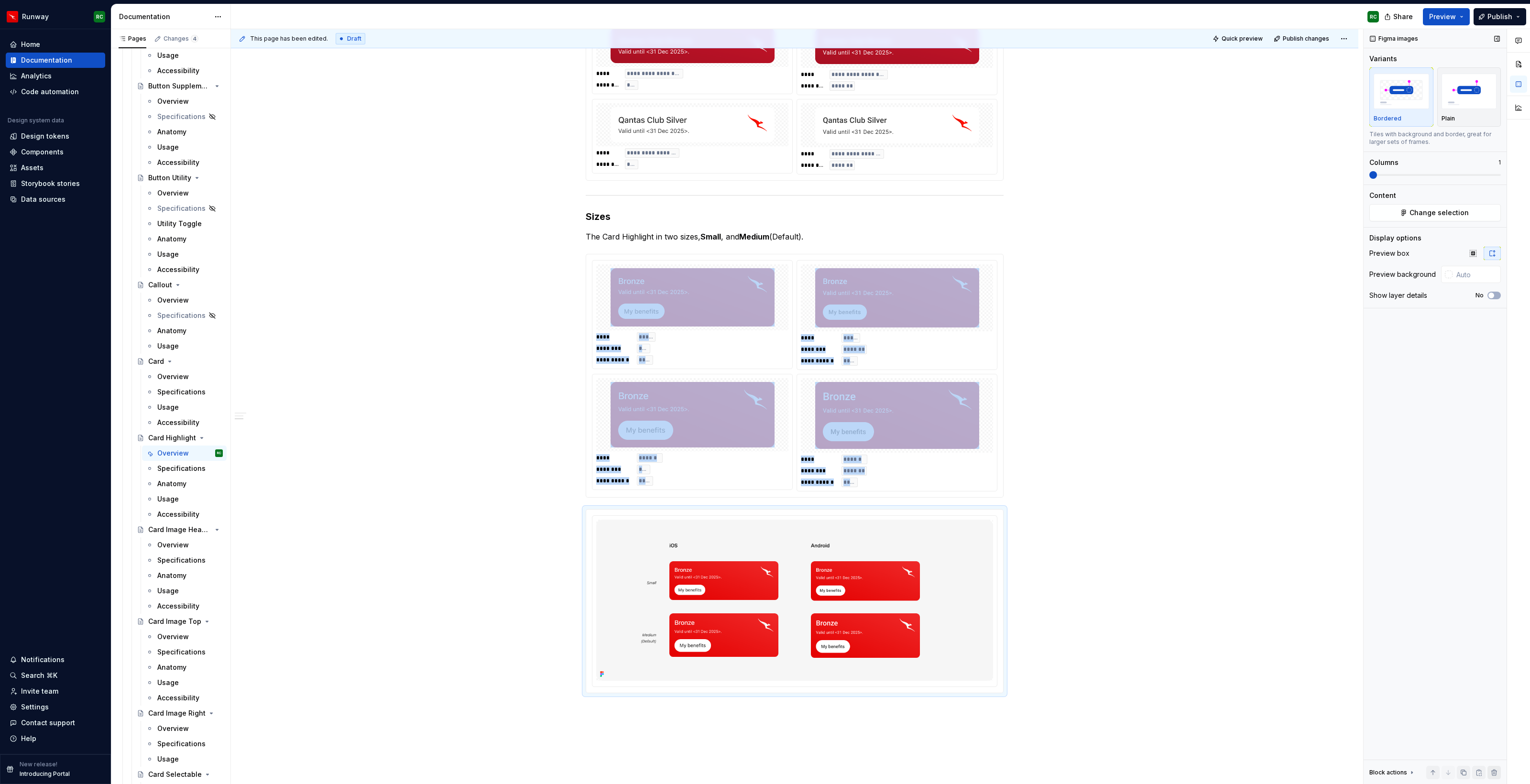
click at [1498, 773] on button "button" at bounding box center [1494, 772] width 14 height 14
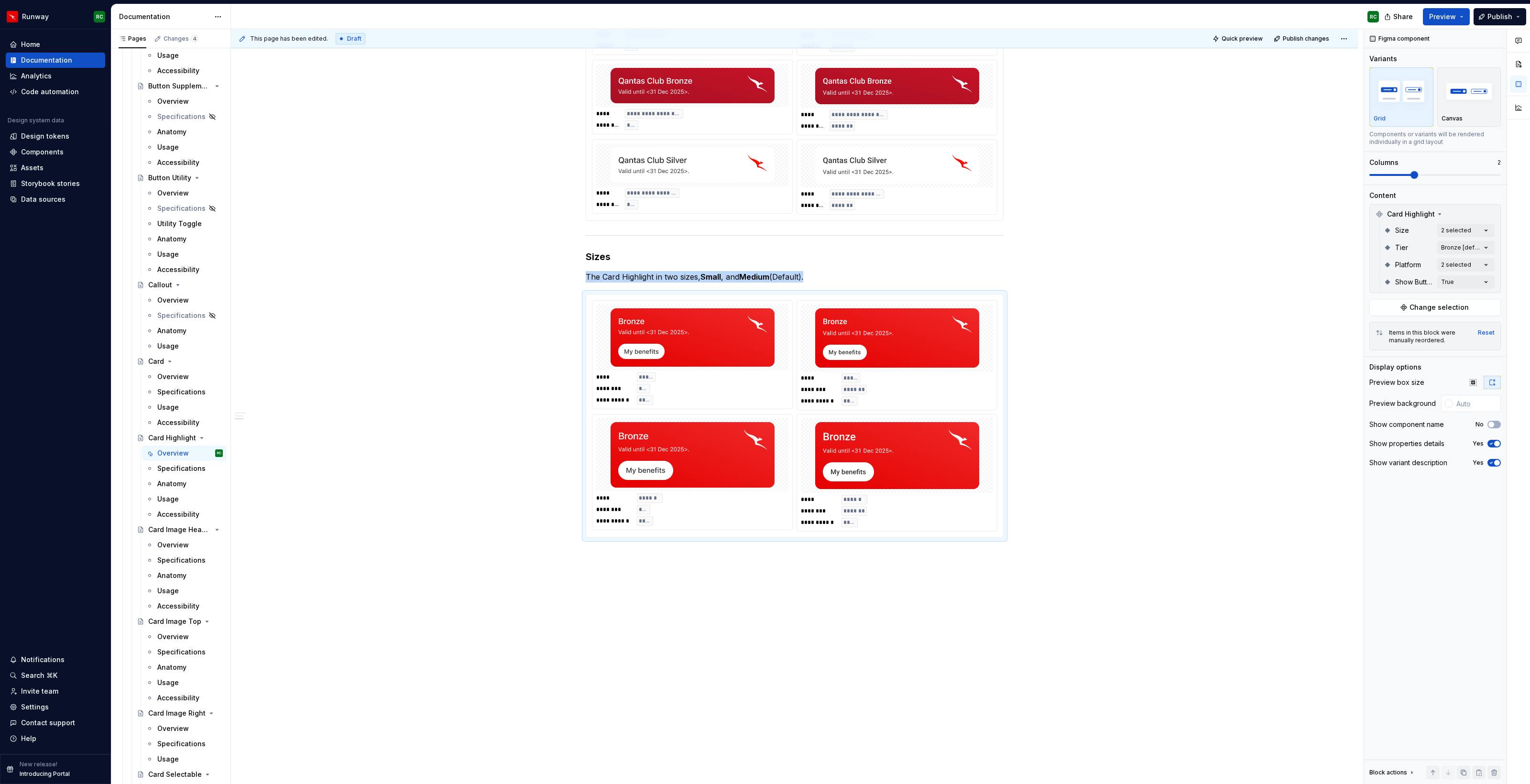
scroll to position [962, 0]
click at [896, 417] on div "**********" at bounding box center [897, 473] width 200 height 117
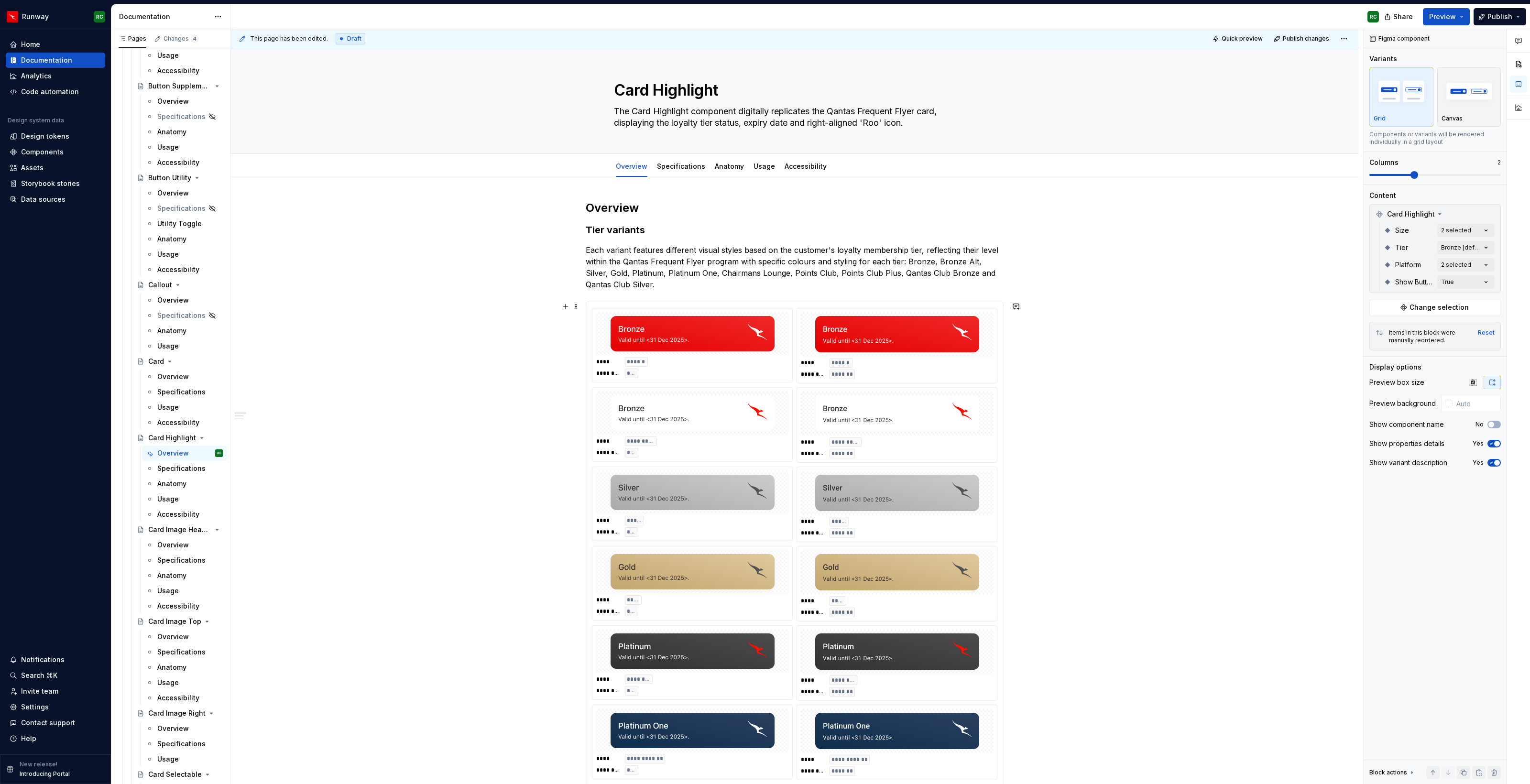
scroll to position [1, 0]
click at [782, 449] on div "**********" at bounding box center [692, 446] width 192 height 21
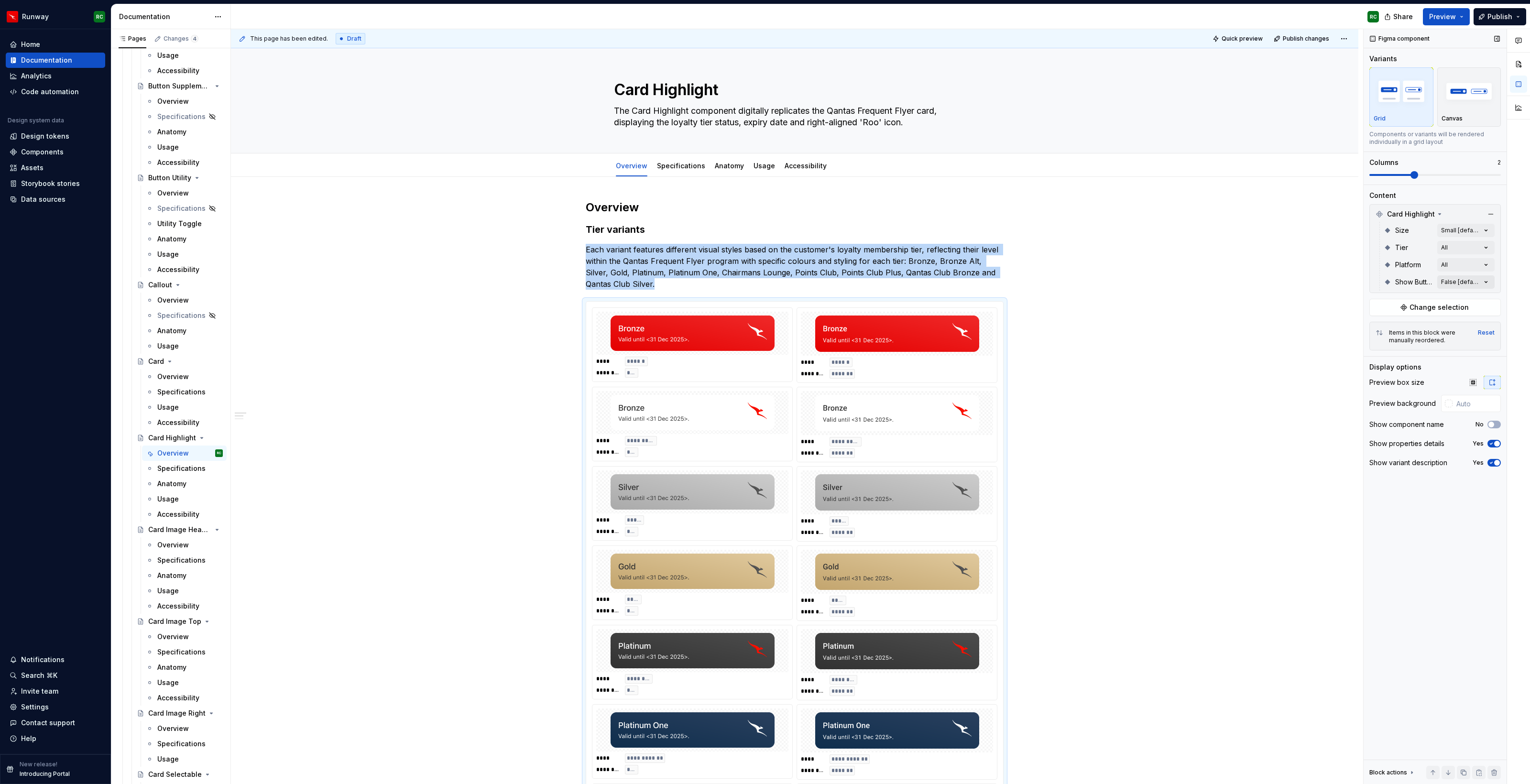
click at [1454, 283] on div "Comments Open comments No comments yet Select ‘Comment’ from the block context …" at bounding box center [1447, 407] width 167 height 755
click at [1404, 327] on div "True" at bounding box center [1430, 328] width 117 height 10
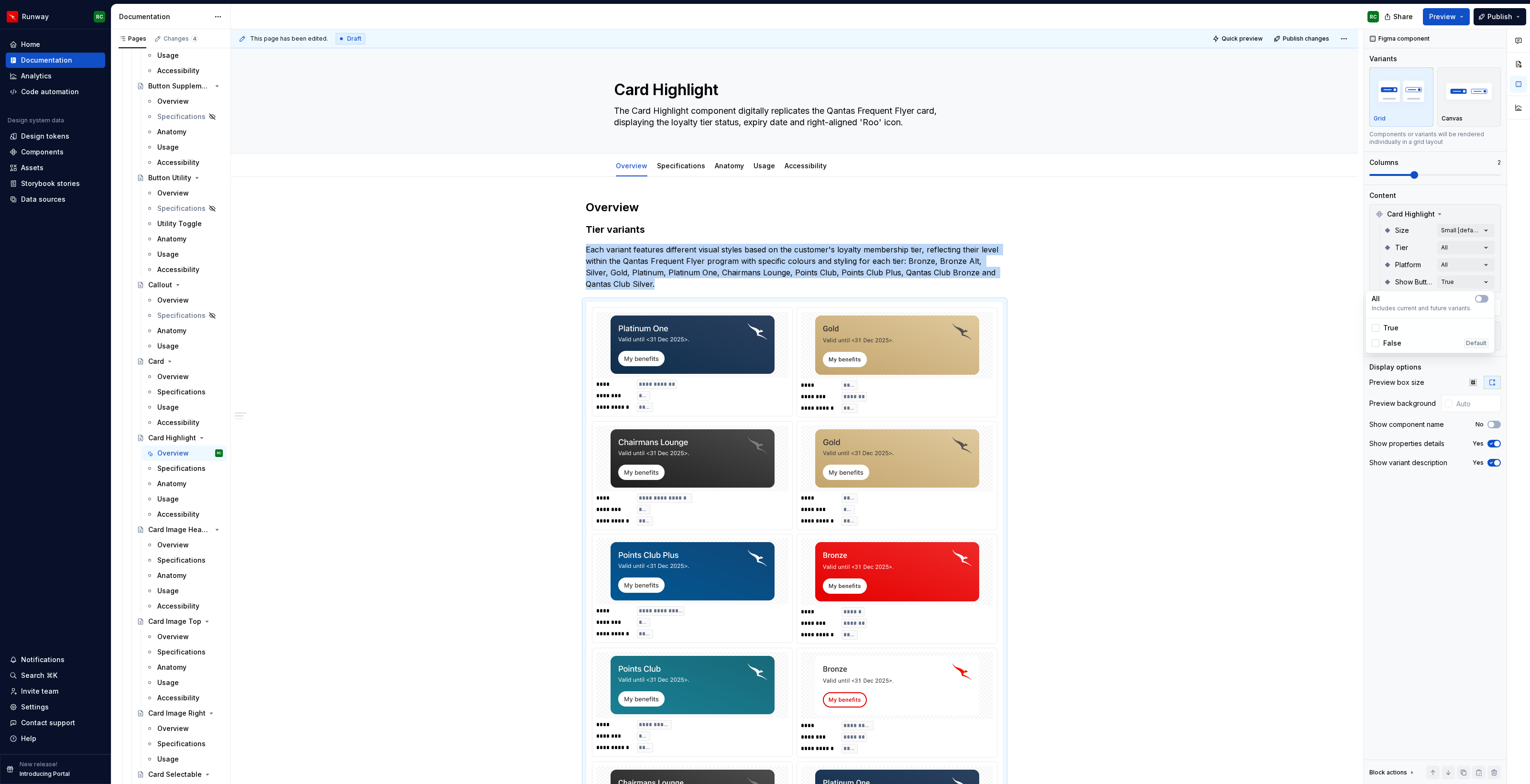
click at [1160, 393] on html "Runway RC Home Documentation Analytics Code automation Design system data Desig…" at bounding box center [765, 392] width 1530 height 784
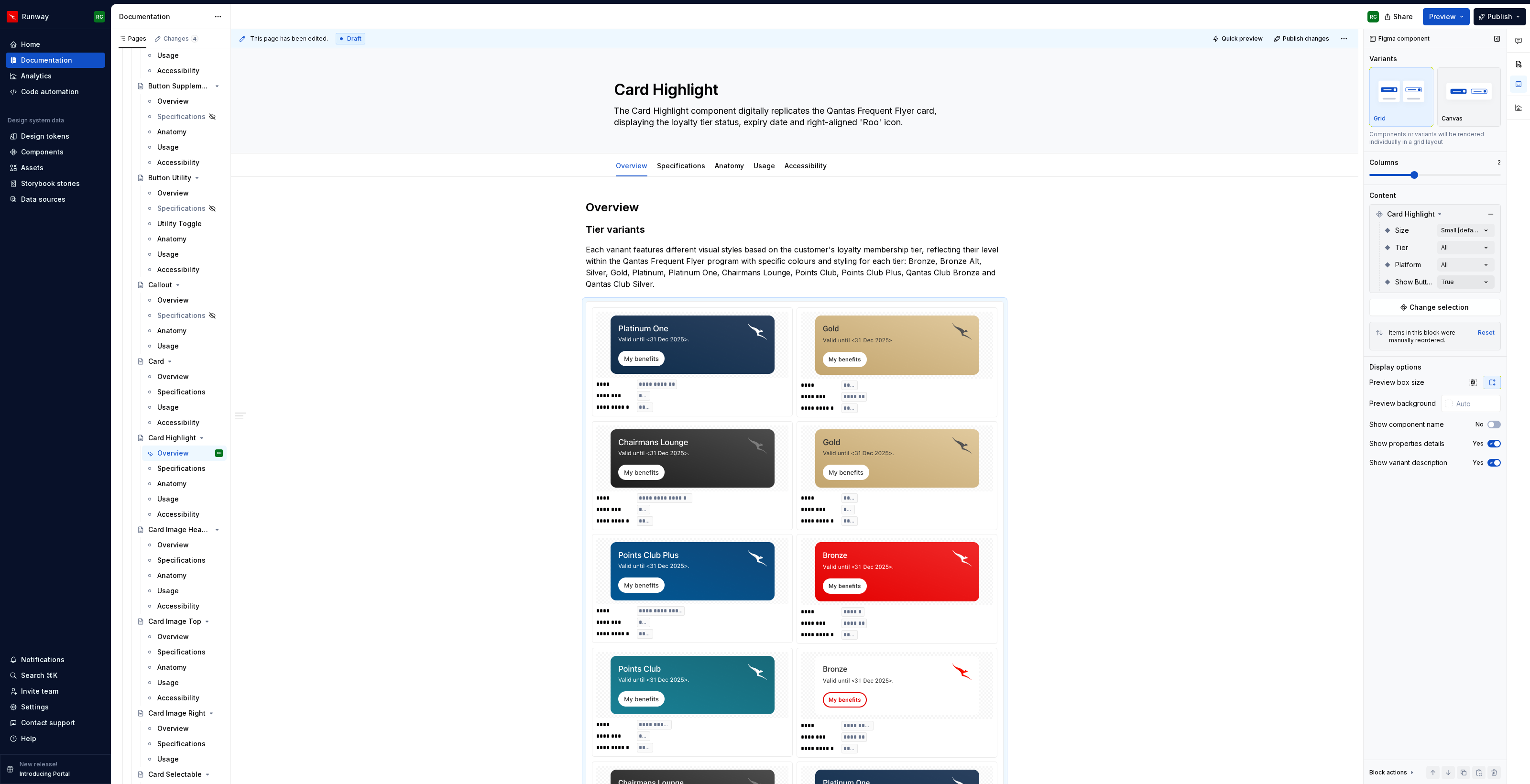
click at [1458, 279] on div "Comments Open comments No comments yet Select ‘Comment’ from the block context …" at bounding box center [1447, 407] width 167 height 755
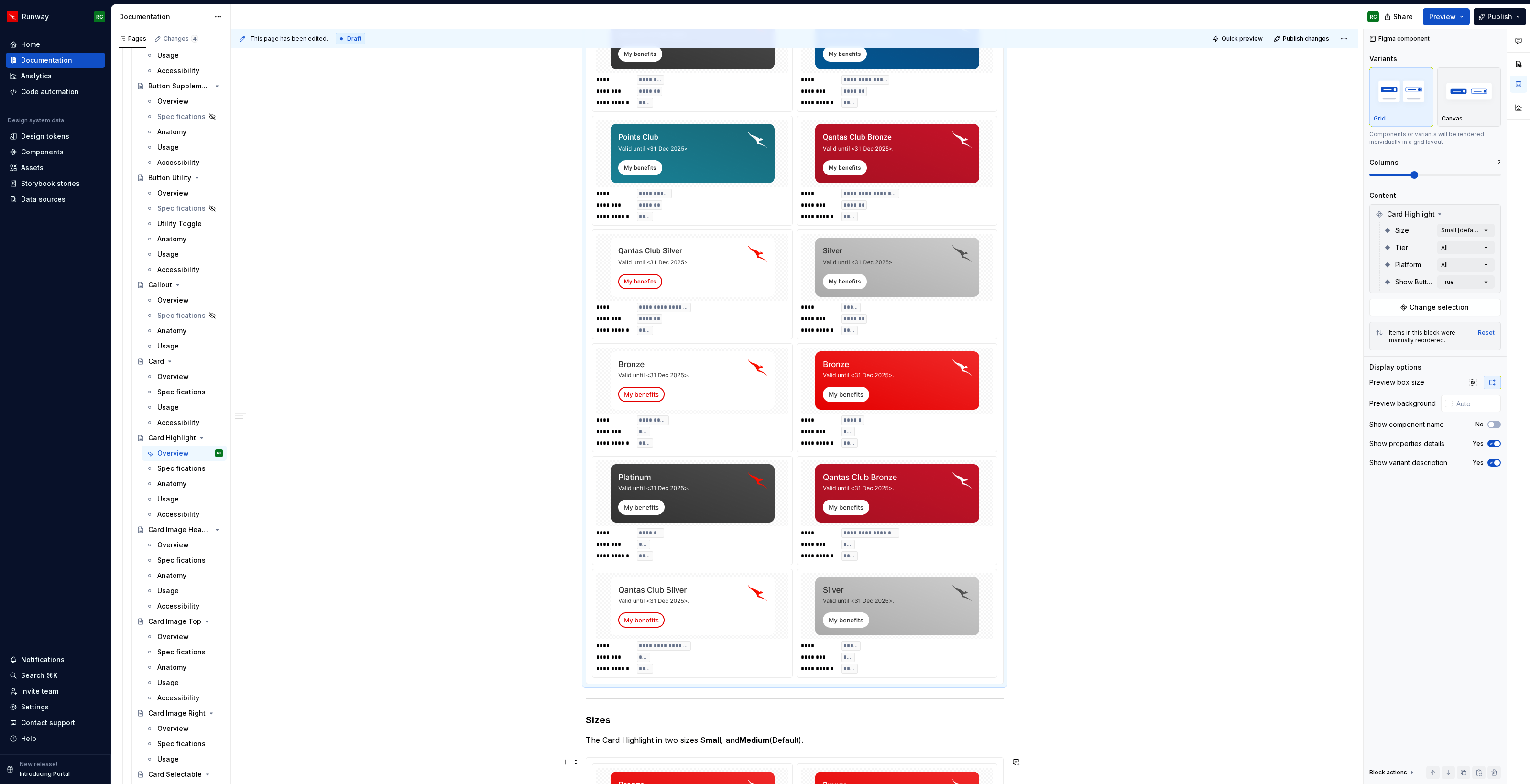
scroll to position [1192, 0]
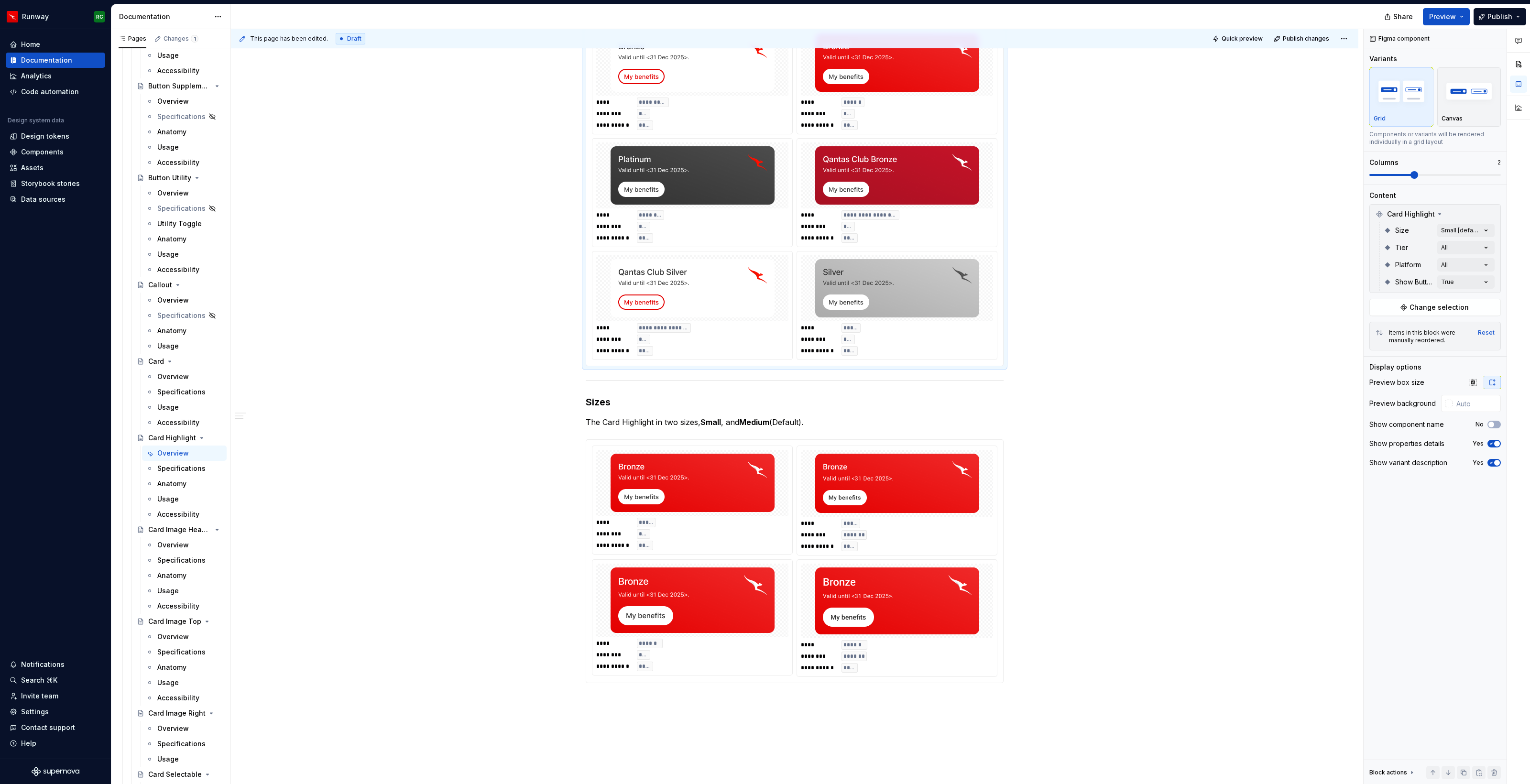
type textarea "*"
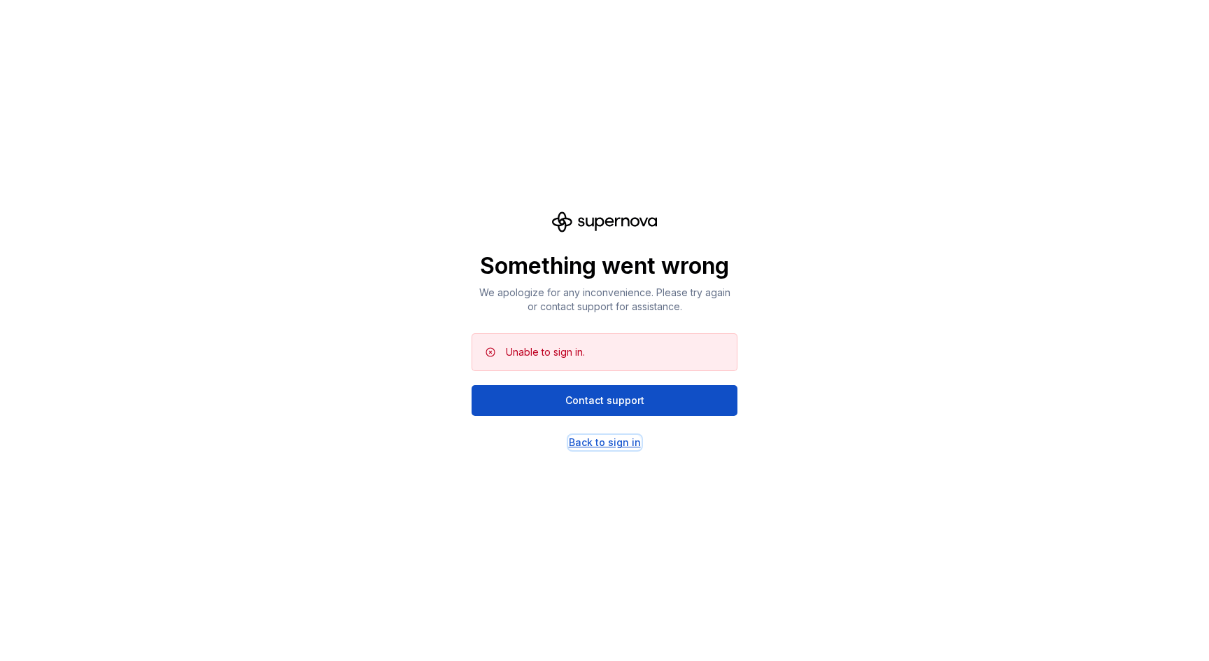
click at [608, 442] on div "Back to sign in" at bounding box center [605, 442] width 72 height 14
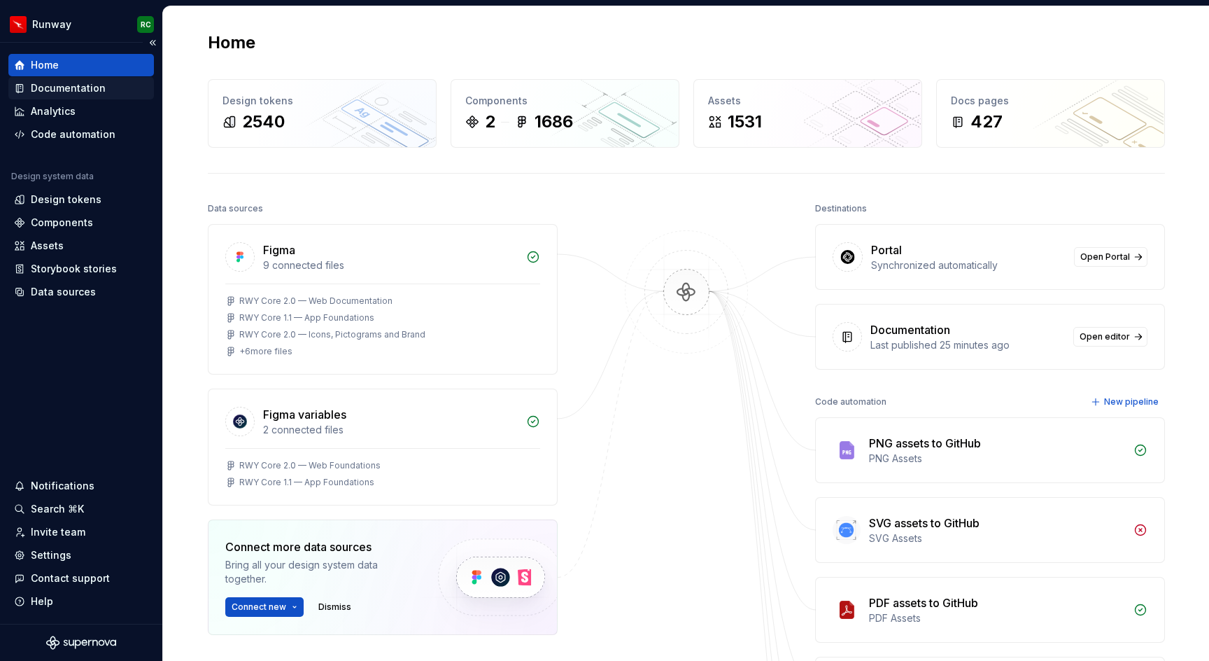
click at [74, 88] on div "Documentation" at bounding box center [68, 88] width 75 height 14
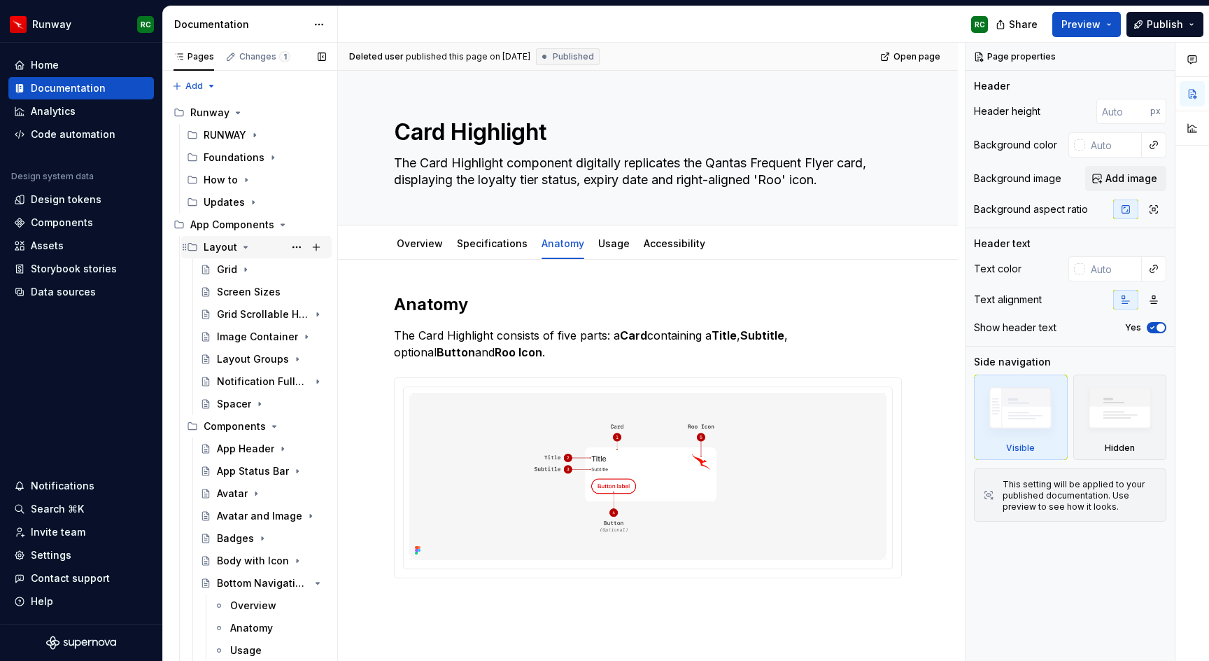
click at [242, 242] on icon "Page tree" at bounding box center [245, 246] width 11 height 11
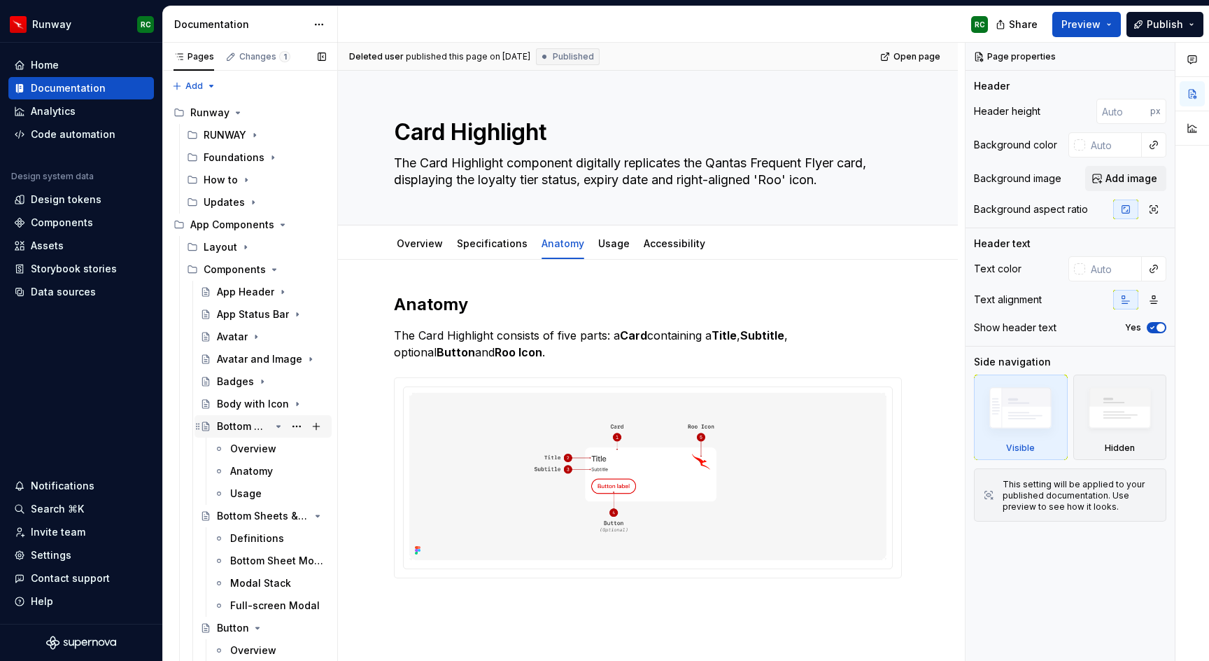
click at [277, 429] on icon "Page tree" at bounding box center [278, 426] width 11 height 11
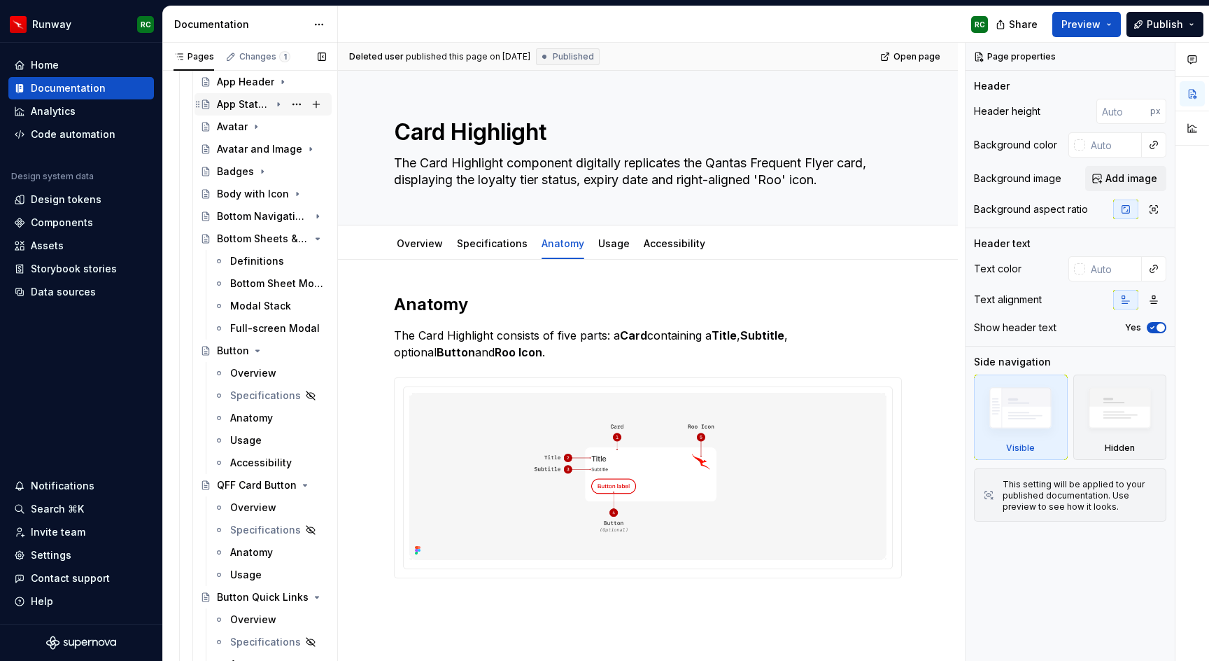
scroll to position [256, 0]
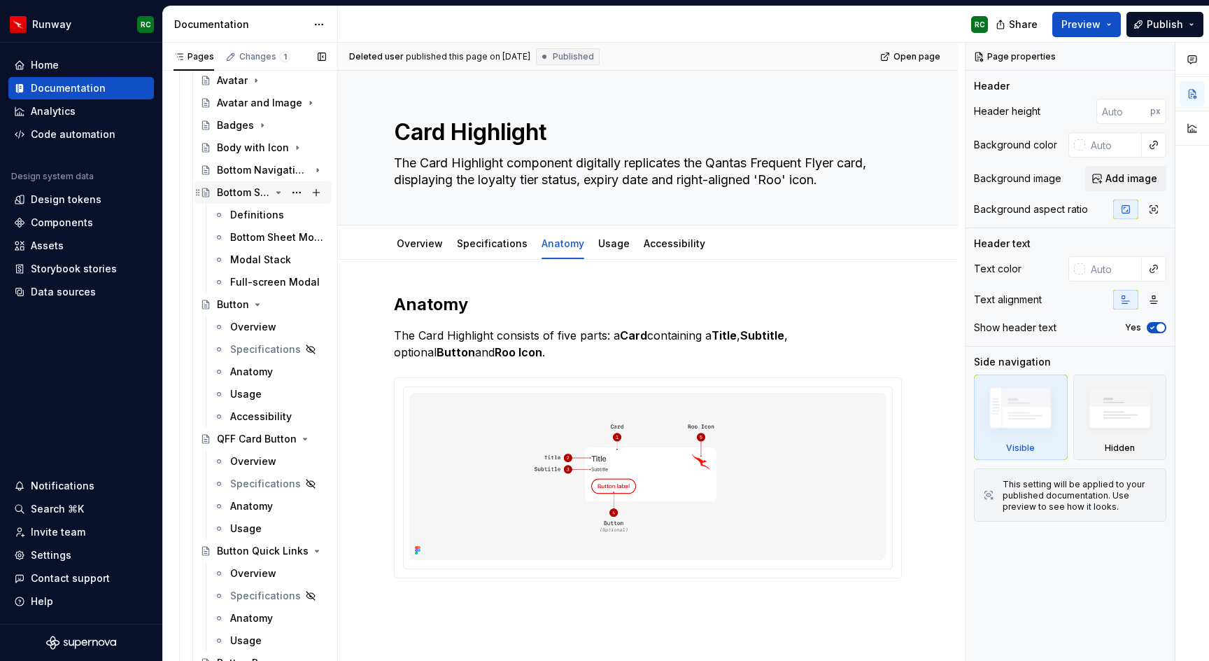
click at [283, 190] on icon "Page tree" at bounding box center [278, 192] width 11 height 11
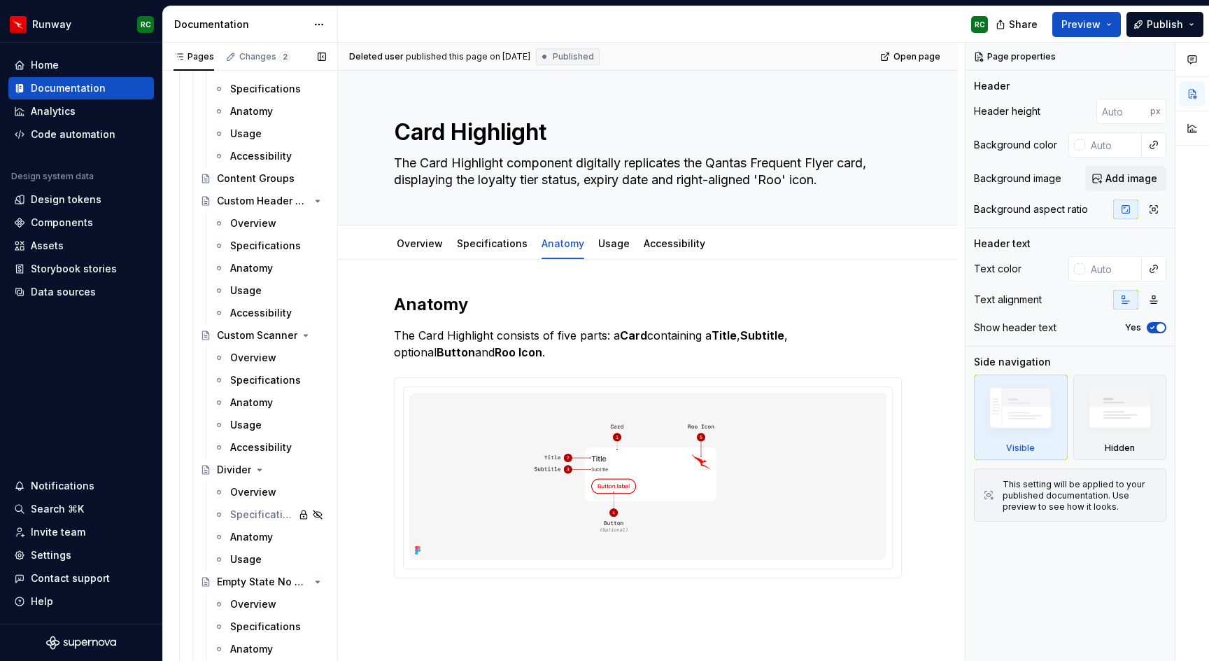
scroll to position [2429, 0]
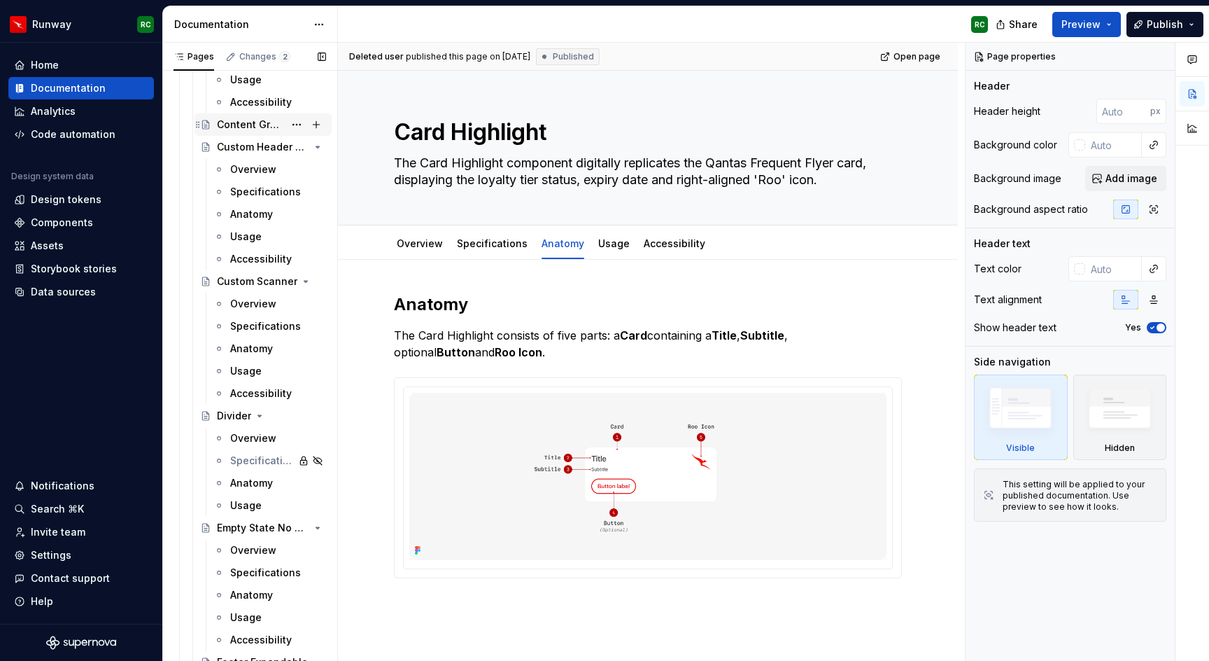
click at [255, 127] on div "Content Groups" at bounding box center [250, 125] width 67 height 14
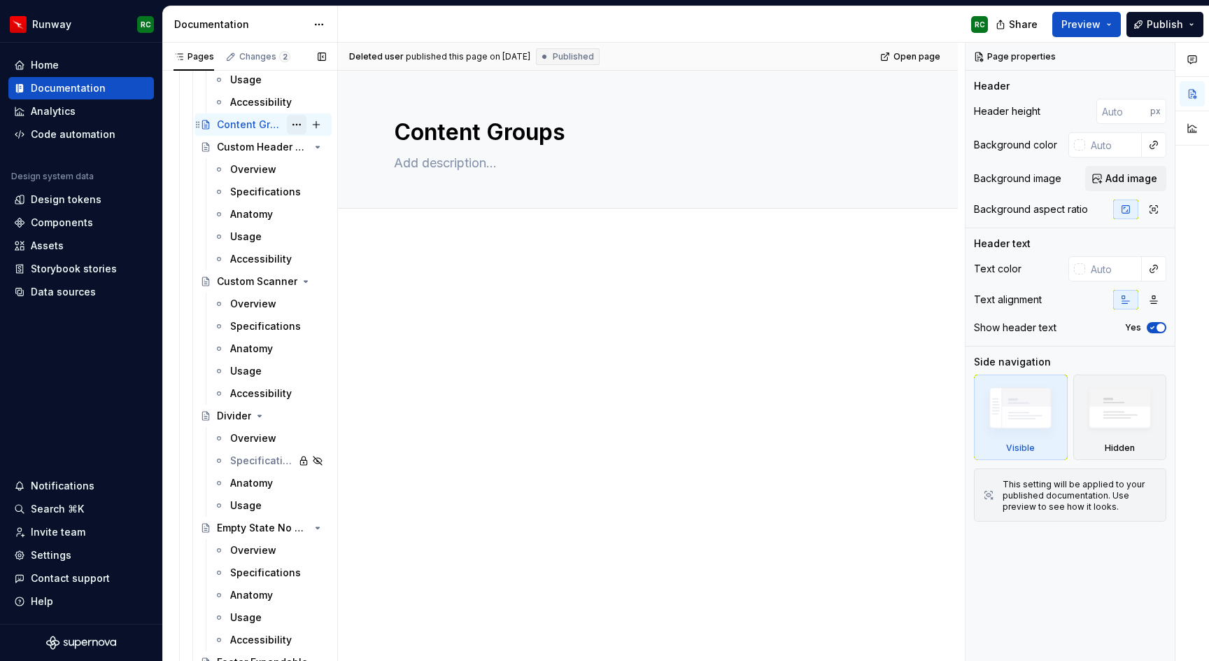
click at [296, 125] on button "Page tree" at bounding box center [297, 125] width 20 height 20
click at [296, 125] on div "Pages Changes 2 Add Accessibility guide for tree Page tree. Navigate the tree w…" at bounding box center [249, 355] width 175 height 624
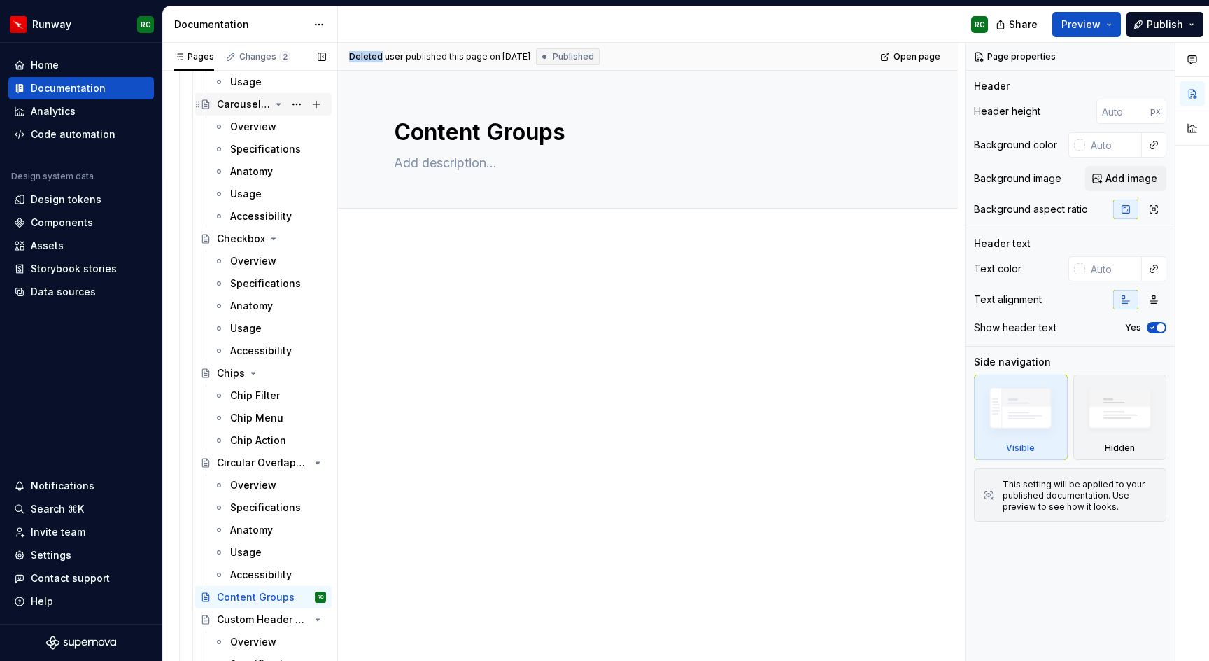
scroll to position [1958, 0]
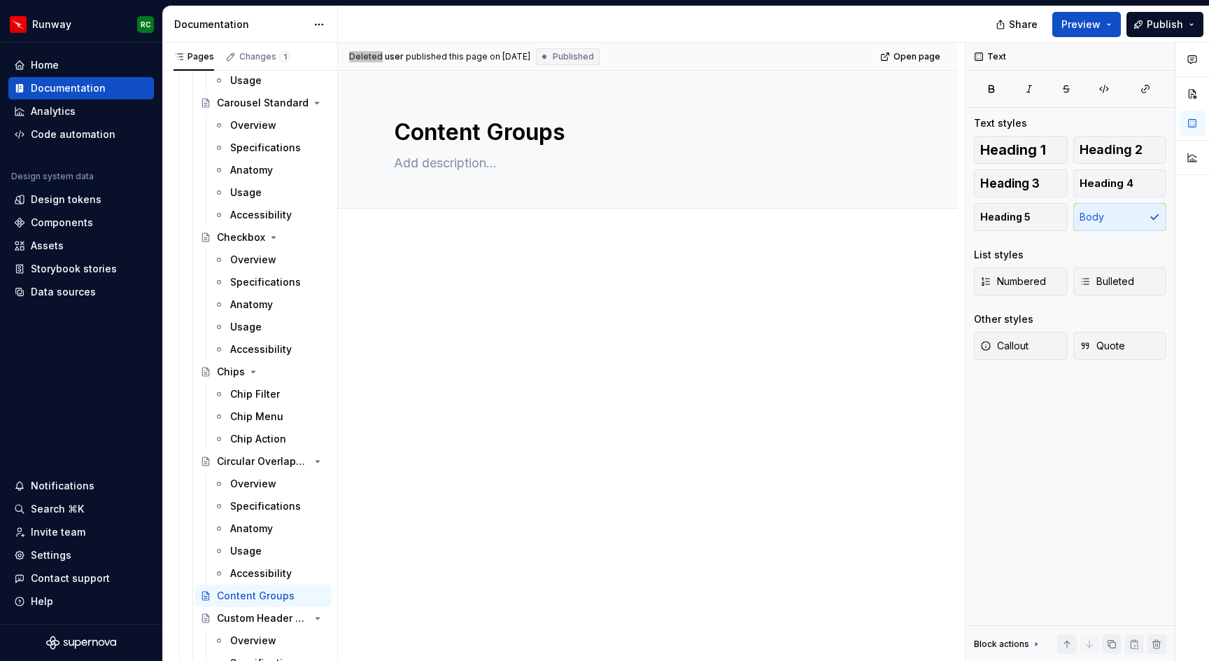
type textarea "*"
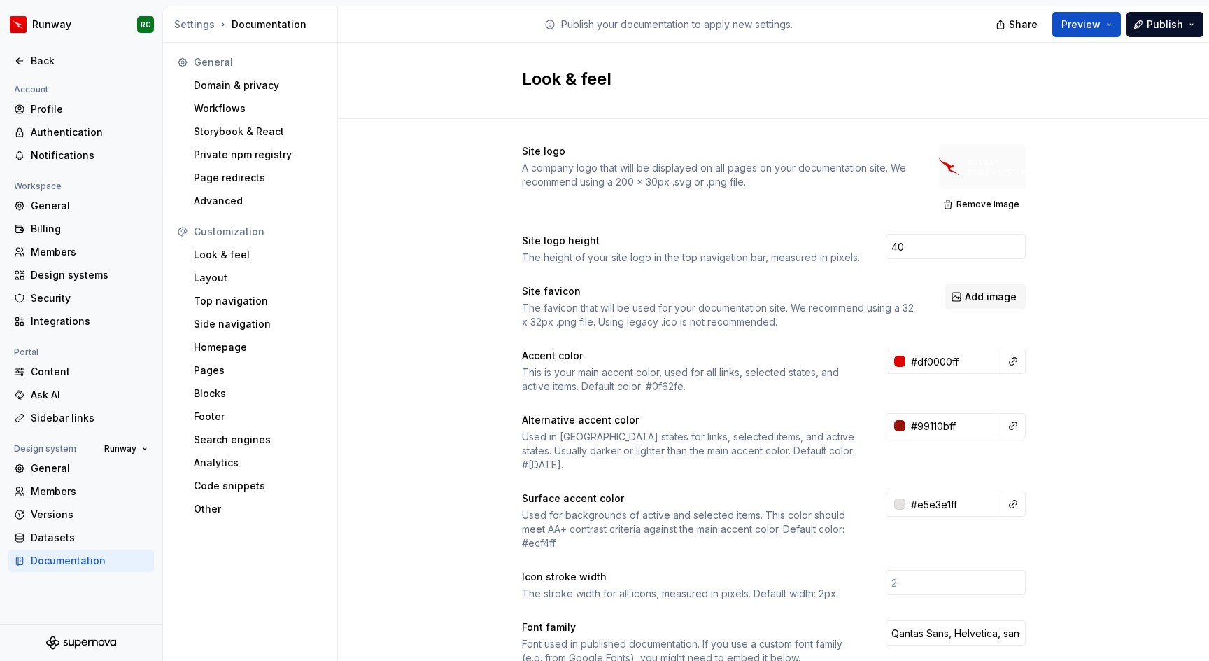
scroll to position [25, 167]
